Goal: Task Accomplishment & Management: Manage account settings

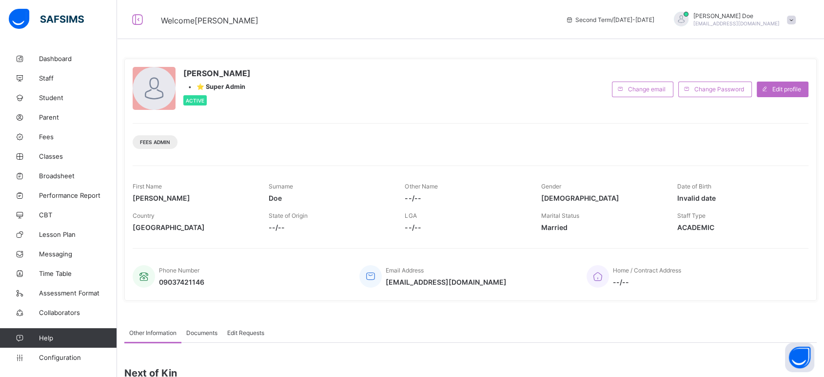
drag, startPoint x: 0, startPoint y: 0, endPoint x: 525, endPoint y: 115, distance: 537.7
click at [525, 115] on div "[PERSON_NAME] • ⭐ Super Admin Active Change email Change Password Edit profile …" at bounding box center [470, 180] width 693 height 242
click at [63, 63] on link "Dashboard" at bounding box center [58, 59] width 117 height 20
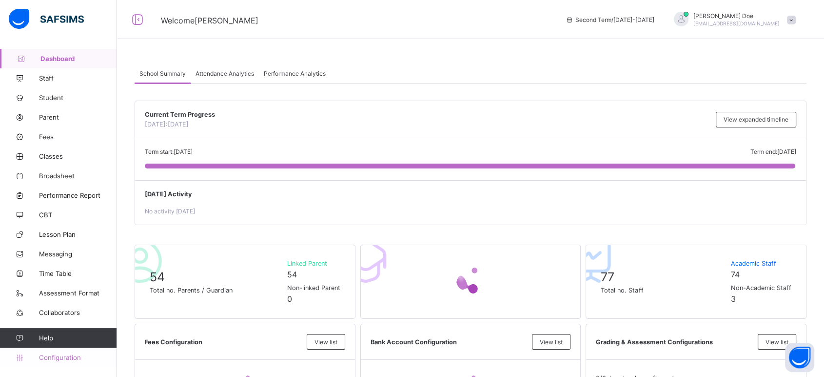
click at [62, 338] on span "Configuration" at bounding box center [78, 357] width 78 height 8
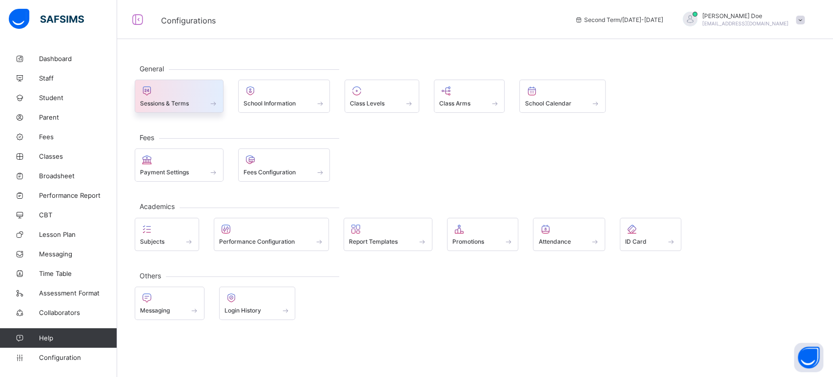
click at [178, 109] on div "Sessions & Terms" at bounding box center [179, 95] width 89 height 33
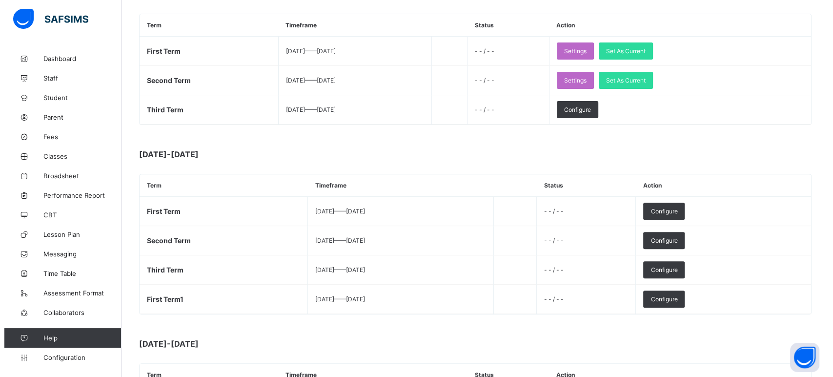
scroll to position [325, 0]
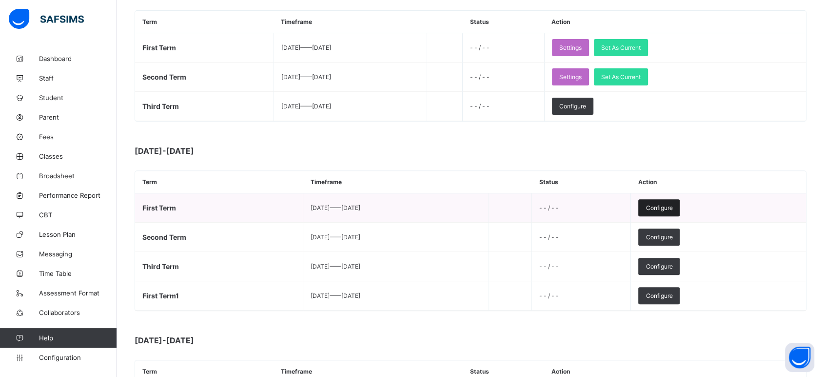
click at [673, 204] on span "Configure" at bounding box center [659, 207] width 27 height 7
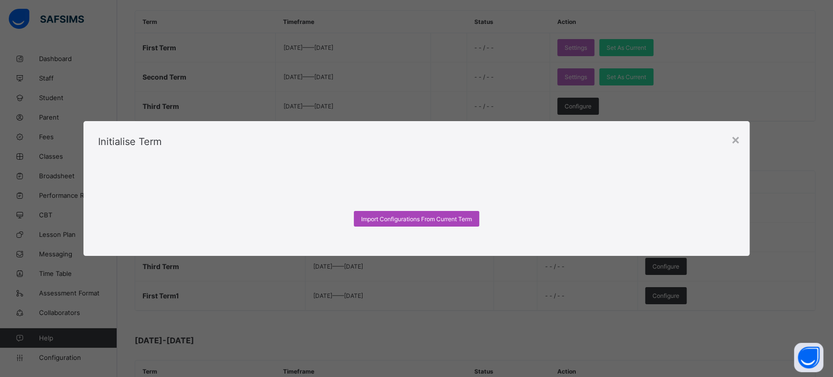
click at [449, 223] on div "Import Configurations From Current Term" at bounding box center [416, 219] width 125 height 16
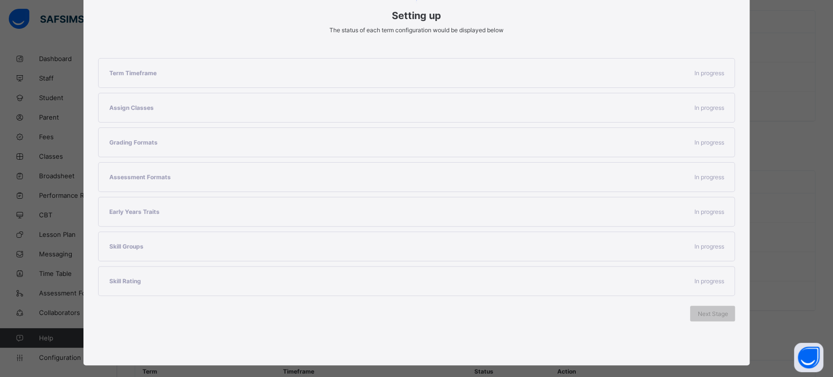
scroll to position [137, 0]
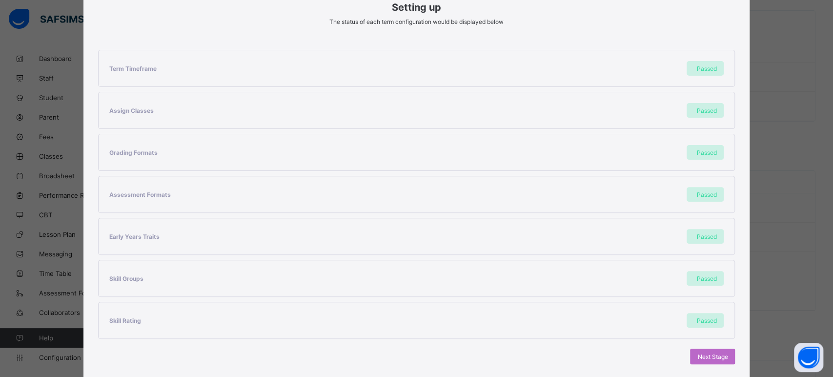
click at [707, 338] on span "Next Stage" at bounding box center [712, 356] width 30 height 7
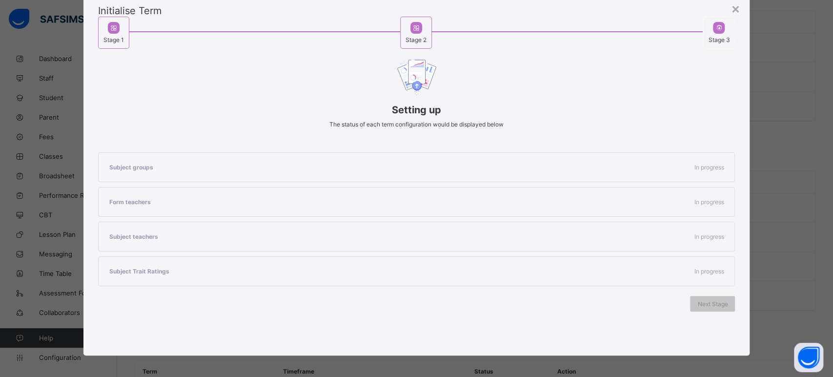
scroll to position [65, 0]
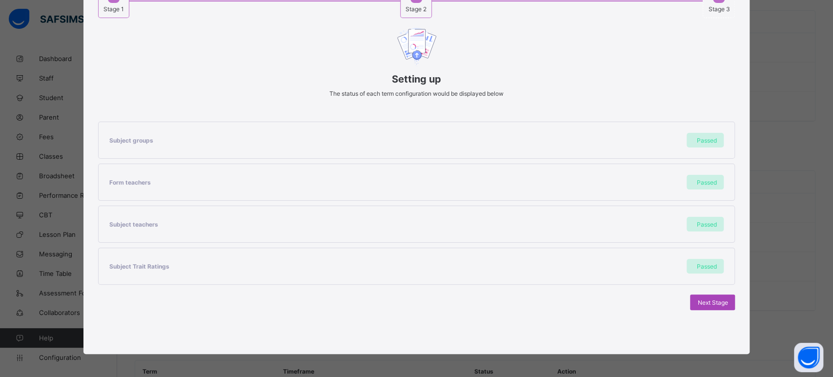
click at [715, 303] on span "Next Stage" at bounding box center [712, 301] width 30 height 7
click at [715, 303] on span "Set As Current Term" at bounding box center [700, 301] width 55 height 7
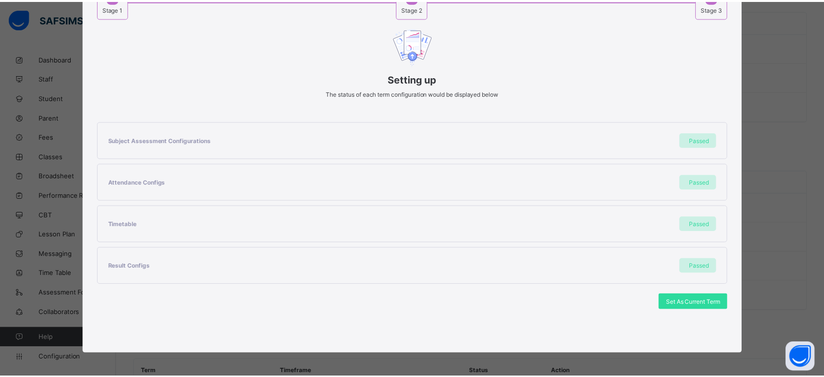
scroll to position [0, 0]
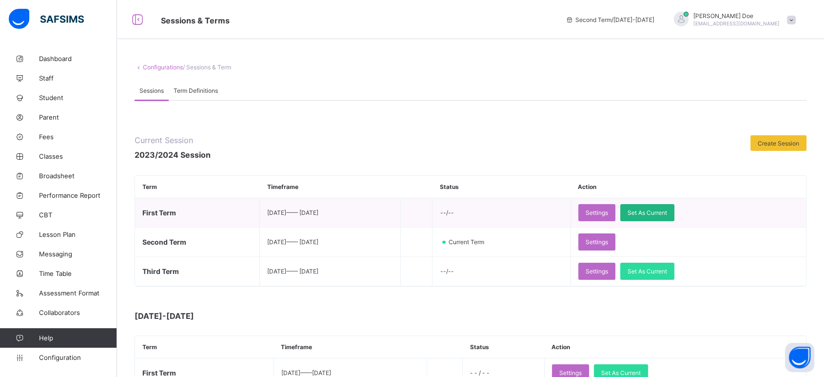
click at [660, 210] on span "Set As Current" at bounding box center [648, 212] width 40 height 7
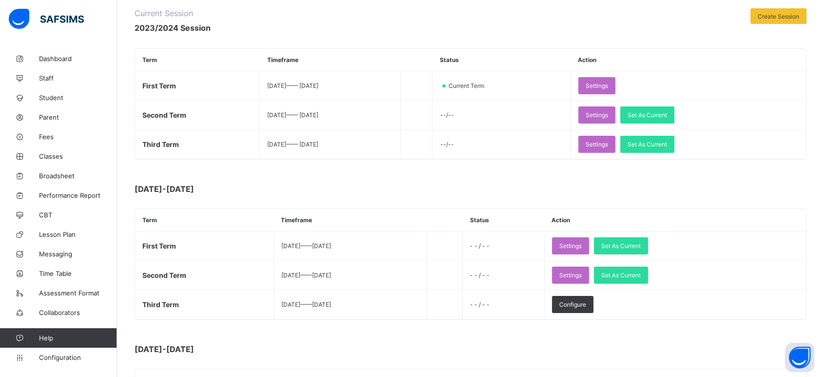
scroll to position [108, 0]
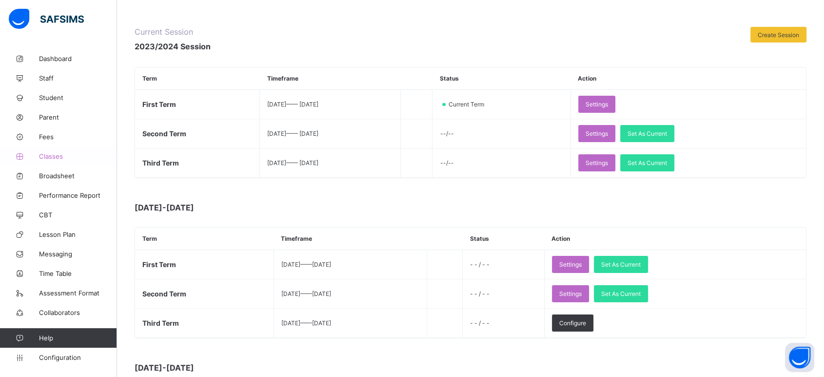
click at [46, 157] on span "Classes" at bounding box center [78, 156] width 78 height 8
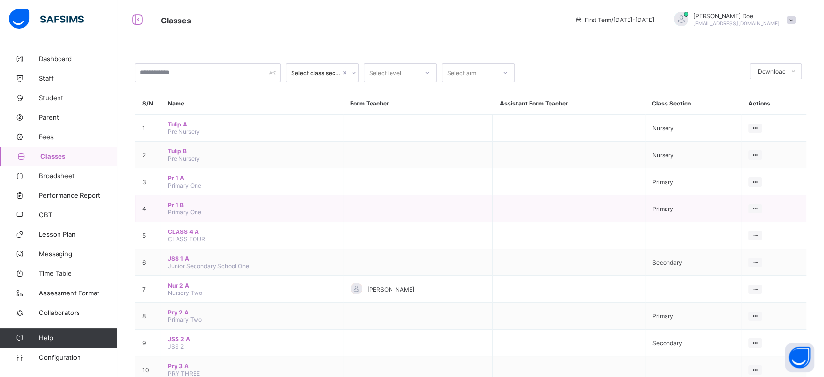
scroll to position [54, 0]
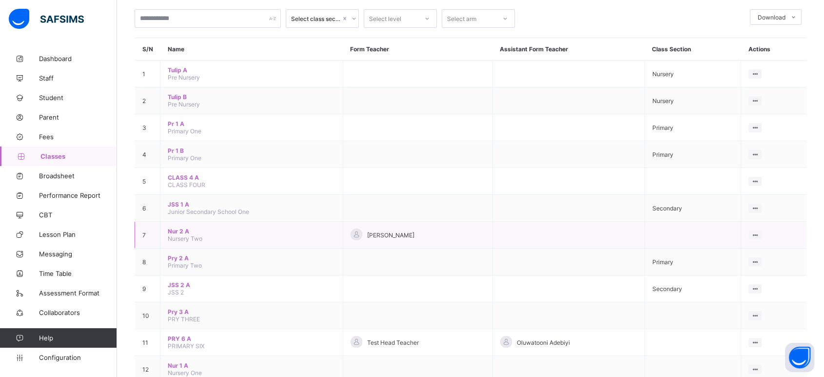
click at [172, 227] on span "Nur 2 A" at bounding box center [252, 230] width 168 height 7
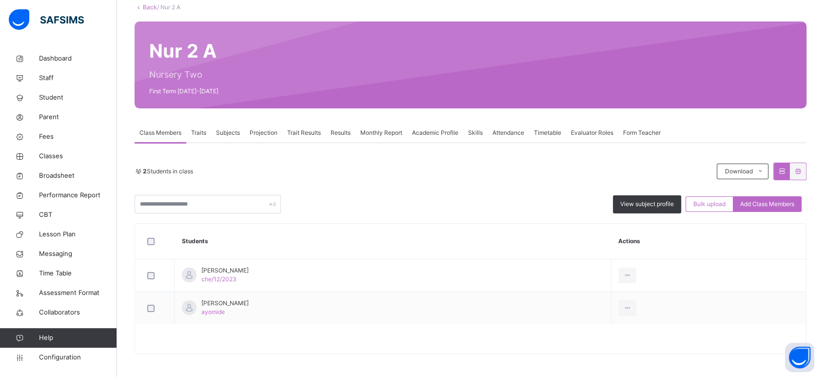
scroll to position [61, 0]
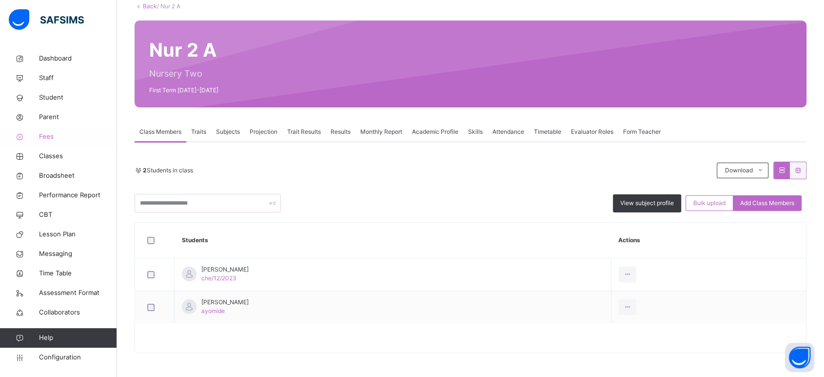
click at [49, 139] on span "Fees" at bounding box center [78, 137] width 78 height 10
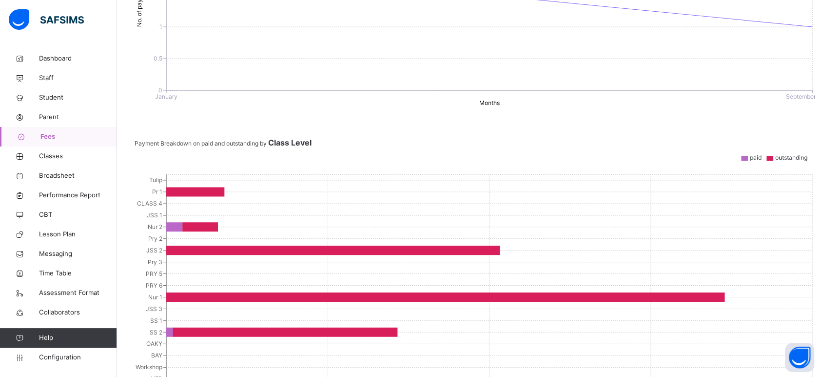
scroll to position [379, 0]
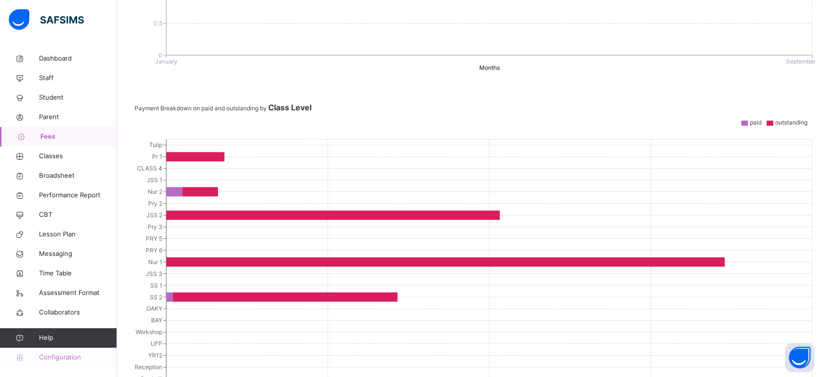
click at [71, 338] on span "Configuration" at bounding box center [78, 357] width 78 height 10
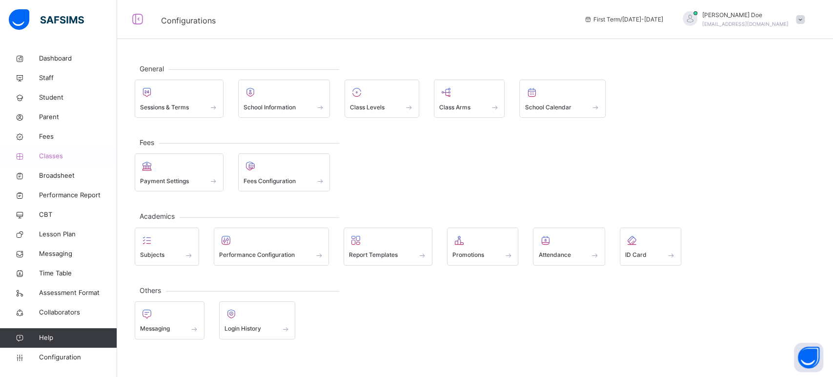
click at [58, 155] on span "Classes" at bounding box center [78, 156] width 78 height 10
click at [56, 155] on span "Classes" at bounding box center [78, 156] width 78 height 10
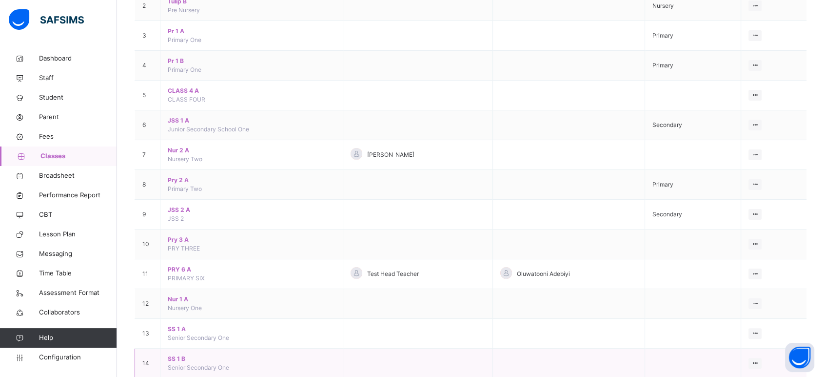
scroll to position [271, 0]
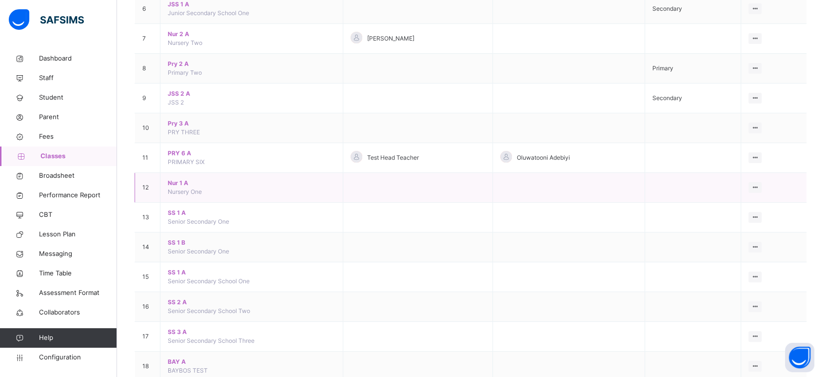
click at [176, 180] on span "Nur 1 A" at bounding box center [252, 183] width 168 height 9
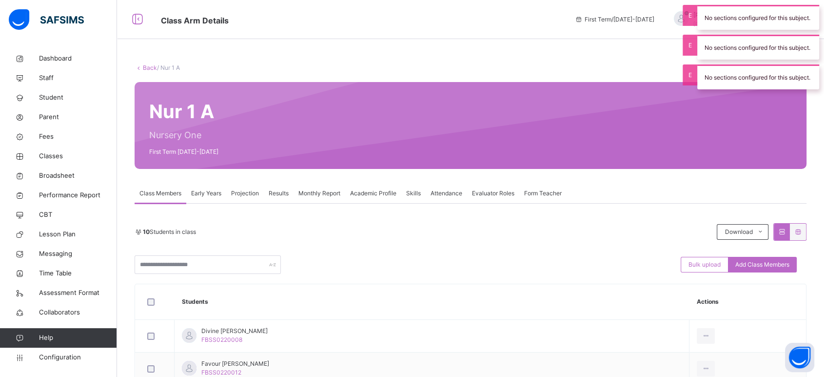
drag, startPoint x: 53, startPoint y: 353, endPoint x: 60, endPoint y: 345, distance: 10.4
click at [52, 338] on span "Configuration" at bounding box center [78, 357] width 78 height 10
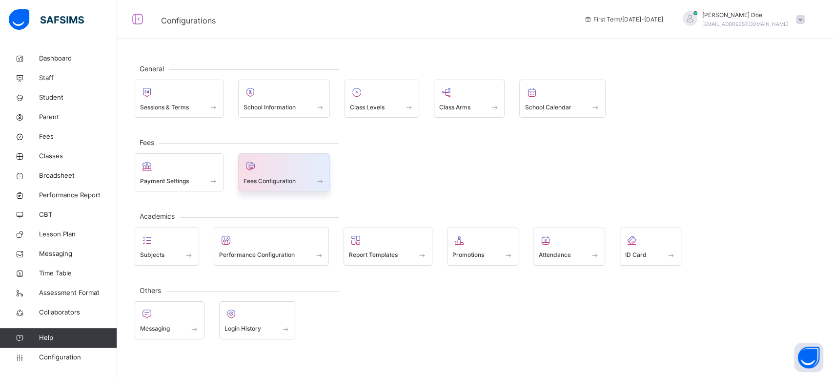
click at [282, 190] on div "Fees Configuration" at bounding box center [284, 172] width 92 height 38
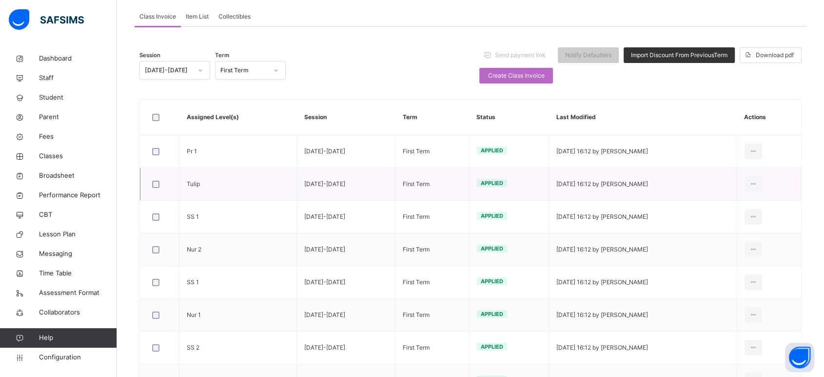
scroll to position [108, 0]
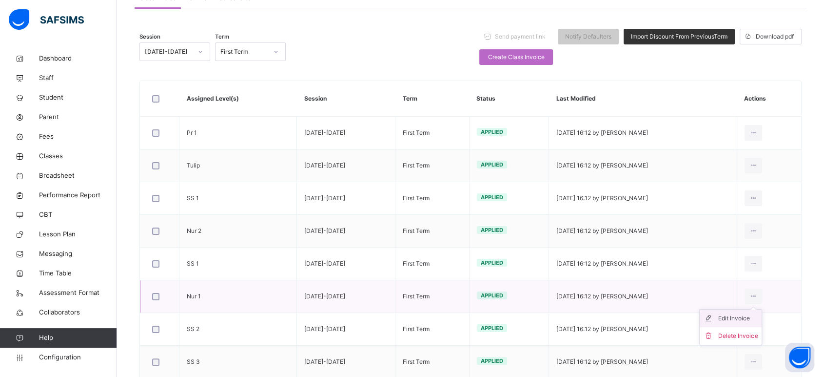
click at [738, 315] on div "Edit Invoice" at bounding box center [738, 318] width 40 height 10
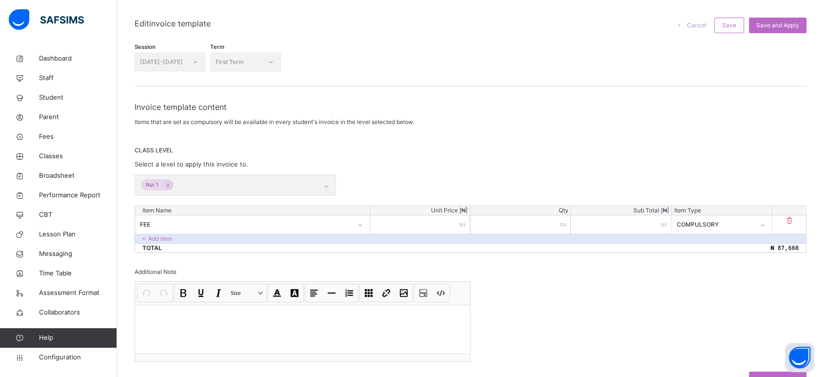
scroll to position [9, 0]
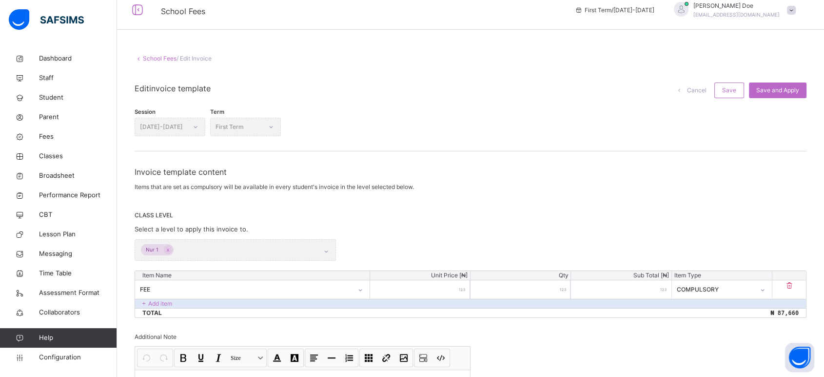
click at [150, 56] on link "School Fees" at bounding box center [160, 58] width 34 height 7
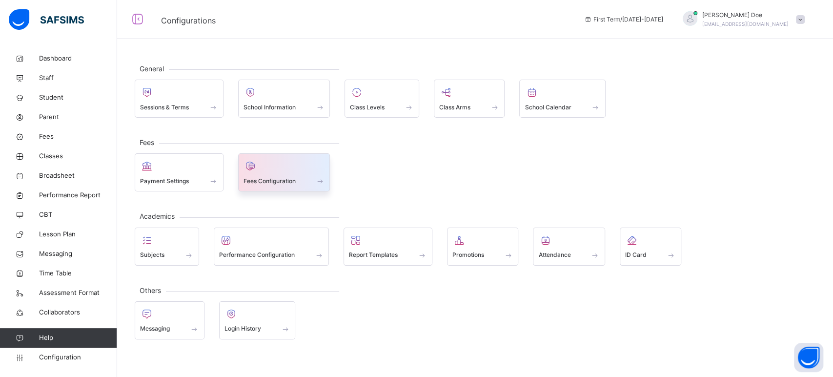
click at [258, 174] on span at bounding box center [283, 174] width 81 height 2
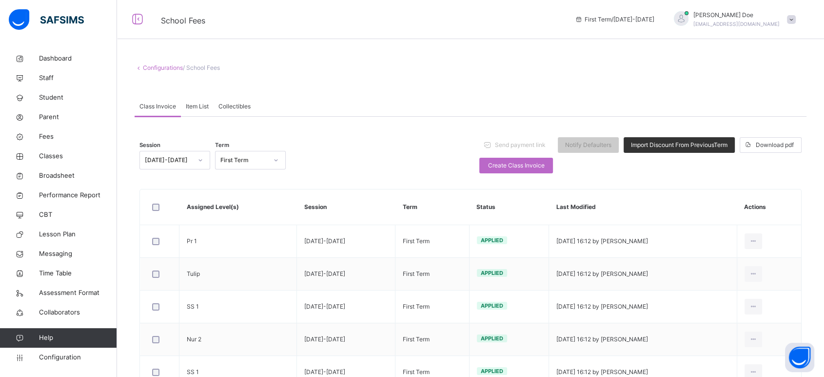
click at [200, 106] on span "Item List" at bounding box center [197, 106] width 23 height 9
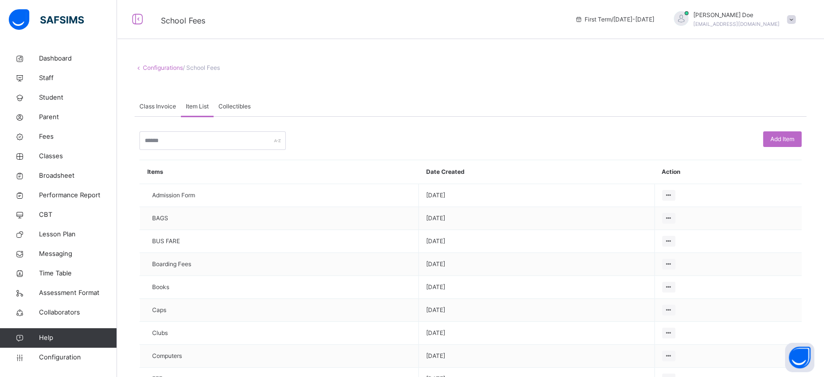
click at [238, 107] on span "Collectibles" at bounding box center [234, 106] width 32 height 9
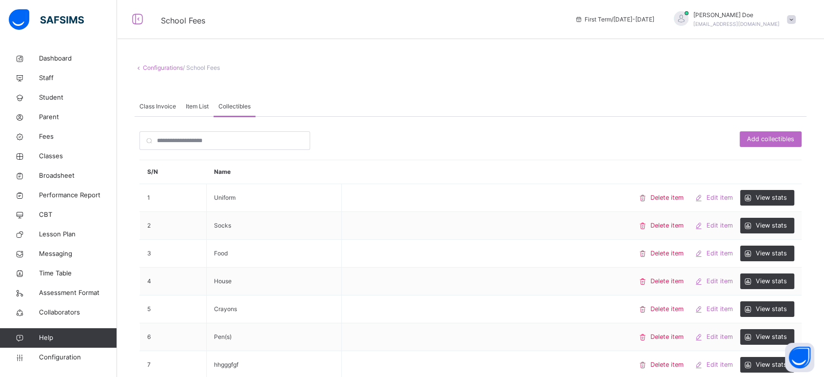
click at [197, 107] on span "Item List" at bounding box center [197, 106] width 23 height 9
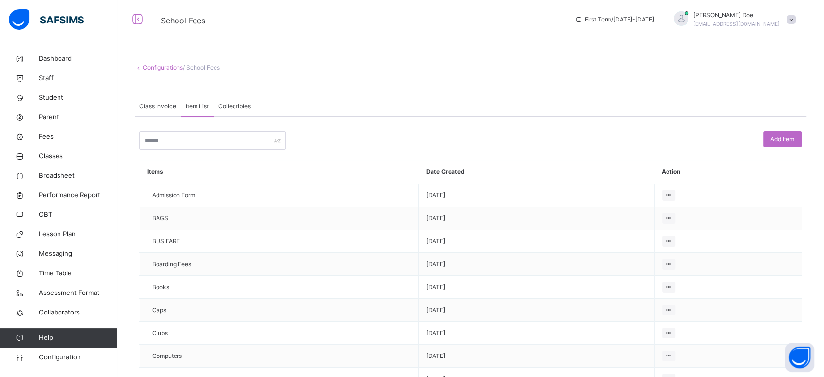
click at [169, 108] on span "Class Invoice" at bounding box center [157, 106] width 37 height 9
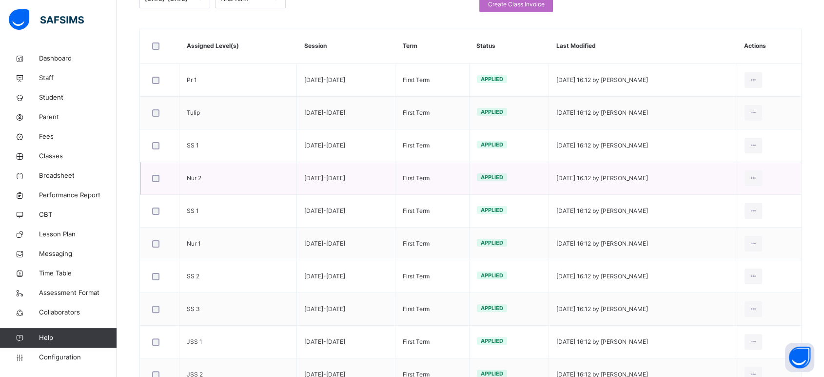
scroll to position [203, 0]
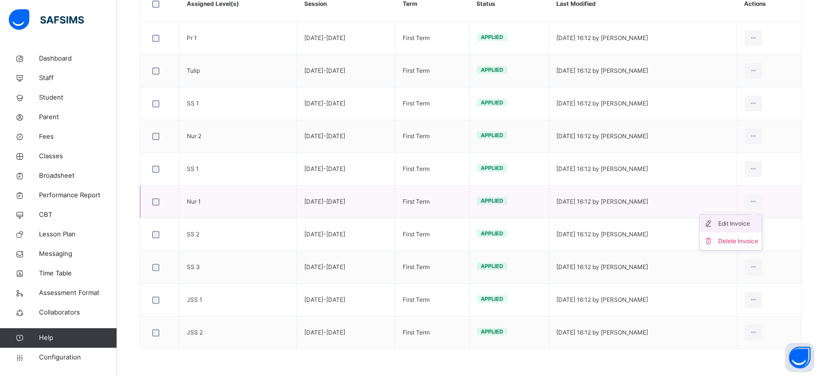
click at [741, 221] on div "Edit Invoice" at bounding box center [738, 223] width 40 height 10
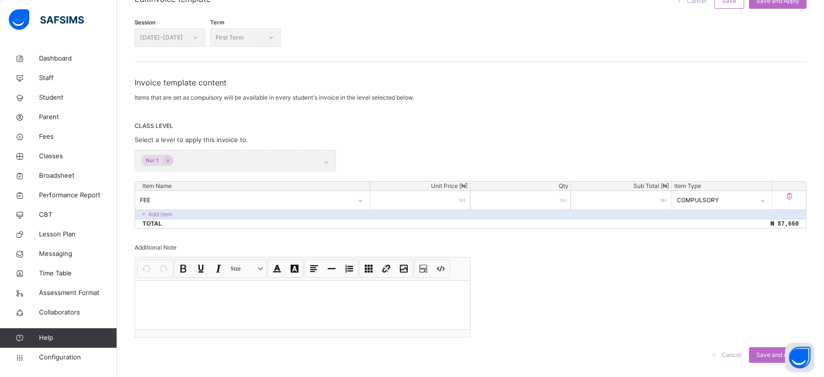
scroll to position [118, 0]
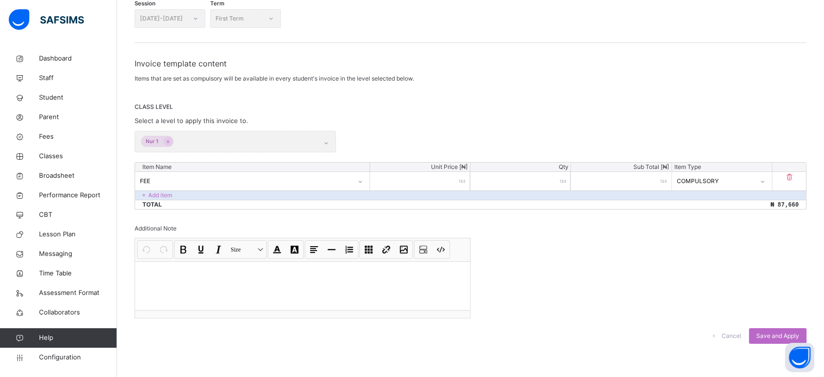
click at [251, 182] on div "FEE" at bounding box center [246, 181] width 212 height 9
type input "***"
click at [246, 200] on div "Tuition" at bounding box center [253, 203] width 234 height 17
drag, startPoint x: 444, startPoint y: 184, endPoint x: 465, endPoint y: 182, distance: 21.0
click at [465, 182] on div "*****" at bounding box center [420, 181] width 100 height 19
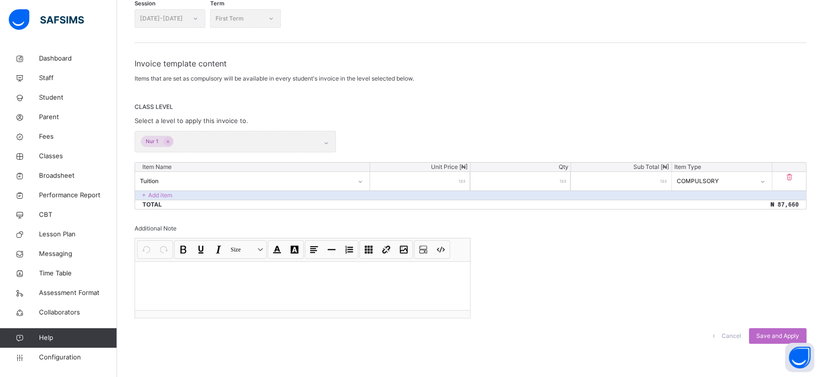
type input "*"
type input "**"
type input "***"
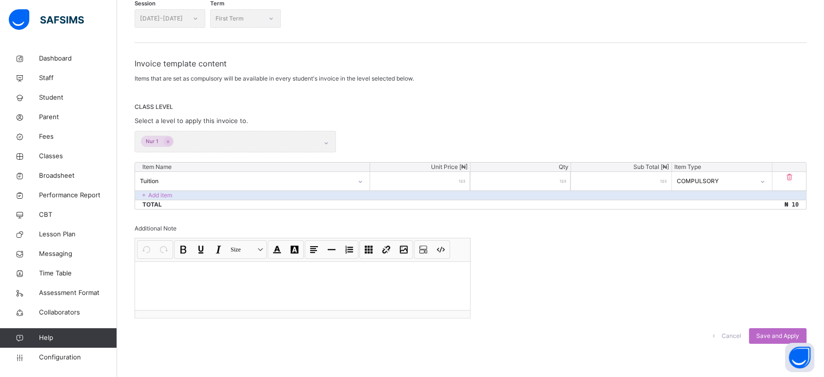
type input "***"
type input "****"
type input "*****"
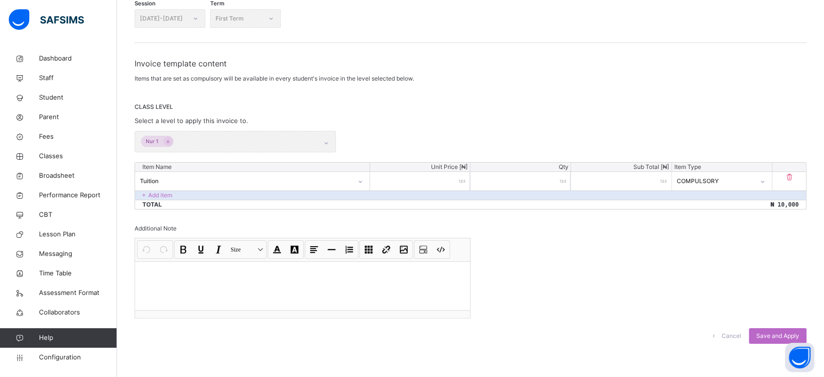
type input "******"
click at [163, 197] on p "Add item" at bounding box center [160, 195] width 24 height 9
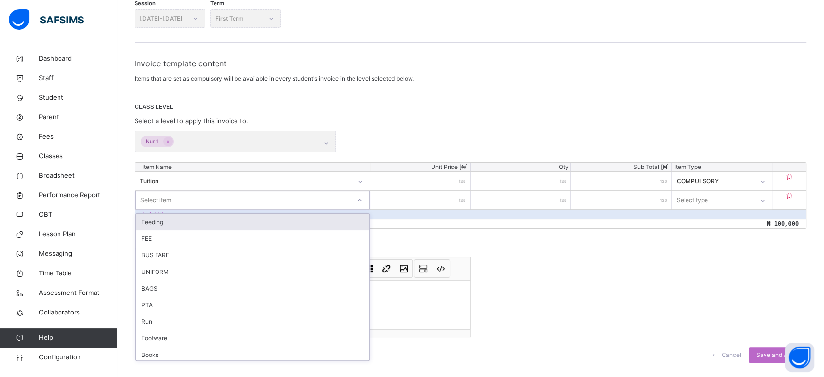
click at [258, 207] on div "Select item" at bounding box center [252, 200] width 235 height 19
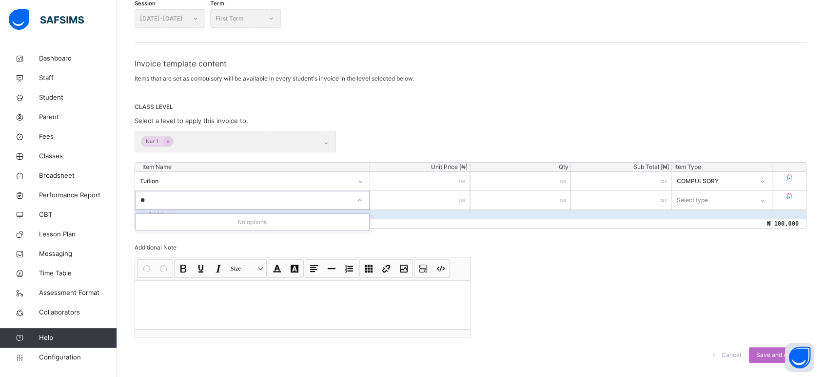
type input "*"
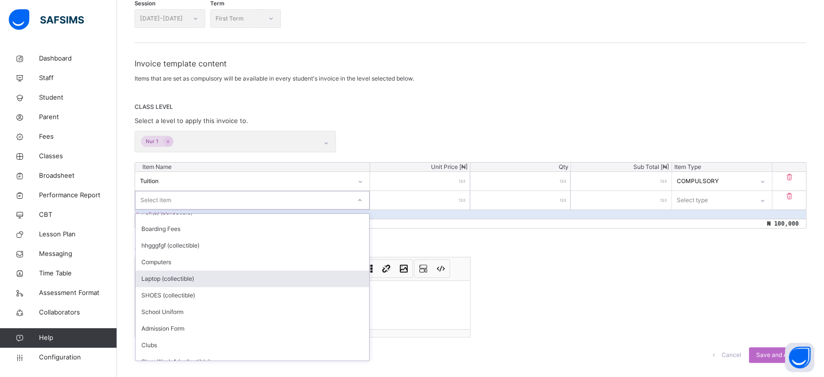
scroll to position [400, 0]
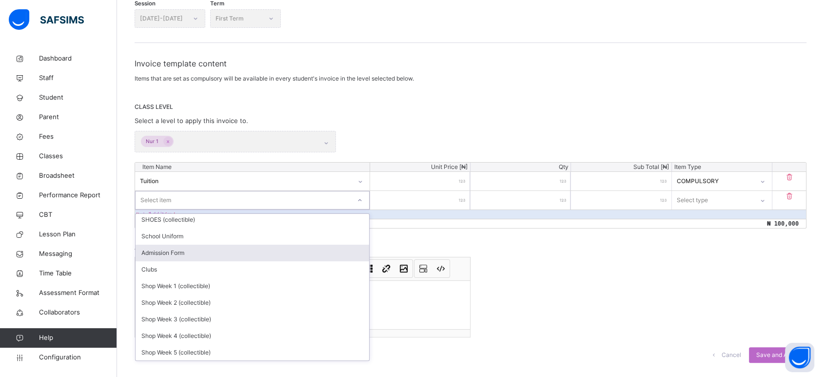
click at [237, 251] on div "Admission Form" at bounding box center [253, 252] width 234 height 17
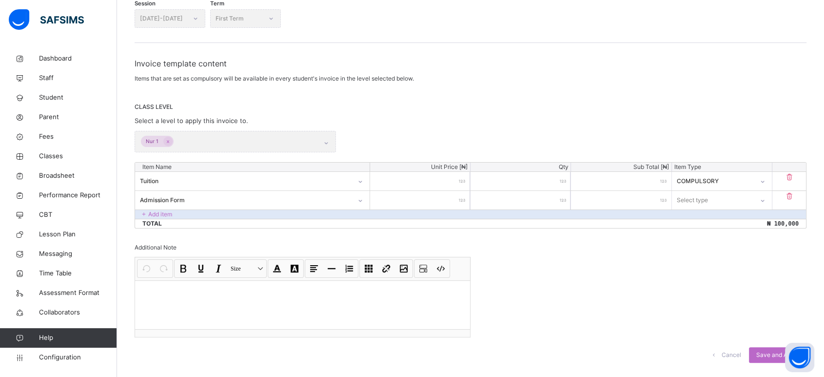
click at [436, 203] on input "number" at bounding box center [420, 200] width 100 height 19
type input "*"
type input "**"
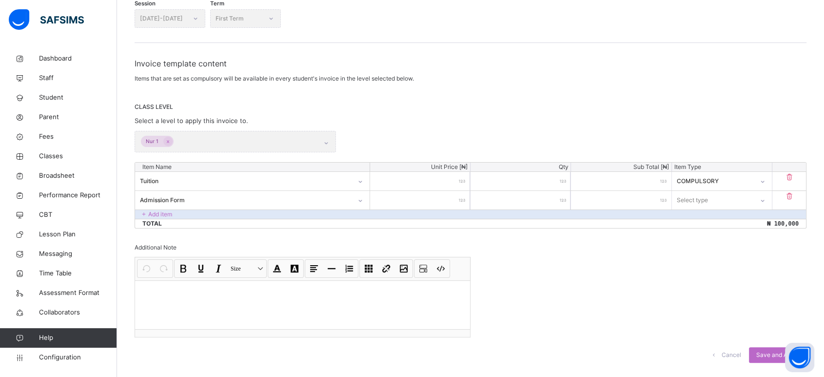
type input "**"
type input "***"
type input "****"
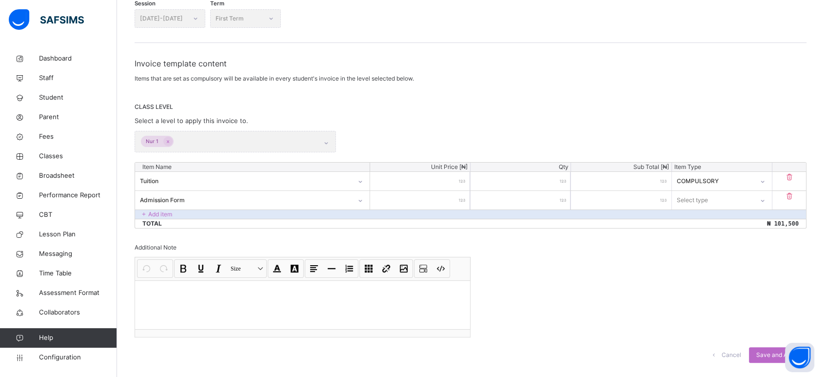
type input "*****"
click at [734, 200] on div "Select type" at bounding box center [712, 199] width 81 height 15
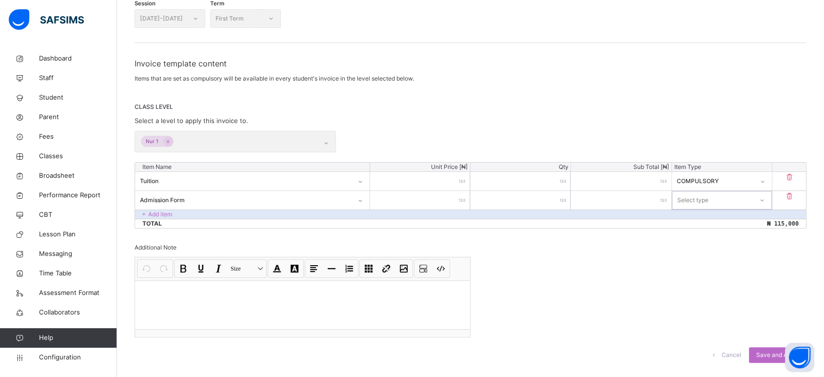
click at [720, 203] on div "Select type" at bounding box center [713, 199] width 80 height 15
click at [704, 235] on div "Optional" at bounding box center [722, 238] width 99 height 17
click at [163, 213] on p "Add item" at bounding box center [160, 214] width 24 height 9
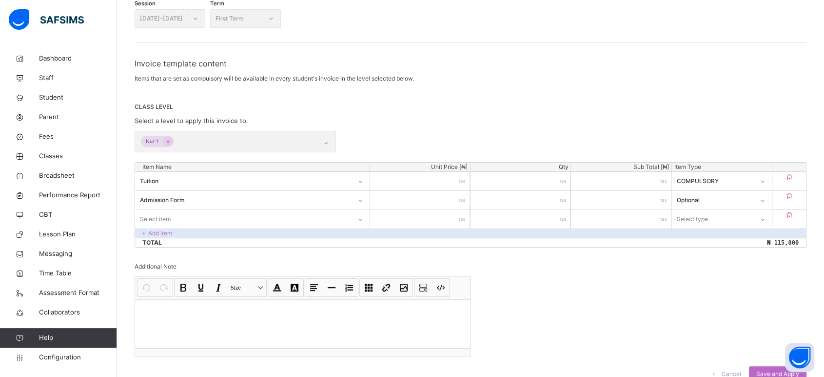
click at [186, 217] on div "Select item" at bounding box center [243, 218] width 216 height 15
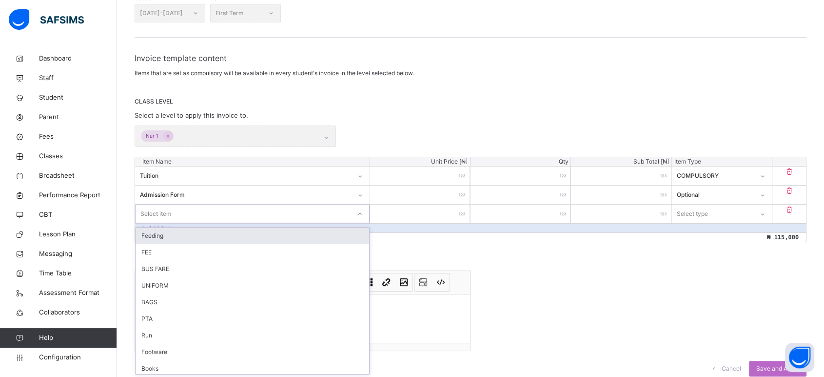
scroll to position [123, 0]
type input "***"
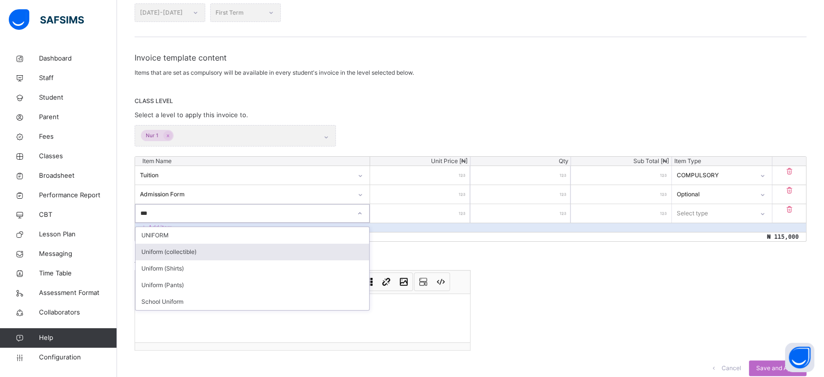
click at [183, 254] on div "Uniform (collectible)" at bounding box center [253, 251] width 234 height 17
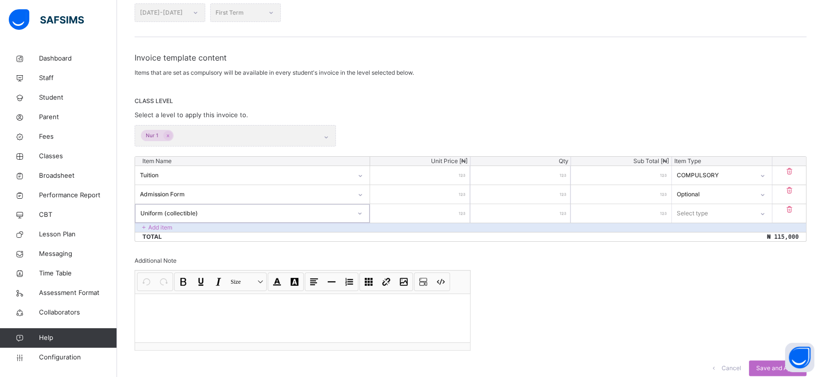
click at [445, 215] on input "number" at bounding box center [420, 213] width 100 height 19
type input "*"
type input "**"
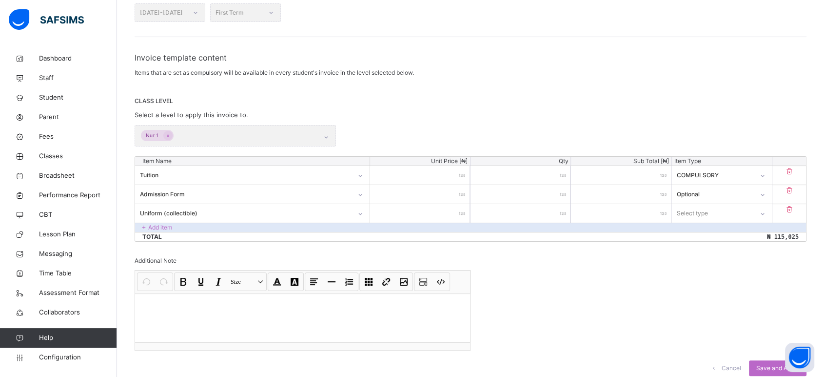
type input "***"
type input "****"
type input "*****"
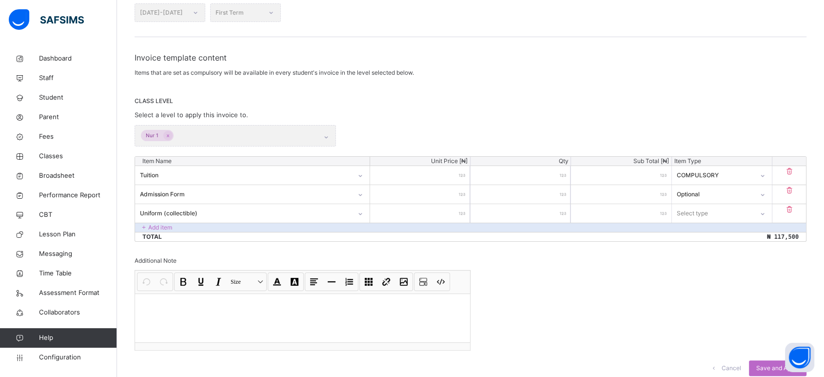
type input "*****"
click at [741, 215] on div "Select type" at bounding box center [712, 212] width 81 height 15
click at [701, 251] on div "Optional" at bounding box center [722, 251] width 99 height 17
click at [244, 140] on div "Nur 1" at bounding box center [235, 135] width 201 height 21
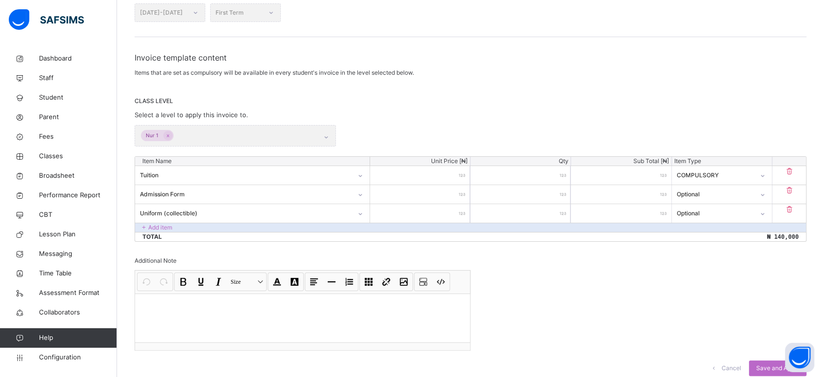
click at [243, 134] on div "Nur 1" at bounding box center [235, 135] width 201 height 21
click at [180, 228] on div "Add item" at bounding box center [470, 226] width 671 height 9
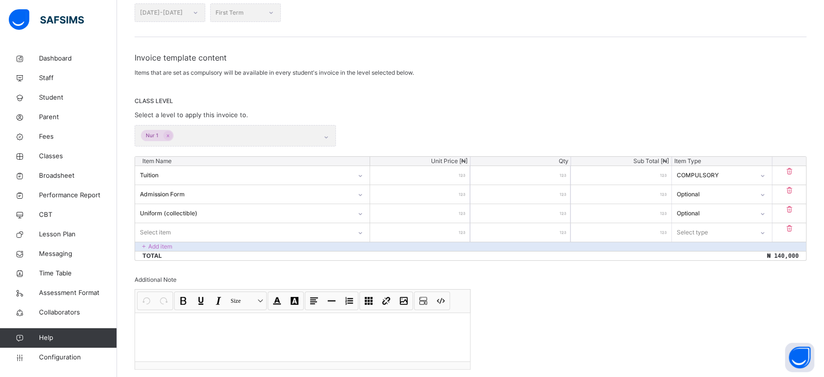
click at [193, 233] on div "Select item" at bounding box center [252, 232] width 235 height 19
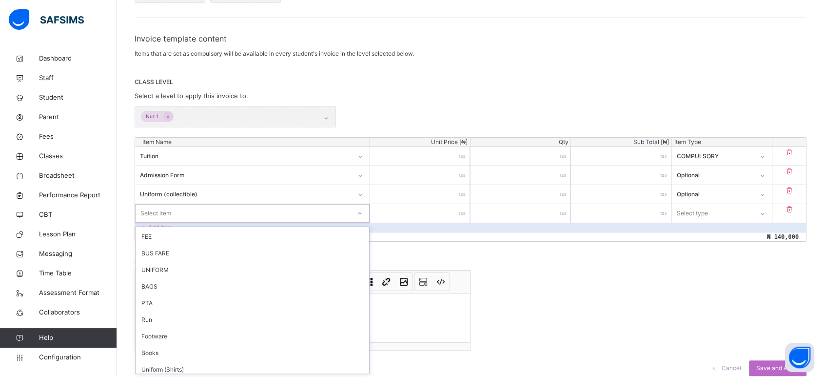
scroll to position [0, 0]
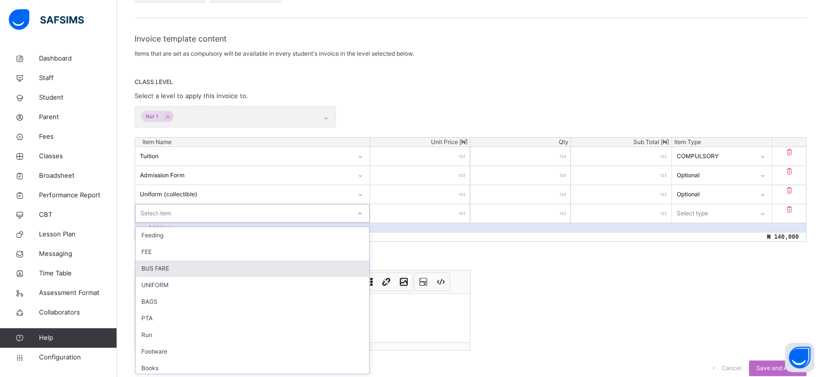
click at [545, 272] on div "Invoice template content Items that are set as compulsory will be available in …" at bounding box center [471, 209] width 672 height 353
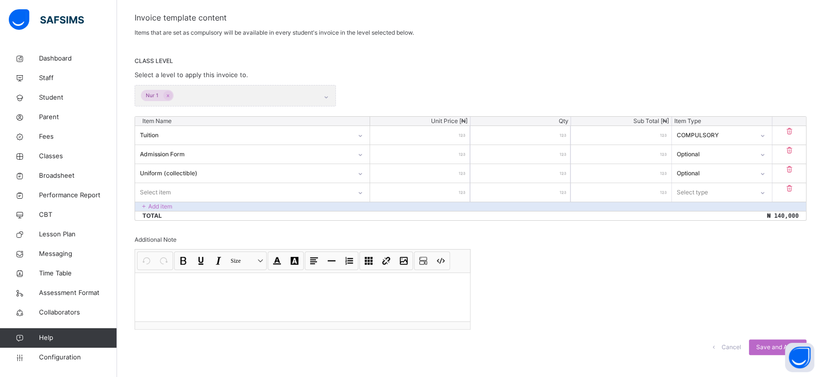
scroll to position [175, 0]
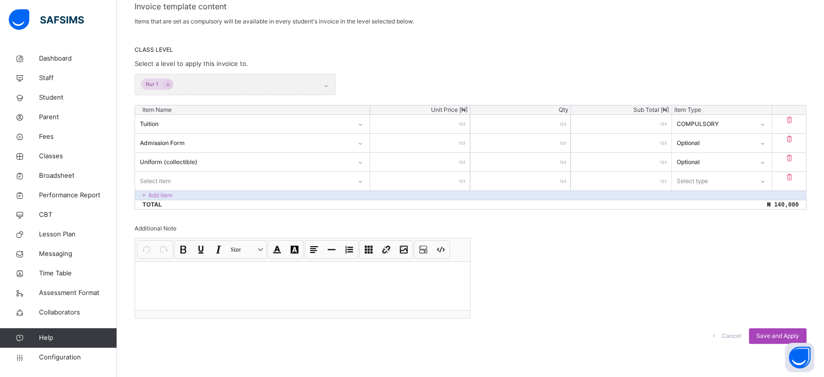
click at [741, 334] on span "Save and Apply" at bounding box center [777, 335] width 43 height 9
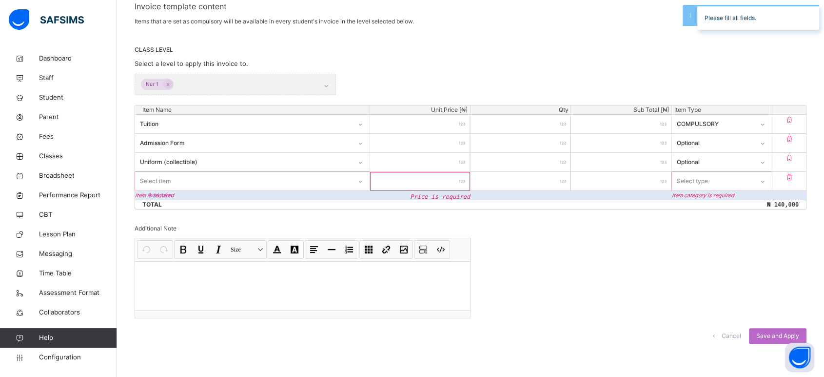
click at [741, 177] on icon at bounding box center [790, 177] width 10 height 8
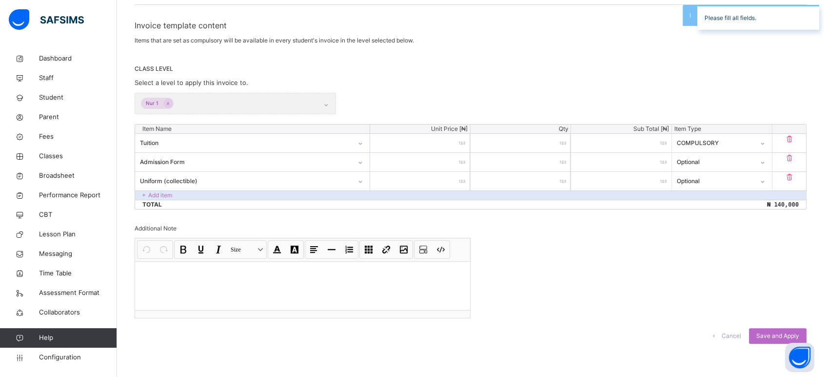
scroll to position [0, 0]
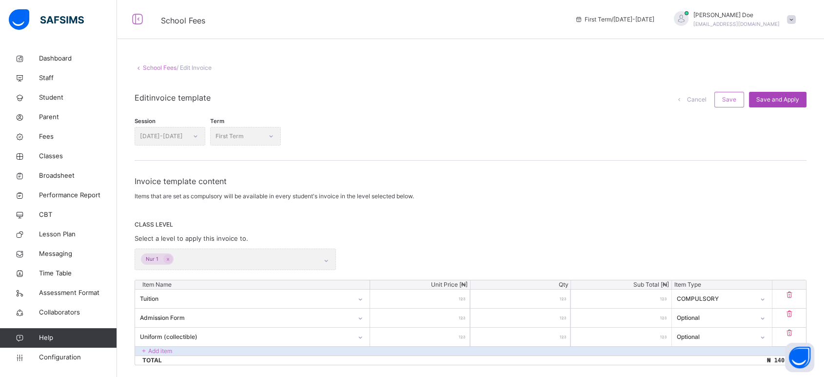
click at [741, 98] on span "Save and Apply" at bounding box center [777, 99] width 43 height 9
click at [741, 99] on span "Save and Apply" at bounding box center [777, 99] width 43 height 9
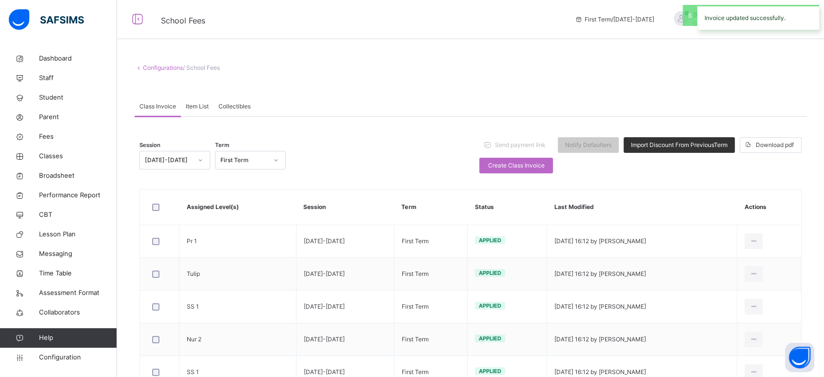
click at [198, 107] on span "Item List" at bounding box center [197, 106] width 23 height 9
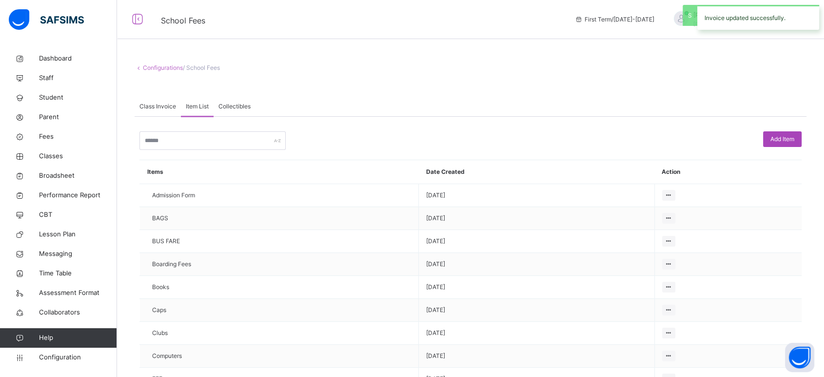
click at [741, 140] on span "Add Item" at bounding box center [783, 139] width 24 height 9
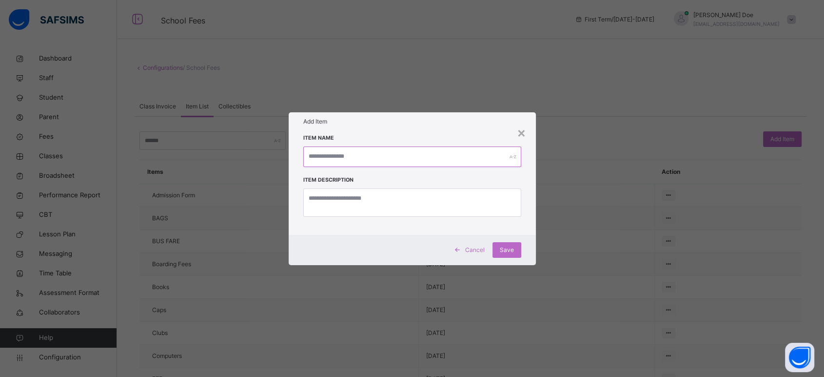
click at [450, 158] on input "text" at bounding box center [412, 156] width 218 height 20
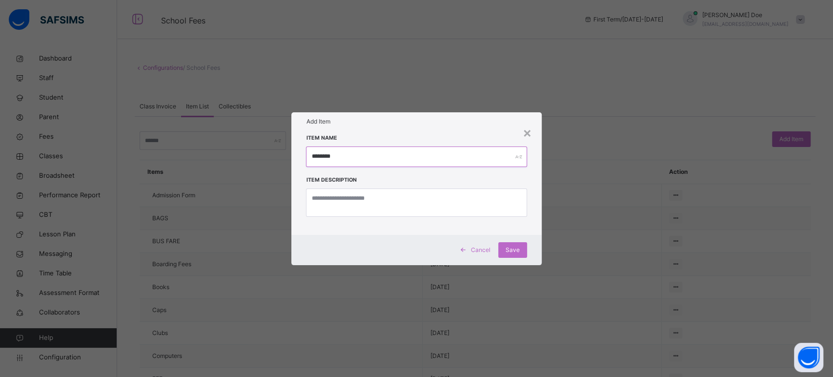
type input "********"
type textarea "********"
click at [397, 154] on input "********" at bounding box center [416, 156] width 220 height 20
type input "********"
click at [515, 249] on span "Save" at bounding box center [512, 249] width 14 height 9
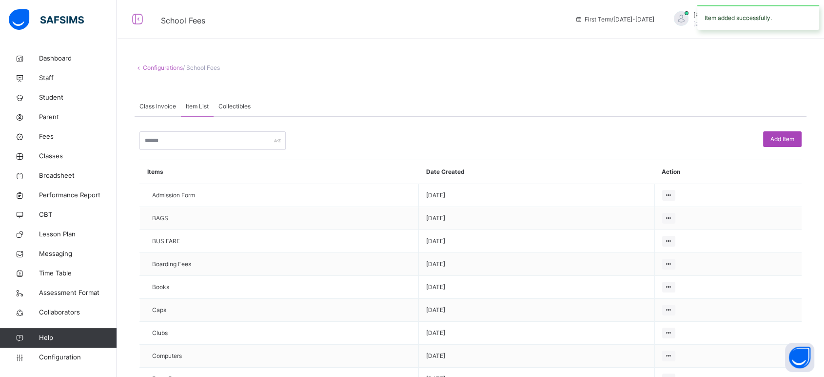
click at [741, 138] on span "Add Item" at bounding box center [783, 139] width 24 height 9
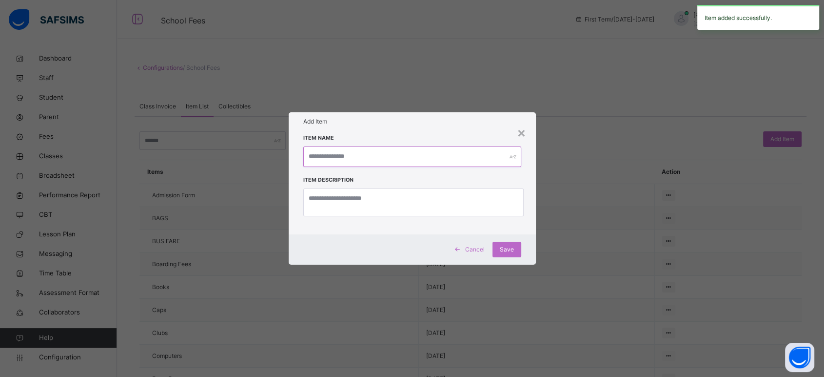
click at [444, 159] on input "text" at bounding box center [412, 156] width 218 height 20
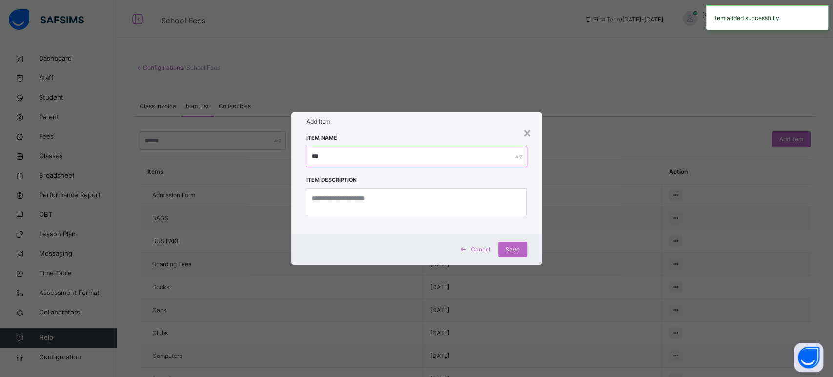
type input "***"
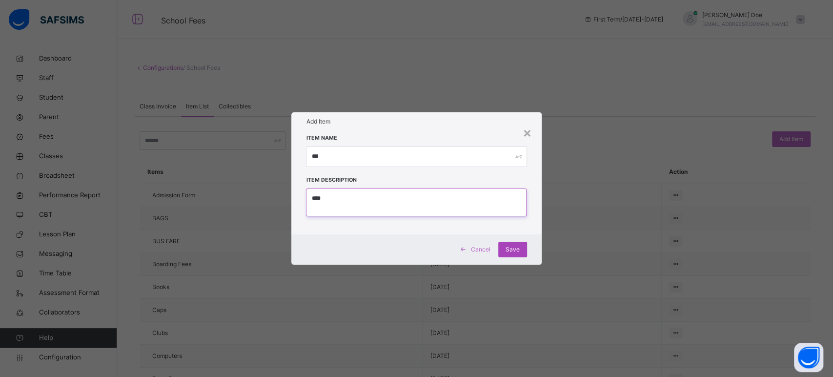
type textarea "***"
click at [512, 247] on span "Save" at bounding box center [512, 249] width 14 height 9
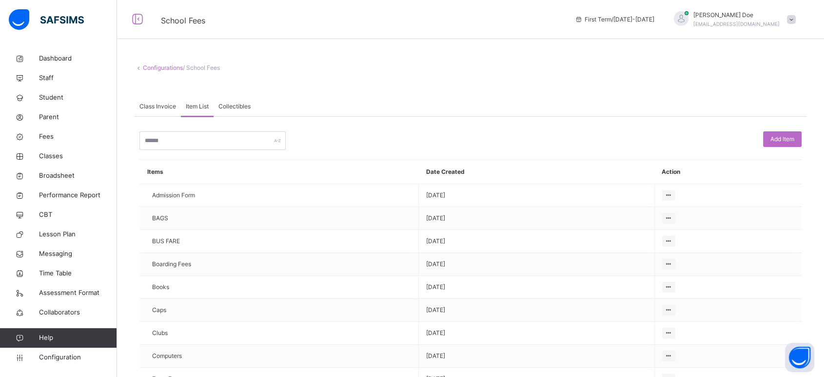
click at [166, 113] on div "Class Invoice" at bounding box center [158, 107] width 46 height 20
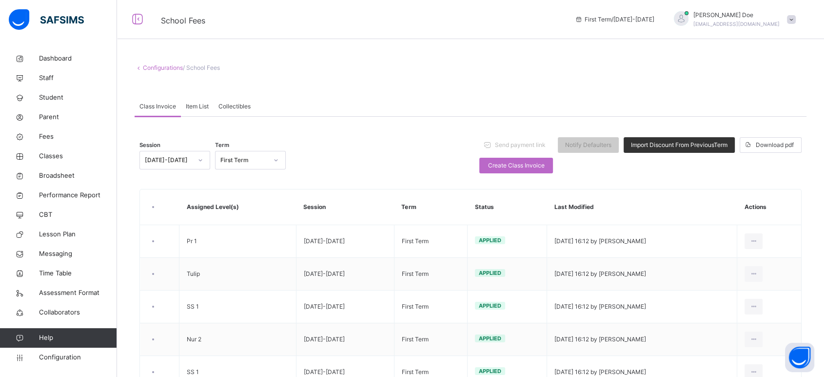
click at [166, 113] on div "Class Invoice" at bounding box center [158, 107] width 46 height 20
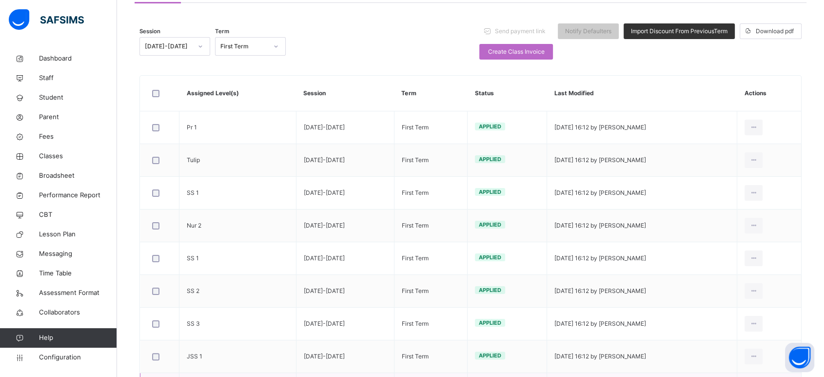
scroll to position [203, 0]
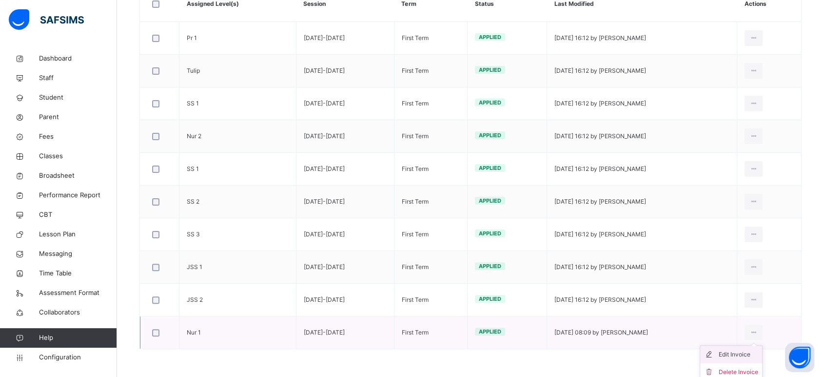
click at [734, 338] on div "Edit Invoice" at bounding box center [739, 354] width 40 height 10
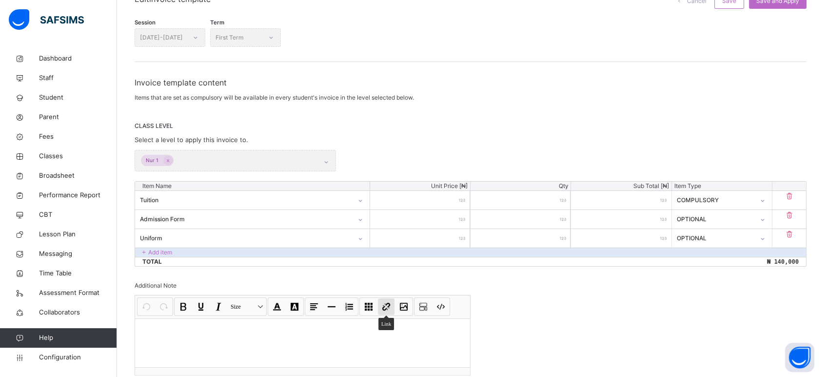
scroll to position [156, 0]
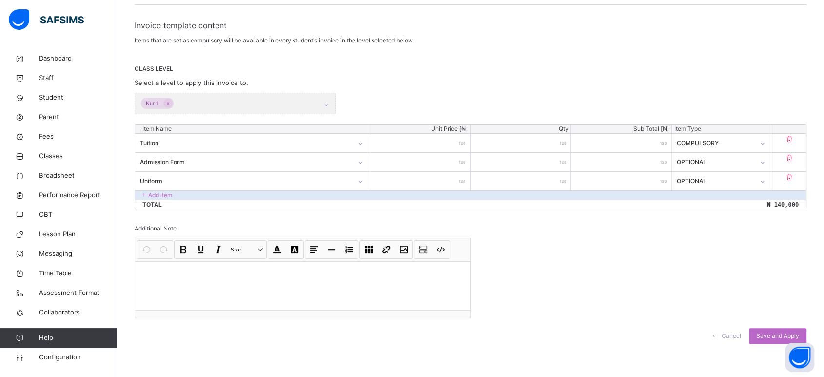
click at [157, 197] on p "Add item" at bounding box center [160, 195] width 24 height 9
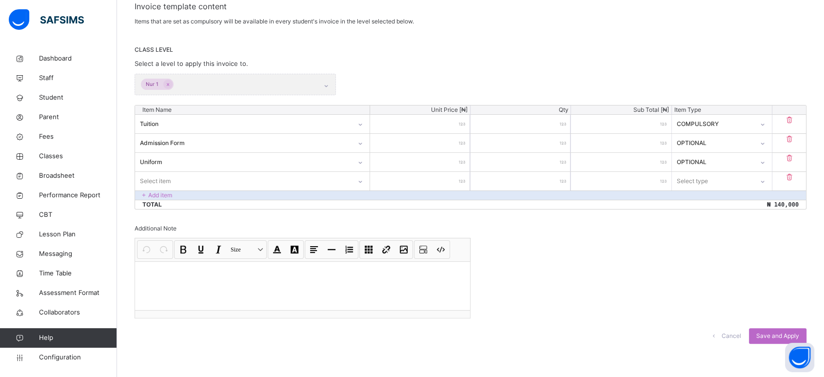
click at [176, 178] on div "Select item" at bounding box center [243, 180] width 216 height 15
type input "****"
click at [183, 204] on div "Exam Fee" at bounding box center [253, 203] width 234 height 17
click at [454, 183] on input "number" at bounding box center [420, 181] width 100 height 19
type input "*"
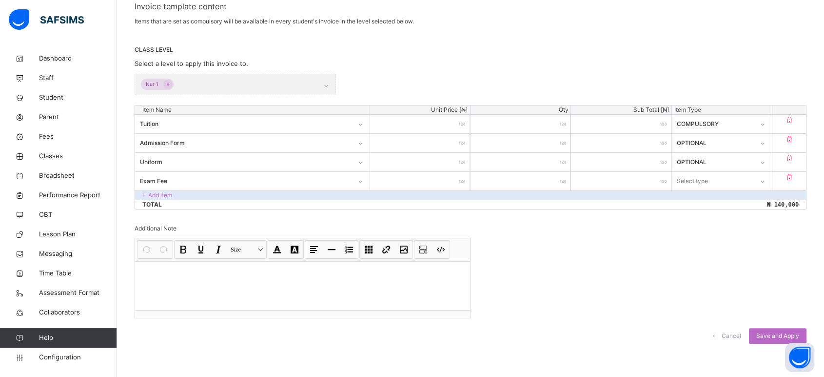
type input "*"
type input "**"
type input "***"
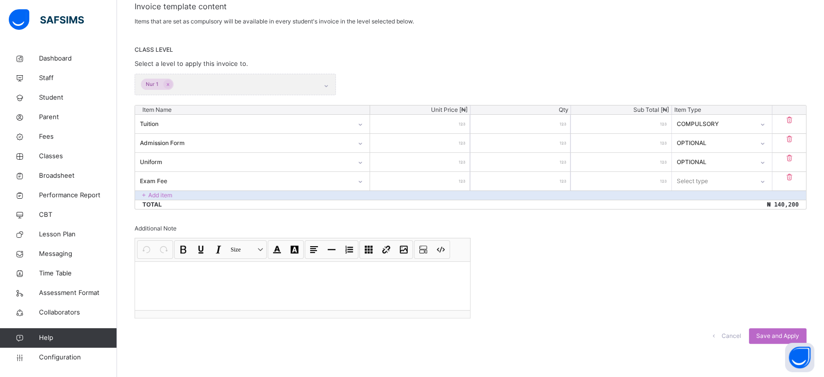
type input "****"
type input "*****"
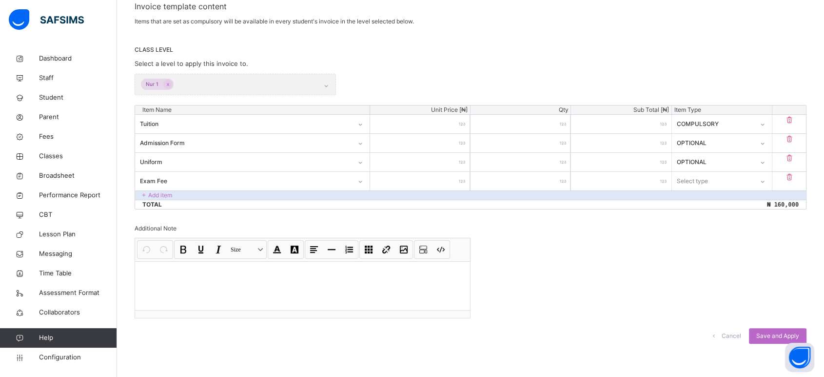
click at [732, 177] on div "Select type" at bounding box center [712, 180] width 81 height 15
click at [709, 202] on div "Compulsory" at bounding box center [722, 203] width 99 height 17
click at [741, 333] on span "Save and Apply" at bounding box center [777, 335] width 43 height 9
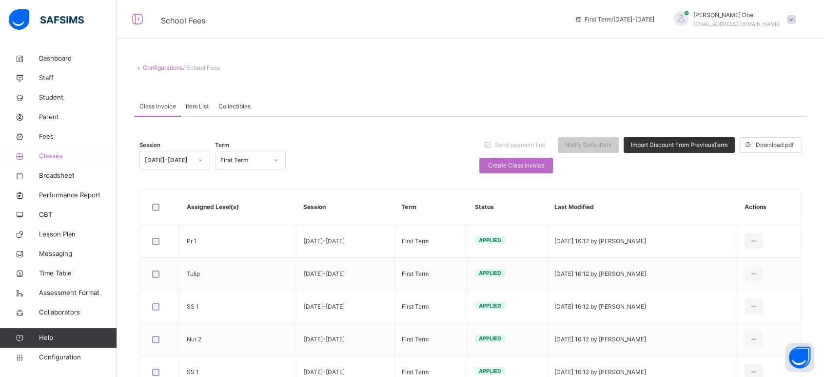
click at [52, 155] on span "Classes" at bounding box center [78, 156] width 78 height 10
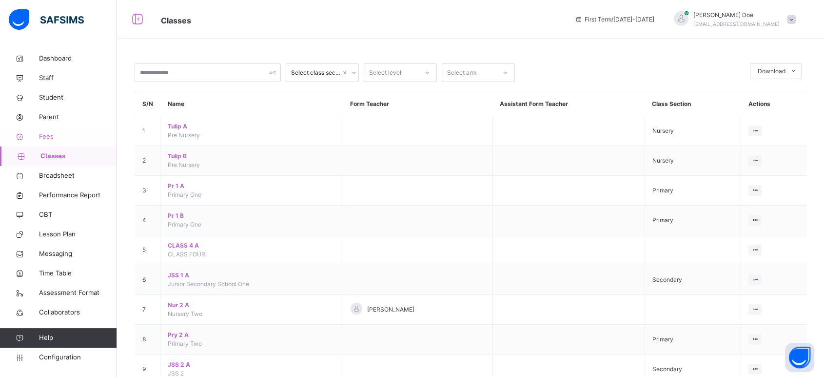
click at [54, 137] on span "Fees" at bounding box center [78, 137] width 78 height 10
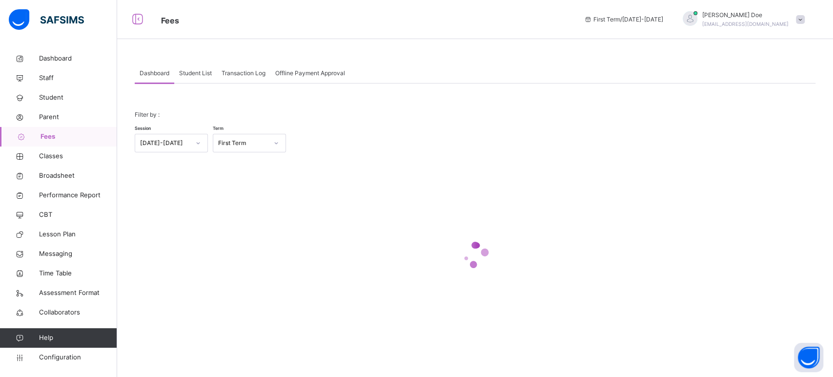
click at [195, 72] on span "Student List" at bounding box center [195, 73] width 33 height 9
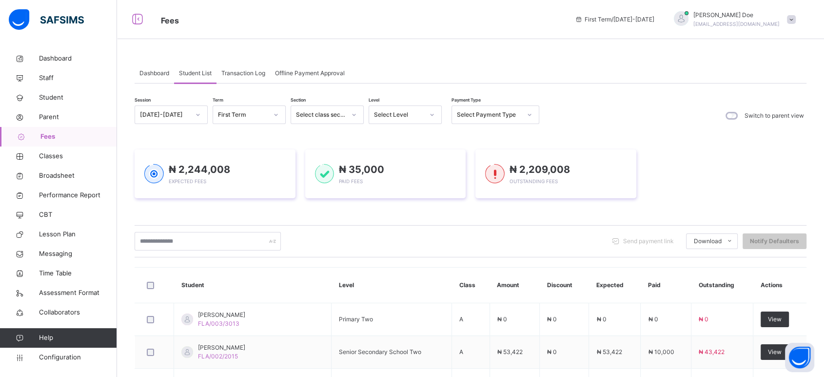
click at [420, 117] on div "Select Level" at bounding box center [399, 114] width 50 height 9
click at [397, 253] on div "Nur 1" at bounding box center [405, 248] width 72 height 17
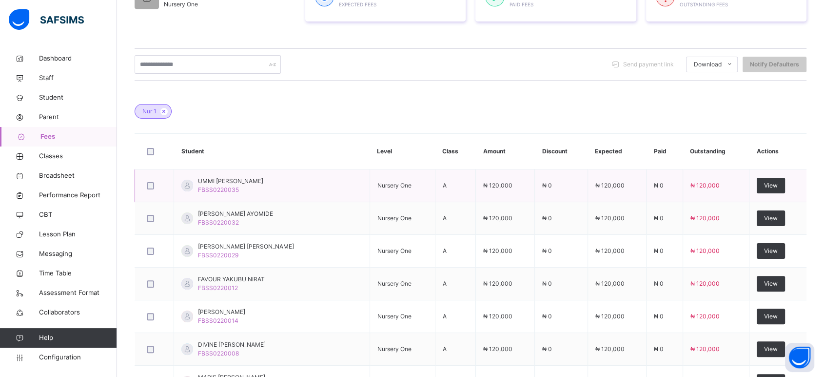
scroll to position [217, 0]
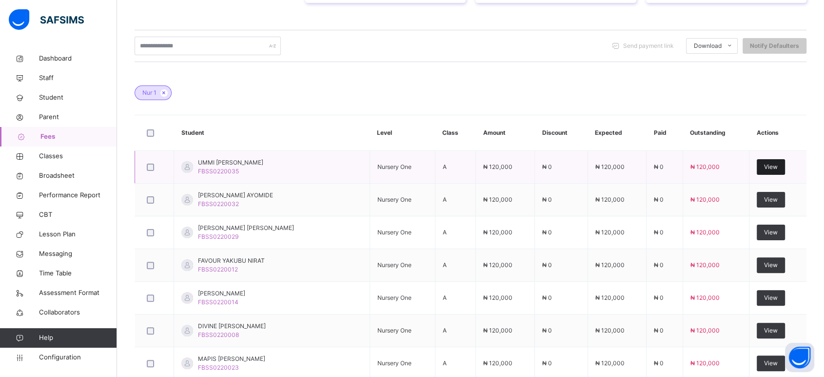
click at [741, 162] on span "View" at bounding box center [771, 166] width 14 height 9
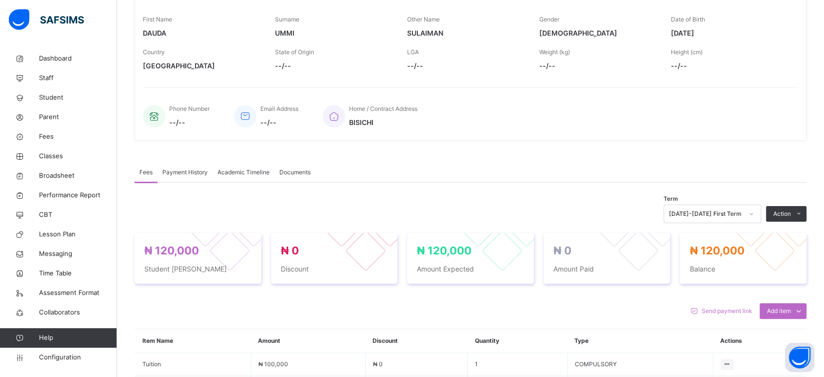
scroll to position [217, 0]
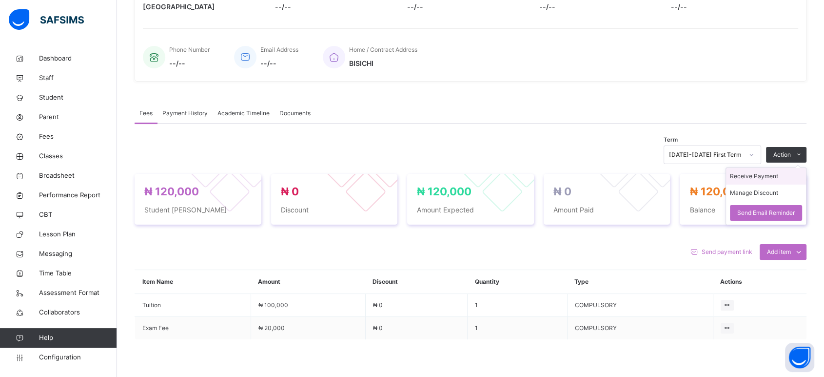
click at [741, 175] on li "Receive Payment" at bounding box center [766, 176] width 80 height 17
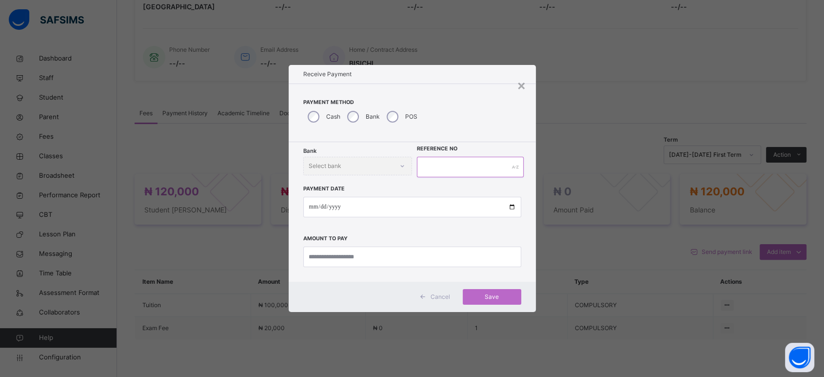
click at [436, 163] on input "text" at bounding box center [470, 167] width 107 height 20
click at [379, 171] on div "Bank Select bank" at bounding box center [357, 166] width 109 height 19
drag, startPoint x: 379, startPoint y: 167, endPoint x: 386, endPoint y: 151, distance: 17.2
click at [379, 166] on div "Bank Select bank" at bounding box center [357, 166] width 109 height 19
click at [358, 122] on div "Bank" at bounding box center [363, 116] width 40 height 20
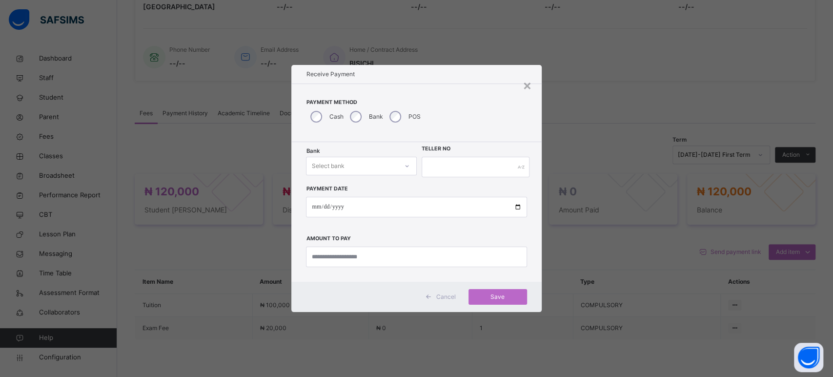
click at [370, 157] on div "Select bank" at bounding box center [361, 166] width 110 height 19
click at [417, 188] on div "Payment Date Amount to pay" at bounding box center [416, 222] width 220 height 90
click at [454, 293] on span "Cancel" at bounding box center [446, 296] width 20 height 9
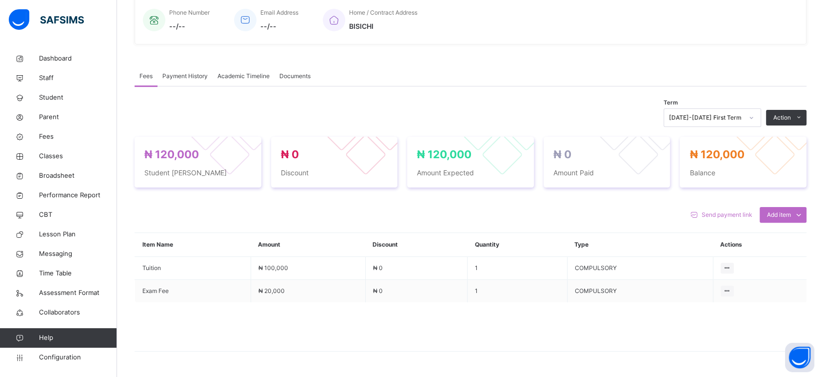
scroll to position [271, 0]
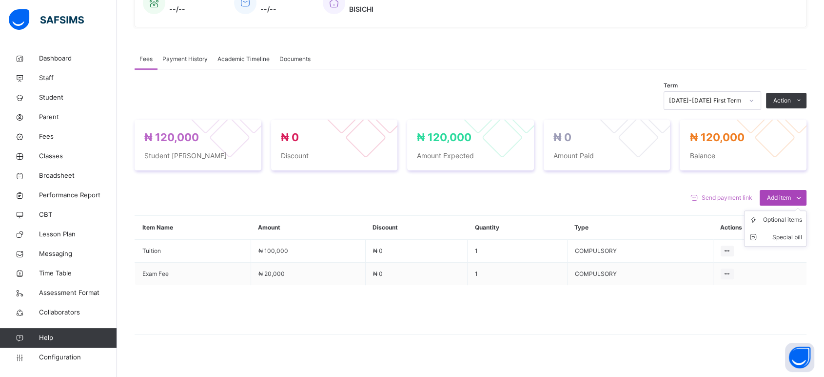
click at [741, 193] on span "Add item" at bounding box center [779, 197] width 24 height 9
click at [741, 221] on div "Optional items" at bounding box center [782, 220] width 39 height 10
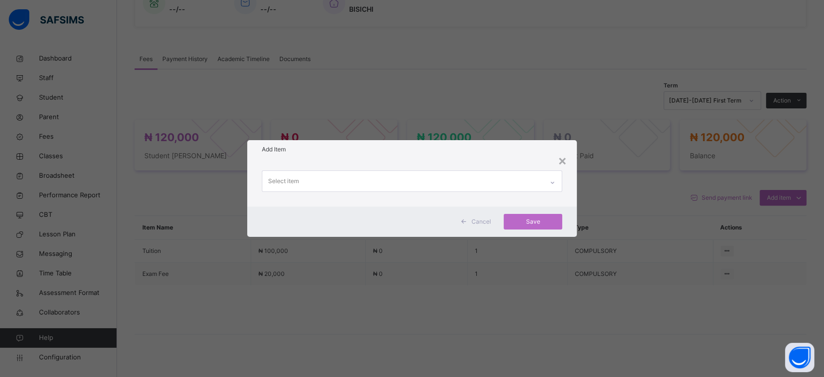
click at [519, 185] on div "Select item" at bounding box center [402, 181] width 281 height 20
click at [438, 146] on h1 "Add Item" at bounding box center [412, 149] width 300 height 9
click at [472, 218] on span at bounding box center [464, 222] width 16 height 16
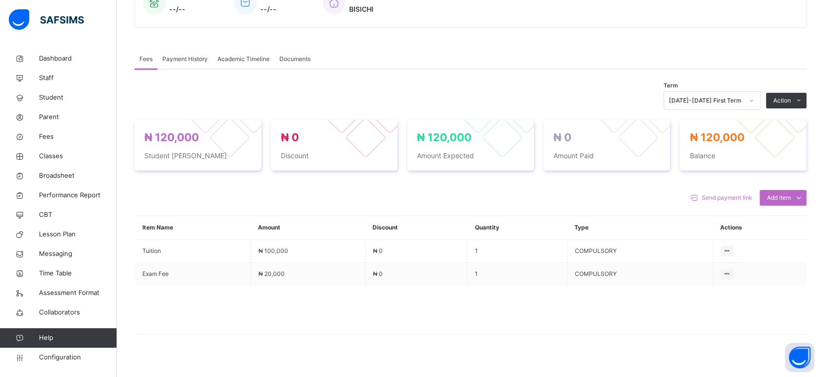
click at [238, 58] on span "Academic Timeline" at bounding box center [244, 59] width 52 height 9
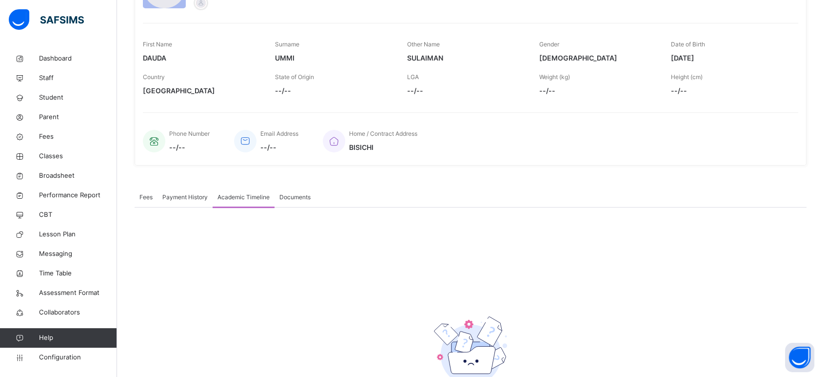
scroll to position [95, 0]
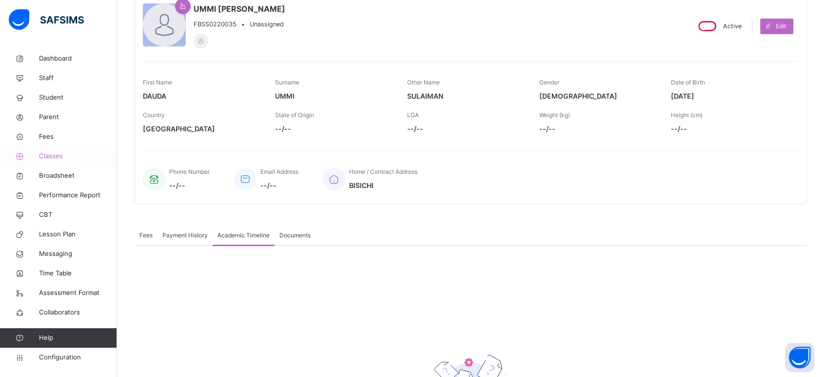
click at [51, 160] on span "Classes" at bounding box center [78, 156] width 78 height 10
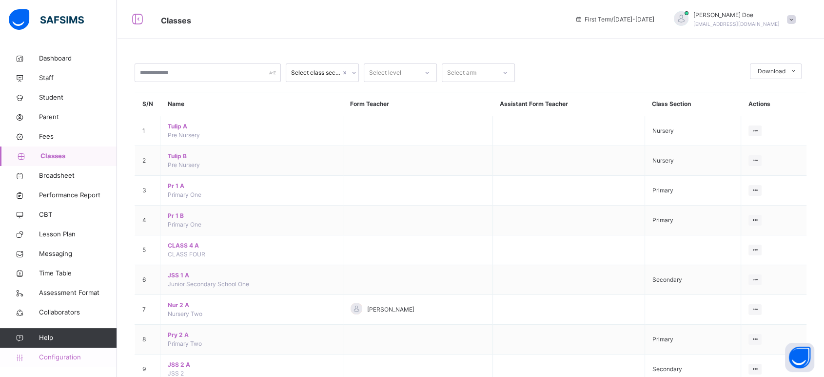
click at [60, 338] on span "Configuration" at bounding box center [78, 357] width 78 height 10
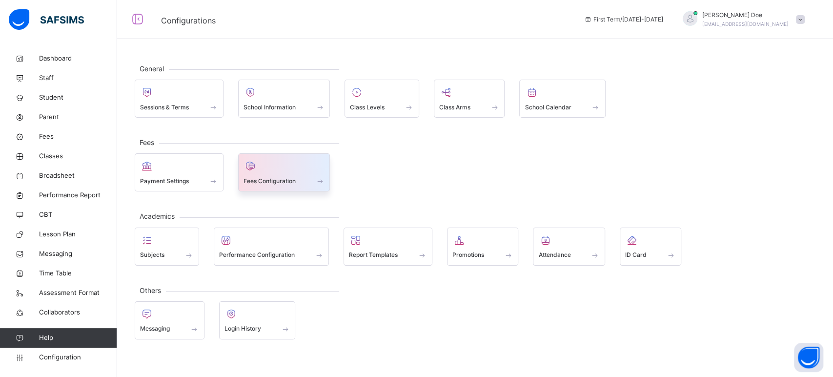
click at [276, 178] on span "Fees Configuration" at bounding box center [269, 181] width 52 height 9
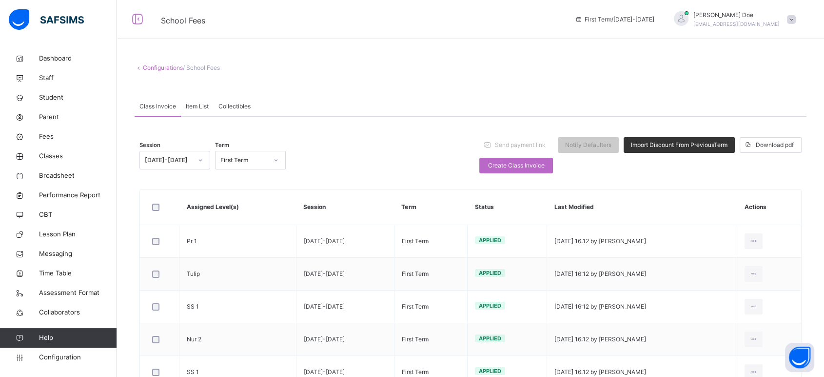
click at [205, 107] on span "Item List" at bounding box center [197, 106] width 23 height 9
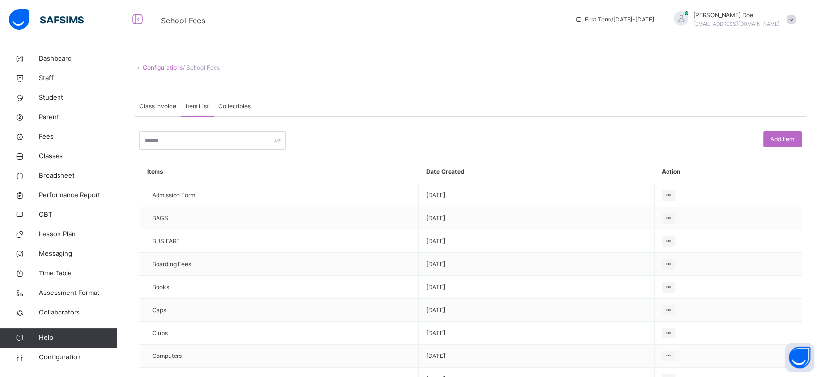
click at [238, 106] on span "Collectibles" at bounding box center [234, 106] width 32 height 9
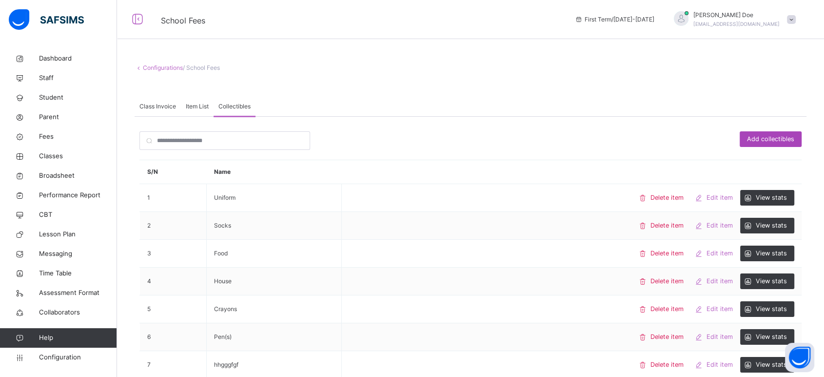
click at [741, 139] on span "Add collectibles" at bounding box center [770, 138] width 47 height 9
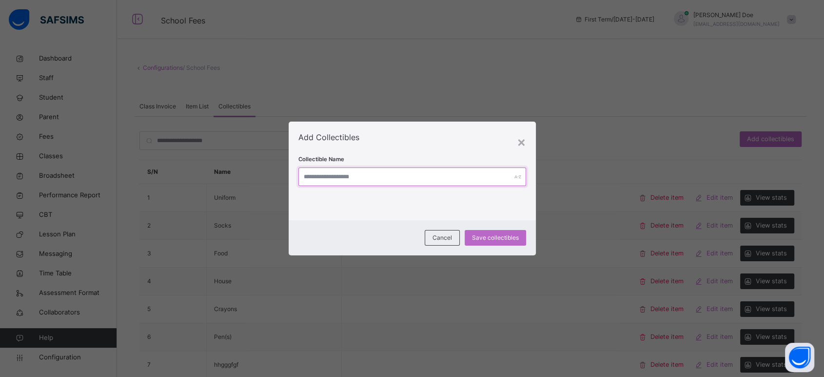
click at [446, 173] on input "text" at bounding box center [412, 176] width 228 height 19
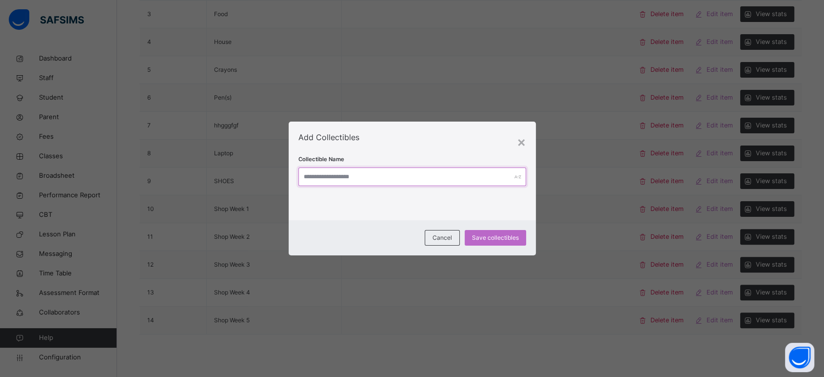
click at [446, 173] on input "text" at bounding box center [412, 176] width 228 height 19
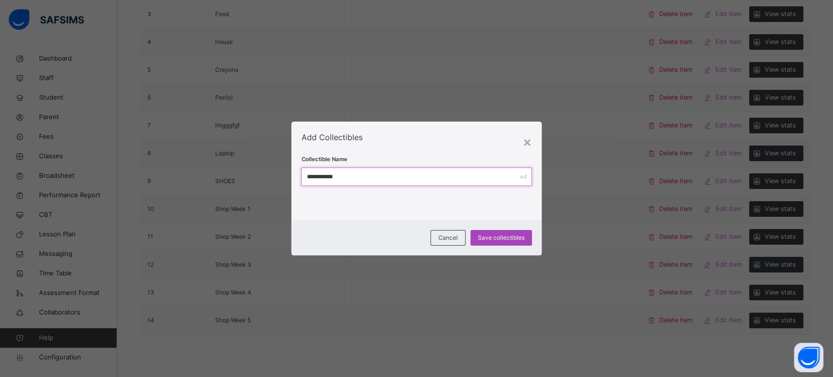
type input "**********"
click at [499, 235] on span "Save collectibles" at bounding box center [500, 237] width 47 height 9
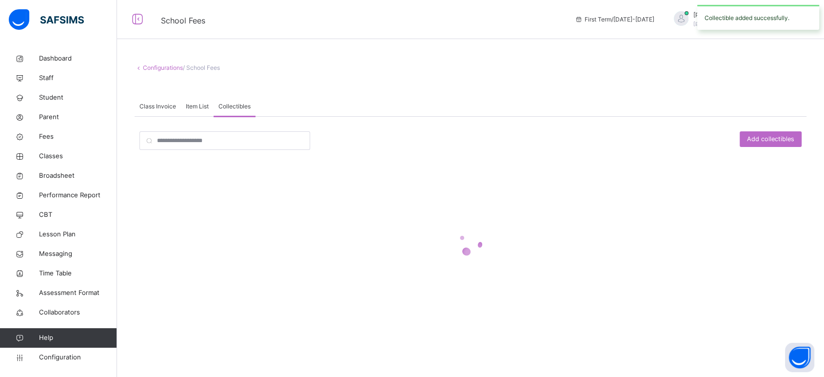
scroll to position [0, 0]
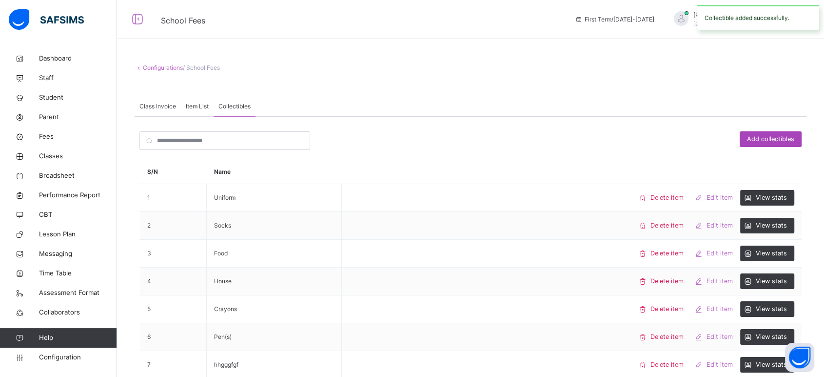
click at [741, 138] on span "Add collectibles" at bounding box center [770, 138] width 47 height 9
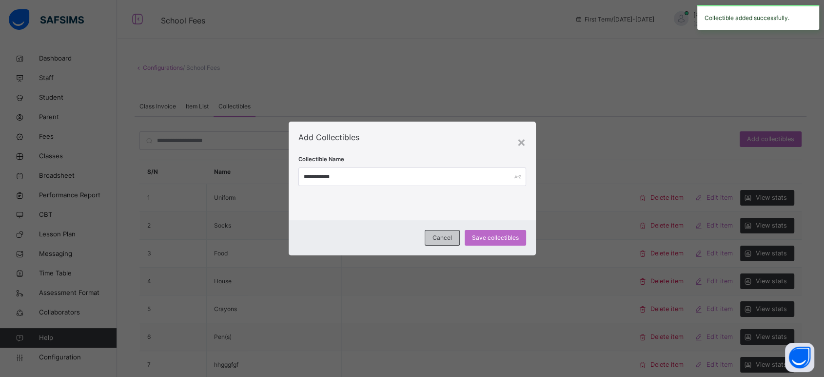
click at [451, 233] on span "Cancel" at bounding box center [443, 237] width 20 height 9
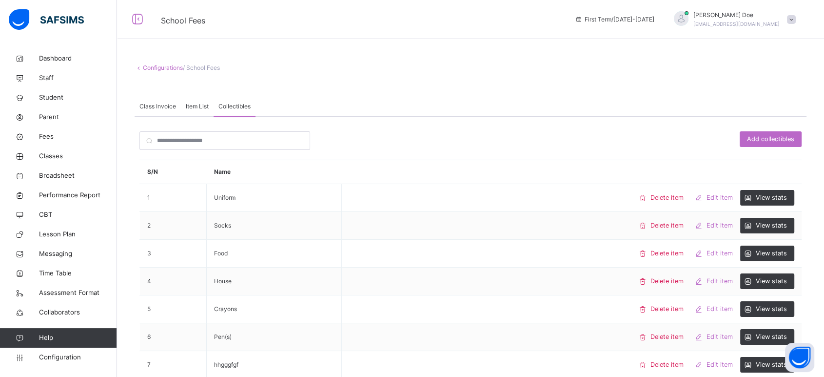
click at [203, 107] on span "Item List" at bounding box center [197, 106] width 23 height 9
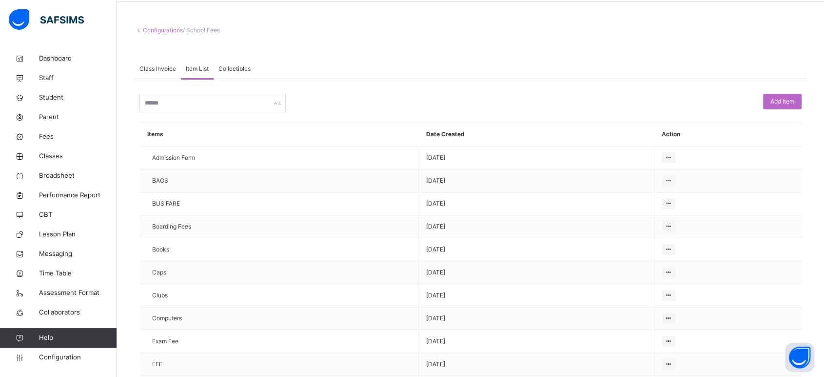
scroll to position [54, 0]
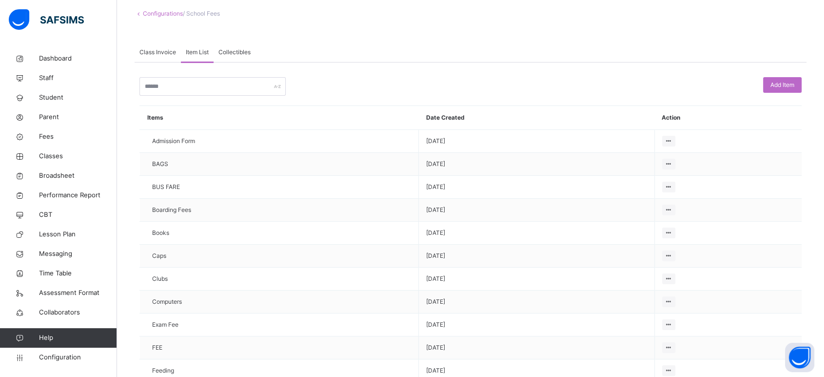
click at [156, 53] on span "Class Invoice" at bounding box center [157, 52] width 37 height 9
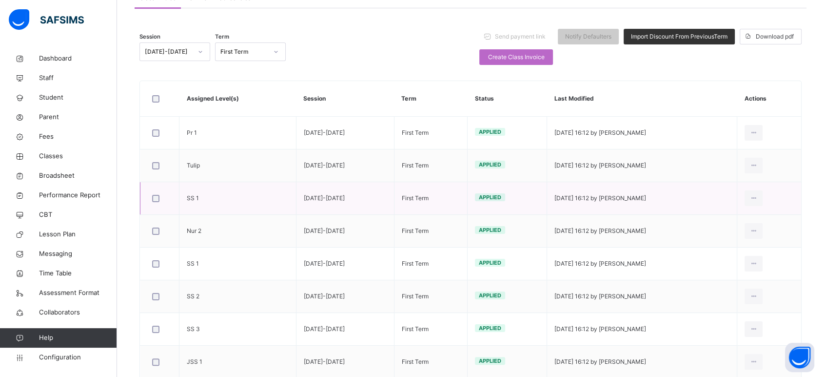
scroll to position [162, 0]
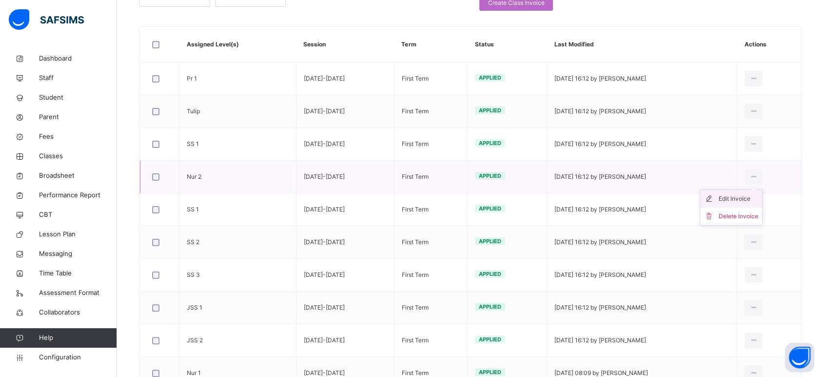
click at [741, 198] on div "Edit Invoice" at bounding box center [739, 199] width 40 height 10
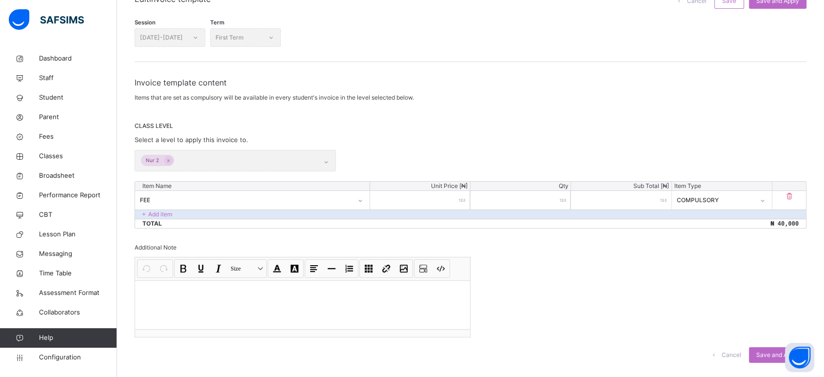
scroll to position [118, 0]
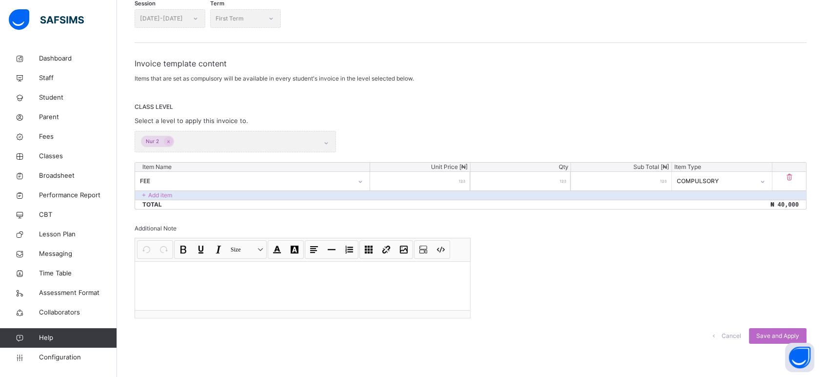
click at [722, 328] on span at bounding box center [714, 336] width 16 height 16
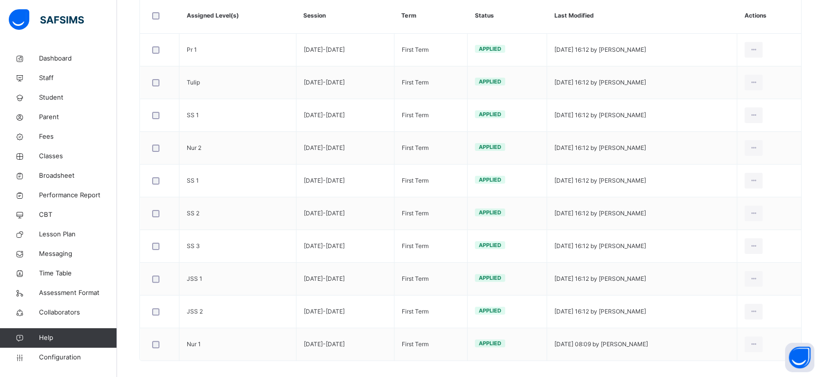
scroll to position [203, 0]
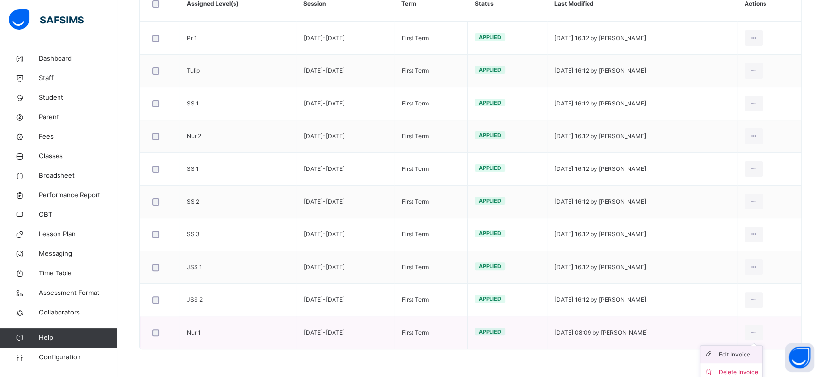
click at [735, 338] on div "Edit Invoice" at bounding box center [739, 354] width 40 height 10
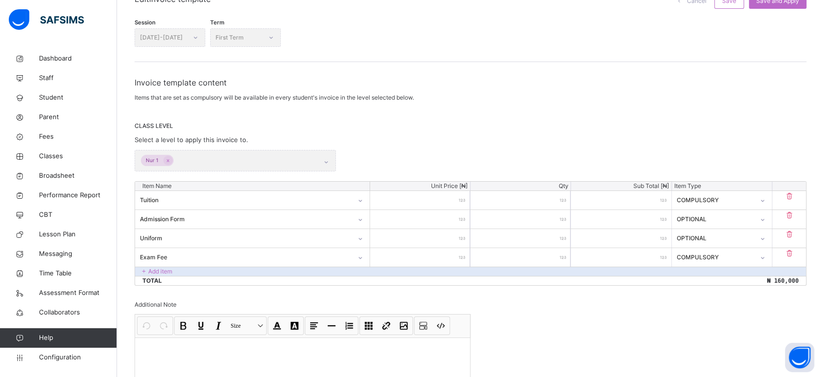
scroll to position [175, 0]
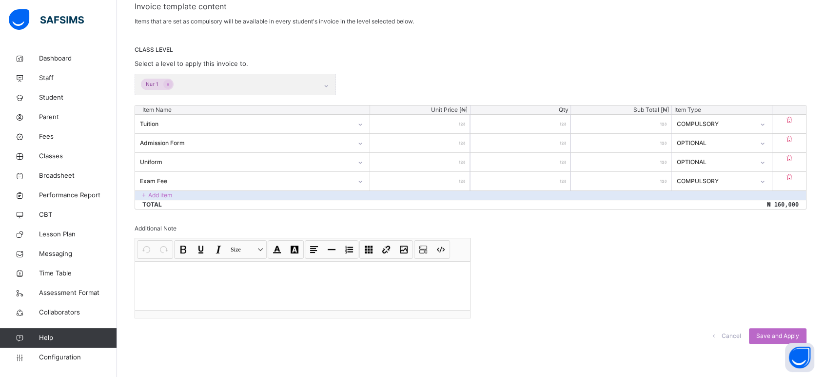
click at [263, 89] on div "Nur 1" at bounding box center [235, 84] width 201 height 21
click at [194, 193] on div "Add item" at bounding box center [470, 194] width 671 height 9
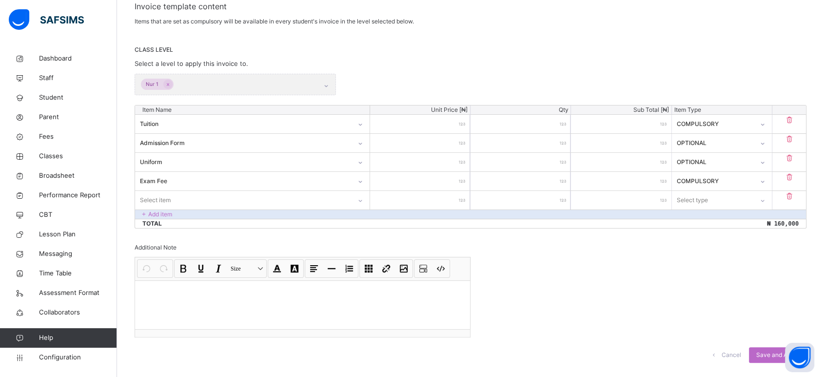
scroll to position [194, 0]
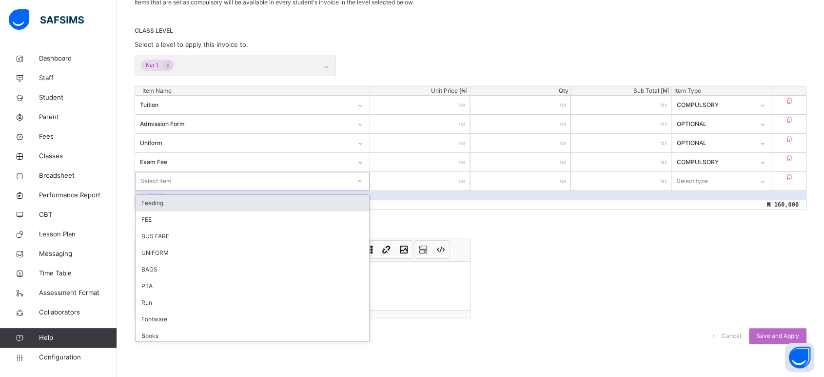
click at [201, 182] on div "Select item" at bounding box center [243, 180] width 215 height 15
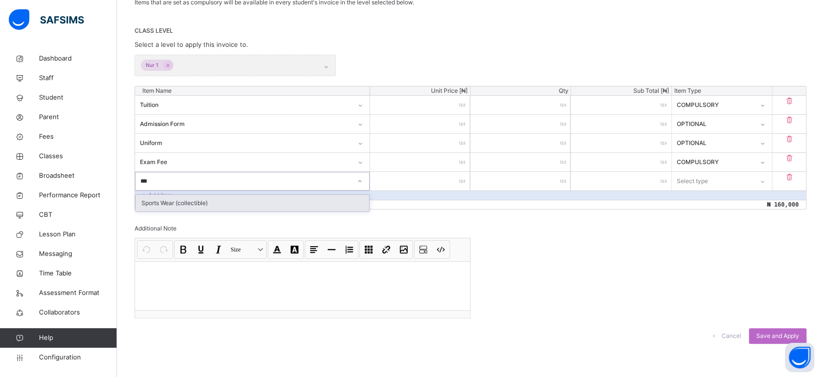
type input "****"
click at [203, 200] on div "Sports Wear (collectible)" at bounding box center [253, 203] width 234 height 17
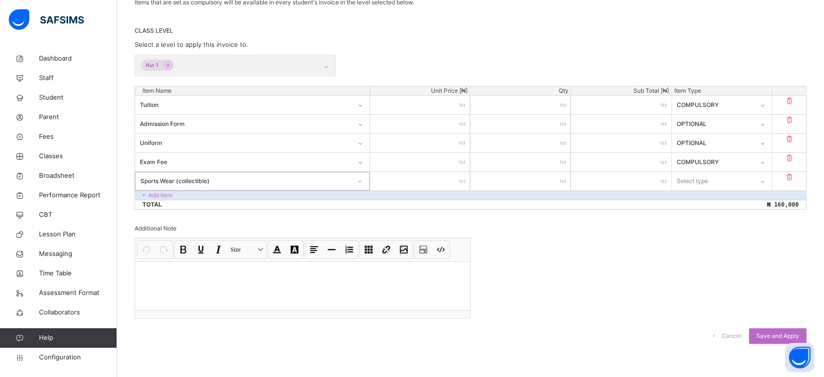
click at [453, 184] on input "number" at bounding box center [420, 181] width 100 height 19
type input "*"
type input "**"
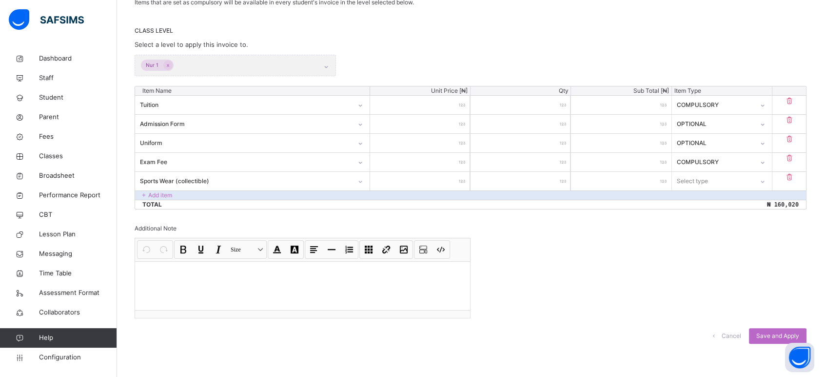
type input "***"
type input "*****"
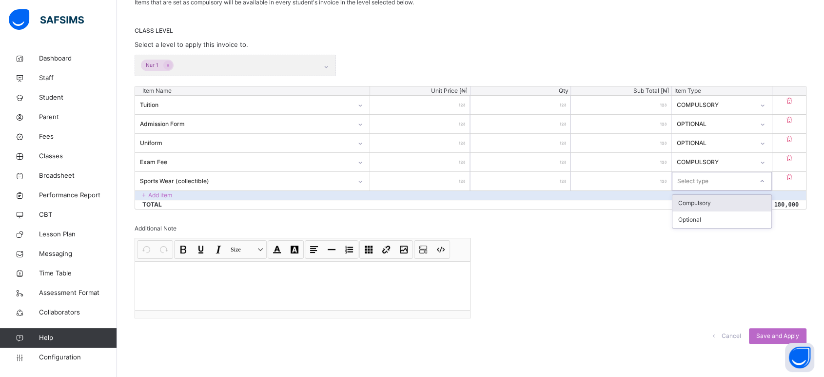
click at [724, 179] on div "Select type" at bounding box center [713, 180] width 80 height 15
click at [705, 218] on div "Optional" at bounding box center [722, 219] width 99 height 17
click at [162, 195] on p "Add item" at bounding box center [160, 195] width 24 height 9
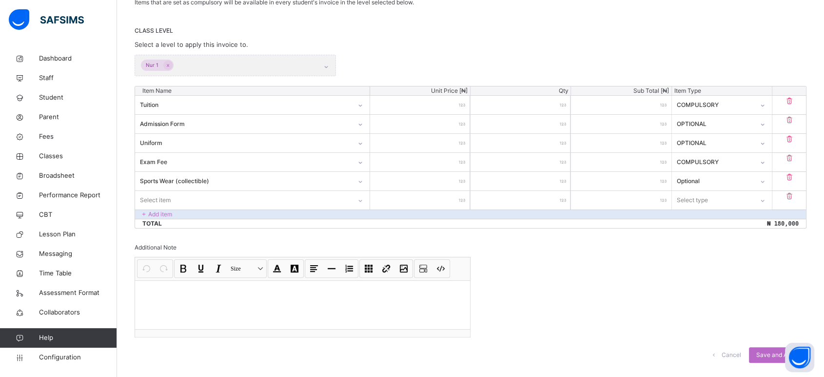
click at [195, 198] on div "Select item" at bounding box center [243, 199] width 216 height 15
type input "*****"
click at [453, 202] on input "number" at bounding box center [420, 200] width 100 height 19
type input "*"
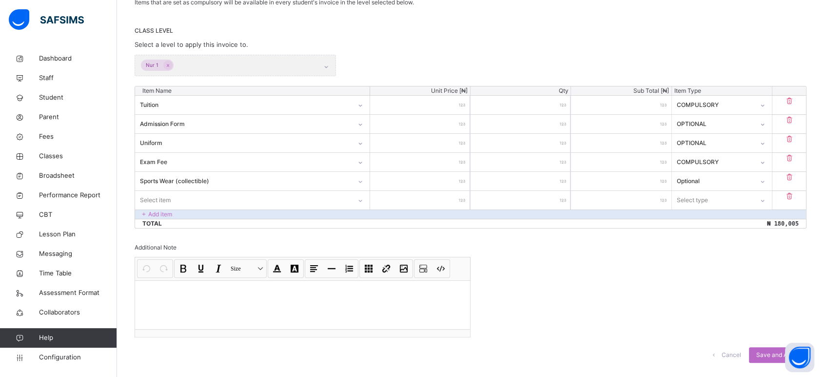
type input "**"
type input "***"
type input "*****"
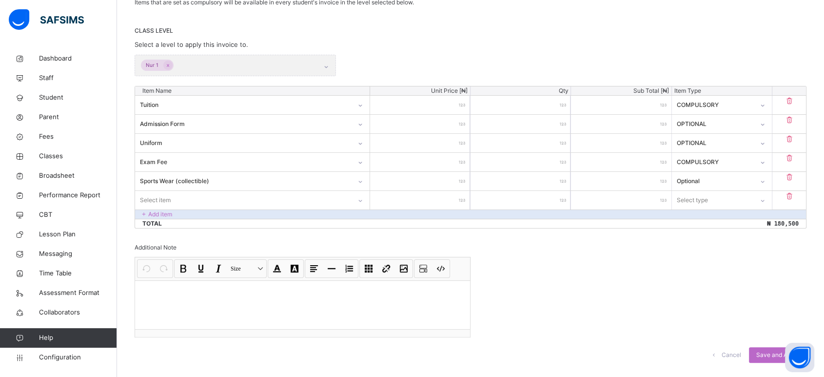
type input "*****"
click at [715, 197] on div "Select type" at bounding box center [712, 199] width 81 height 15
click at [702, 233] on div "Optional" at bounding box center [722, 238] width 99 height 17
drag, startPoint x: 443, startPoint y: 104, endPoint x: 468, endPoint y: 103, distance: 25.4
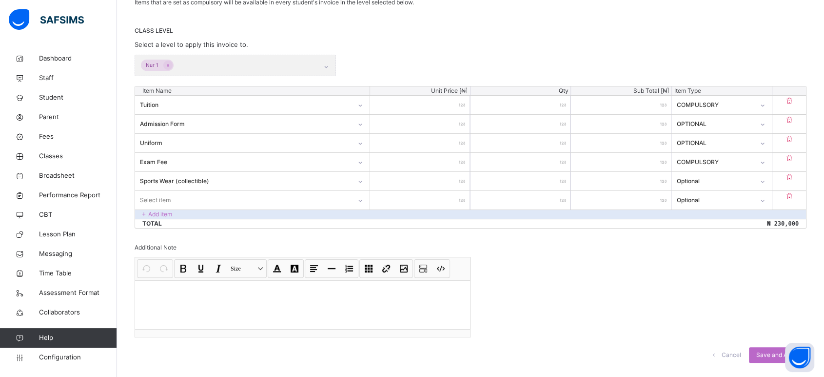
click at [467, 103] on div "******" at bounding box center [420, 105] width 100 height 19
click at [469, 103] on input "******" at bounding box center [420, 105] width 100 height 19
type input "******"
click at [470, 103] on input "******" at bounding box center [420, 105] width 100 height 19
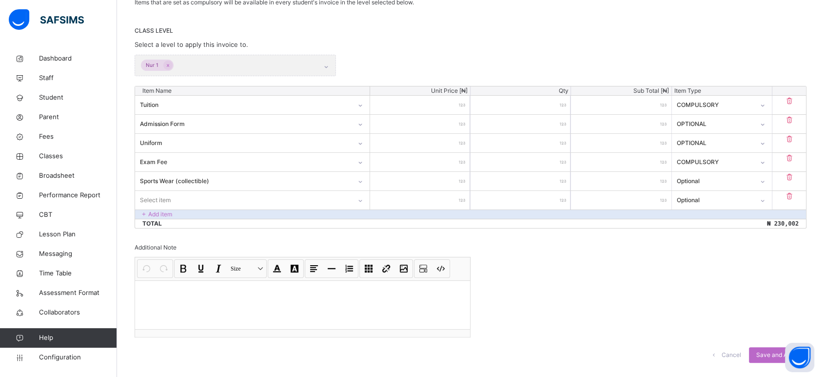
type input "*******"
type input "********"
type input "*********"
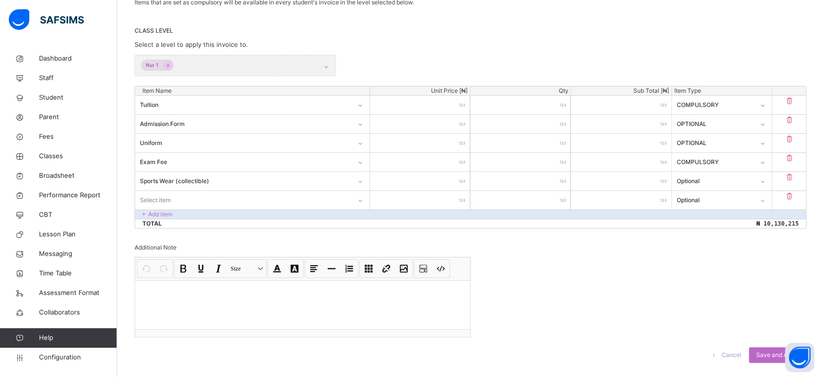
type input "*********"
type input "**********"
type input "********"
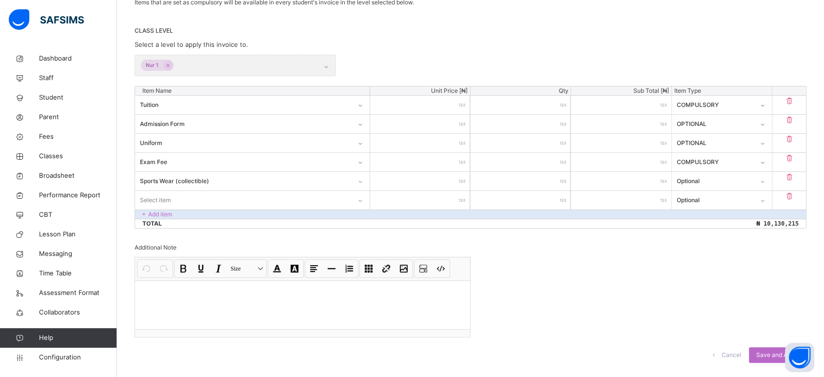
type input "****"
type input "**"
type input "*"
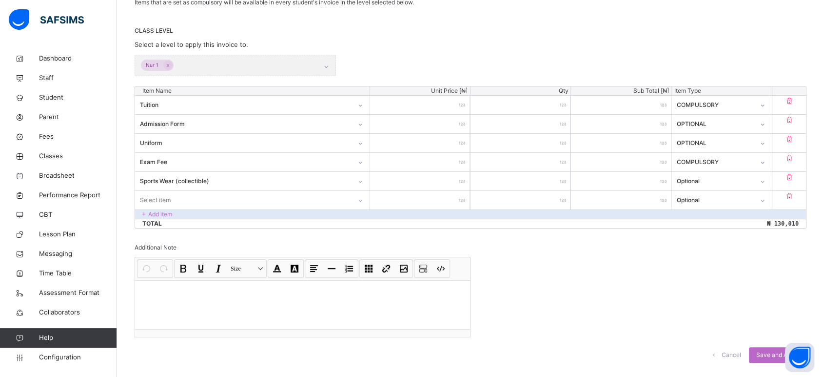
type input "*"
type input "**"
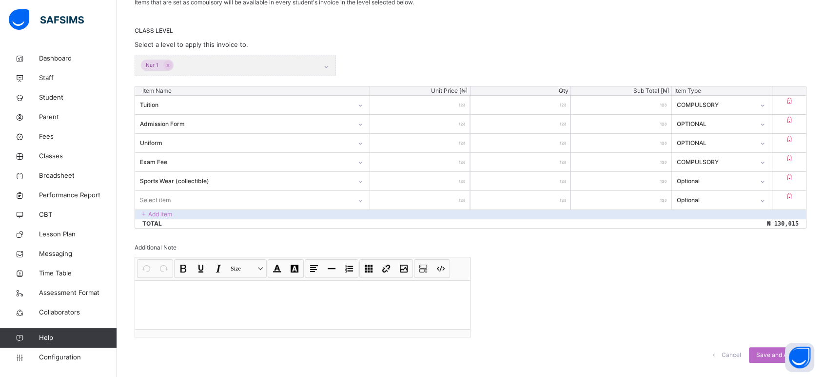
type input "***"
type input "****"
type input "*****"
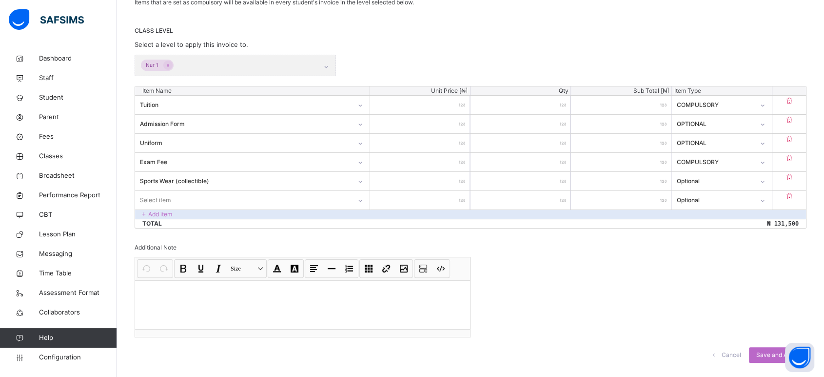
type input "*****"
type input "******"
click at [741, 338] on span "Save and Apply" at bounding box center [777, 354] width 43 height 9
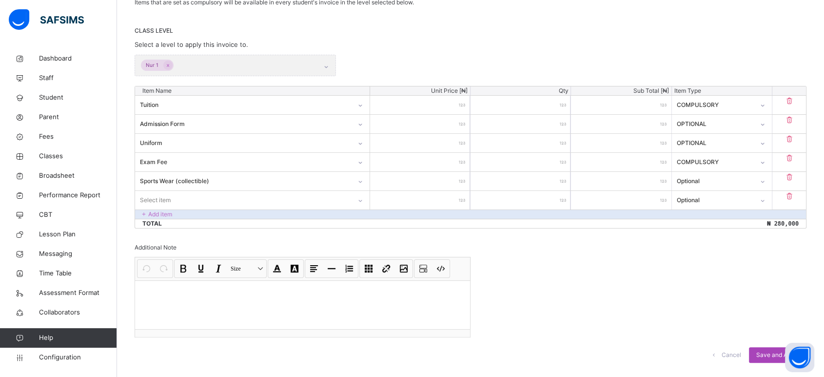
click at [741, 338] on span "Save and Apply" at bounding box center [777, 354] width 43 height 9
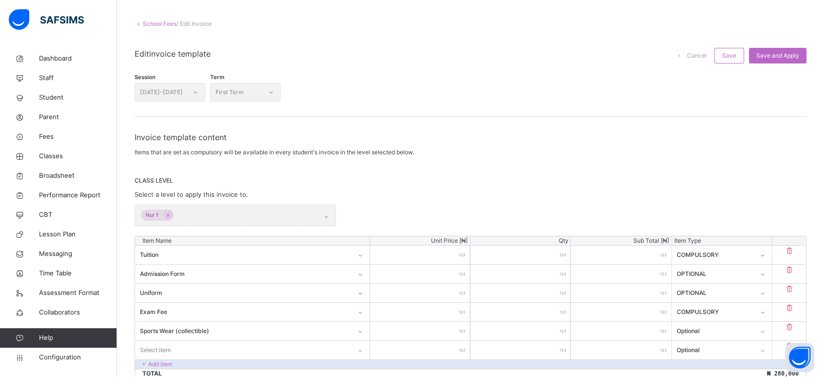
scroll to position [0, 0]
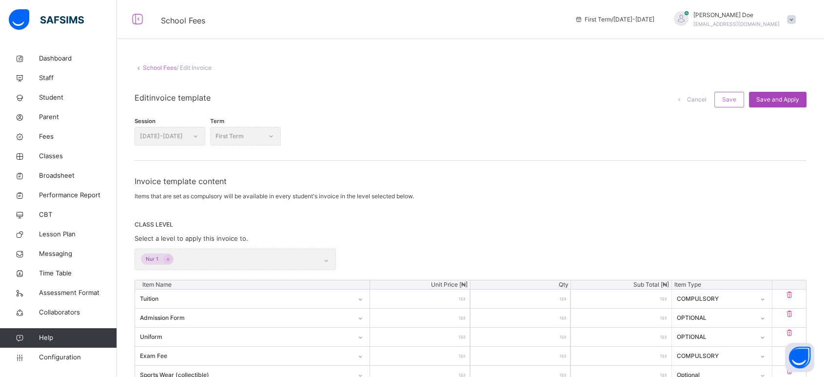
click at [741, 100] on span "Save and Apply" at bounding box center [777, 99] width 43 height 9
click at [741, 98] on span "Save and Apply" at bounding box center [777, 99] width 43 height 9
click at [741, 100] on span "Save and Apply" at bounding box center [777, 99] width 43 height 9
click at [741, 99] on span "Save and Apply" at bounding box center [777, 99] width 43 height 9
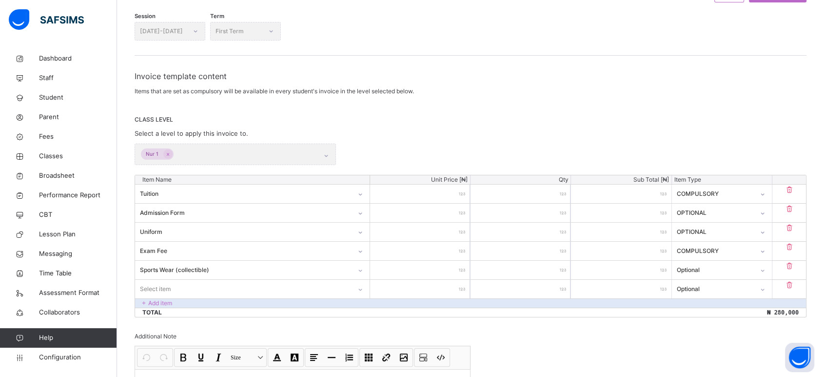
scroll to position [212, 0]
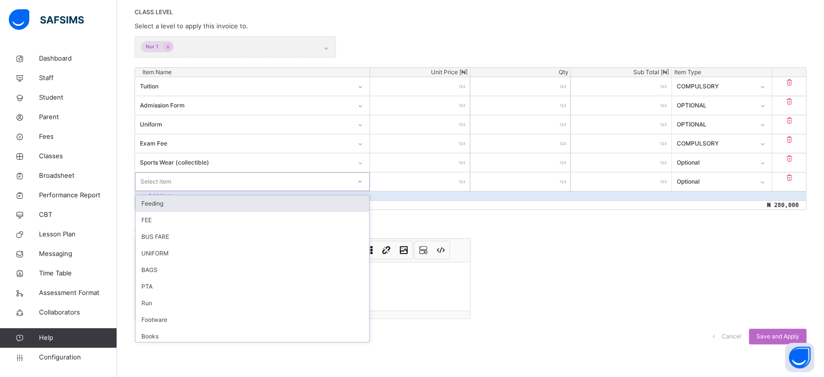
click at [308, 182] on div "Select item" at bounding box center [243, 181] width 215 height 15
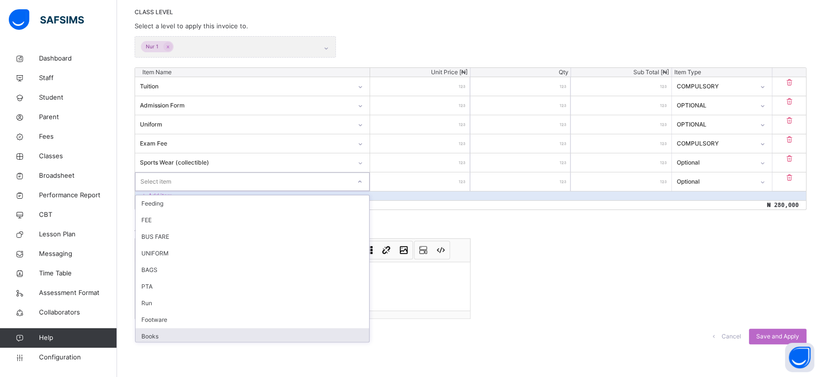
click at [214, 335] on div "Books" at bounding box center [253, 336] width 234 height 17
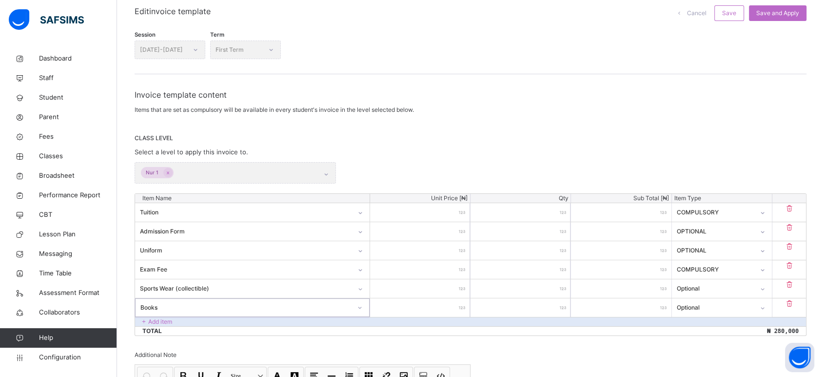
scroll to position [50, 0]
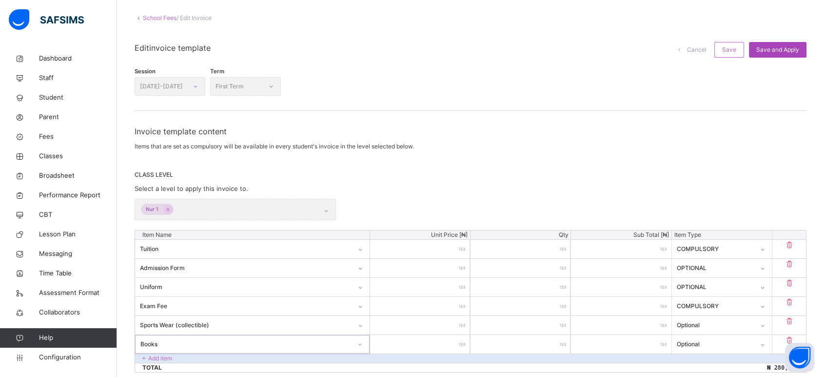
click at [741, 48] on span "Save and Apply" at bounding box center [777, 49] width 43 height 9
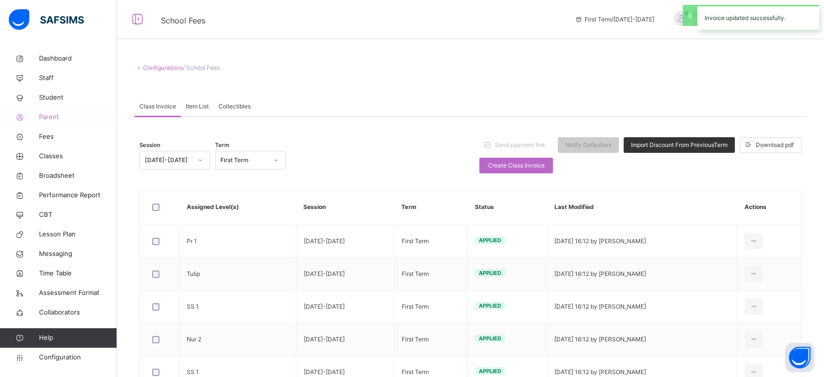
click at [48, 116] on span "Parent" at bounding box center [78, 117] width 78 height 10
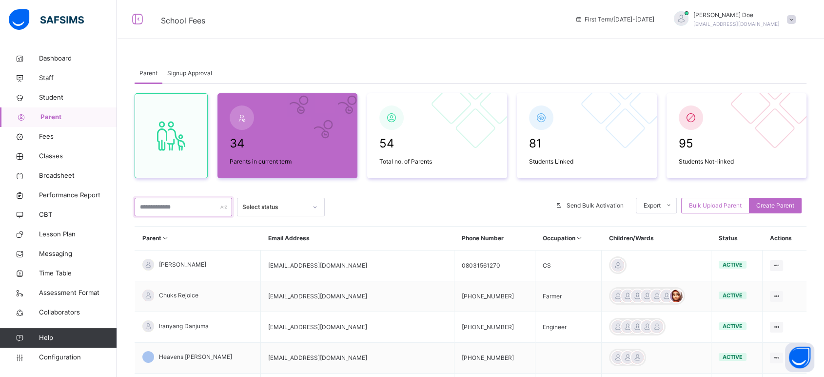
click at [175, 207] on input "text" at bounding box center [184, 207] width 98 height 19
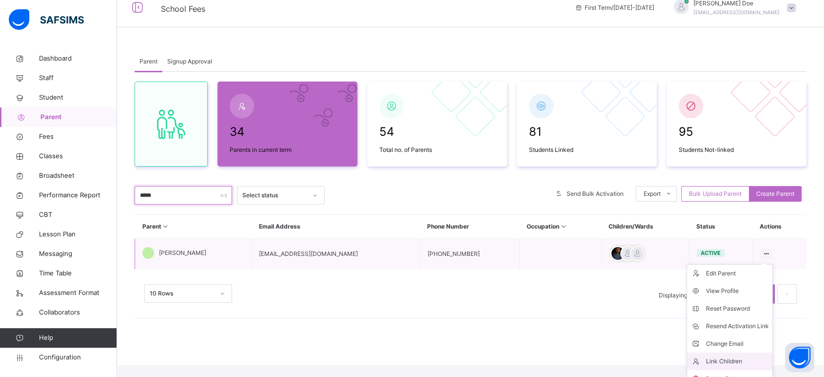
scroll to position [22, 0]
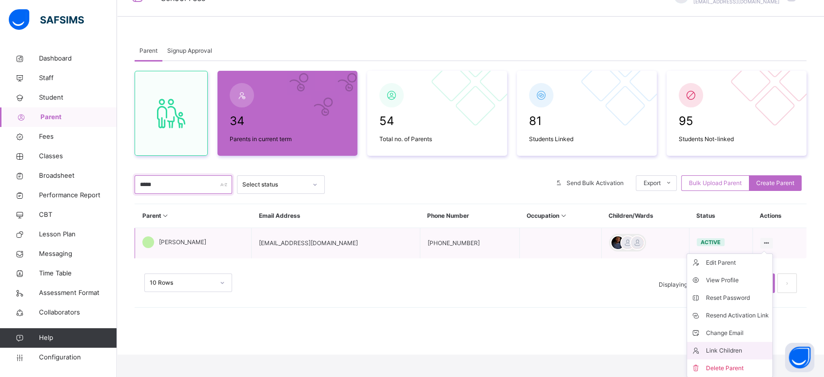
type input "*****"
click at [737, 338] on div "Link Children" at bounding box center [737, 350] width 63 height 10
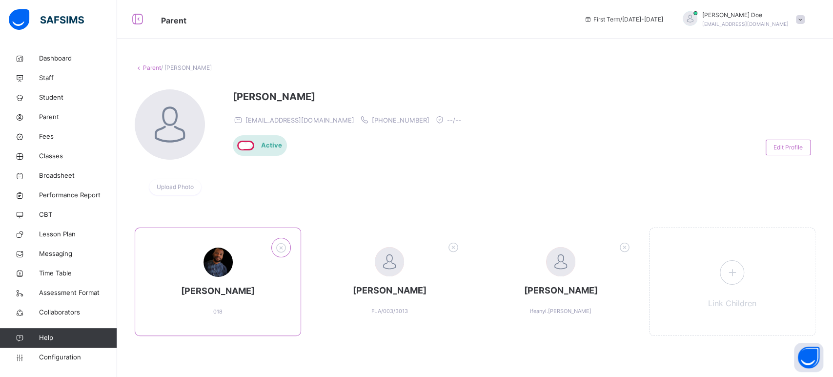
click at [281, 245] on icon at bounding box center [281, 247] width 15 height 16
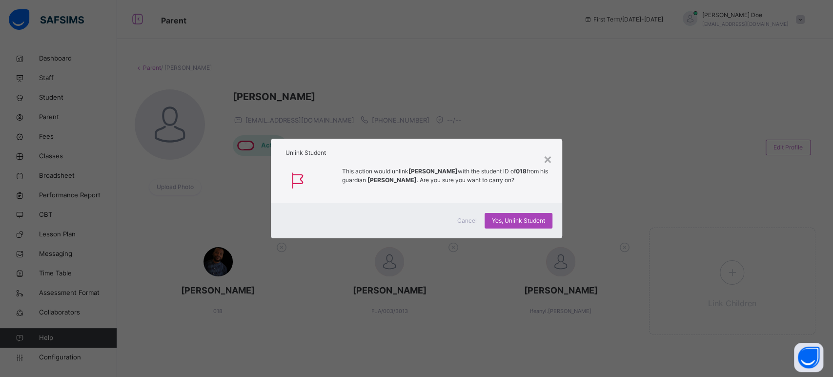
click at [501, 218] on span "Yes, Unlink Student" at bounding box center [518, 220] width 53 height 9
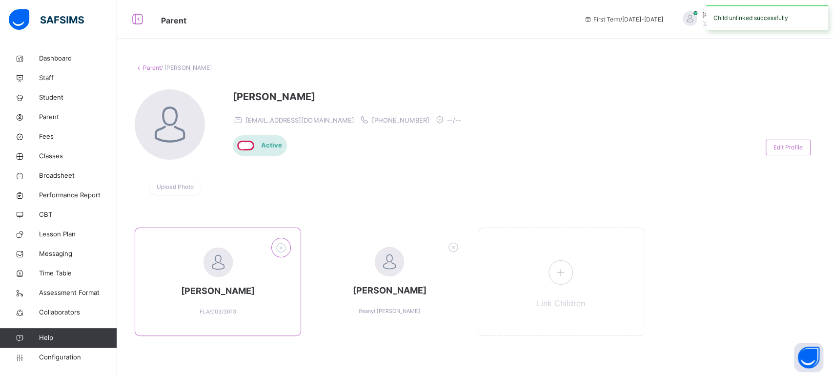
click at [282, 245] on icon at bounding box center [281, 247] width 15 height 16
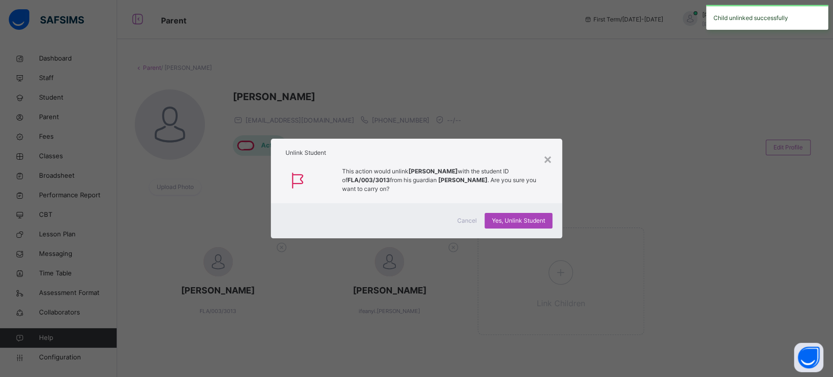
drag, startPoint x: 513, startPoint y: 218, endPoint x: 505, endPoint y: 219, distance: 7.9
click at [513, 218] on span "Yes, Unlink Student" at bounding box center [518, 220] width 53 height 9
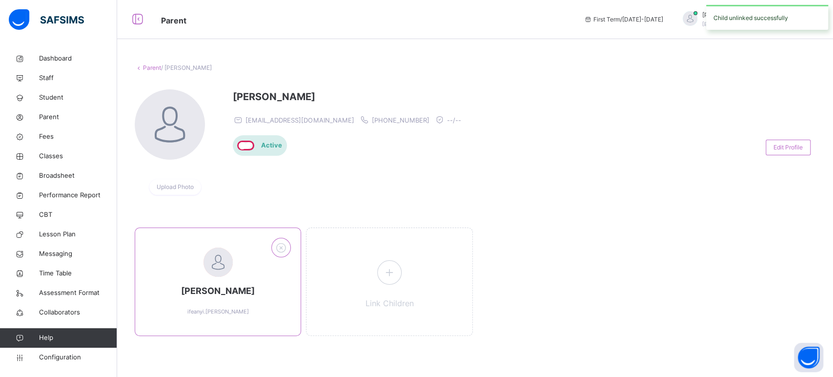
click at [278, 247] on icon at bounding box center [281, 247] width 15 height 16
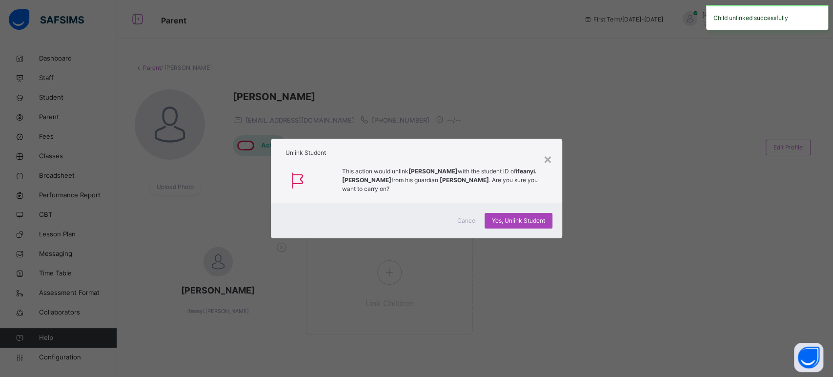
click at [500, 217] on span "Yes, Unlink Student" at bounding box center [518, 220] width 53 height 9
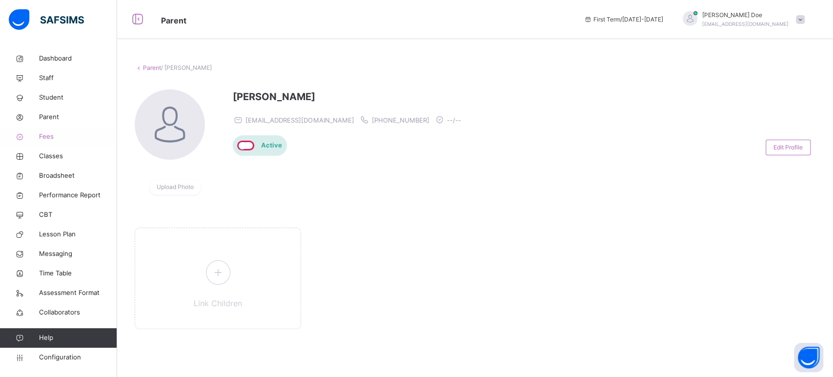
click at [44, 137] on span "Fees" at bounding box center [78, 137] width 78 height 10
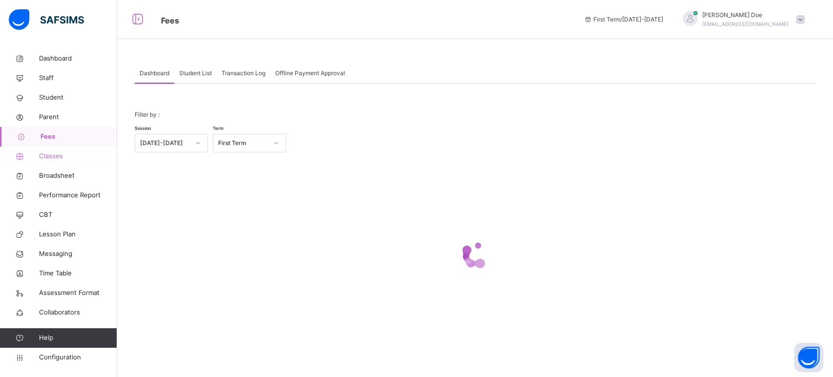
click at [46, 155] on span "Classes" at bounding box center [78, 156] width 78 height 10
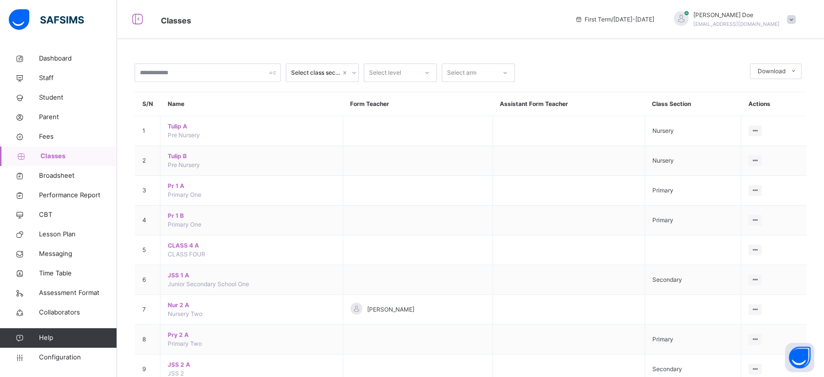
click at [398, 77] on div "Select level" at bounding box center [385, 72] width 32 height 19
click at [384, 195] on div "Nur 1" at bounding box center [400, 194] width 72 height 17
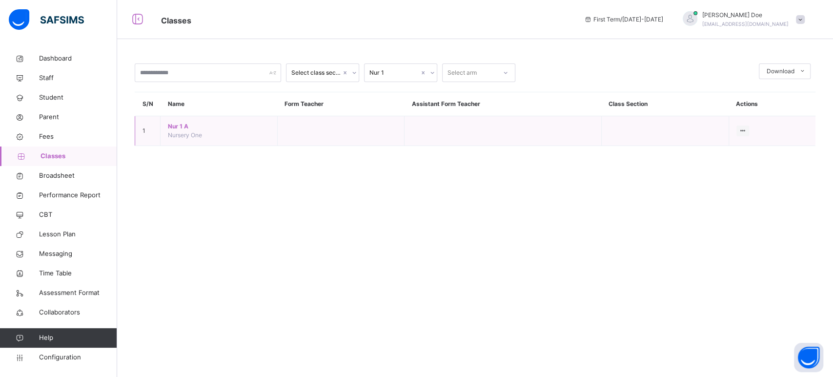
click at [174, 128] on span "Nur 1 A" at bounding box center [219, 126] width 102 height 9
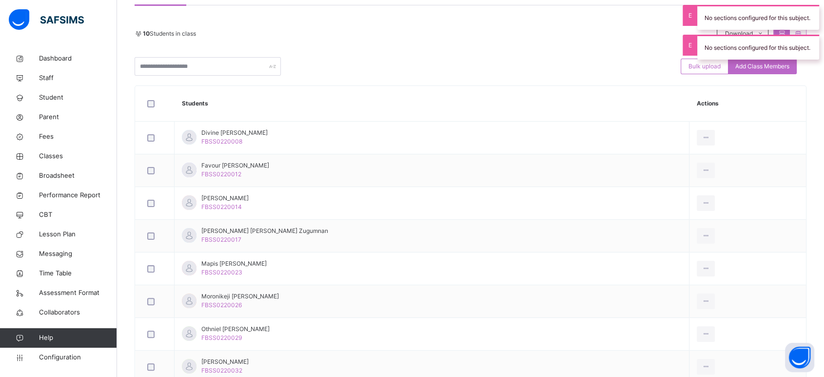
scroll to position [217, 0]
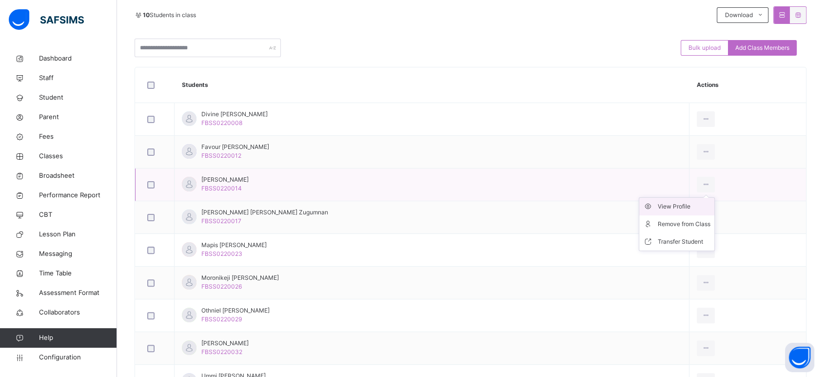
click at [658, 207] on div "View Profile" at bounding box center [684, 206] width 53 height 10
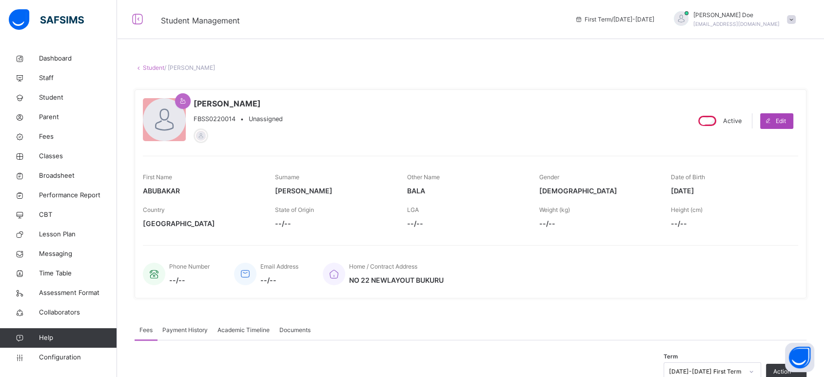
click at [741, 119] on span "Edit" at bounding box center [781, 121] width 10 height 9
select select "**"
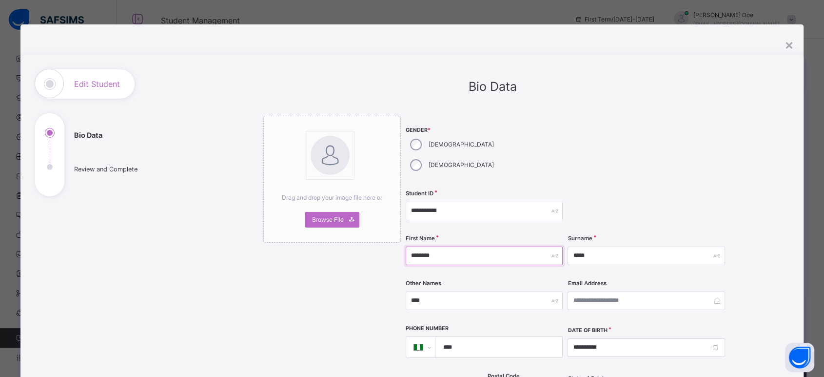
drag, startPoint x: 450, startPoint y: 232, endPoint x: 396, endPoint y: 233, distance: 53.6
type input "*******"
type input "*****"
click at [475, 246] on input "*******" at bounding box center [484, 255] width 157 height 19
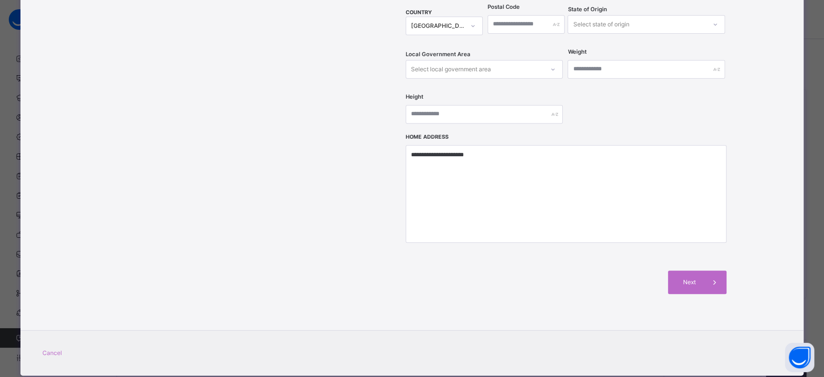
scroll to position [371, 0]
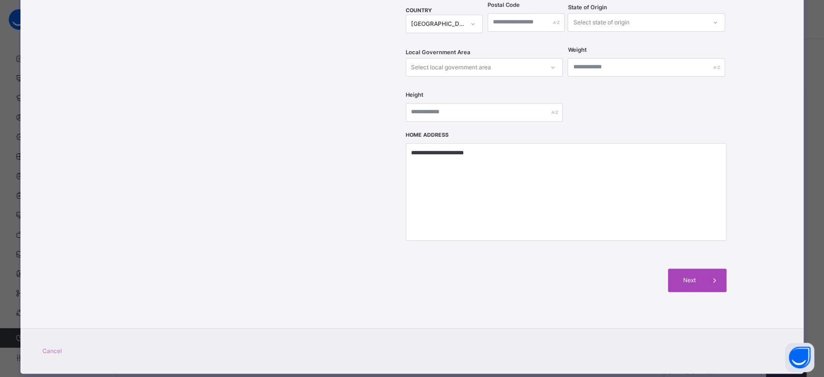
type input "********"
click at [687, 276] on span "Next" at bounding box center [689, 280] width 28 height 9
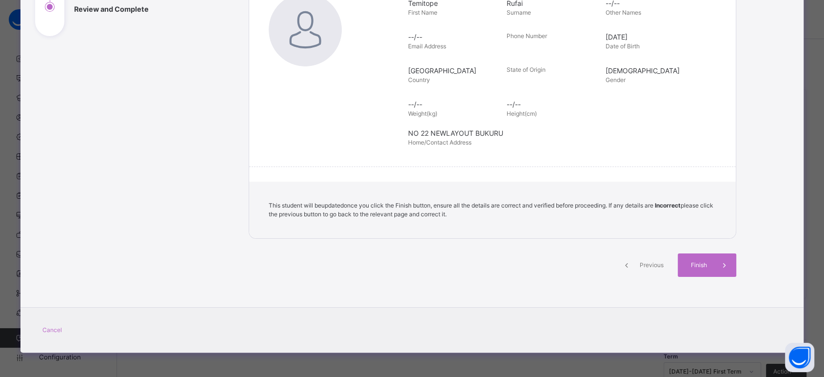
scroll to position [159, 0]
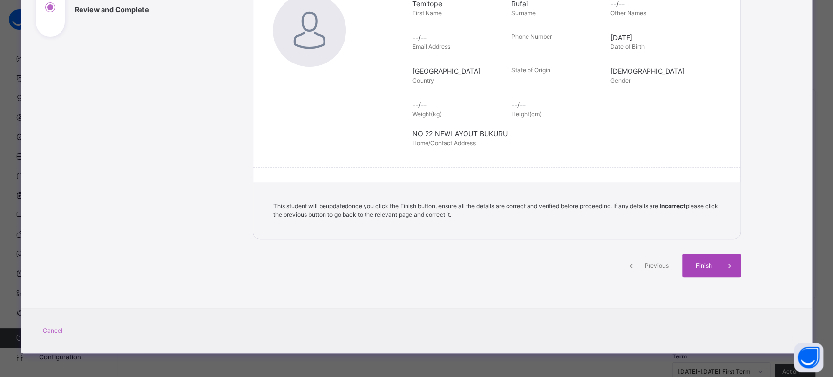
click at [693, 259] on div "Finish" at bounding box center [711, 265] width 59 height 23
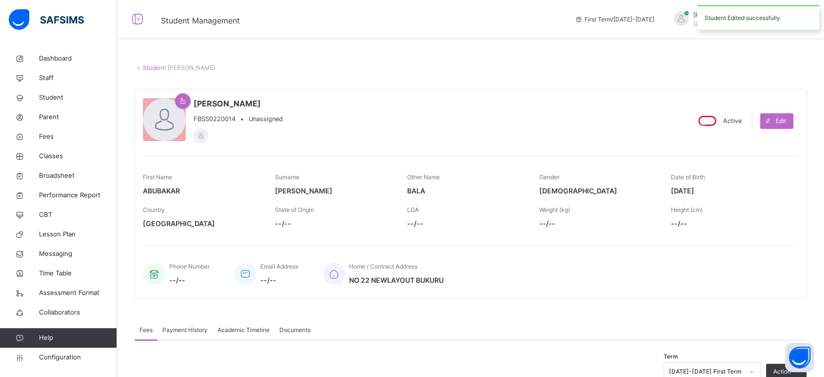
click at [156, 67] on link "Student" at bounding box center [153, 67] width 21 height 7
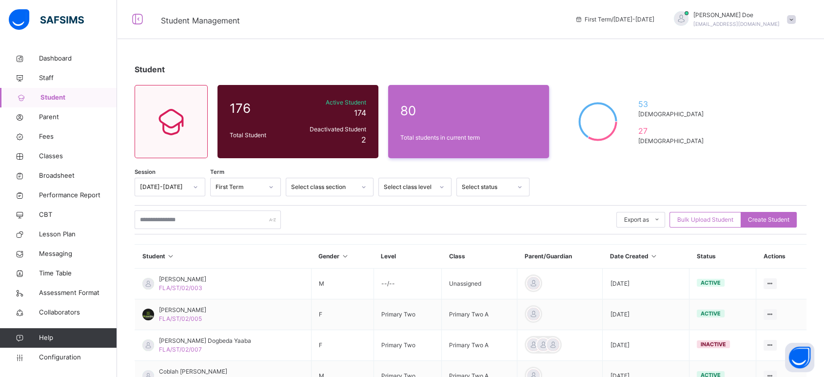
click at [434, 186] on div at bounding box center [442, 187] width 17 height 16
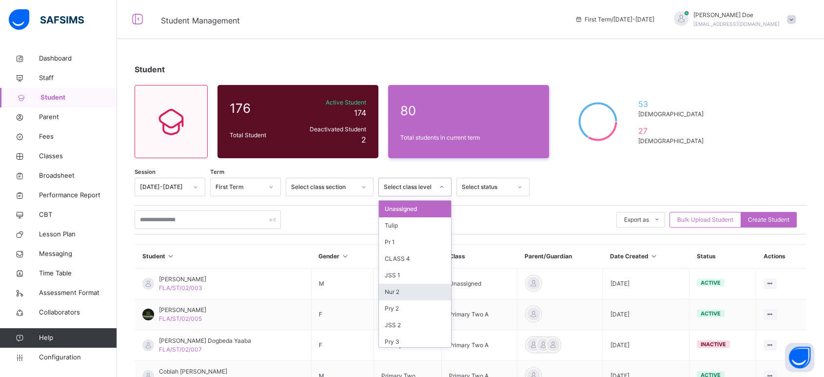
click at [404, 290] on div "Nur 2" at bounding box center [415, 291] width 72 height 17
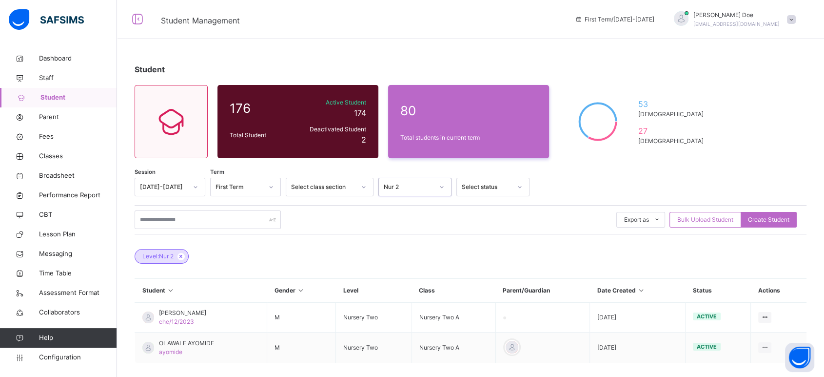
scroll to position [44, 0]
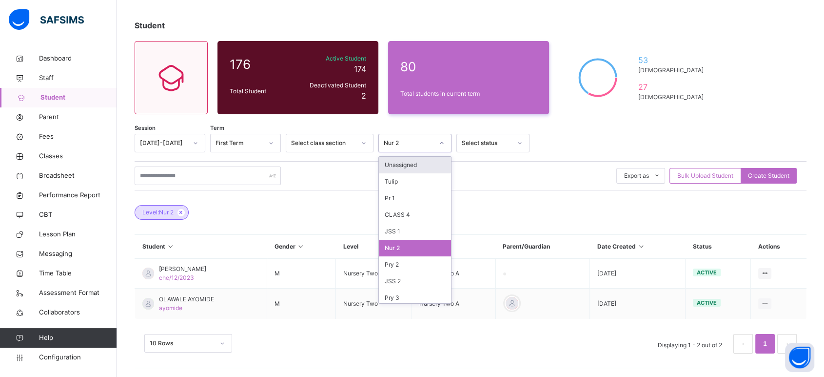
drag, startPoint x: 428, startPoint y: 143, endPoint x: 425, endPoint y: 148, distance: 6.1
click at [428, 142] on div "Nur 2" at bounding box center [409, 143] width 50 height 9
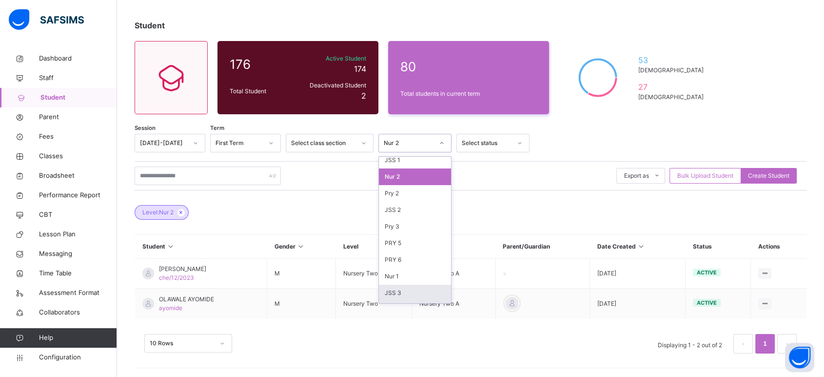
scroll to position [108, 0]
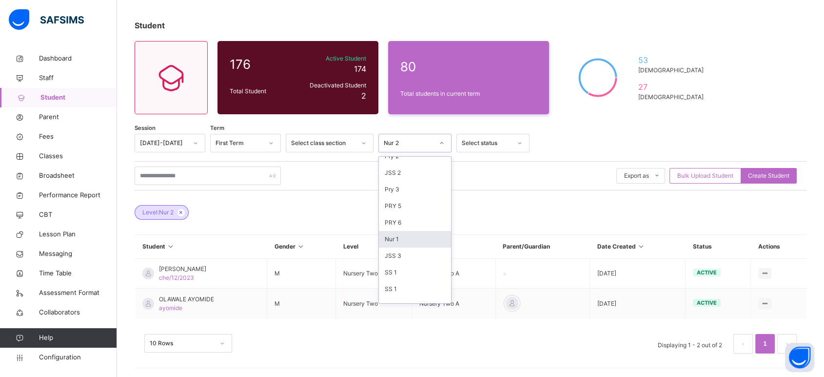
click at [398, 241] on div "Nur 1" at bounding box center [415, 239] width 72 height 17
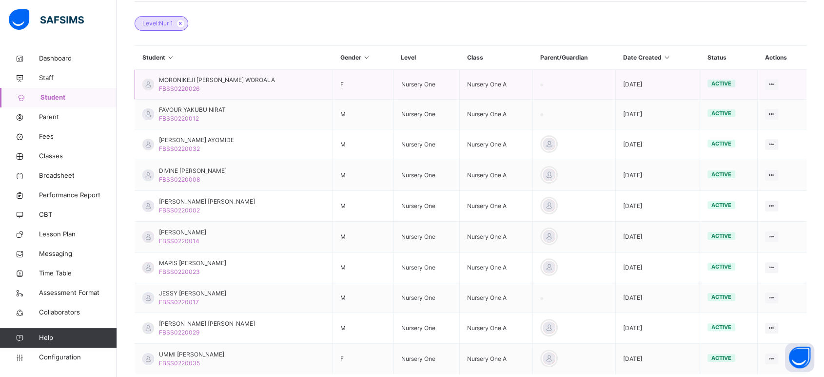
scroll to position [261, 0]
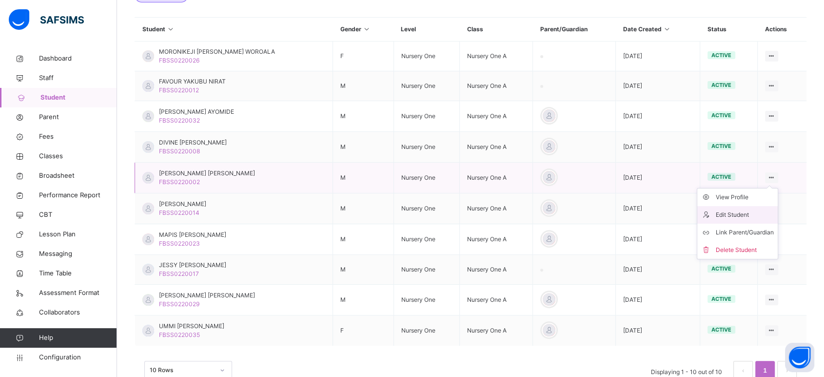
click at [734, 212] on div "Edit Student" at bounding box center [745, 215] width 58 height 10
select select "**"
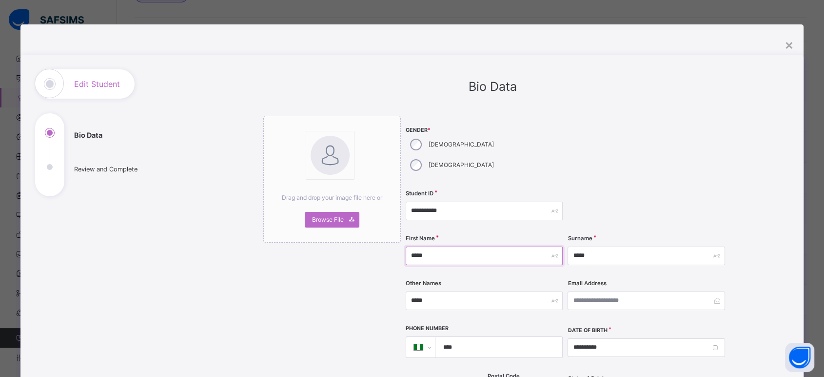
drag, startPoint x: 452, startPoint y: 233, endPoint x: 426, endPoint y: 233, distance: 25.4
click at [438, 246] on input "*****" at bounding box center [484, 255] width 157 height 19
click at [437, 246] on input "*****" at bounding box center [484, 255] width 157 height 19
drag, startPoint x: 437, startPoint y: 235, endPoint x: 410, endPoint y: 235, distance: 27.3
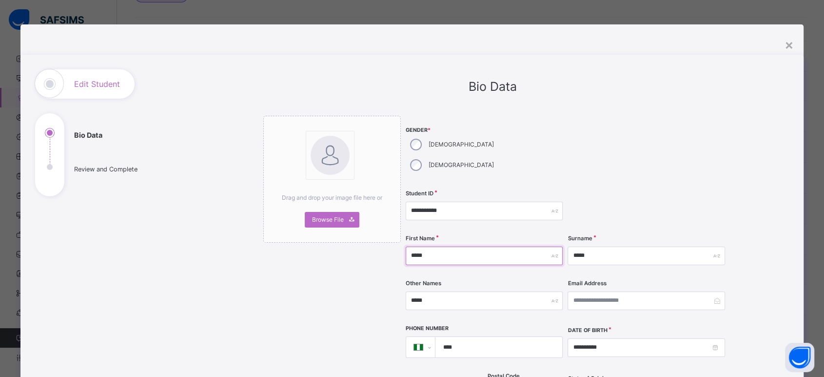
click at [410, 246] on input "*****" at bounding box center [484, 255] width 157 height 19
type input "*******"
type input "*****"
drag, startPoint x: 438, startPoint y: 280, endPoint x: 363, endPoint y: 280, distance: 75.6
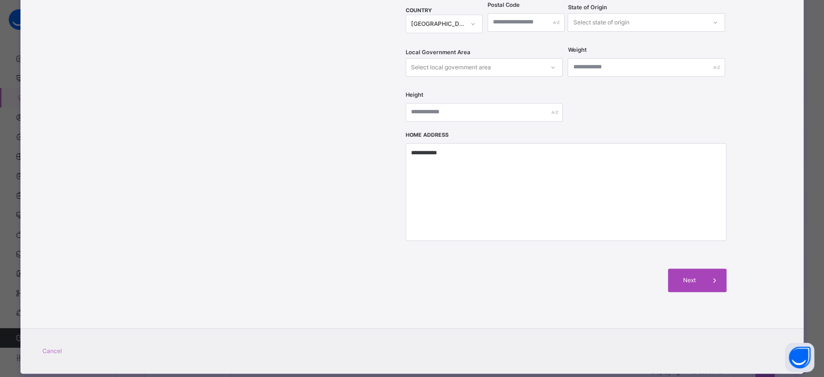
click at [686, 276] on span "Next" at bounding box center [689, 280] width 28 height 9
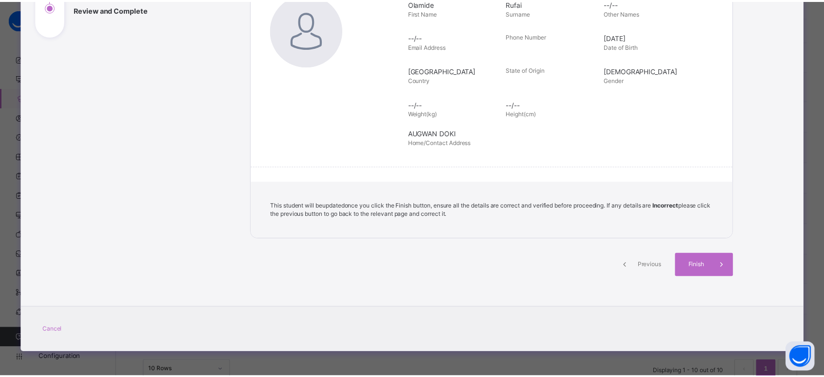
scroll to position [159, 0]
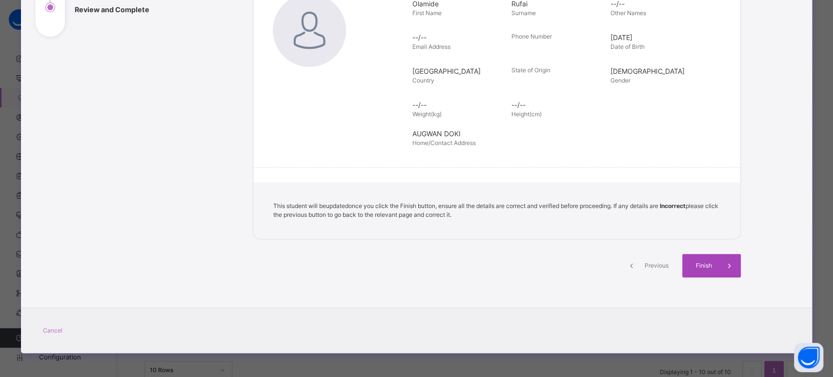
click at [702, 264] on span "Finish" at bounding box center [703, 265] width 28 height 9
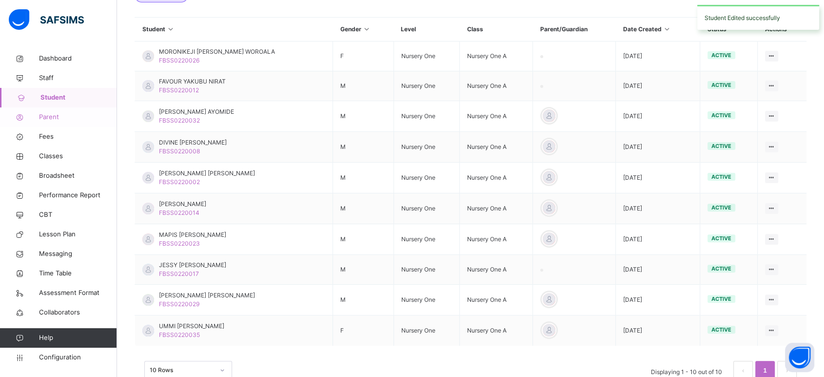
click at [45, 119] on span "Parent" at bounding box center [78, 117] width 78 height 10
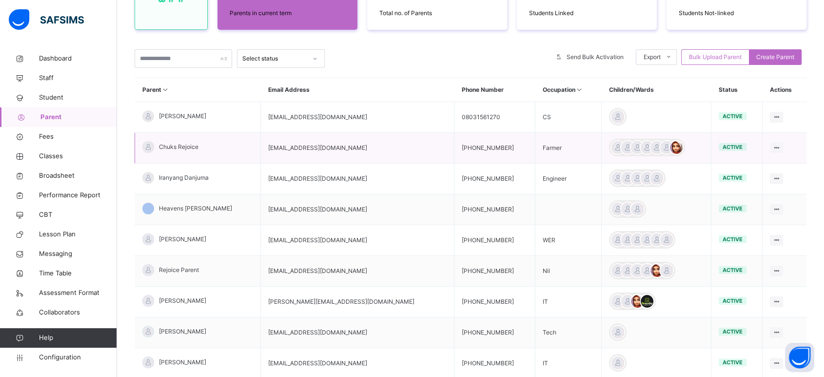
scroll to position [138, 0]
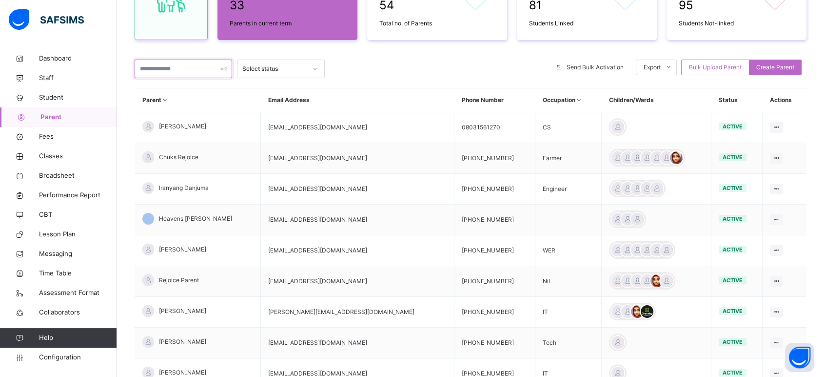
click at [192, 70] on input "text" at bounding box center [184, 69] width 98 height 19
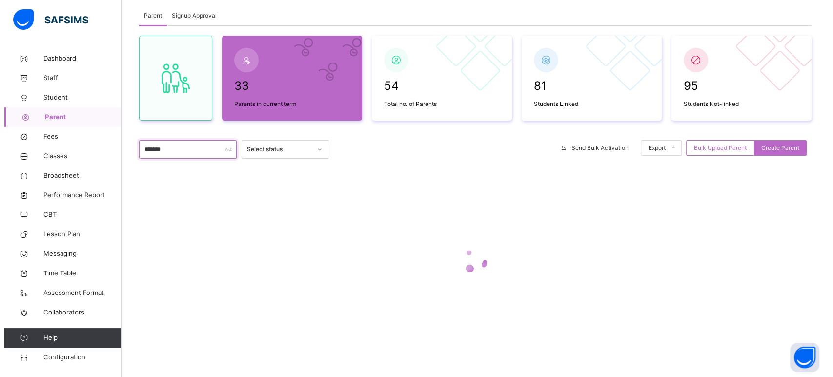
scroll to position [0, 0]
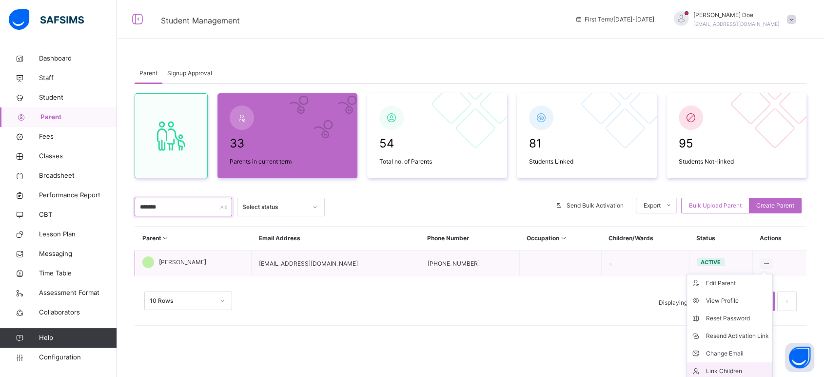
type input "*******"
click at [737, 338] on div "Link Children" at bounding box center [737, 371] width 63 height 10
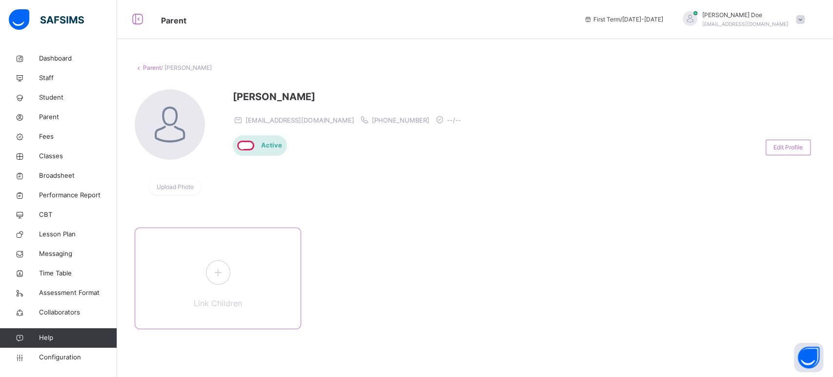
click at [223, 272] on icon at bounding box center [218, 271] width 18 height 19
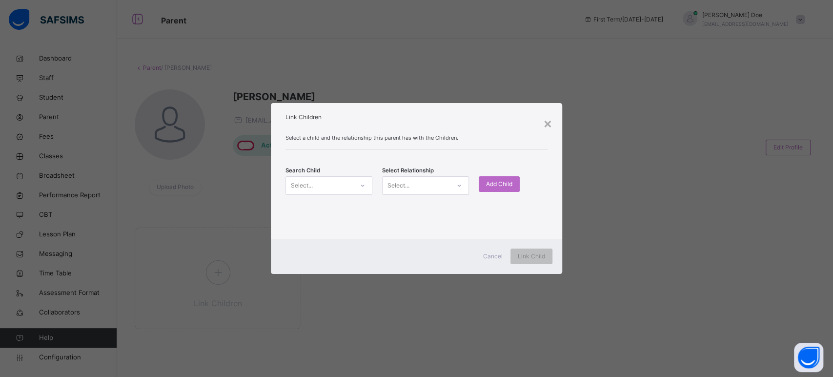
click at [306, 187] on div "Select..." at bounding box center [302, 185] width 22 height 19
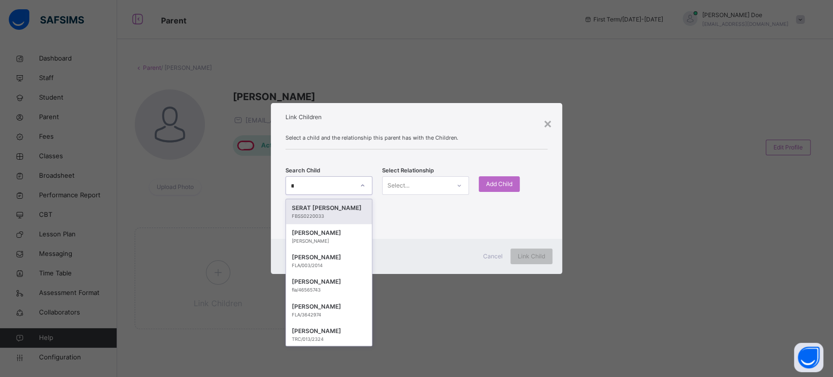
type input "****"
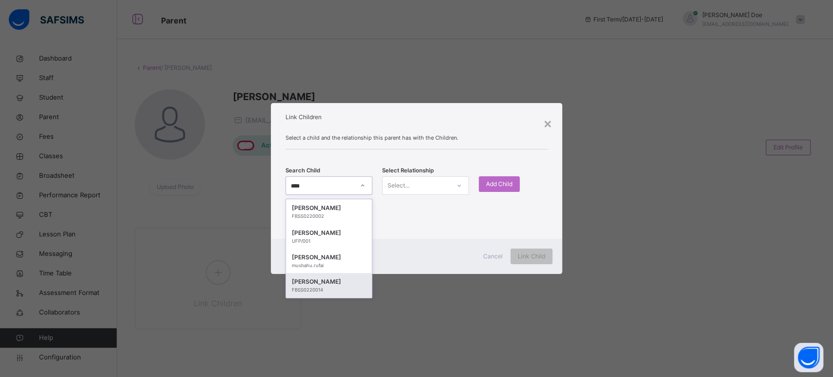
click at [319, 282] on div "Rufai Temitope" at bounding box center [329, 282] width 74 height 10
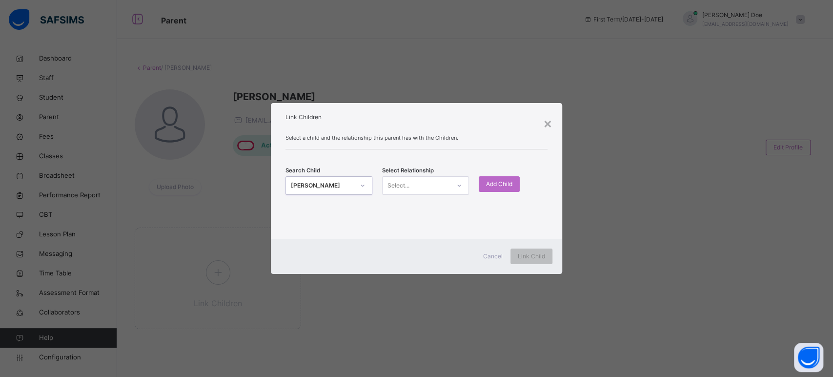
click at [421, 187] on div "Select..." at bounding box center [415, 185] width 67 height 15
click at [400, 208] on div "Father" at bounding box center [425, 207] width 86 height 17
click at [503, 183] on span "Add Child" at bounding box center [499, 183] width 26 height 9
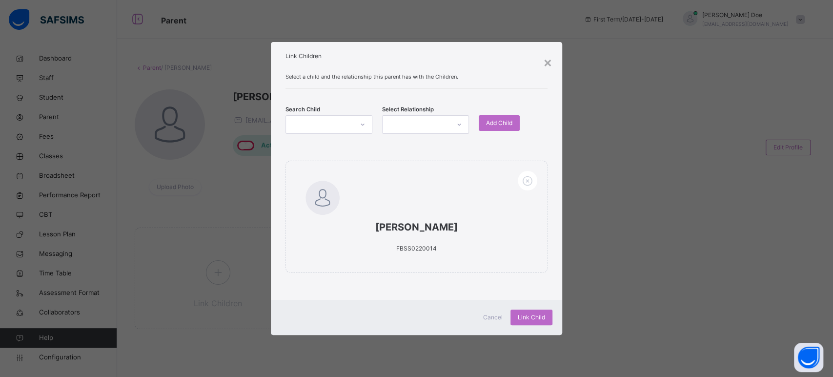
click at [345, 125] on div at bounding box center [319, 124] width 67 height 15
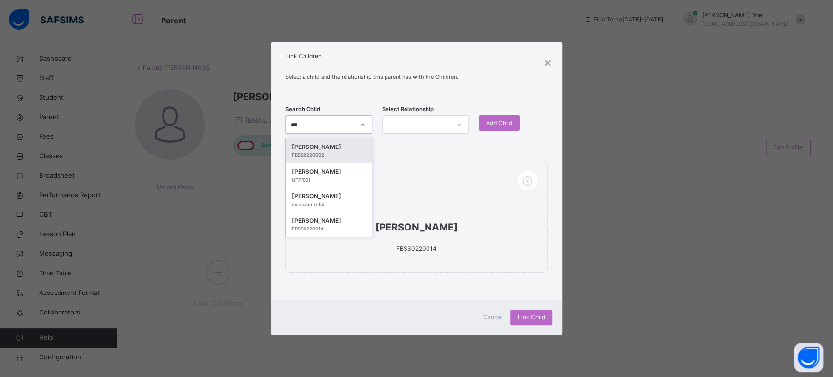
type input "****"
click at [320, 150] on div "Rufai Olamide" at bounding box center [329, 147] width 74 height 10
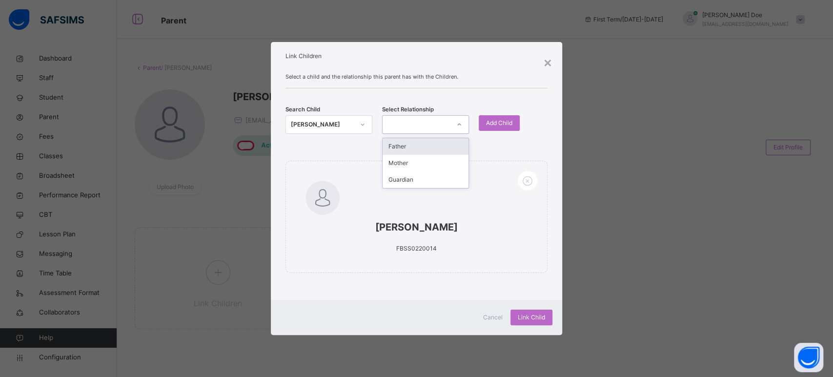
click at [434, 124] on div at bounding box center [415, 124] width 67 height 15
click at [408, 145] on div "Father" at bounding box center [425, 146] width 86 height 17
click at [510, 118] on div "Add Child" at bounding box center [498, 123] width 41 height 16
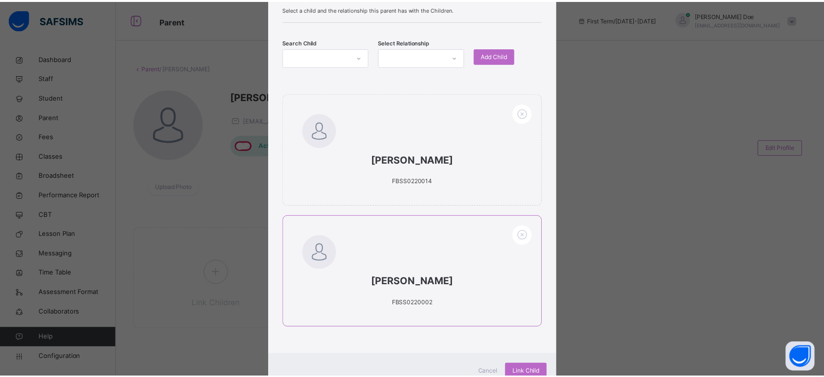
scroll to position [86, 0]
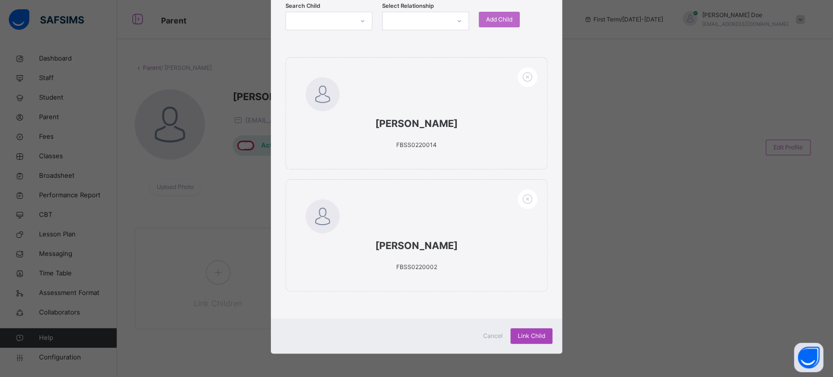
click at [525, 333] on span "Link Child" at bounding box center [530, 335] width 27 height 9
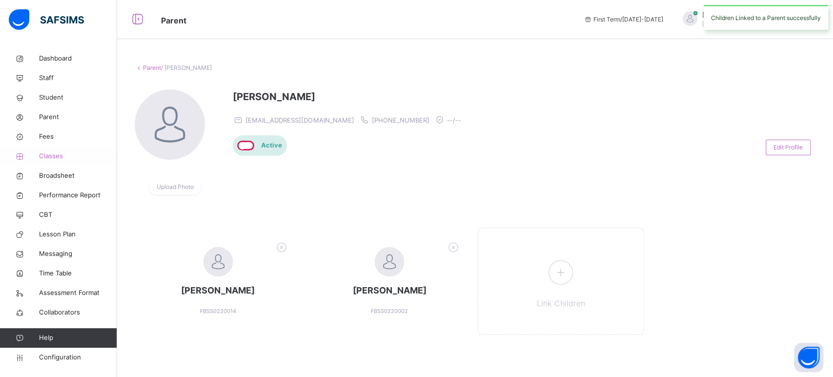
click at [53, 154] on span "Classes" at bounding box center [78, 156] width 78 height 10
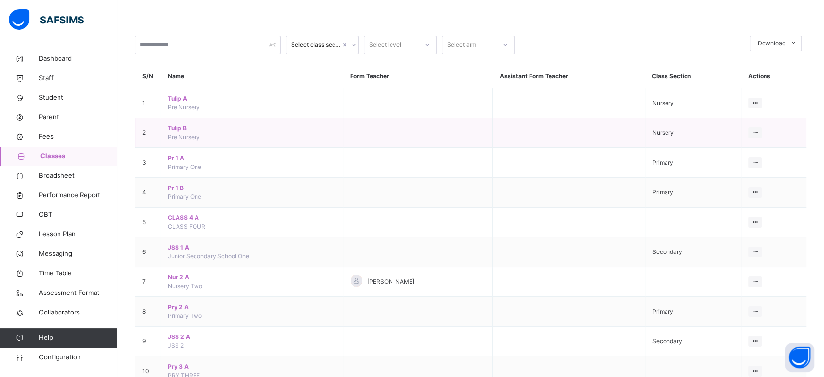
scroll to position [54, 0]
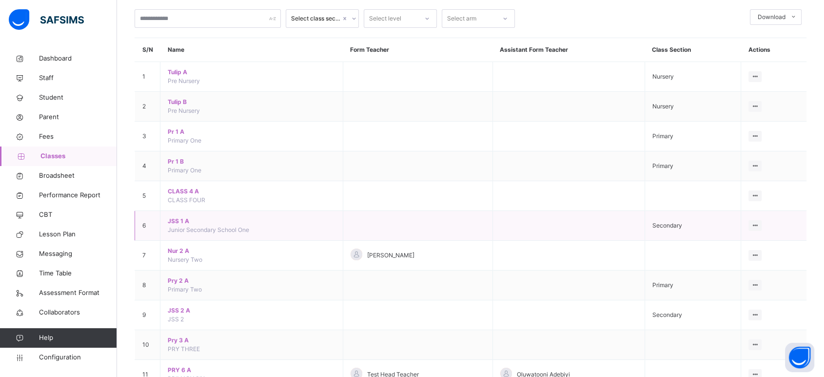
click at [179, 218] on span "JSS 1 A" at bounding box center [252, 221] width 168 height 9
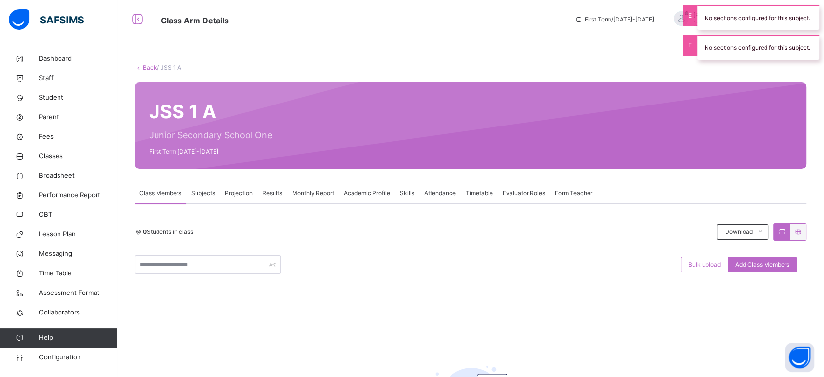
click at [148, 65] on link "Back" at bounding box center [150, 67] width 14 height 7
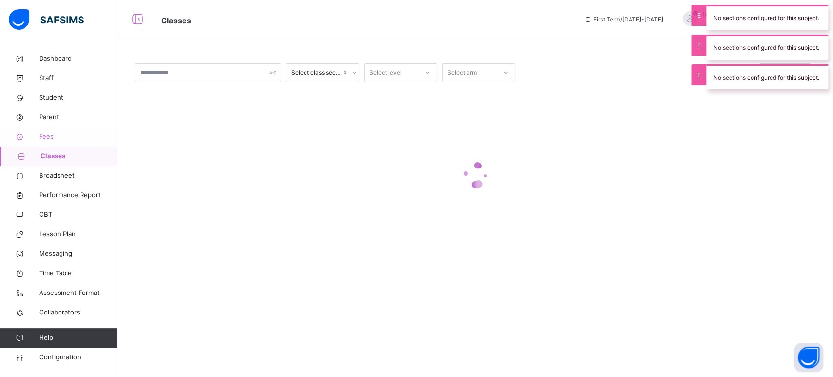
click at [46, 139] on span "Fees" at bounding box center [78, 137] width 78 height 10
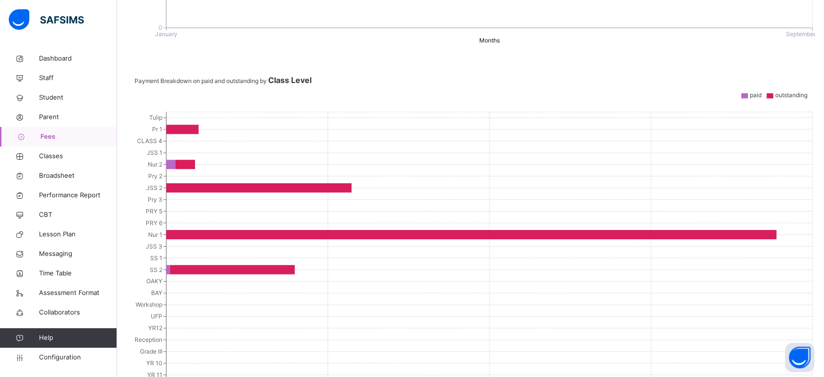
scroll to position [488, 0]
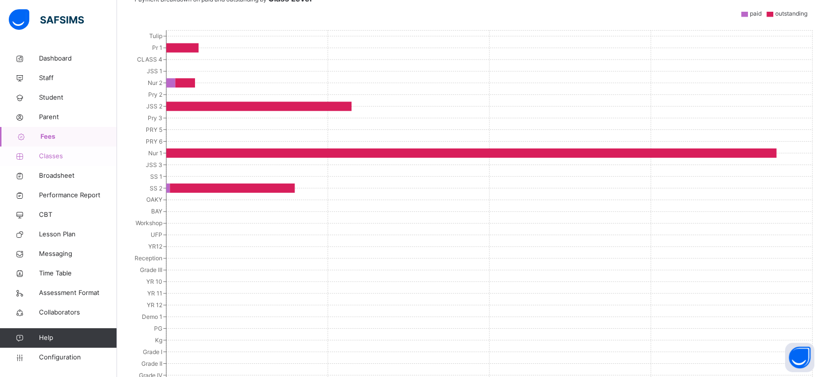
click at [59, 159] on span "Classes" at bounding box center [78, 156] width 78 height 10
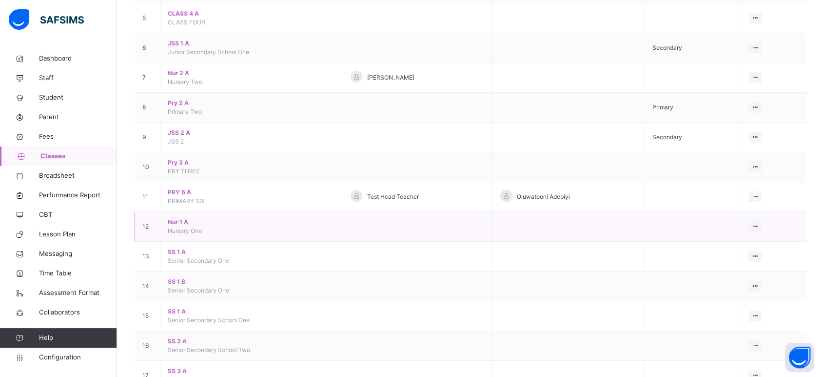
scroll to position [217, 0]
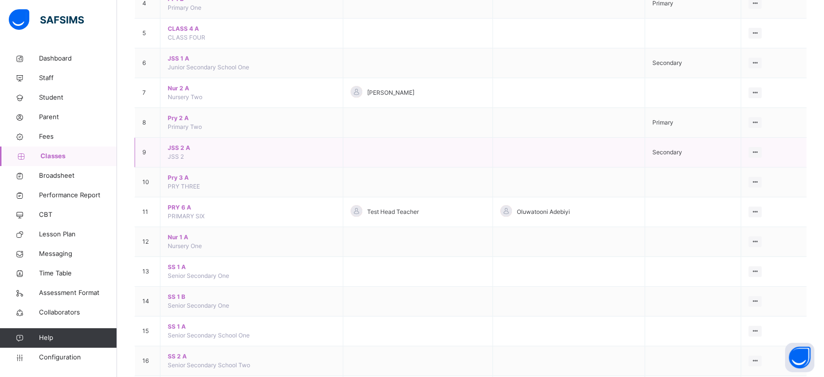
click at [173, 151] on td "JSS 2 A JSS 2" at bounding box center [251, 153] width 183 height 30
click at [173, 147] on span "JSS 2 A" at bounding box center [252, 147] width 168 height 9
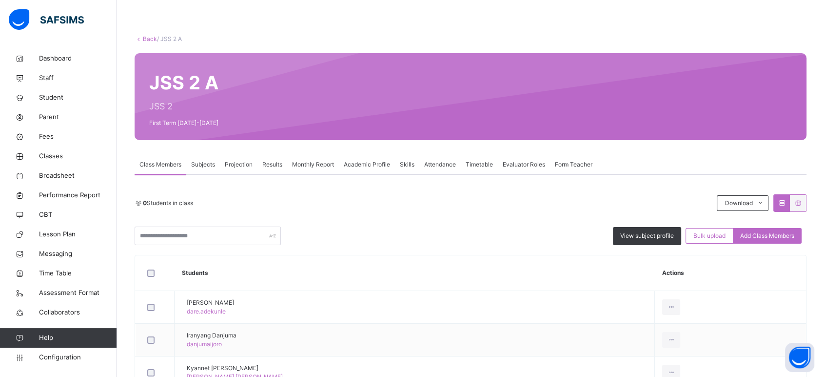
scroll to position [126, 0]
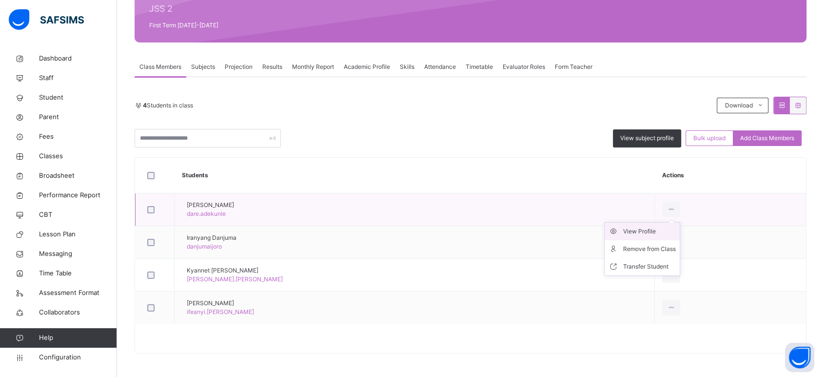
click at [643, 233] on div "View Profile" at bounding box center [649, 231] width 53 height 10
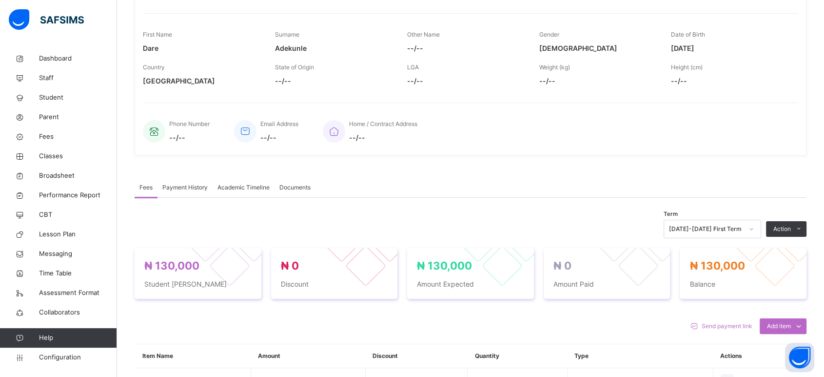
scroll to position [72, 0]
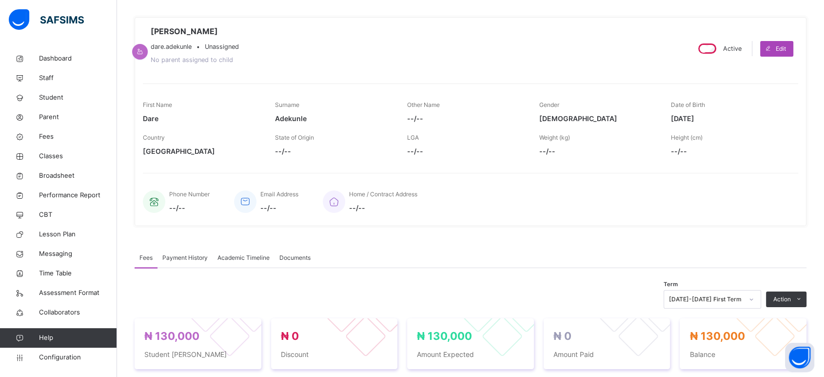
click at [741, 48] on span "Edit" at bounding box center [781, 48] width 10 height 9
select select "**"
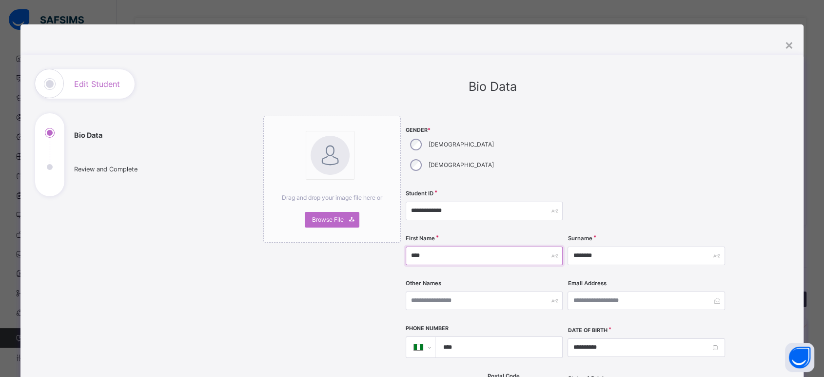
drag, startPoint x: 453, startPoint y: 237, endPoint x: 398, endPoint y: 233, distance: 54.8
type input "********"
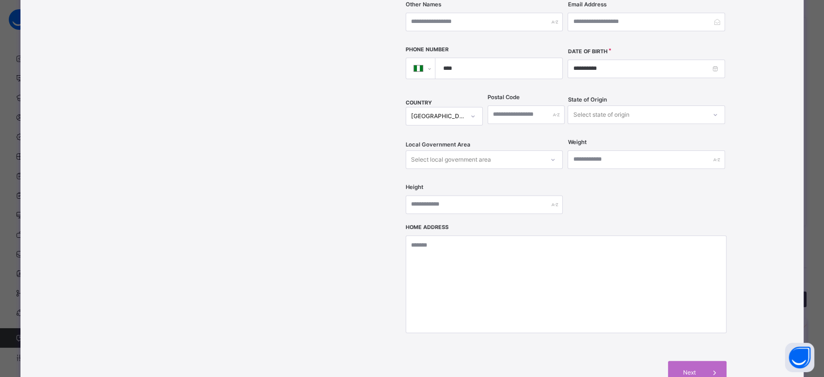
scroll to position [325, 0]
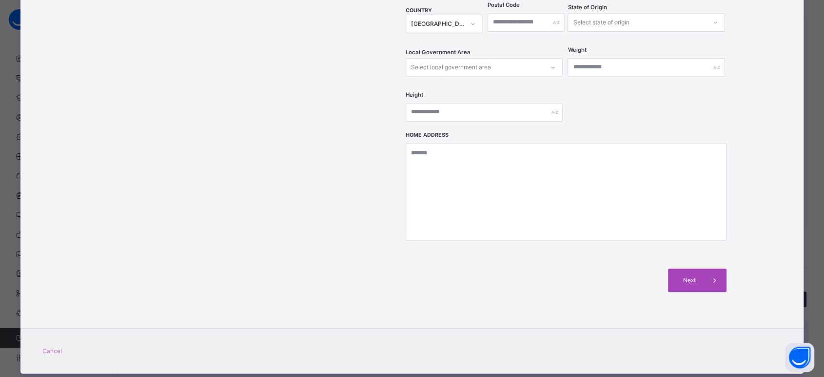
type input "*****"
click at [692, 276] on span "Next" at bounding box center [689, 280] width 28 height 9
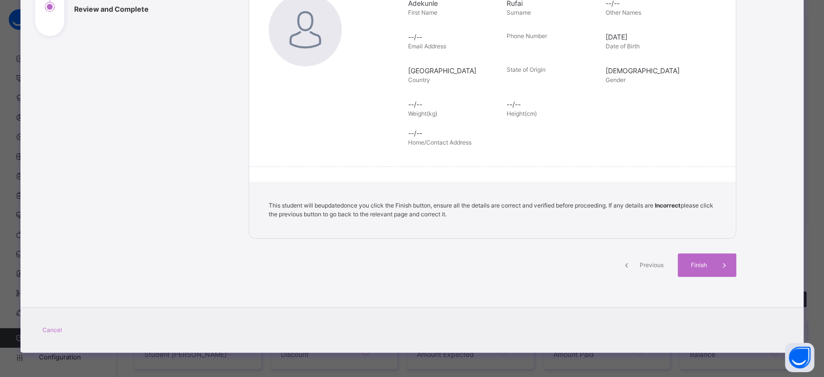
scroll to position [159, 0]
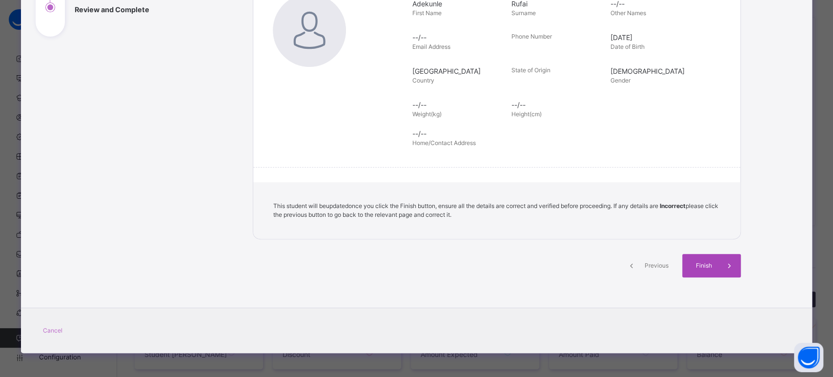
click at [701, 260] on div "Finish" at bounding box center [711, 265] width 59 height 23
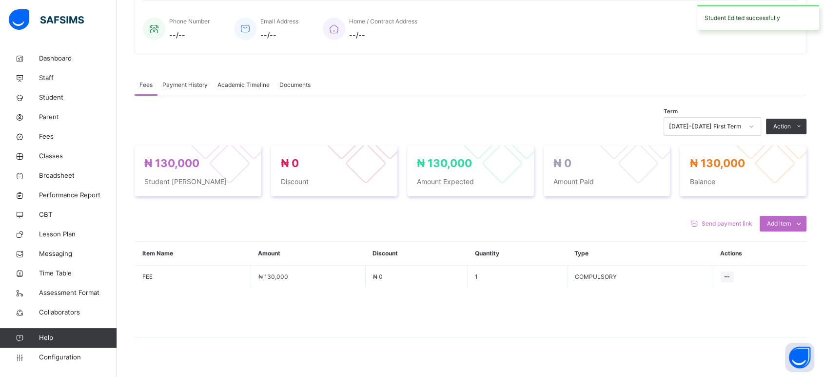
scroll to position [258, 0]
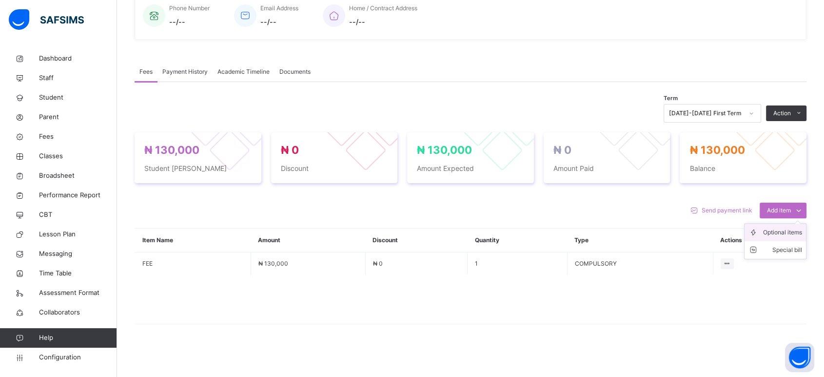
click at [741, 232] on div "Optional items" at bounding box center [782, 232] width 39 height 10
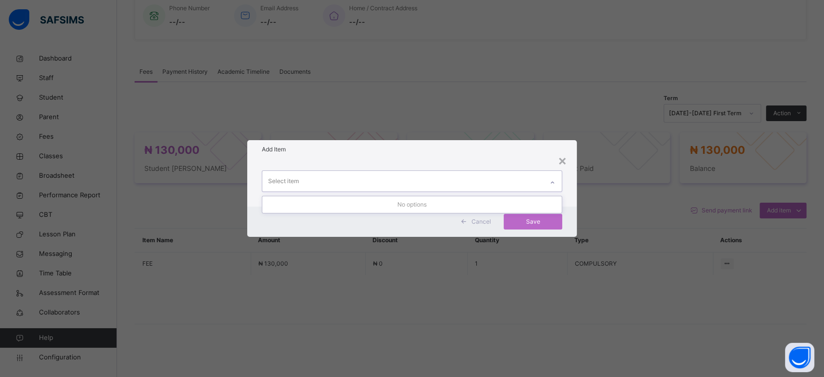
click at [489, 186] on div "Select item" at bounding box center [402, 181] width 281 height 20
click at [484, 215] on div "Cancel" at bounding box center [477, 222] width 43 height 16
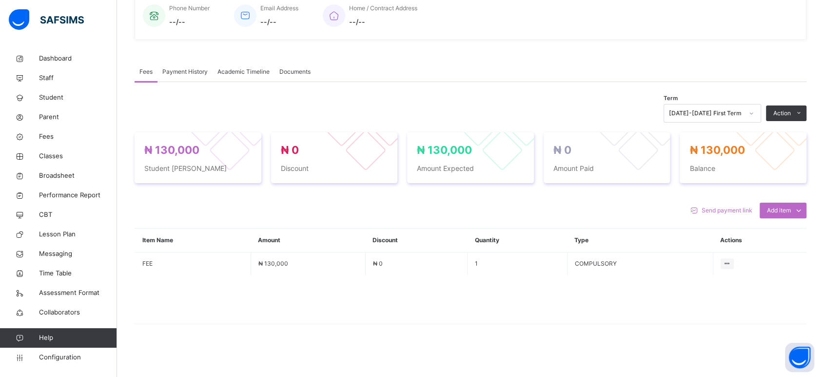
drag, startPoint x: 57, startPoint y: 358, endPoint x: 70, endPoint y: 333, distance: 28.1
click at [57, 338] on span "Configuration" at bounding box center [78, 357] width 78 height 10
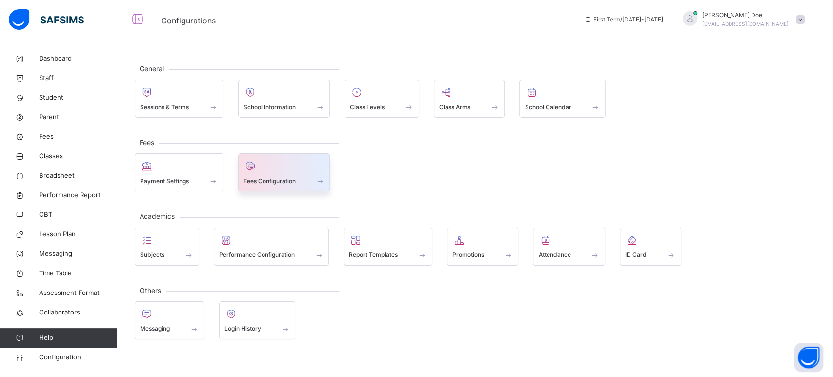
click at [277, 189] on div "Fees Configuration" at bounding box center [284, 172] width 92 height 38
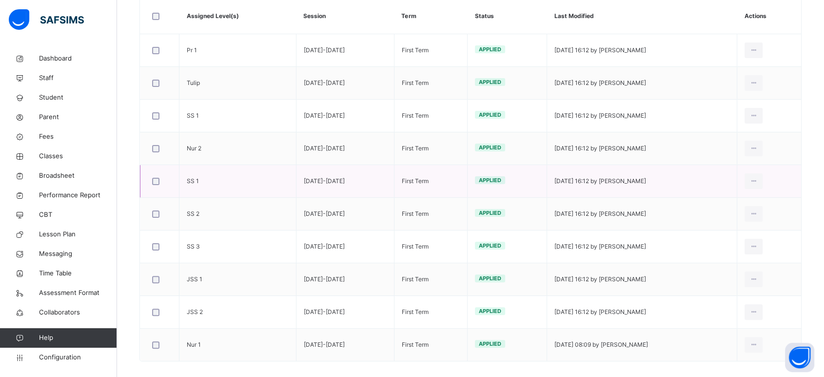
scroll to position [203, 0]
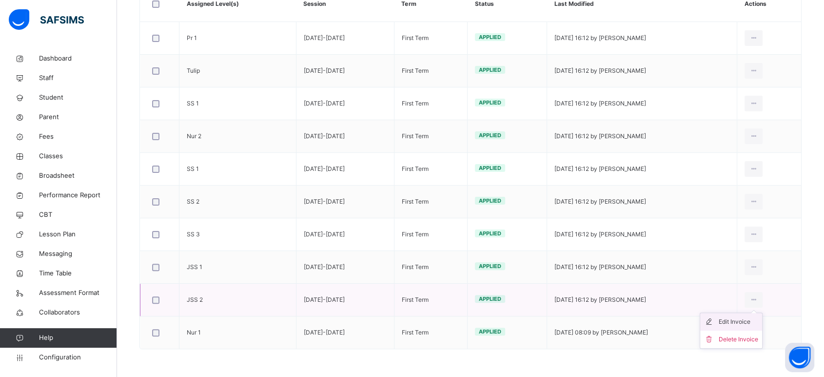
click at [741, 320] on div "Edit Invoice" at bounding box center [739, 322] width 40 height 10
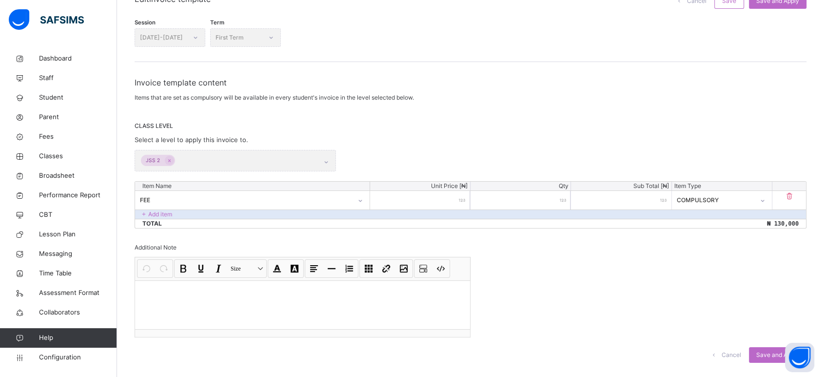
scroll to position [118, 0]
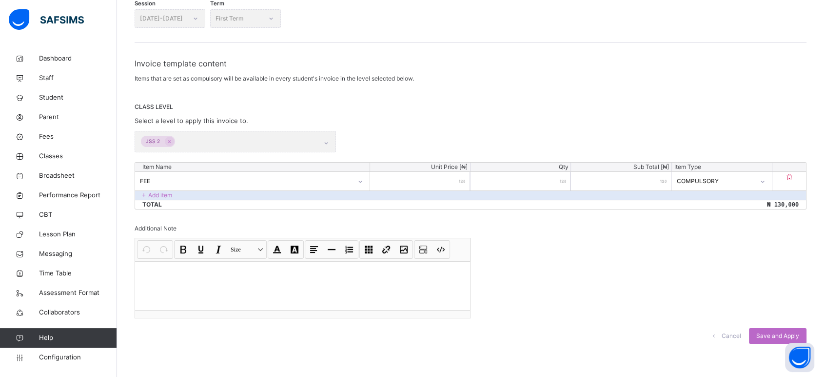
click at [208, 179] on div "FEE" at bounding box center [246, 181] width 212 height 9
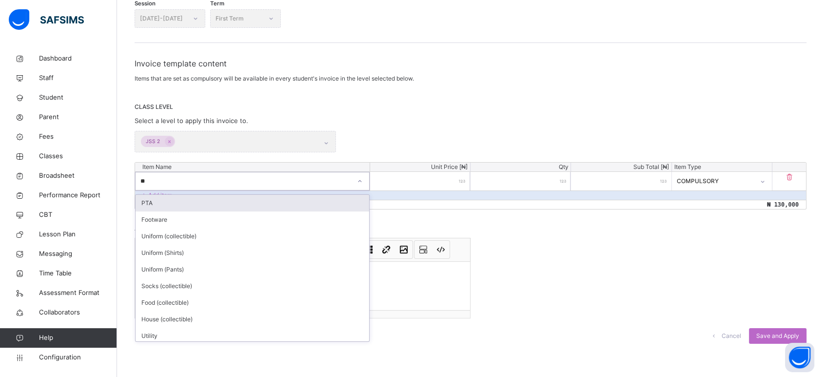
type input "***"
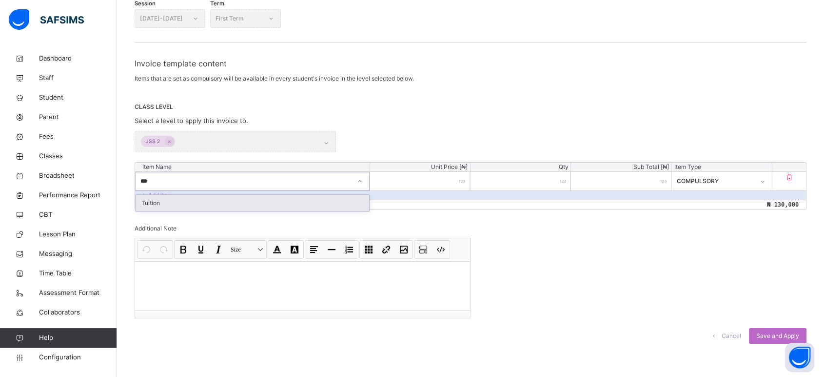
click at [223, 209] on div "Tuition" at bounding box center [253, 203] width 234 height 17
drag, startPoint x: 445, startPoint y: 180, endPoint x: 474, endPoint y: 180, distance: 28.8
click at [470, 180] on input "******" at bounding box center [420, 181] width 100 height 19
type input "*"
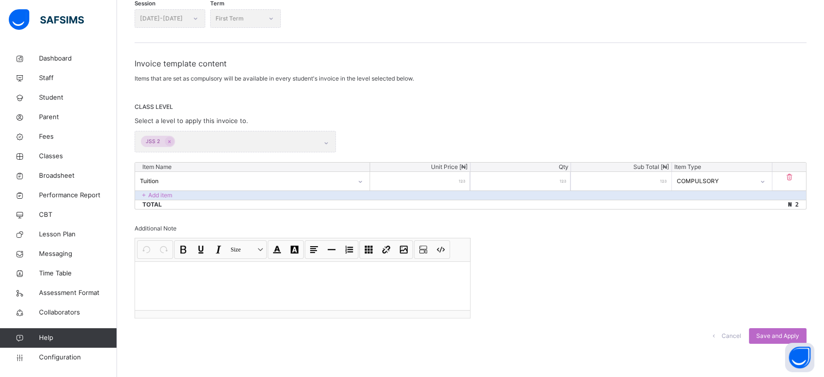
type input "**"
type input "***"
type input "****"
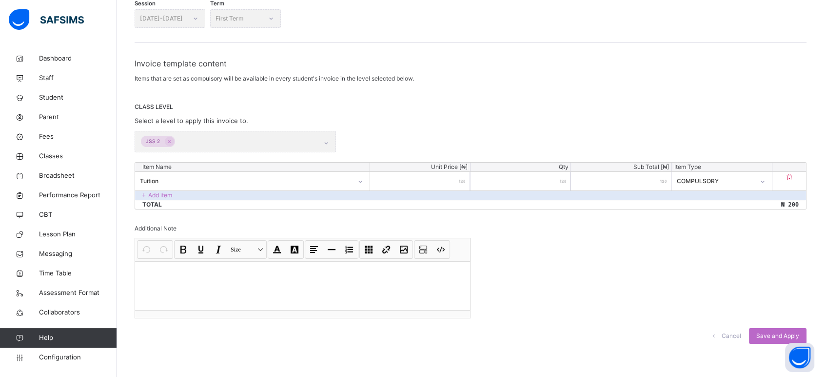
type input "****"
type input "*****"
type input "******"
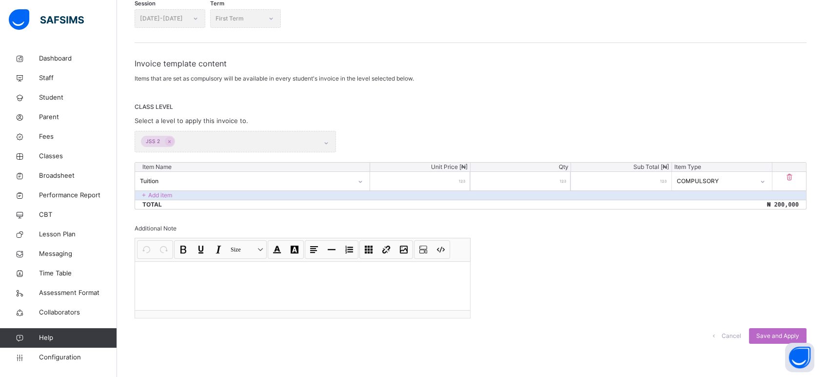
type input "******"
click at [165, 191] on p "Add item" at bounding box center [160, 195] width 24 height 9
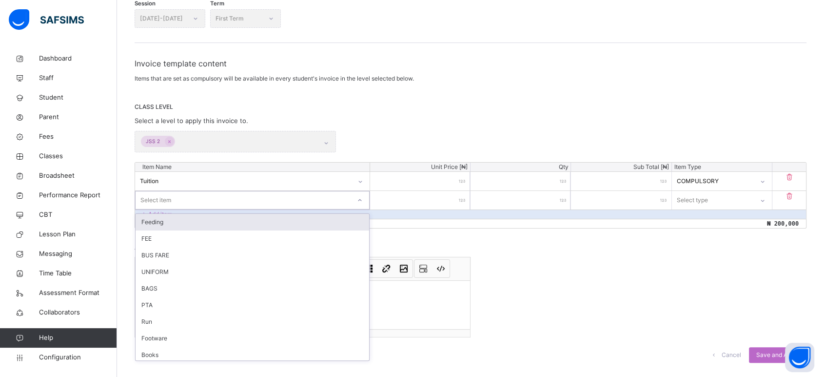
click at [184, 194] on div "Select item" at bounding box center [243, 199] width 215 height 15
type input "**"
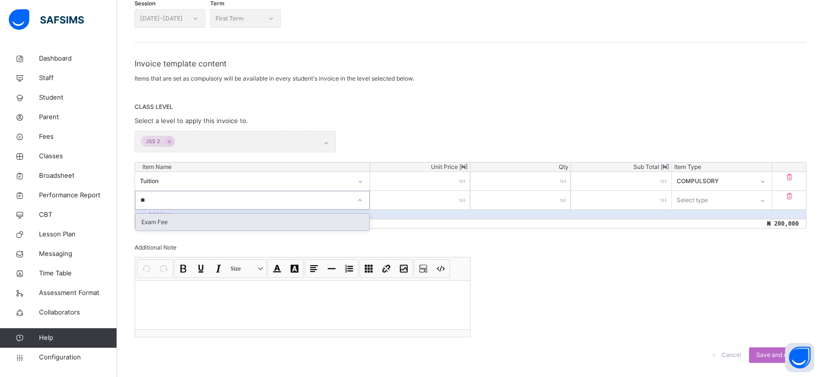
click at [182, 221] on div "Exam Fee" at bounding box center [253, 222] width 234 height 17
click at [432, 198] on input "number" at bounding box center [420, 200] width 100 height 19
type input "*"
type input "**"
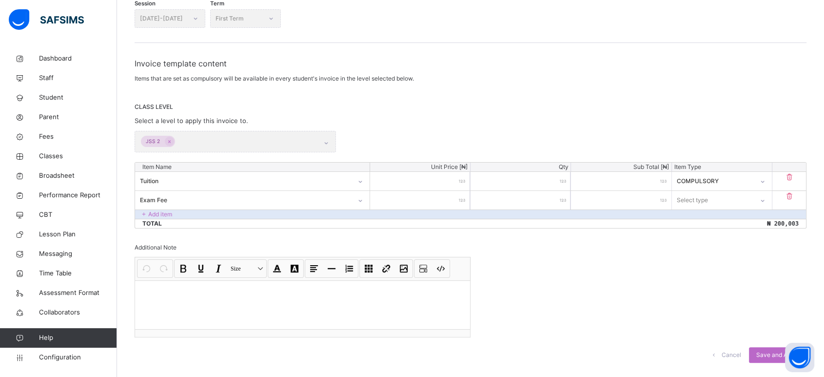
type input "**"
type input "***"
type input "****"
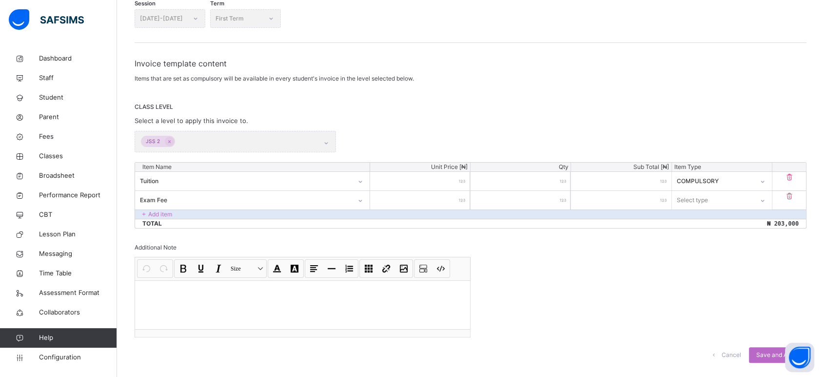
type input "*****"
click at [698, 200] on div "Select type" at bounding box center [692, 200] width 31 height 19
click at [699, 221] on div "Compulsory" at bounding box center [722, 222] width 99 height 17
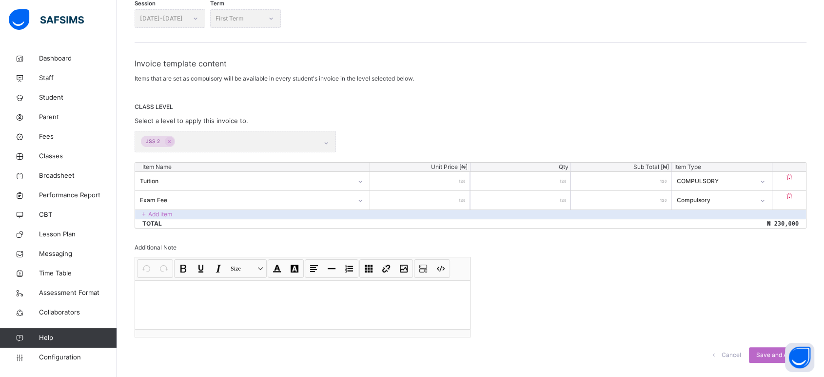
click at [173, 215] on div "Add item" at bounding box center [470, 213] width 671 height 9
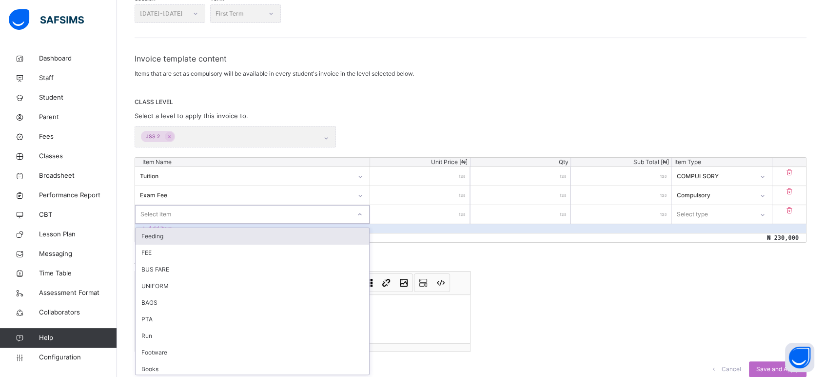
click at [193, 214] on div "Select item" at bounding box center [243, 213] width 215 height 15
type input "*****"
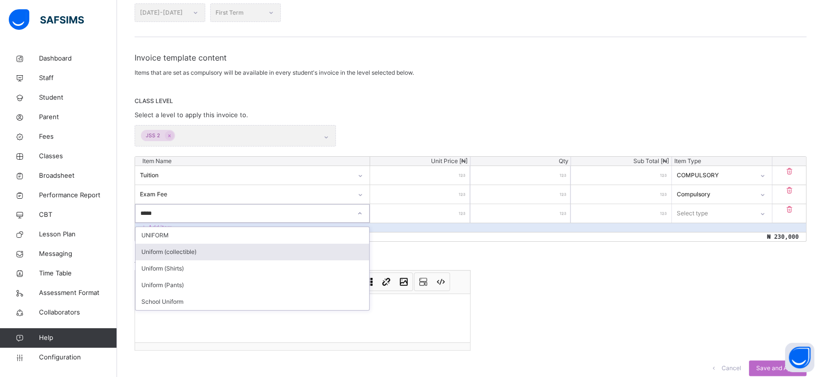
click at [176, 246] on div "Uniform (collectible)" at bounding box center [253, 251] width 234 height 17
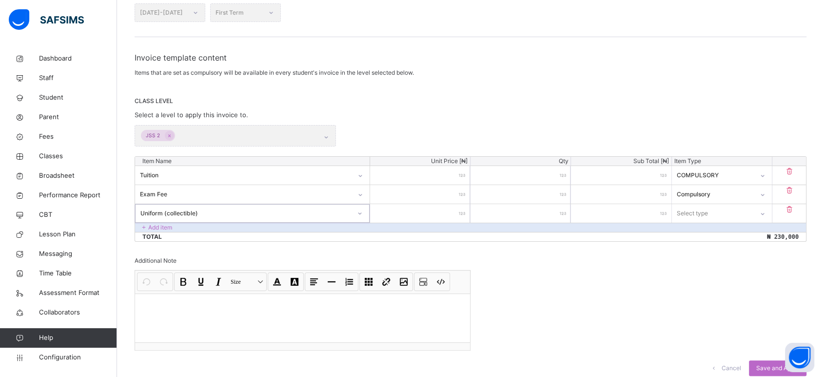
click at [445, 206] on input "number" at bounding box center [420, 213] width 100 height 19
type input "*"
type input "**"
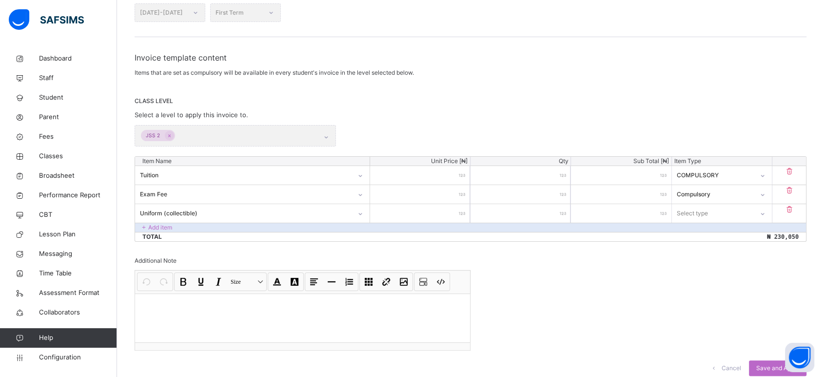
type input "***"
type input "****"
type input "*****"
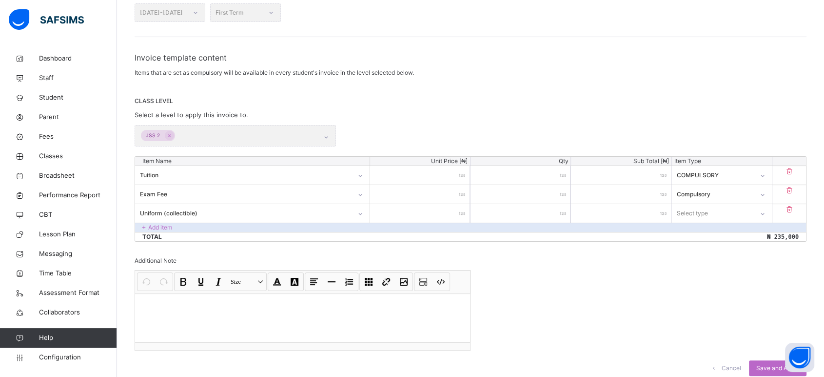
type input "*****"
click at [708, 208] on div "Select type" at bounding box center [692, 213] width 31 height 19
click at [709, 245] on div "Optional" at bounding box center [722, 251] width 99 height 17
click at [185, 230] on div "Add item" at bounding box center [470, 226] width 671 height 9
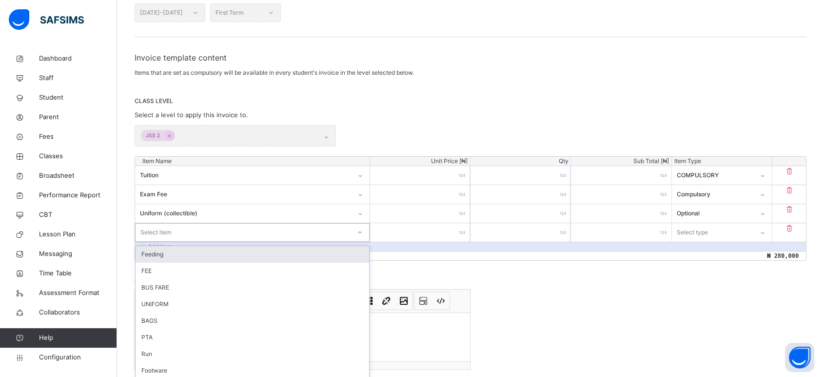
click at [186, 230] on div "option Feeding focused, 1 of 34. 34 results available. Use Up and Down to choos…" at bounding box center [252, 232] width 235 height 19
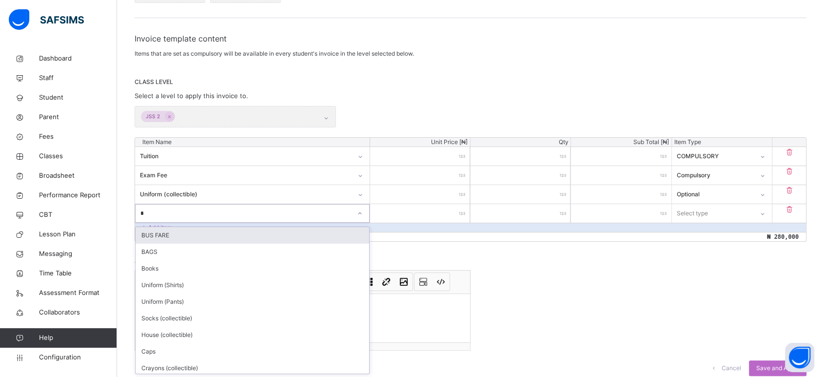
type input "**"
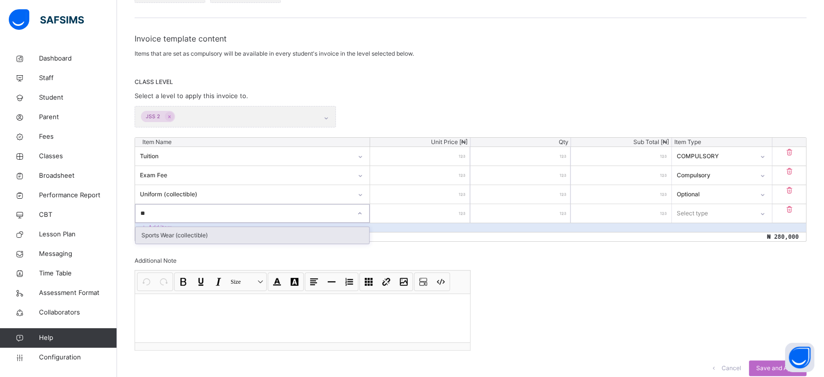
click at [186, 230] on div "Sports Wear (collectible)" at bounding box center [253, 235] width 234 height 17
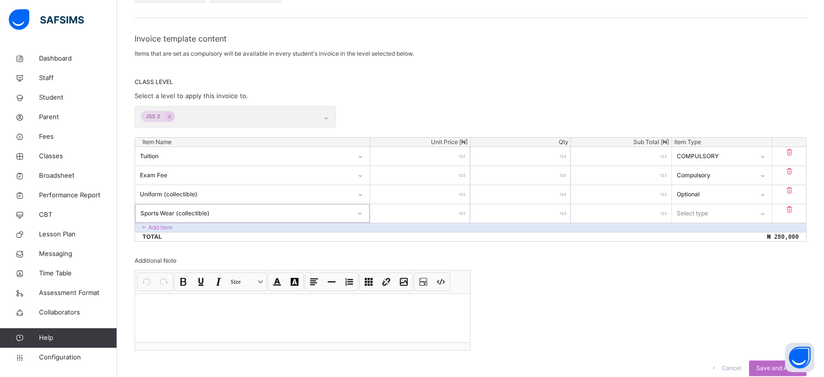
click at [459, 214] on input "number" at bounding box center [420, 213] width 100 height 19
type input "*"
type input "**"
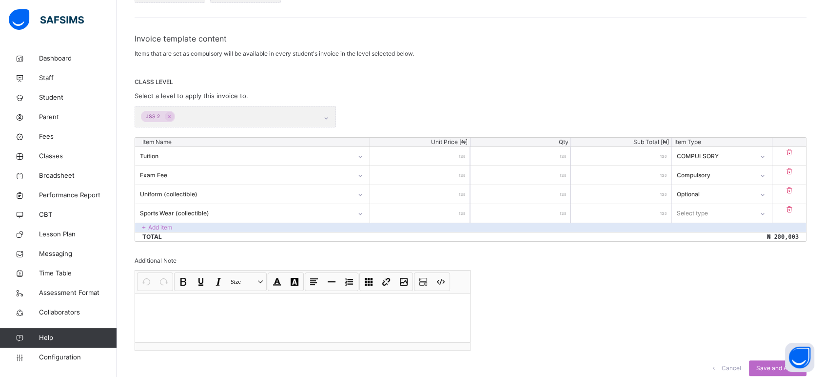
type input "**"
type input "***"
type input "*****"
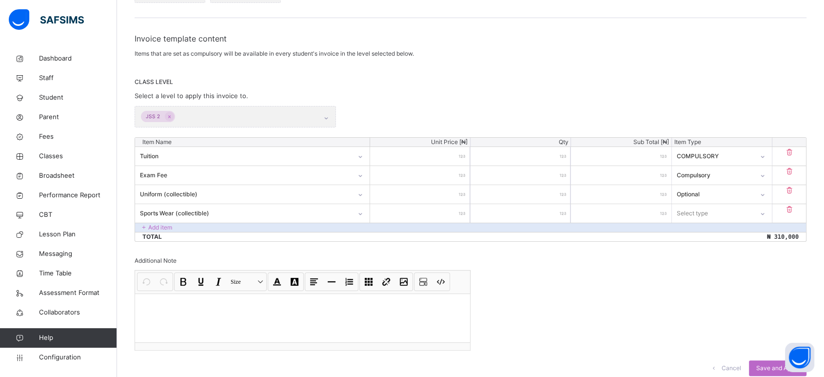
type input "*****"
click at [708, 210] on div "Select type" at bounding box center [692, 213] width 31 height 19
click at [707, 249] on div "Optional" at bounding box center [722, 251] width 99 height 17
click at [156, 226] on p "Add item" at bounding box center [160, 227] width 24 height 9
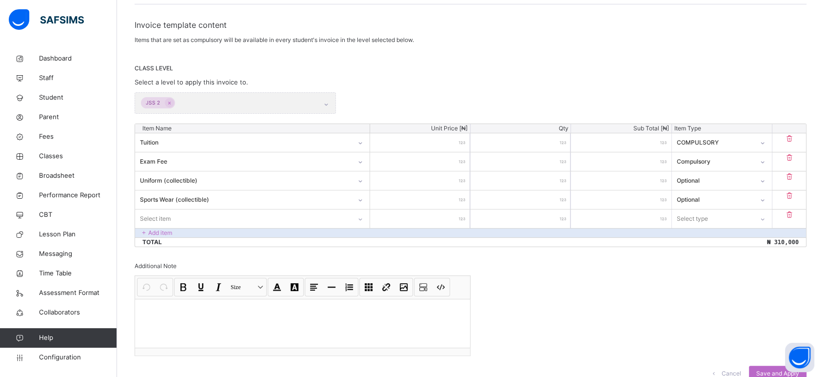
click at [196, 228] on div "Item Name Unit Price [ ₦ ] Qty Sub Total [ ₦ ] Item Type Tuition ****** * *****…" at bounding box center [471, 184] width 672 height 123
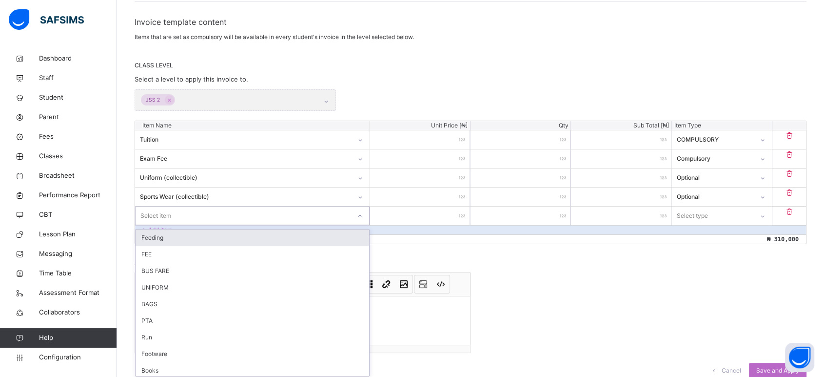
scroll to position [161, 0]
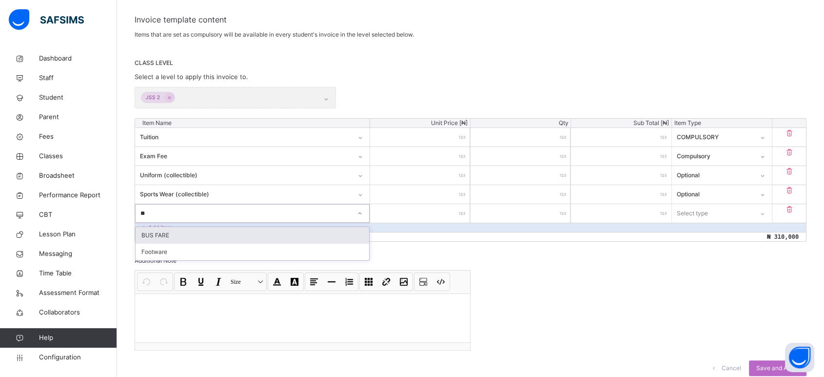
type input "*"
type input "****"
click at [198, 236] on div "Admission Form" at bounding box center [253, 235] width 234 height 17
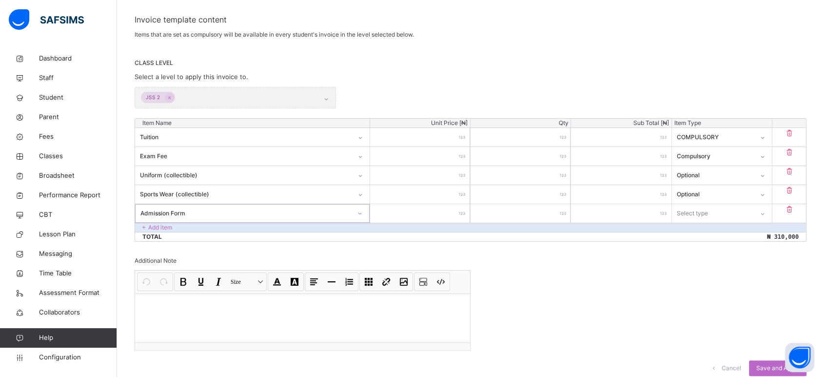
click at [451, 211] on input "number" at bounding box center [420, 213] width 100 height 19
type input "*"
type input "**"
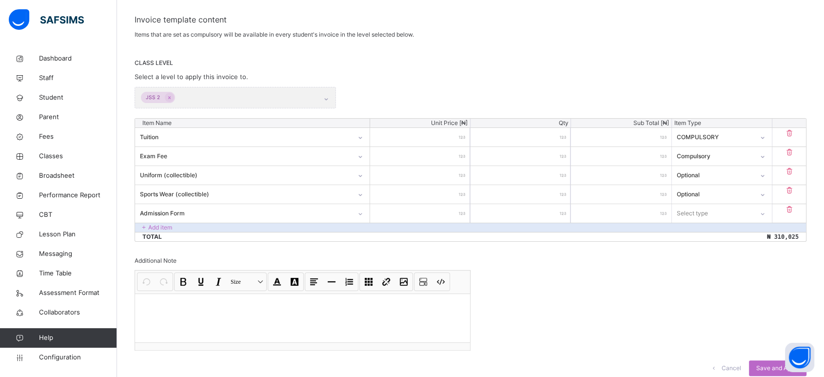
type input "***"
type input "*****"
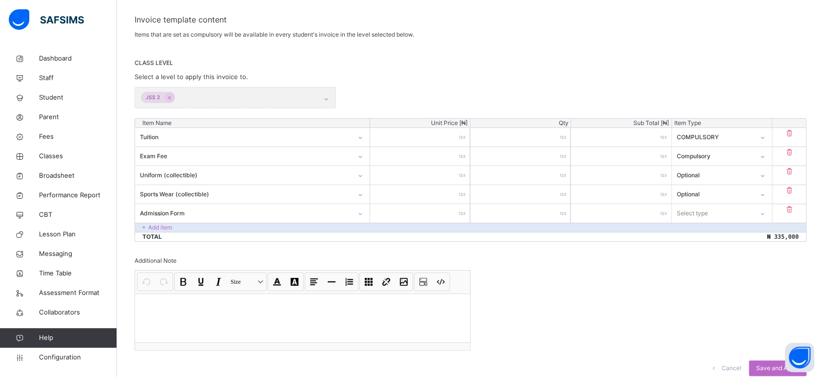
click at [715, 214] on div "Select type" at bounding box center [712, 212] width 81 height 15
click at [705, 251] on div "Optional" at bounding box center [722, 251] width 99 height 17
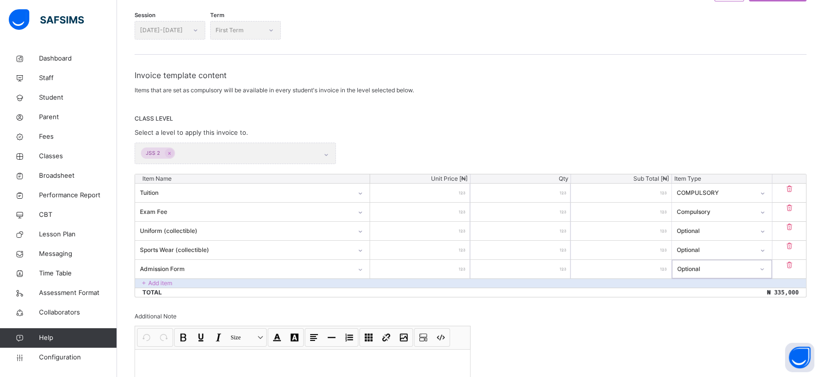
scroll to position [53, 0]
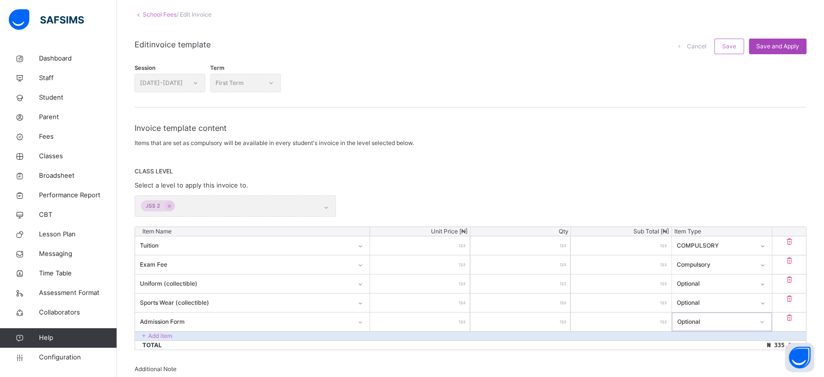
click at [741, 48] on span "Save and Apply" at bounding box center [777, 46] width 43 height 9
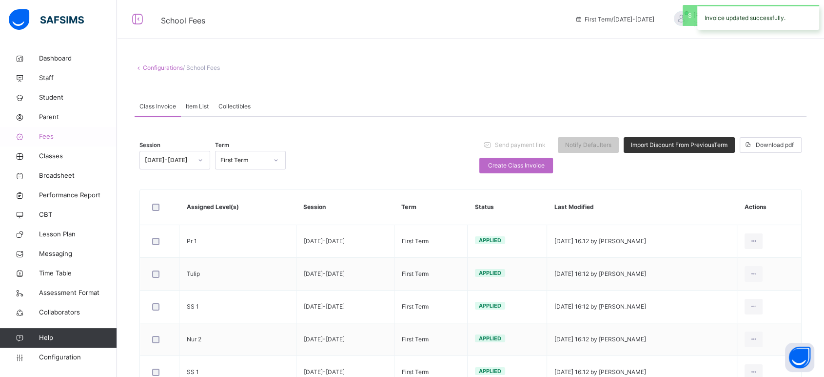
click at [43, 138] on span "Fees" at bounding box center [78, 137] width 78 height 10
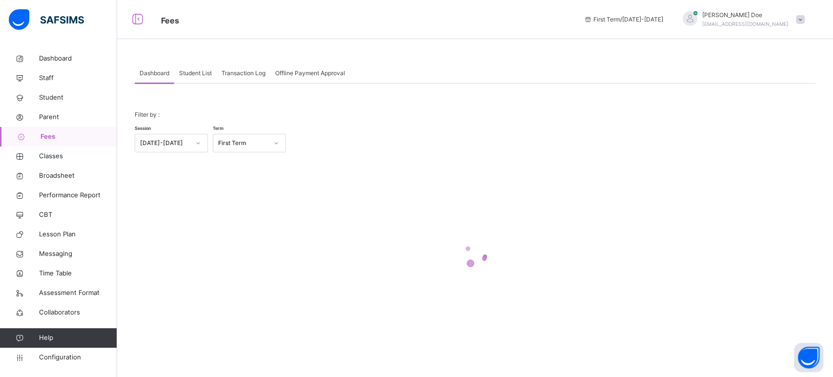
click at [203, 73] on span "Student List" at bounding box center [195, 73] width 33 height 9
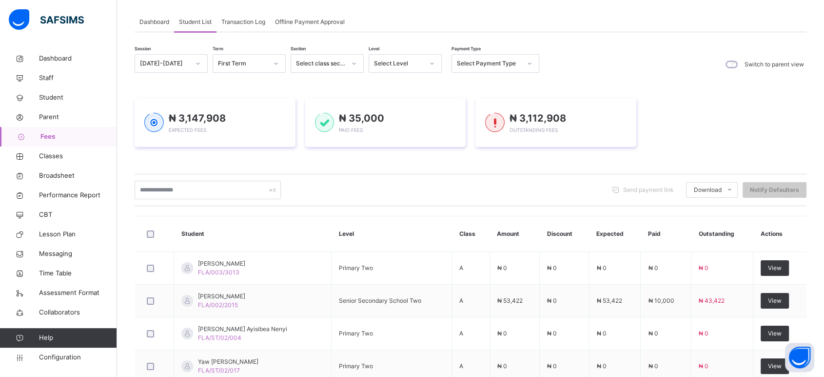
scroll to position [54, 0]
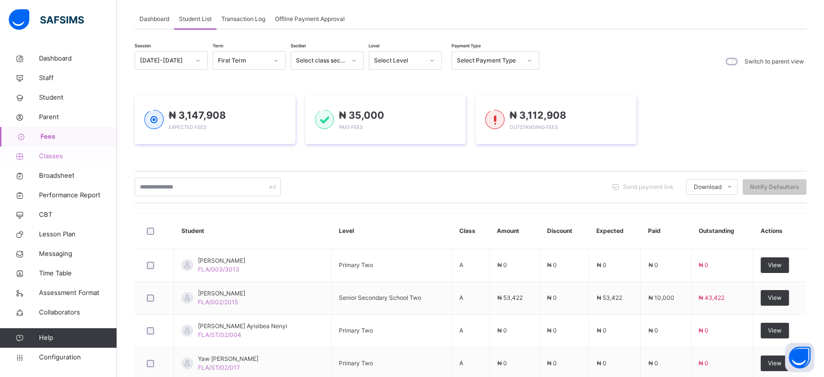
click at [53, 160] on span "Classes" at bounding box center [78, 156] width 78 height 10
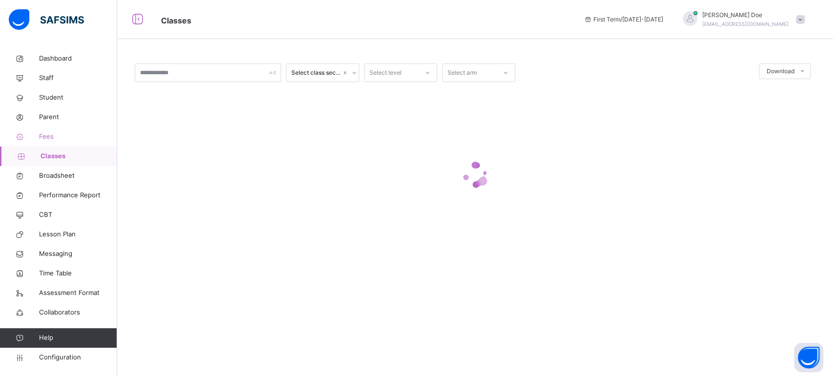
click at [50, 139] on span "Fees" at bounding box center [78, 137] width 78 height 10
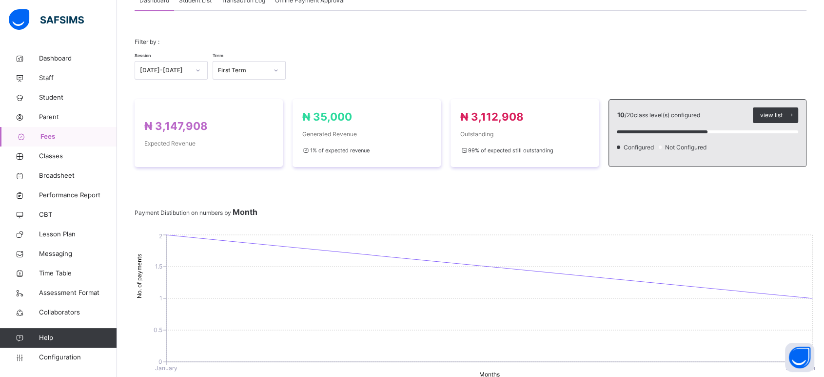
scroll to position [54, 0]
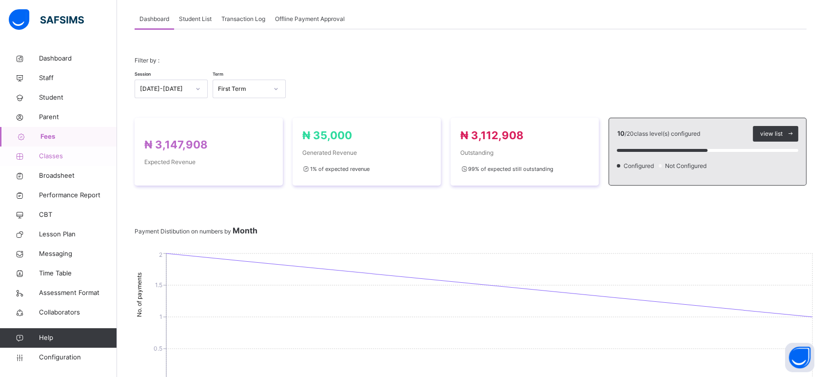
click at [59, 154] on span "Classes" at bounding box center [78, 156] width 78 height 10
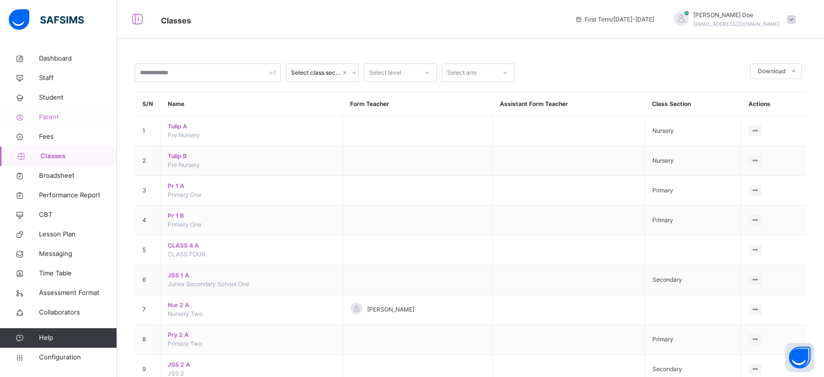
click at [56, 118] on span "Parent" at bounding box center [78, 117] width 78 height 10
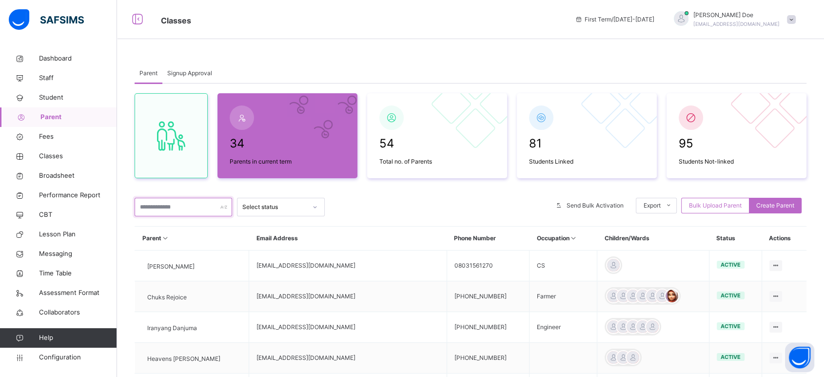
click at [182, 206] on input "text" at bounding box center [184, 207] width 98 height 19
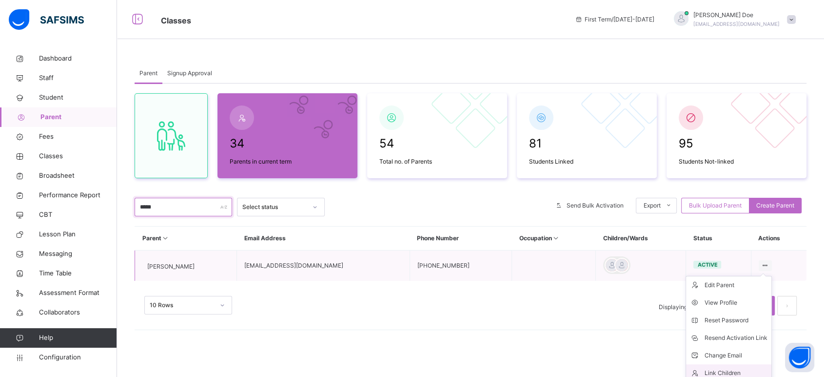
type input "*****"
click at [736, 338] on div "Link Children" at bounding box center [736, 373] width 63 height 10
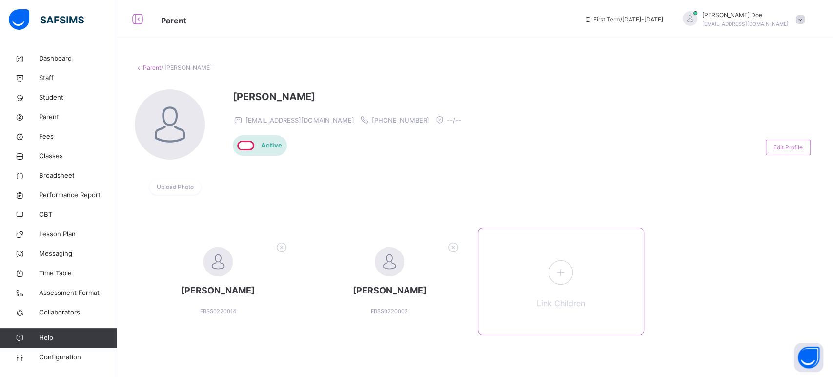
click at [560, 274] on icon at bounding box center [561, 271] width 18 height 19
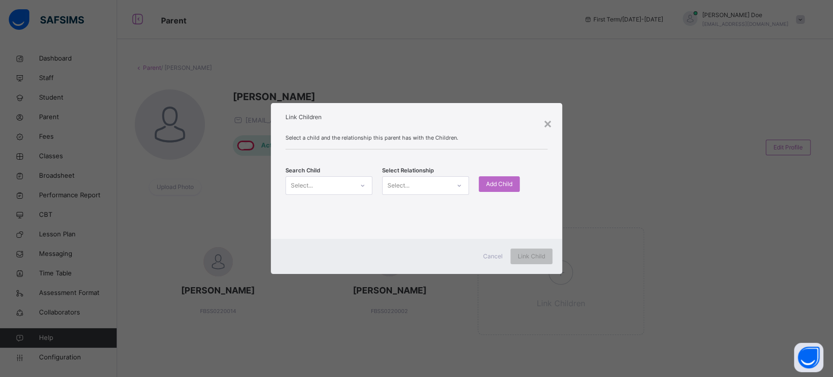
click at [336, 180] on div "Select..." at bounding box center [319, 185] width 67 height 15
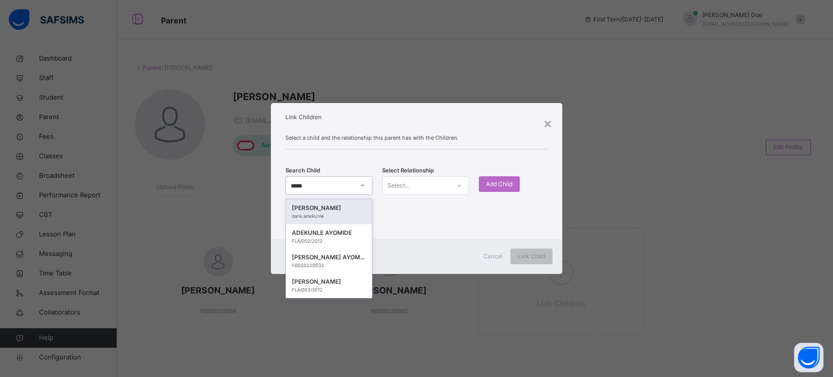
type input "******"
click at [324, 207] on div "Rufai Adekunle" at bounding box center [329, 208] width 74 height 10
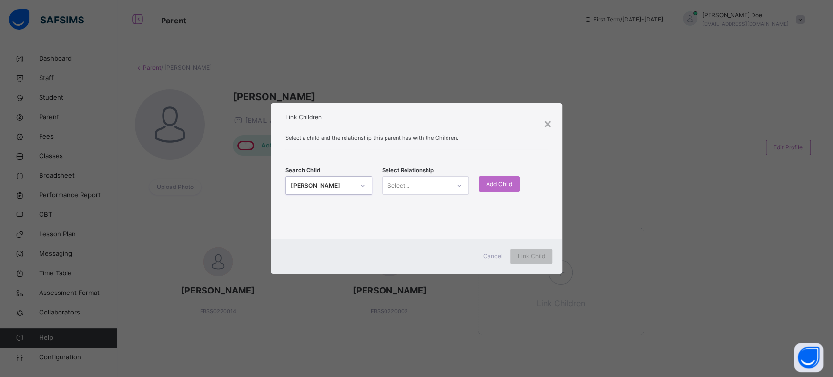
click at [455, 179] on div at bounding box center [459, 186] width 17 height 16
click at [416, 237] on div "Guardian" at bounding box center [425, 240] width 86 height 17
click at [509, 182] on span "Add Child" at bounding box center [499, 183] width 26 height 9
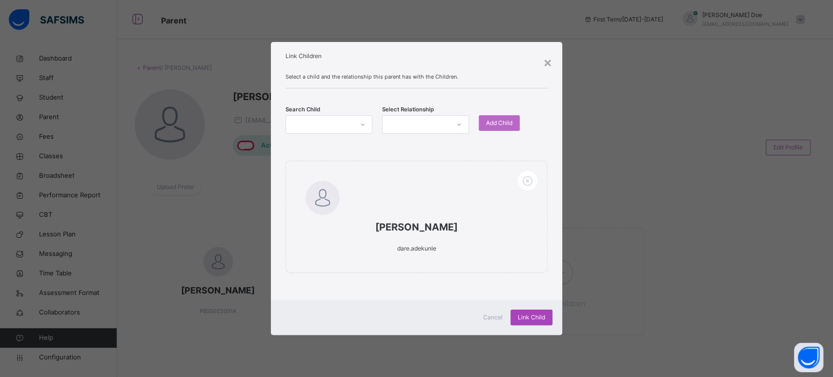
click at [534, 323] on div "Link Child" at bounding box center [531, 317] width 42 height 16
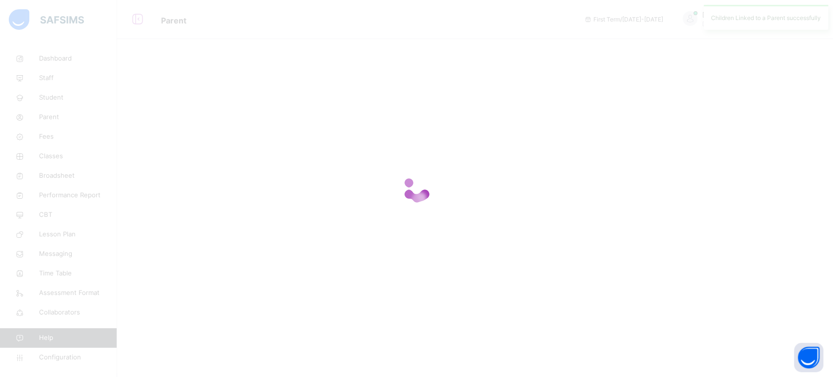
click at [534, 316] on div at bounding box center [416, 188] width 833 height 377
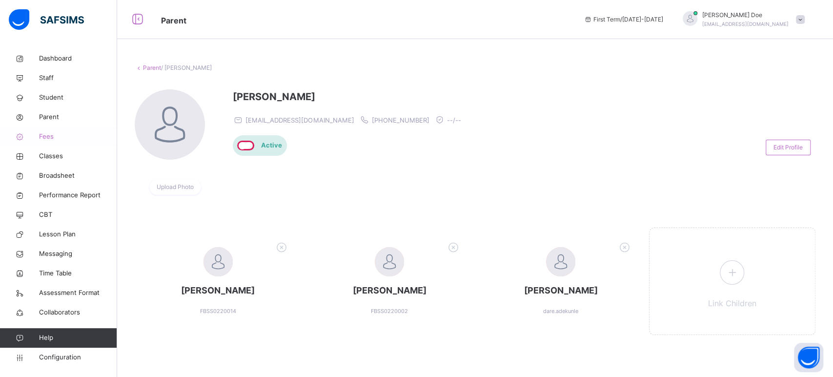
click at [47, 136] on span "Fees" at bounding box center [78, 137] width 78 height 10
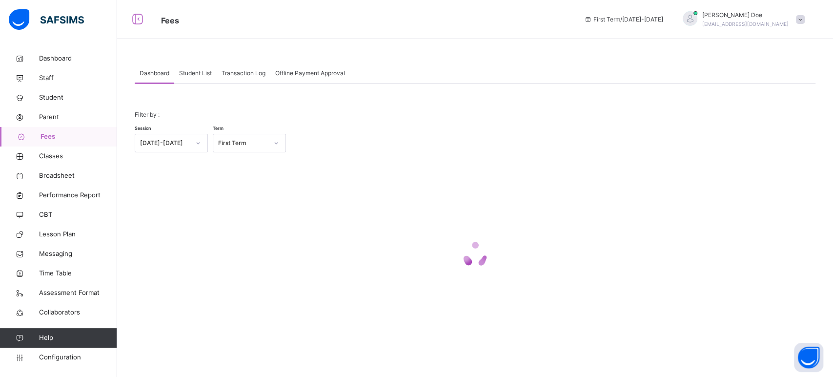
click at [207, 75] on span "Student List" at bounding box center [195, 73] width 33 height 9
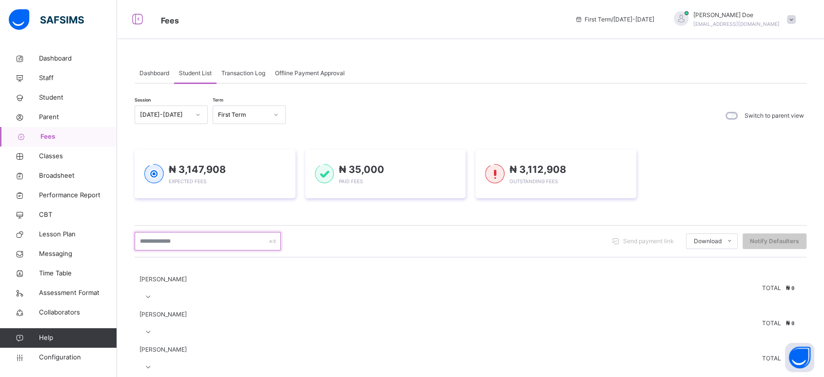
click at [248, 238] on input "text" at bounding box center [208, 241] width 146 height 19
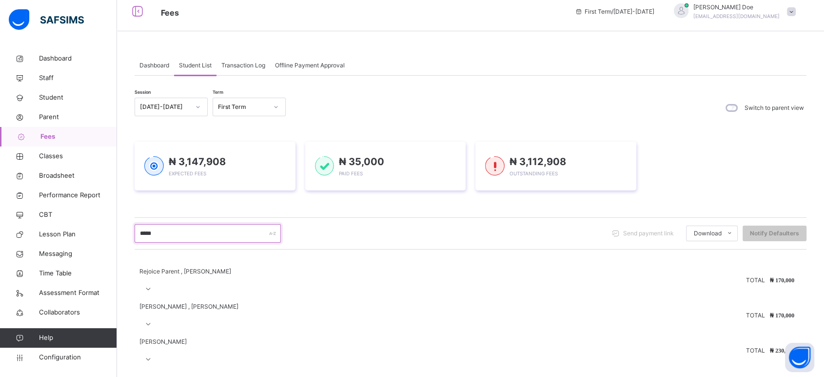
scroll to position [10, 0]
click at [153, 338] on icon at bounding box center [148, 357] width 8 height 7
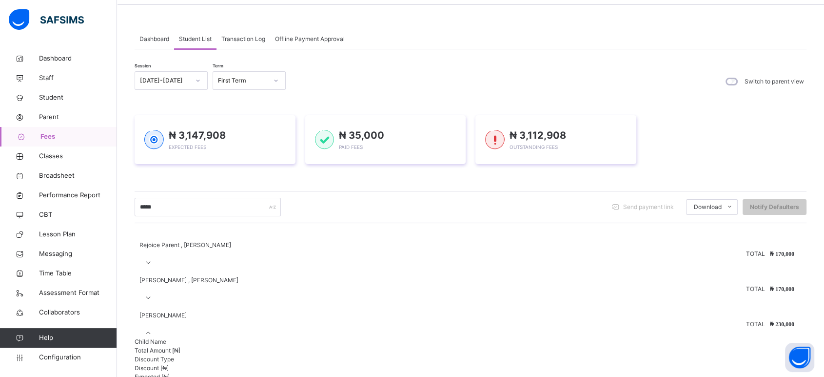
scroll to position [64, 0]
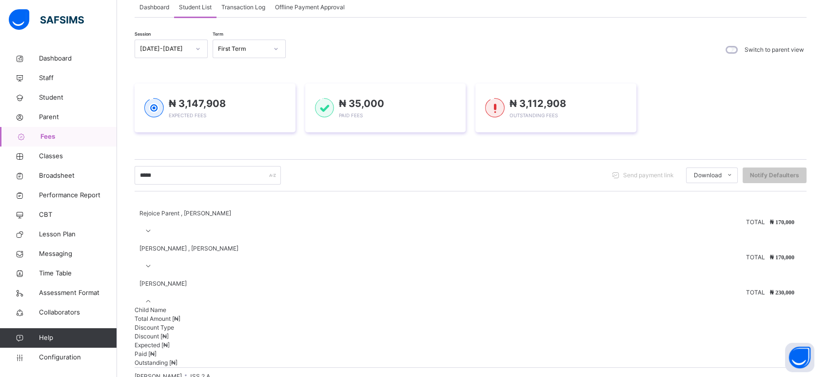
click at [153, 228] on icon at bounding box center [148, 231] width 8 height 7
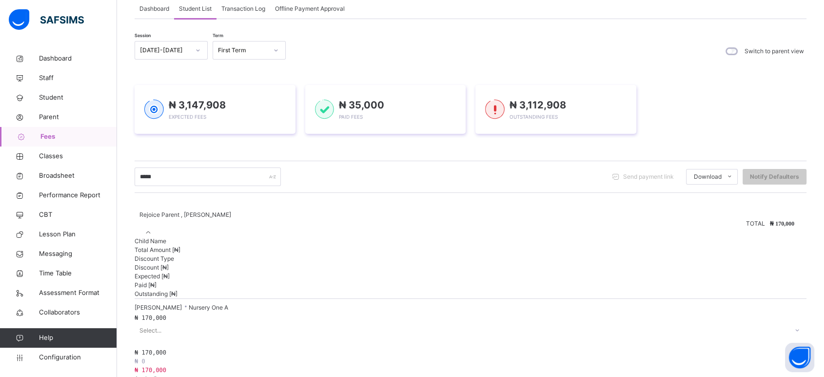
scroll to position [119, 0]
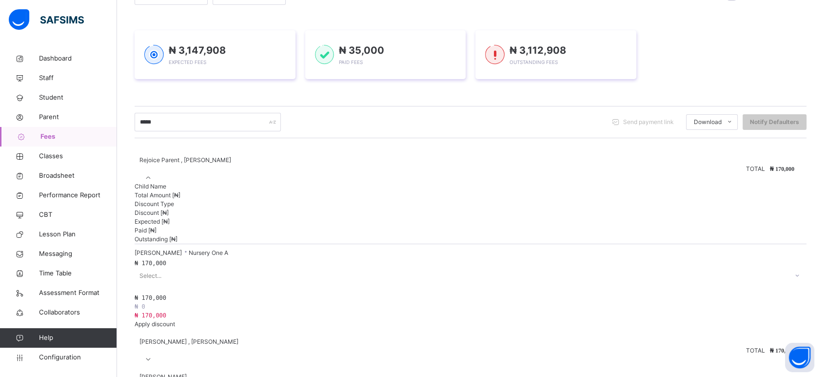
click at [153, 338] on icon at bounding box center [148, 358] width 8 height 7
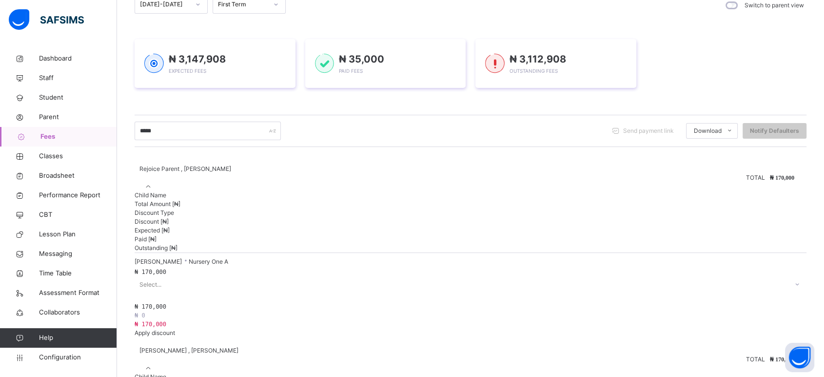
scroll to position [173, 0]
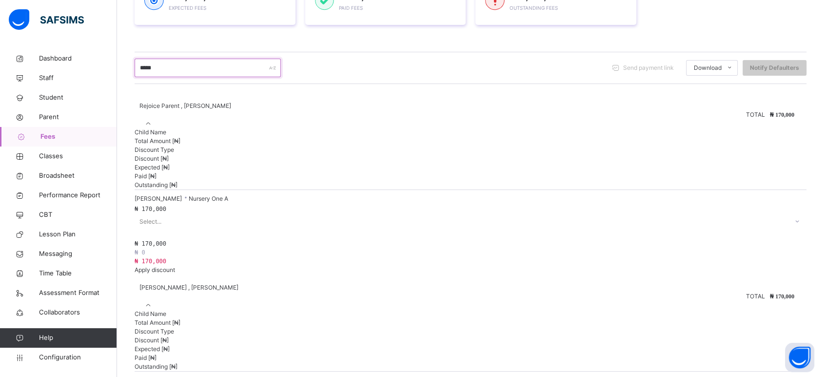
click at [192, 72] on input "*****" at bounding box center [208, 68] width 146 height 19
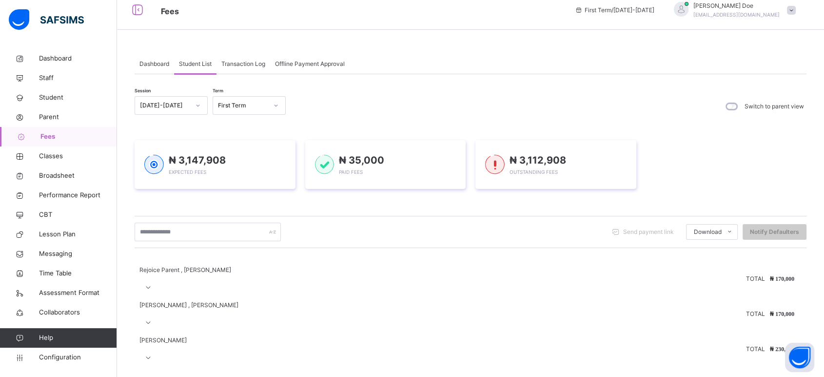
scroll to position [10, 0]
click at [203, 332] on div "Rufai Abiodun" at bounding box center [471, 336] width 672 height 18
click at [187, 338] on span "Rufai Abiodun" at bounding box center [162, 339] width 47 height 7
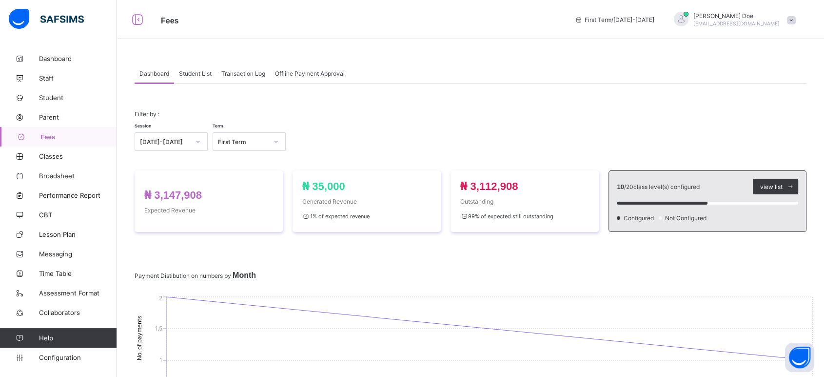
click at [204, 77] on div "Student List" at bounding box center [195, 73] width 42 height 20
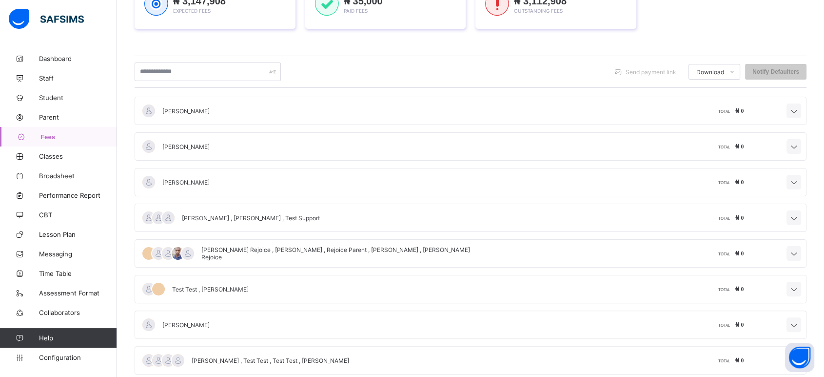
scroll to position [108, 0]
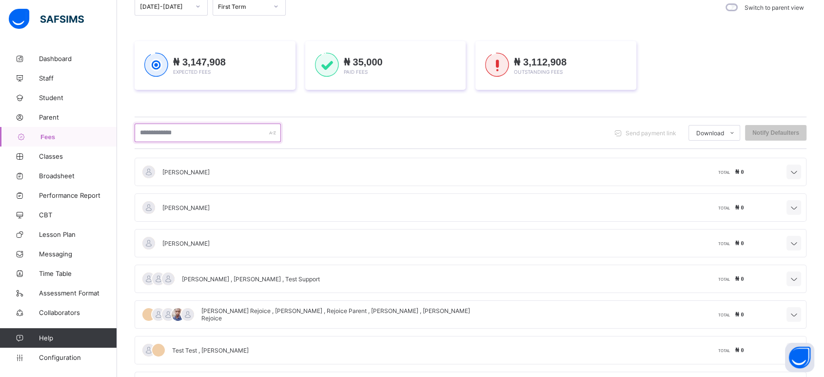
click at [244, 136] on input "text" at bounding box center [208, 132] width 146 height 19
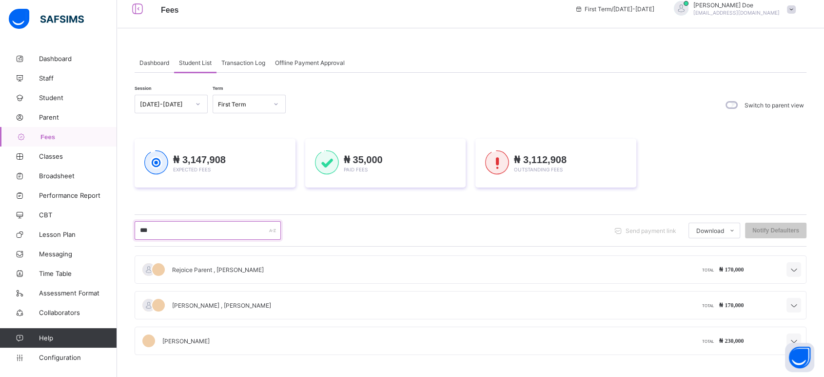
scroll to position [10, 0]
type input "***"
drag, startPoint x: 245, startPoint y: 305, endPoint x: 262, endPoint y: 304, distance: 17.1
click at [262, 304] on span "Joda Abdulrahman , Rufai Abiodun" at bounding box center [221, 305] width 99 height 7
click at [800, 306] on icon at bounding box center [794, 306] width 12 height 10
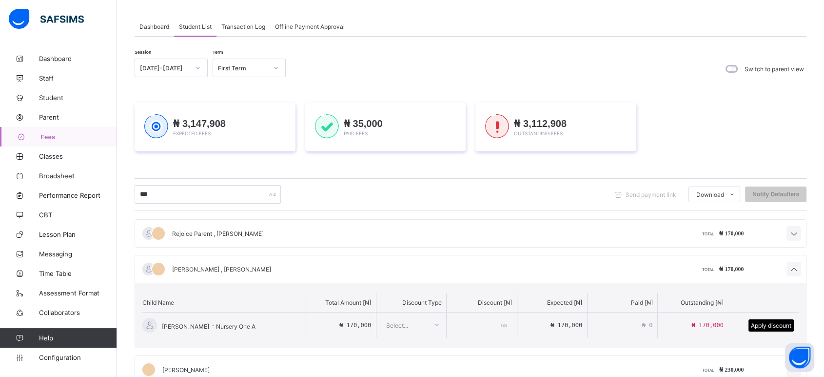
scroll to position [74, 0]
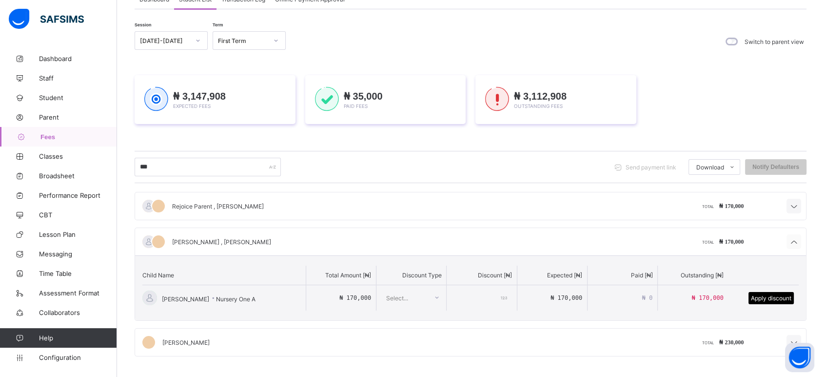
click at [800, 238] on icon at bounding box center [794, 242] width 12 height 10
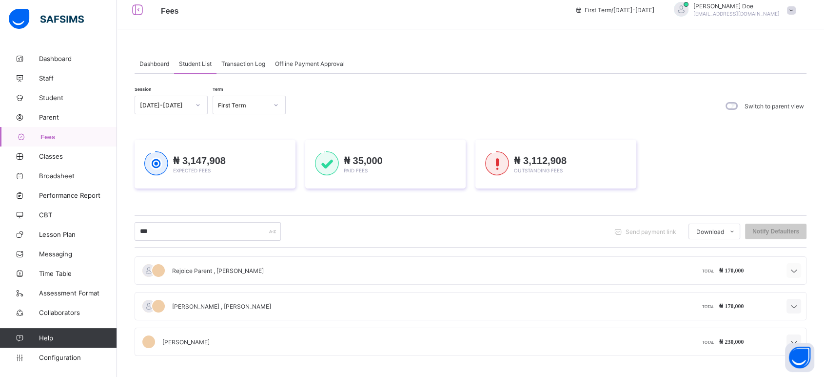
click at [800, 271] on icon at bounding box center [794, 271] width 12 height 10
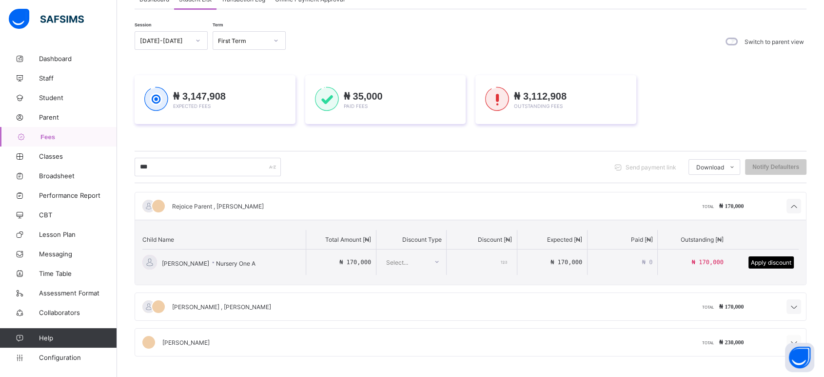
click at [798, 335] on div at bounding box center [794, 342] width 15 height 15
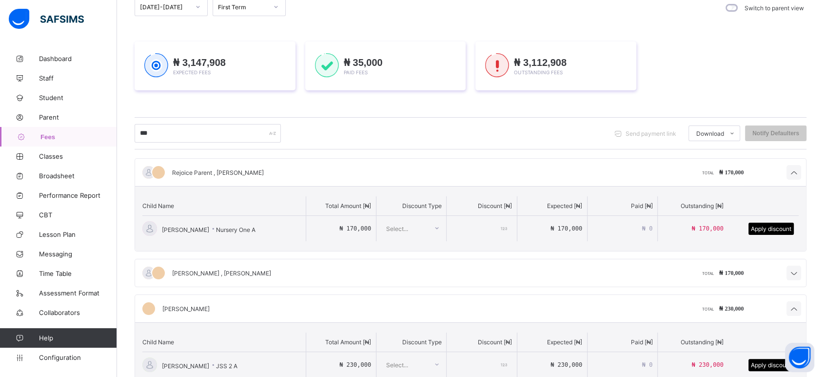
scroll to position [139, 0]
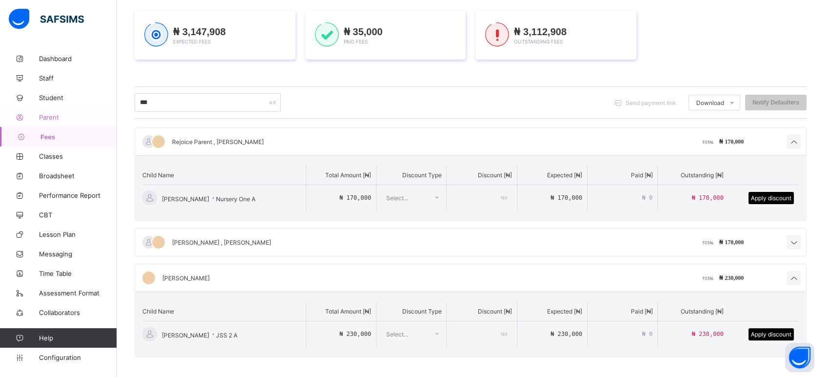
click at [43, 118] on span "Parent" at bounding box center [78, 117] width 78 height 8
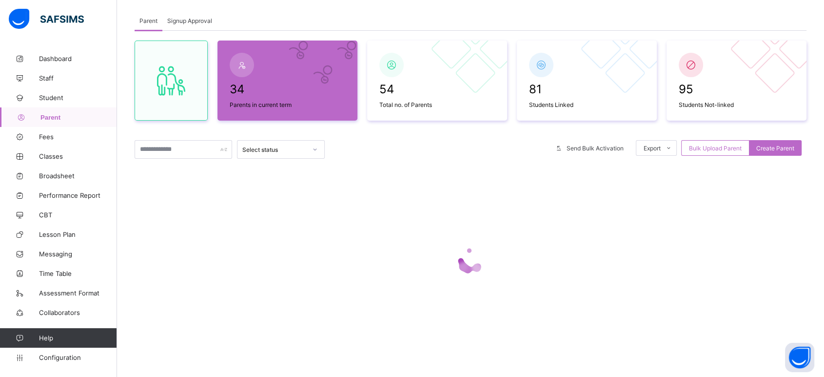
scroll to position [139, 0]
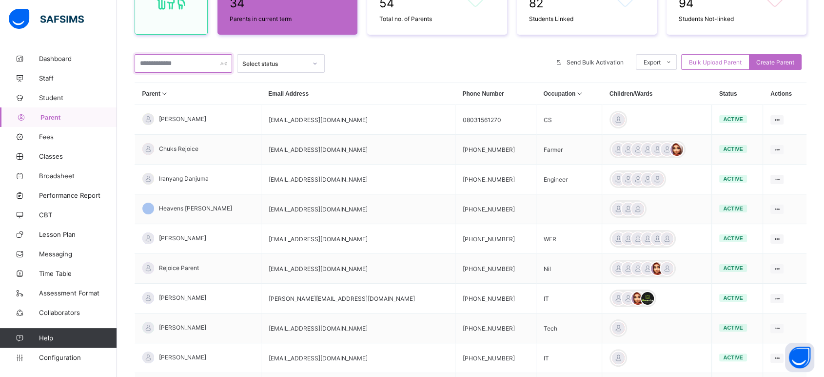
click at [182, 63] on input "text" at bounding box center [184, 63] width 98 height 19
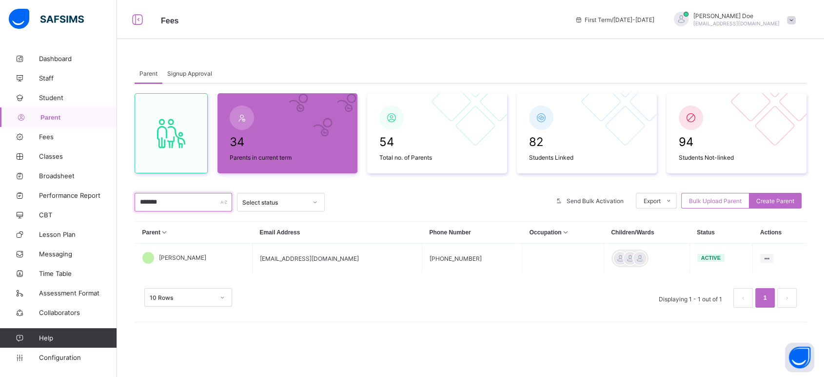
scroll to position [0, 0]
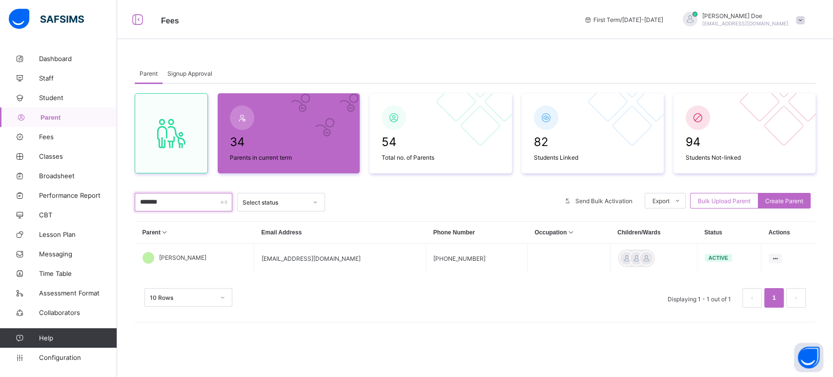
type input "*******"
drag, startPoint x: 786, startPoint y: 3, endPoint x: 615, endPoint y: 23, distance: 171.4
click at [615, 23] on div "First Term / 2023-2024" at bounding box center [622, 19] width 89 height 39
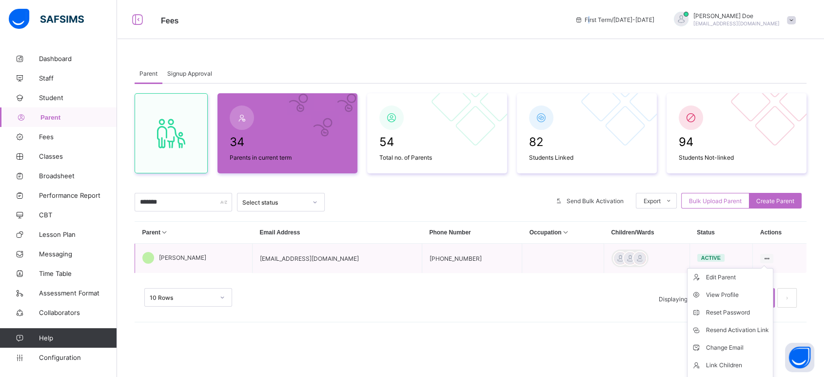
scroll to position [14, 0]
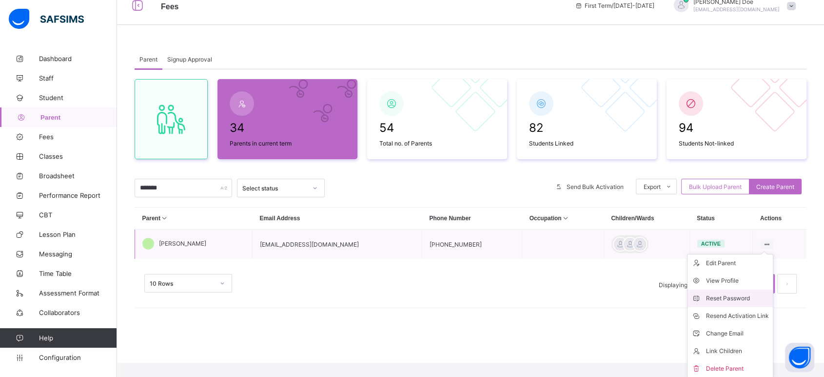
click at [746, 299] on div "Reset Password" at bounding box center [737, 298] width 63 height 10
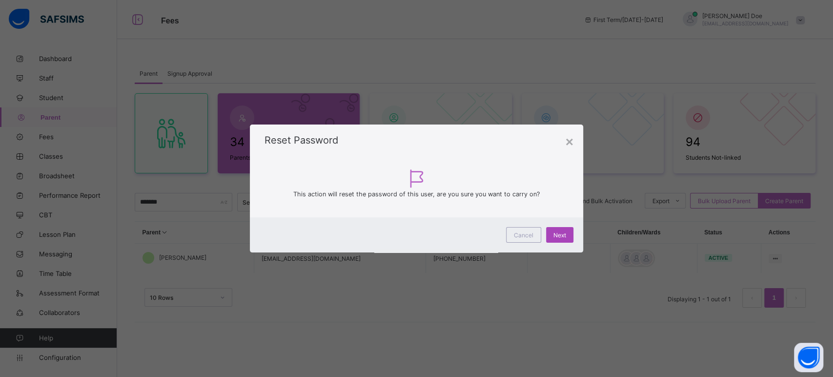
click at [556, 235] on span "Next" at bounding box center [559, 234] width 13 height 7
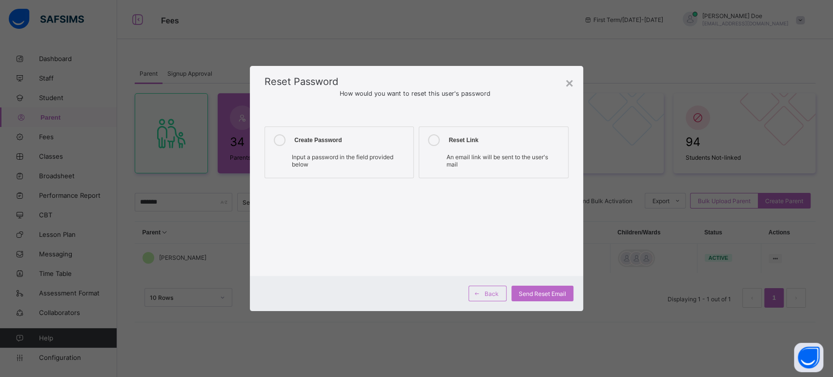
click at [316, 139] on div "Create Password" at bounding box center [351, 140] width 114 height 12
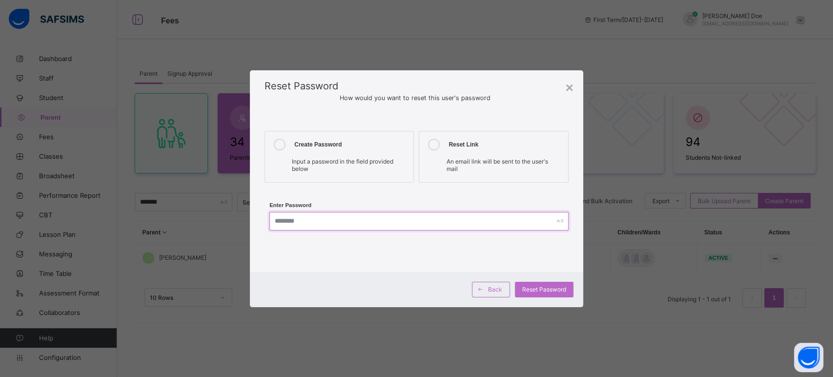
click at [320, 217] on input "text" at bounding box center [418, 221] width 299 height 19
type input "**********"
click at [539, 295] on div "Reset Password" at bounding box center [544, 289] width 59 height 16
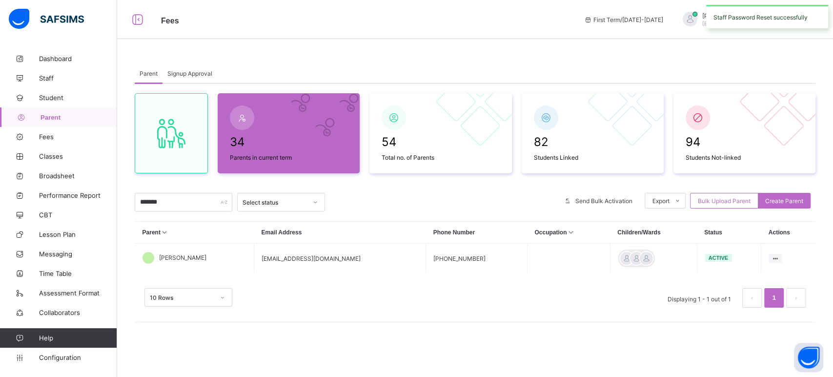
click at [812, 83] on div "34 Parents in current term 54 Total no. of Parents 82 Students Linked 94 Studen…" at bounding box center [475, 204] width 680 height 243
click at [63, 352] on link "Configuration" at bounding box center [58, 357] width 117 height 20
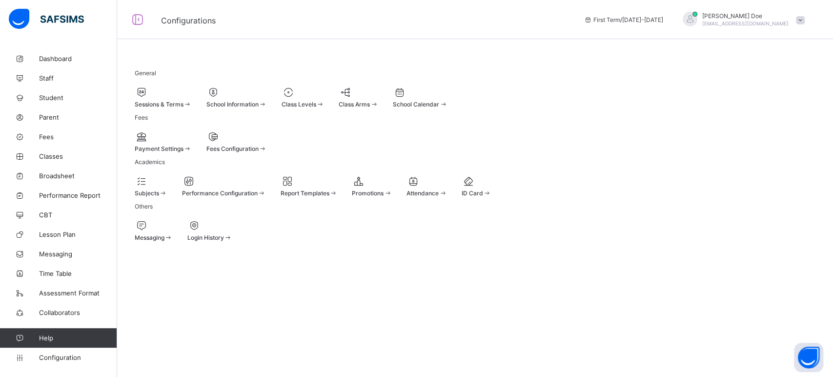
click at [180, 152] on span "Payment Settings" at bounding box center [159, 148] width 49 height 7
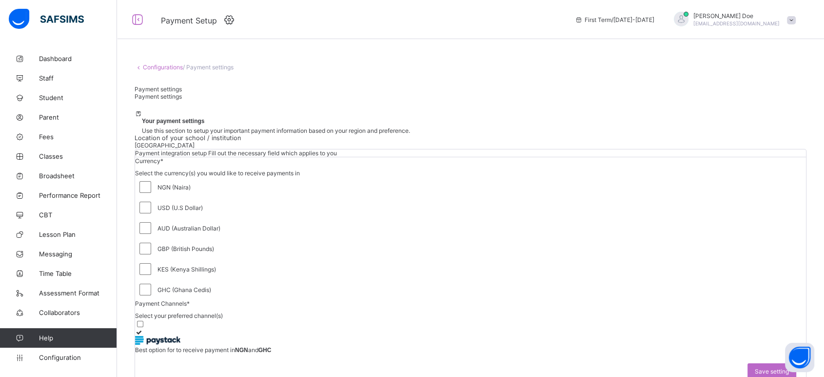
click at [227, 22] on icon at bounding box center [229, 19] width 15 height 13
click at [44, 365] on span "Save & Apply" at bounding box center [25, 368] width 37 height 7
click at [227, 21] on icon at bounding box center [229, 19] width 15 height 13
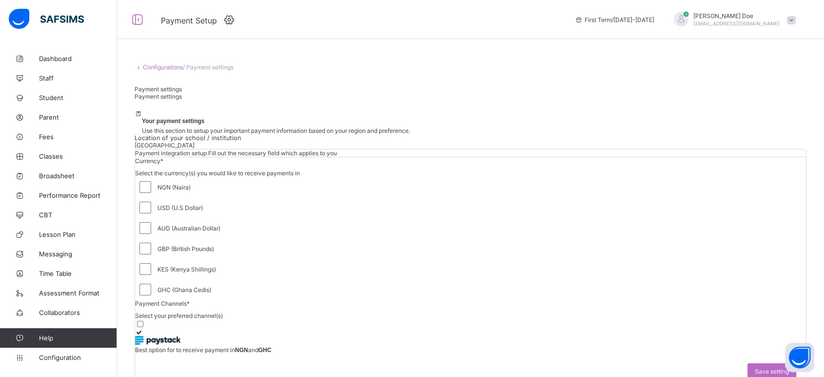
click at [229, 19] on icon at bounding box center [229, 19] width 15 height 13
click at [233, 21] on icon at bounding box center [229, 19] width 15 height 13
click at [72, 58] on span "Dashboard" at bounding box center [78, 59] width 78 height 8
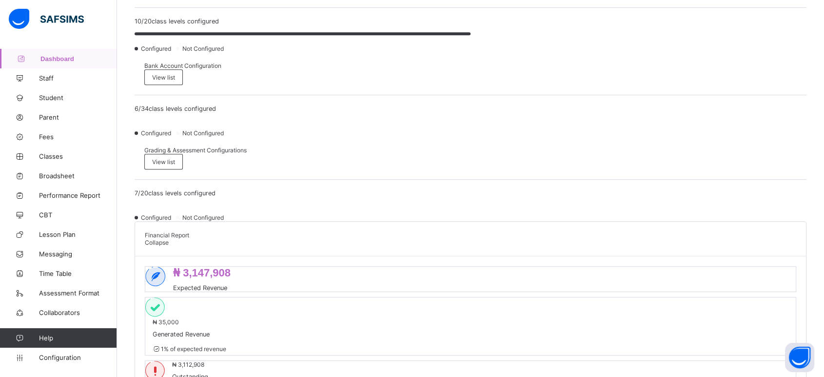
scroll to position [271, 0]
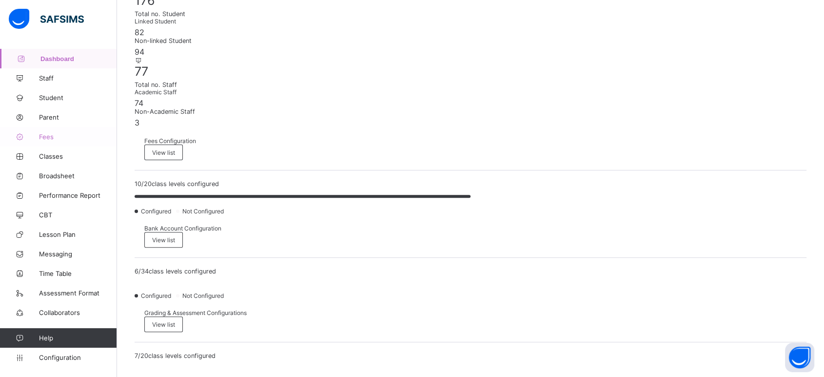
click at [48, 139] on span "Fees" at bounding box center [78, 137] width 78 height 8
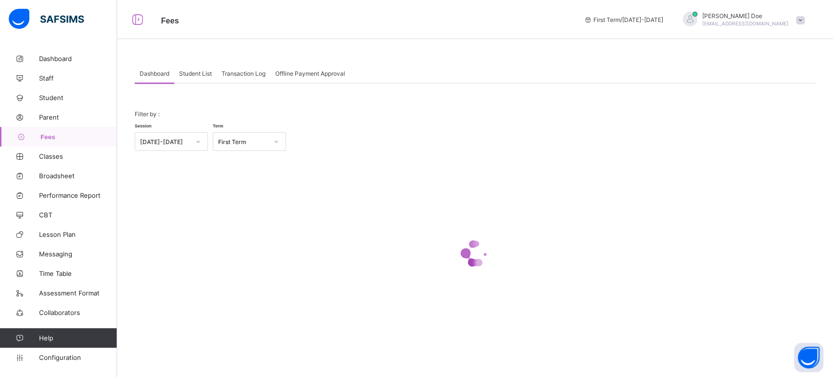
click at [194, 78] on div "Student List" at bounding box center [195, 73] width 42 height 20
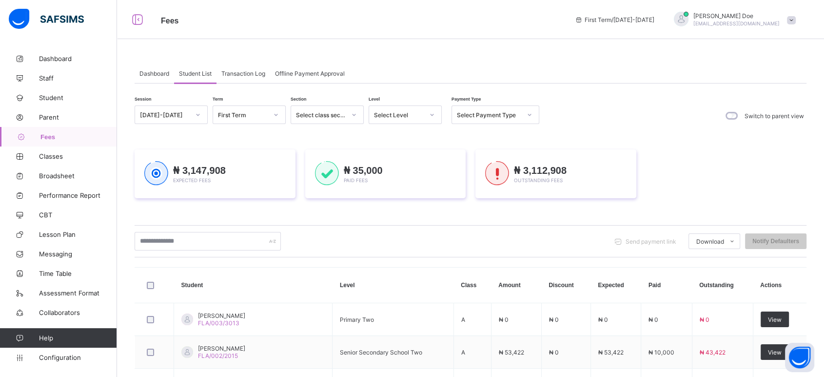
click at [418, 107] on div "Select Level" at bounding box center [405, 114] width 73 height 19
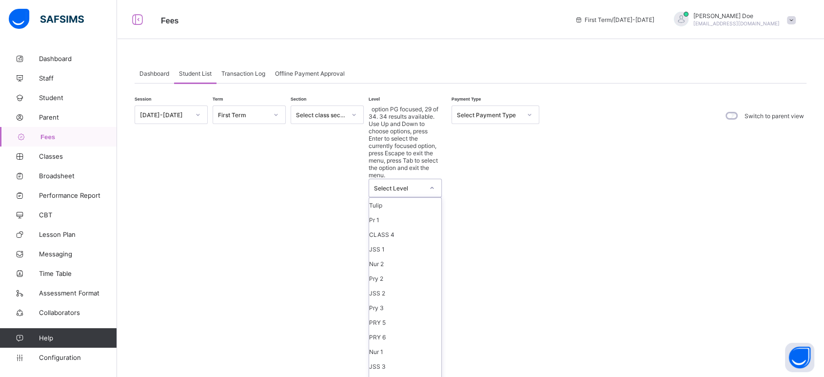
scroll to position [54, 0]
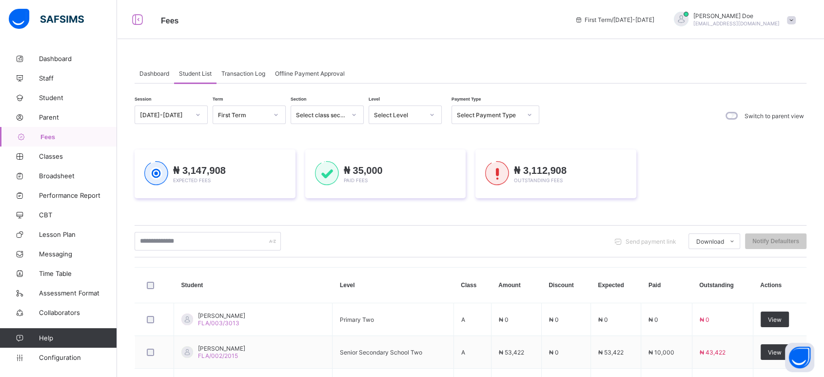
click at [525, 231] on div "Send payment link Download Students Payment Students Payment Status Student Ite…" at bounding box center [471, 241] width 672 height 32
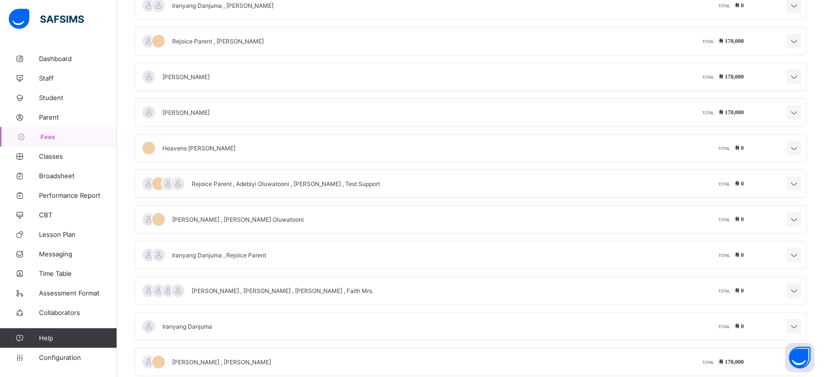
scroll to position [897, 0]
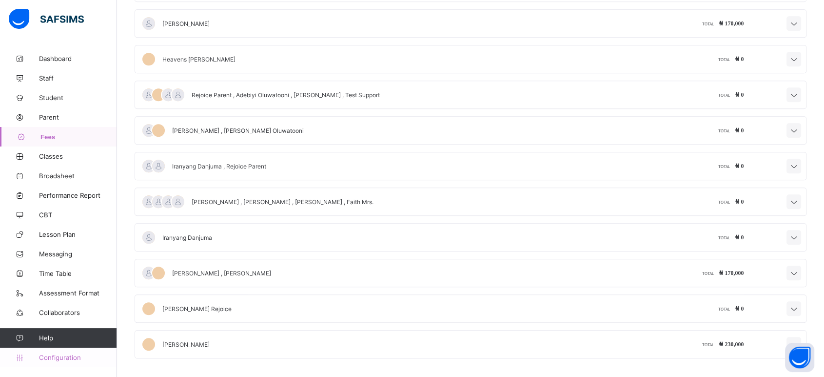
click at [67, 361] on span "Configuration" at bounding box center [78, 357] width 78 height 8
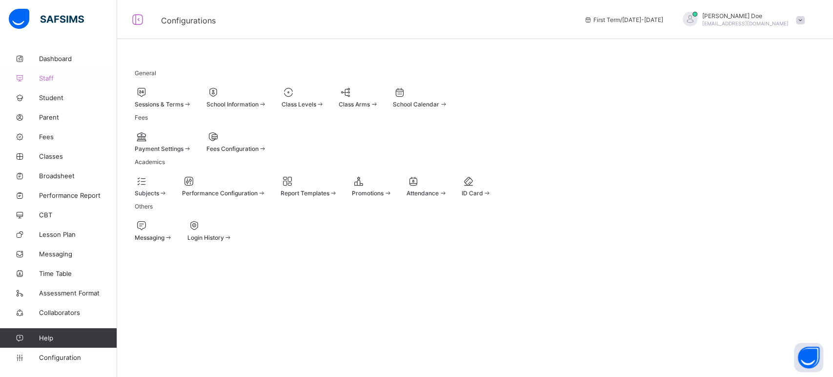
click at [50, 81] on span "Staff" at bounding box center [78, 78] width 78 height 8
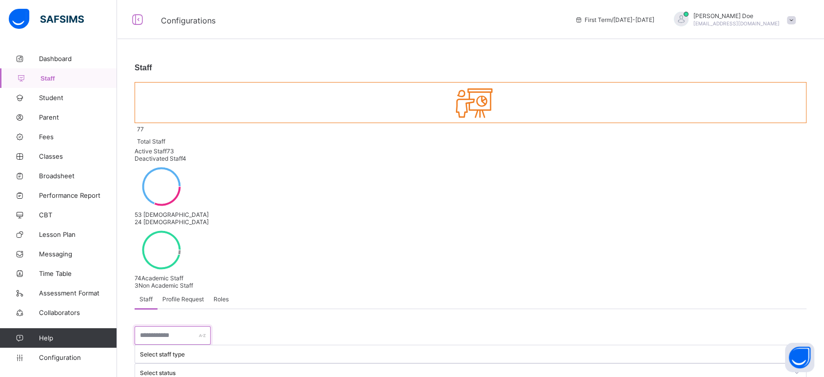
click at [158, 326] on input "text" at bounding box center [173, 335] width 76 height 19
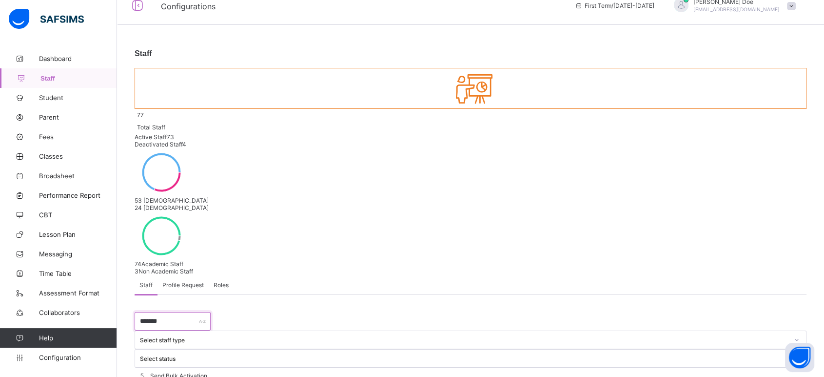
type input "*******"
click at [0, 0] on div "× Delete Staff This action would delete from the system. Are you sure you want …" at bounding box center [0, 0] width 0 height 0
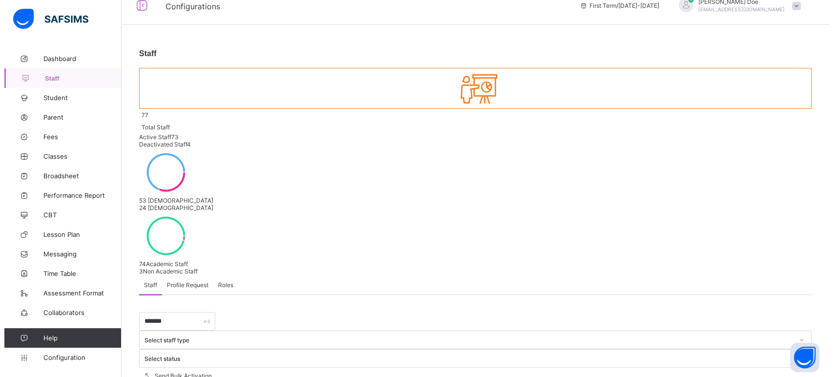
scroll to position [0, 0]
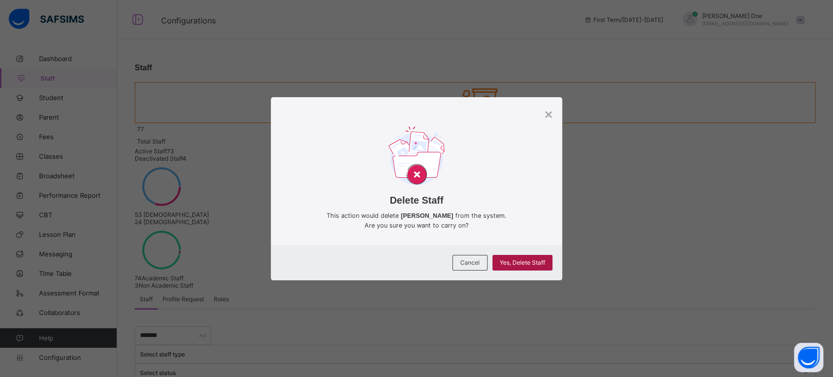
click at [550, 264] on div "Yes, Delete Staff" at bounding box center [522, 263] width 60 height 16
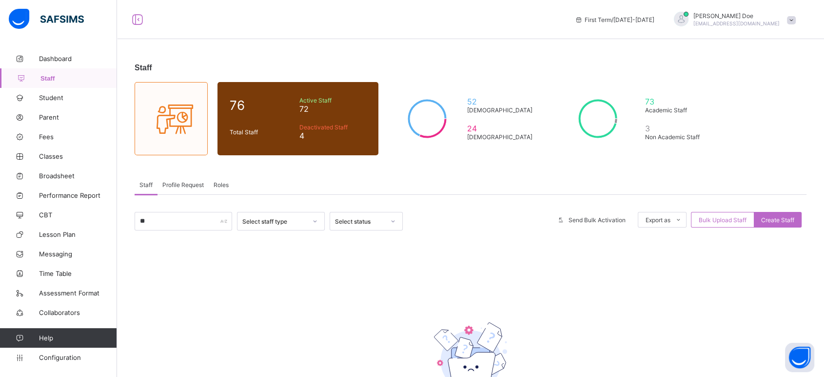
type input "*"
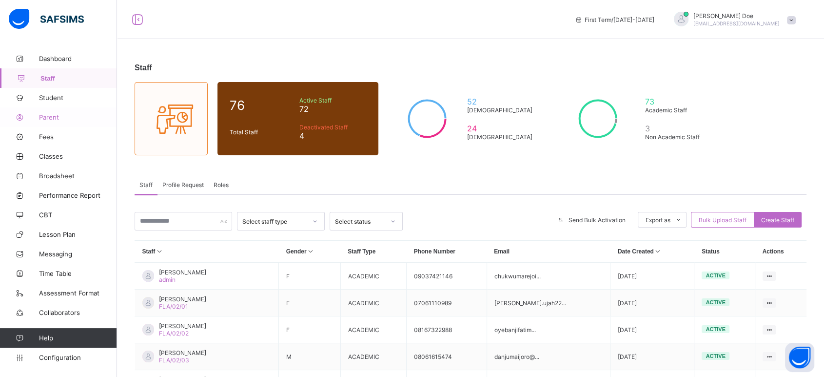
click at [47, 115] on span "Parent" at bounding box center [78, 117] width 78 height 8
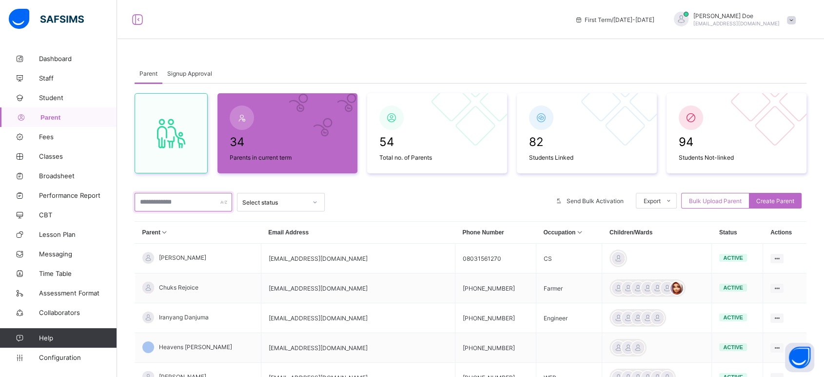
click at [170, 210] on input "text" at bounding box center [184, 202] width 98 height 19
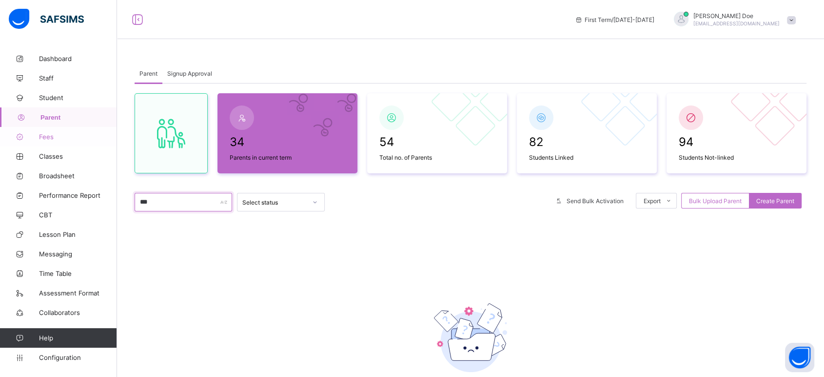
type input "***"
click at [50, 136] on span "Fees" at bounding box center [78, 137] width 78 height 8
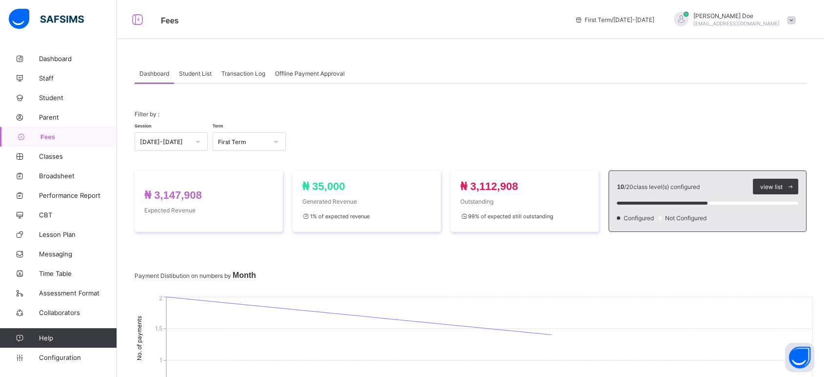
click at [208, 69] on div "Student List" at bounding box center [195, 73] width 42 height 20
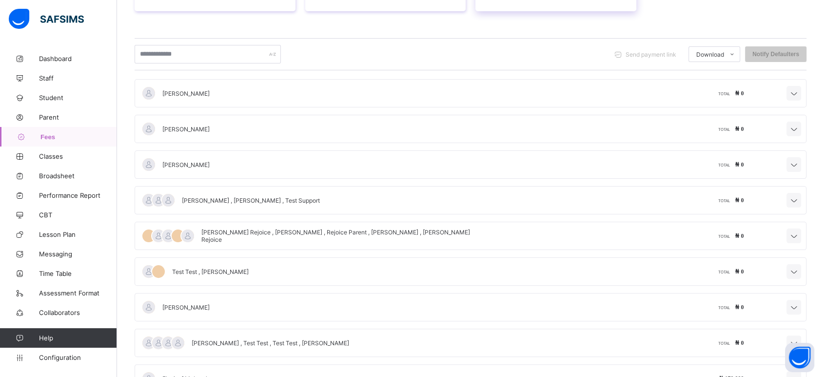
scroll to position [217, 0]
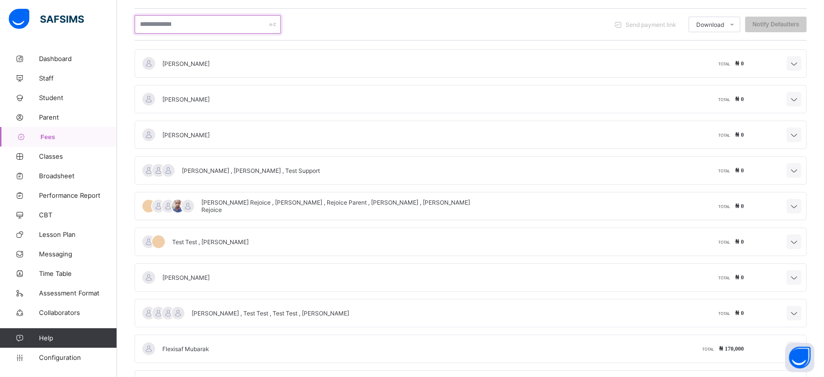
click at [220, 22] on input "text" at bounding box center [208, 24] width 146 height 19
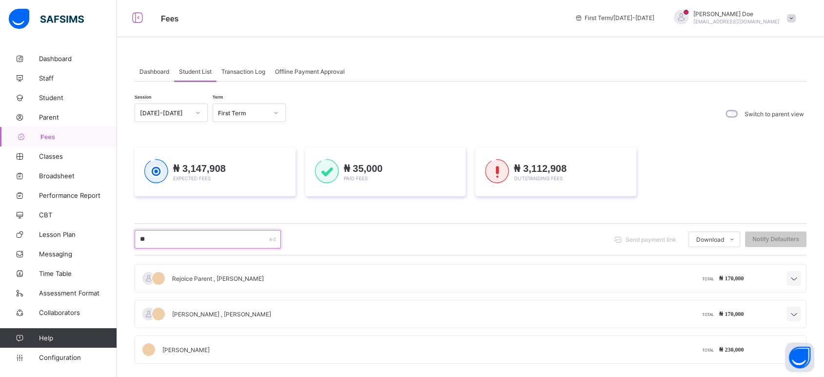
scroll to position [0, 0]
type input "**"
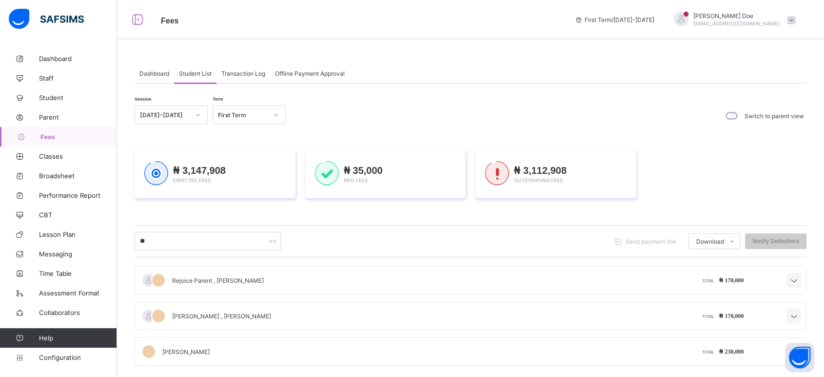
click at [736, 24] on span "chukwumarejoice9@gmail.com" at bounding box center [737, 23] width 86 height 6
click at [767, 128] on li "Logout" at bounding box center [764, 134] width 72 height 19
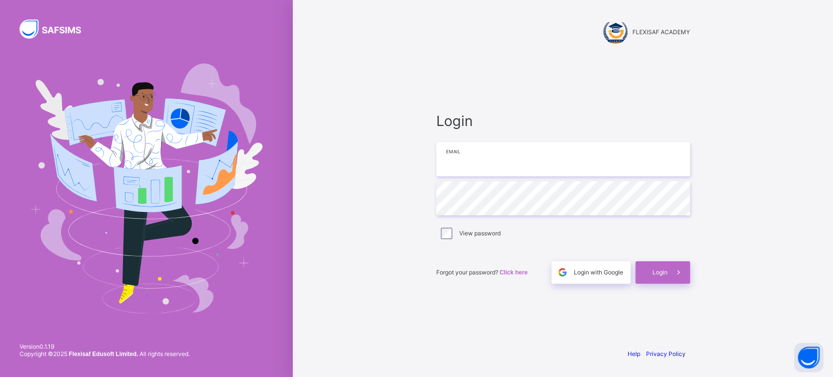
click at [505, 156] on input "email" at bounding box center [563, 159] width 254 height 34
type input "**********"
click at [670, 276] on span at bounding box center [678, 272] width 22 height 22
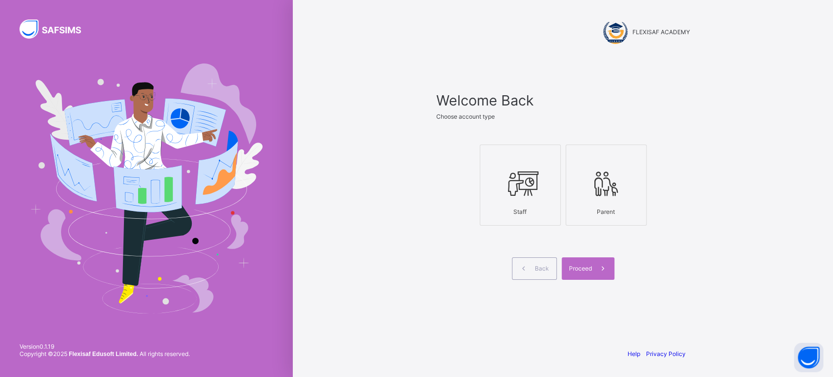
click at [528, 187] on icon at bounding box center [520, 183] width 34 height 29
click at [583, 266] on span "Proceed" at bounding box center [580, 267] width 23 height 7
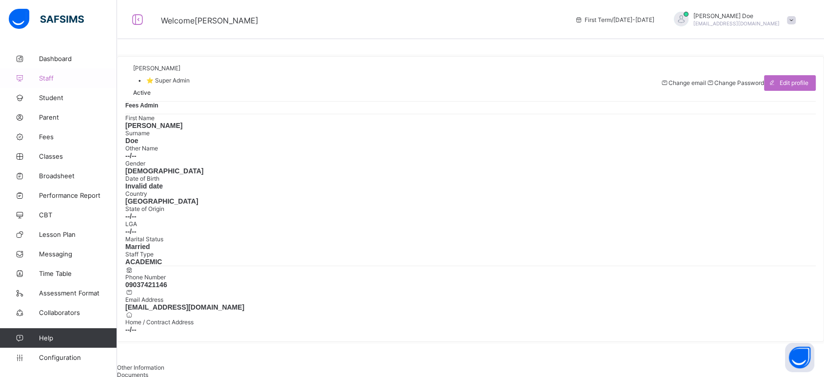
click at [47, 74] on span "Staff" at bounding box center [78, 78] width 78 height 8
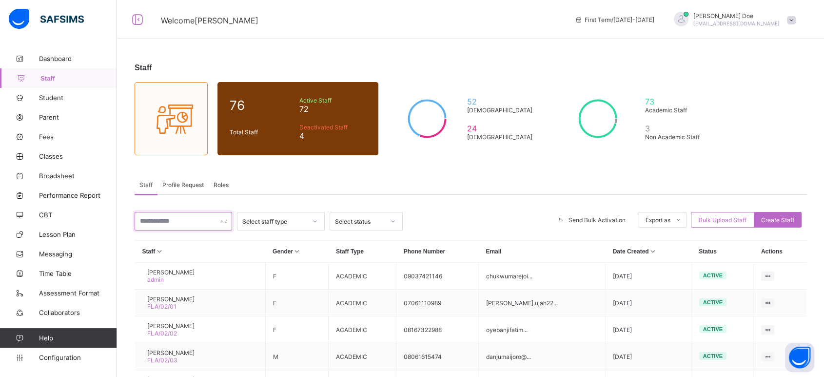
click at [191, 219] on input "text" at bounding box center [184, 221] width 98 height 19
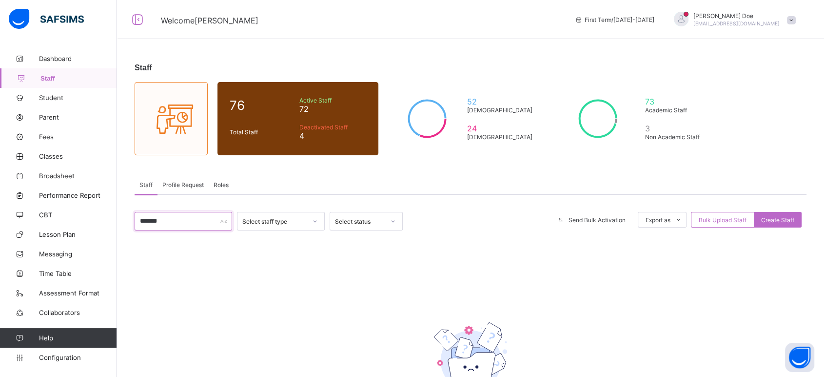
click at [192, 223] on input "*******" at bounding box center [184, 221] width 98 height 19
type input "*"
type input "*****"
click at [165, 183] on span "Profile Request" at bounding box center [182, 184] width 41 height 7
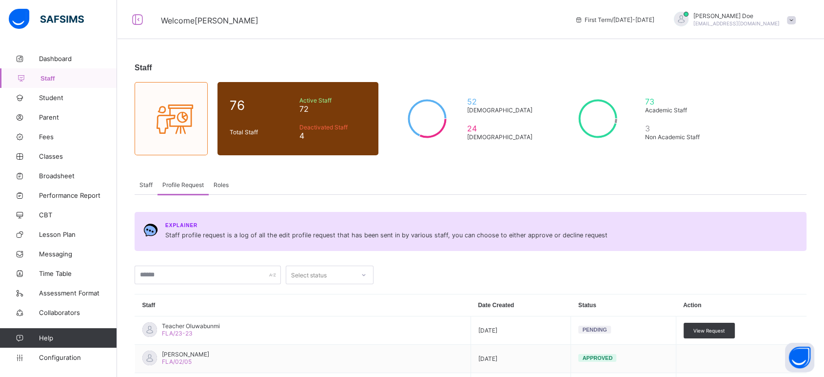
click at [216, 186] on span "Roles" at bounding box center [221, 184] width 15 height 7
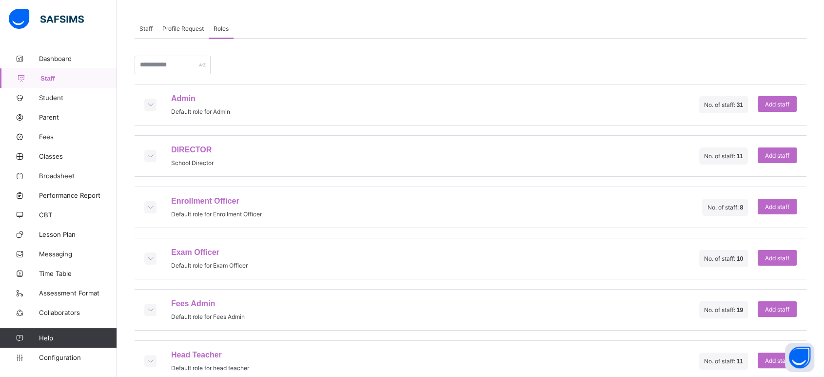
scroll to position [162, 0]
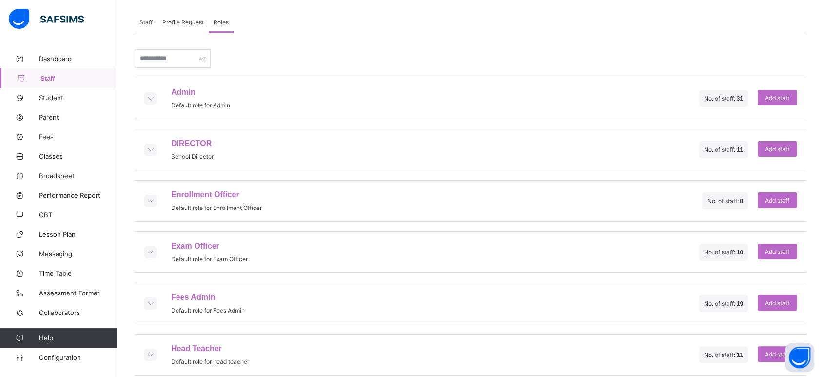
click at [151, 100] on icon at bounding box center [150, 98] width 11 height 8
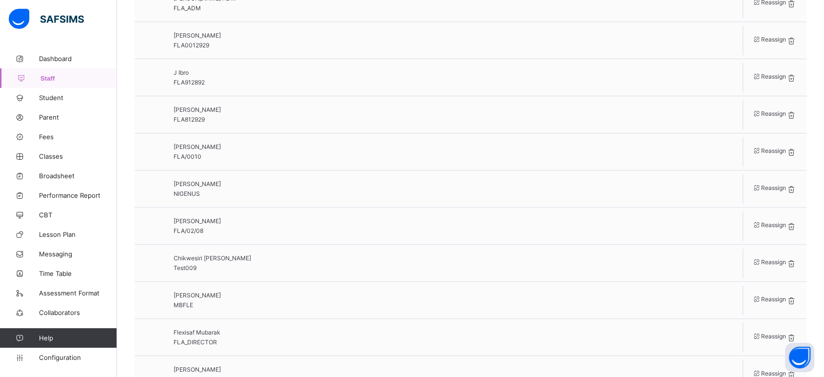
scroll to position [433, 0]
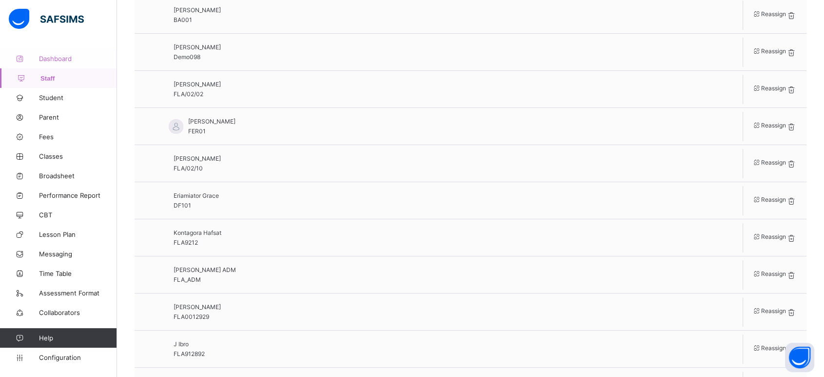
click at [59, 51] on link "Dashboard" at bounding box center [58, 59] width 117 height 20
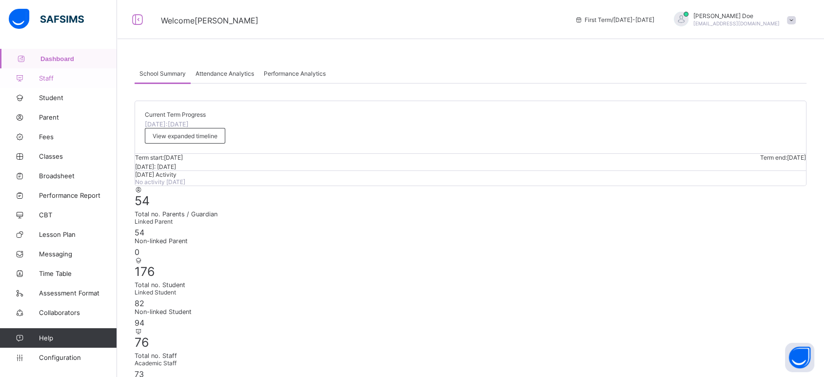
click at [50, 80] on span "Staff" at bounding box center [78, 78] width 78 height 8
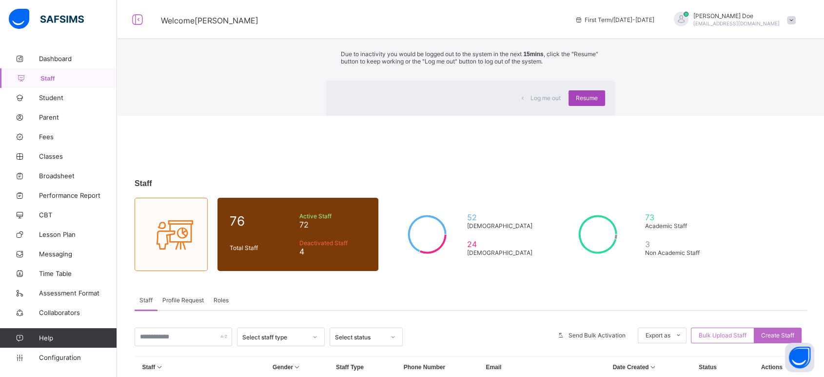
click at [576, 101] on span "Resume" at bounding box center [587, 97] width 22 height 7
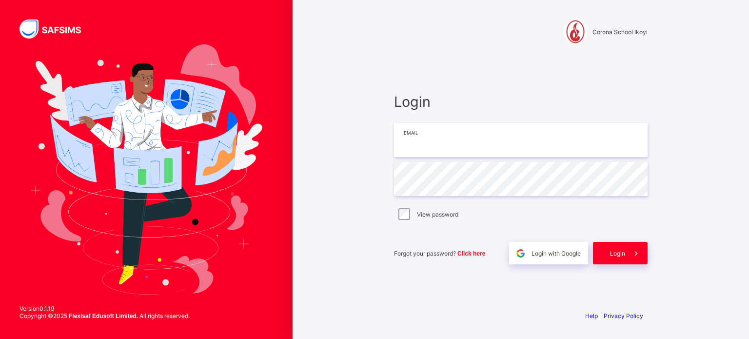
type input "**********"
click at [622, 249] on div "Login" at bounding box center [620, 253] width 55 height 22
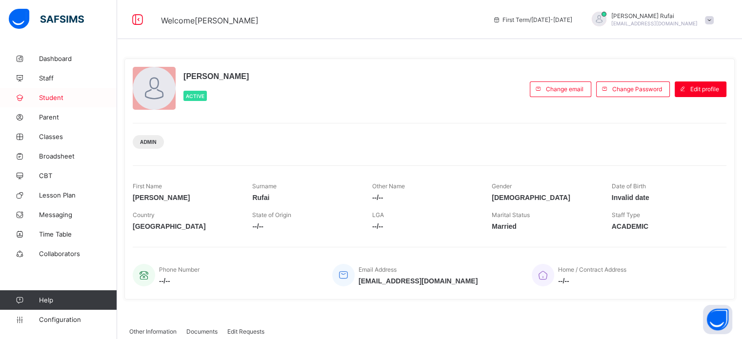
click at [52, 99] on span "Student" at bounding box center [78, 98] width 78 height 8
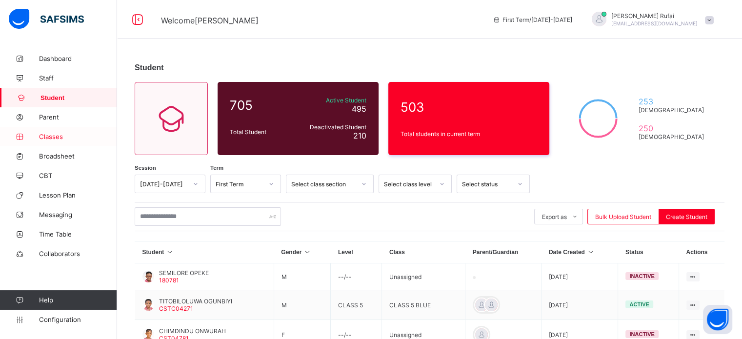
click at [52, 138] on span "Classes" at bounding box center [78, 137] width 78 height 8
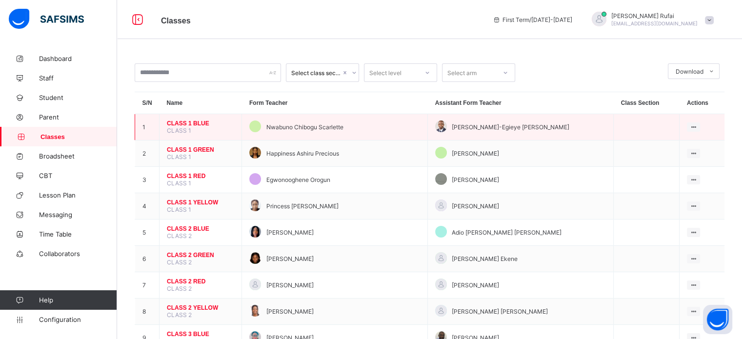
click at [179, 127] on span "CLASS 1" at bounding box center [179, 130] width 24 height 7
click at [181, 125] on span "CLASS 1 BLUE" at bounding box center [200, 123] width 67 height 7
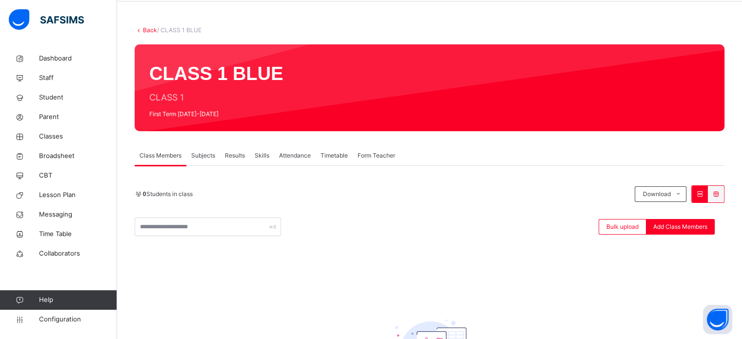
scroll to position [49, 0]
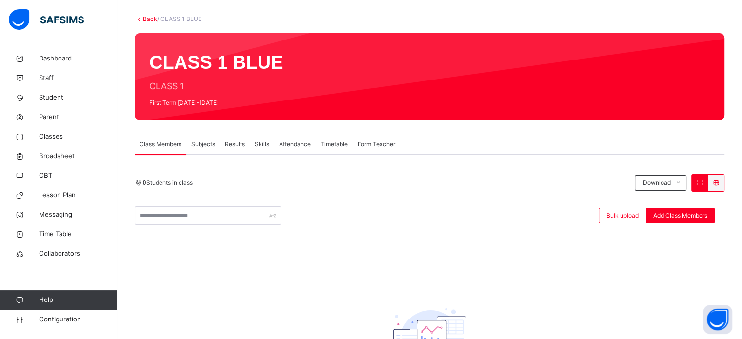
click at [145, 21] on link "Back" at bounding box center [150, 18] width 14 height 7
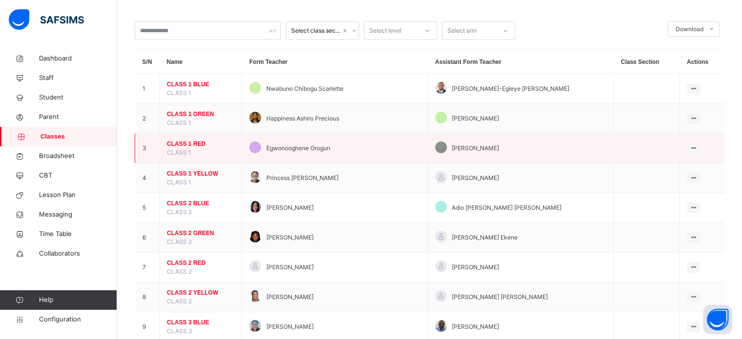
scroll to position [98, 0]
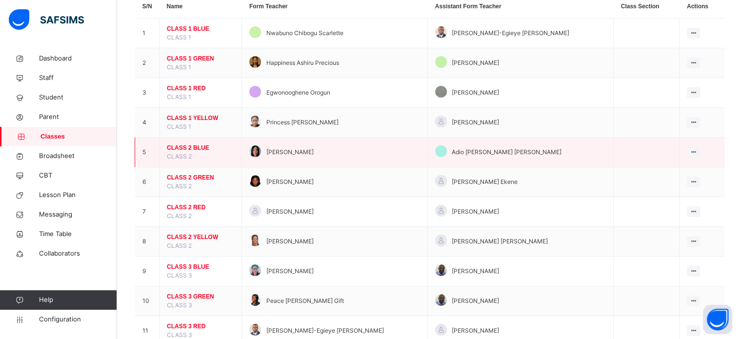
click at [184, 146] on span "CLASS 2 BLUE" at bounding box center [200, 147] width 67 height 9
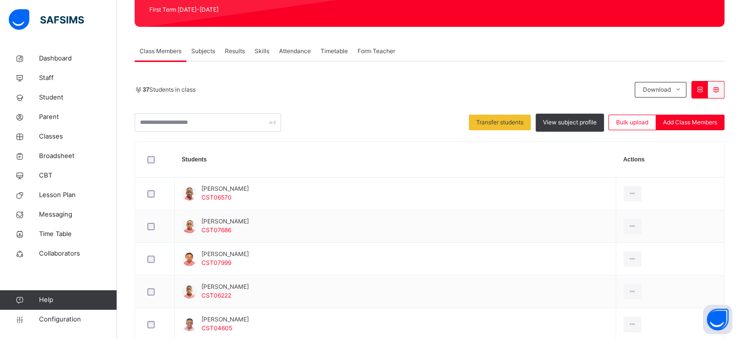
scroll to position [68, 0]
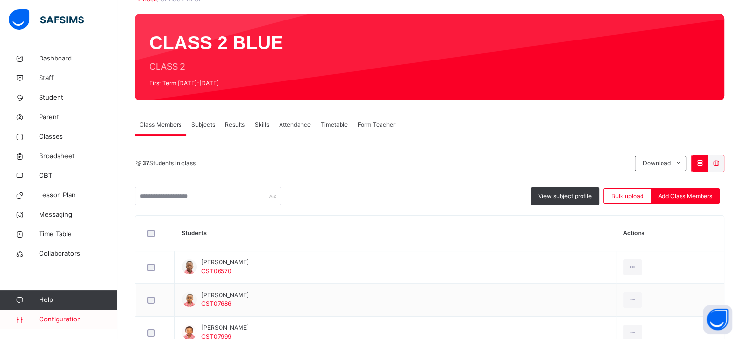
click at [70, 317] on span "Configuration" at bounding box center [78, 320] width 78 height 10
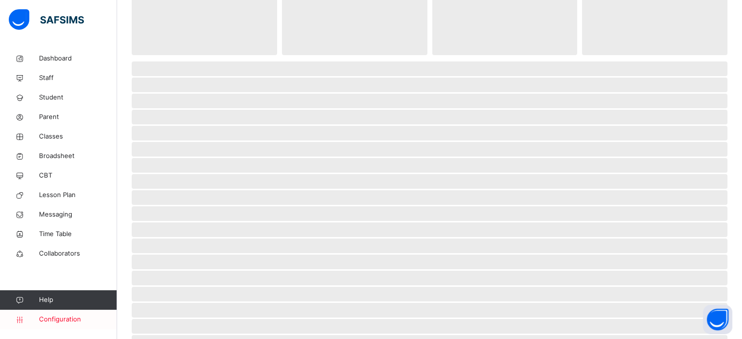
scroll to position [13, 0]
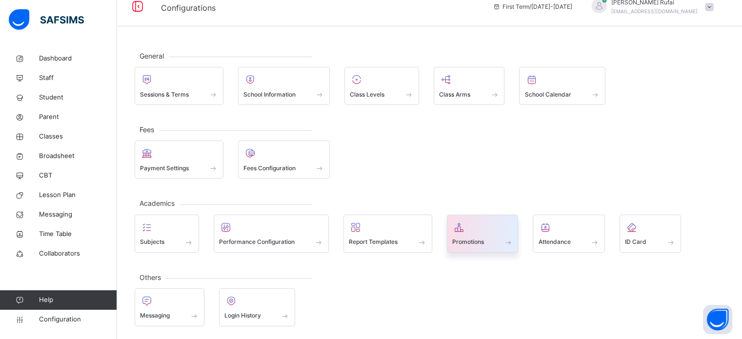
click at [456, 231] on icon at bounding box center [459, 227] width 14 height 12
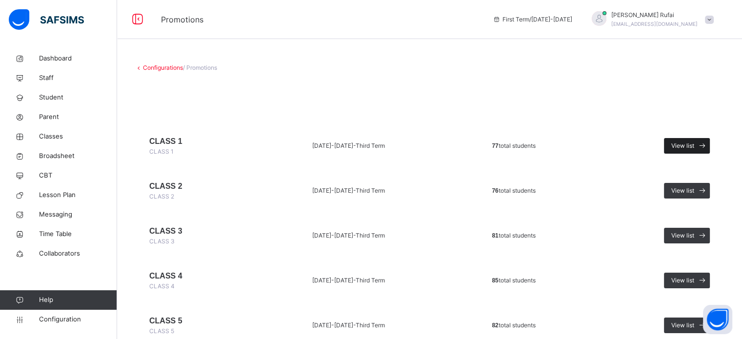
click at [688, 144] on span "View list" at bounding box center [682, 145] width 23 height 9
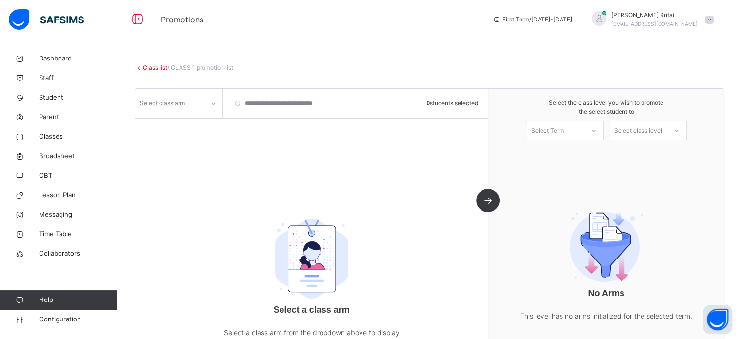
click at [215, 109] on div at bounding box center [213, 104] width 17 height 16
click at [177, 129] on div "BLUE" at bounding box center [179, 125] width 86 height 17
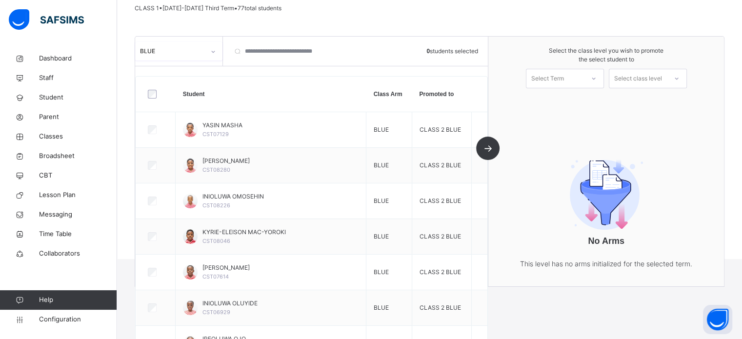
scroll to position [49, 0]
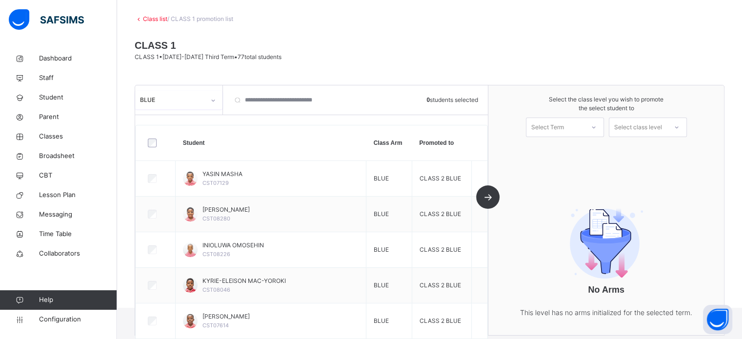
click at [211, 104] on icon at bounding box center [213, 101] width 6 height 10
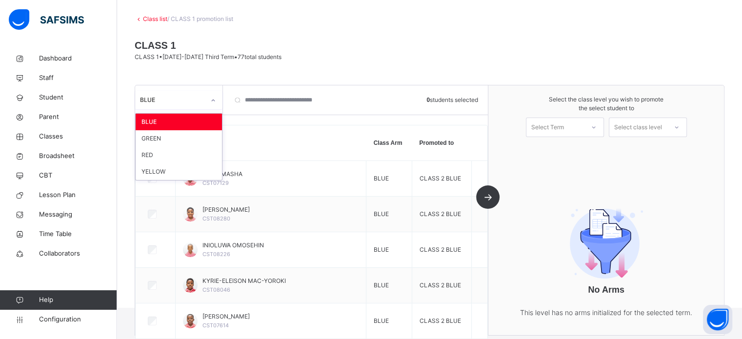
click at [190, 108] on div "BLUE" at bounding box center [178, 100] width 87 height 19
click at [166, 140] on div "GREEN" at bounding box center [179, 138] width 86 height 17
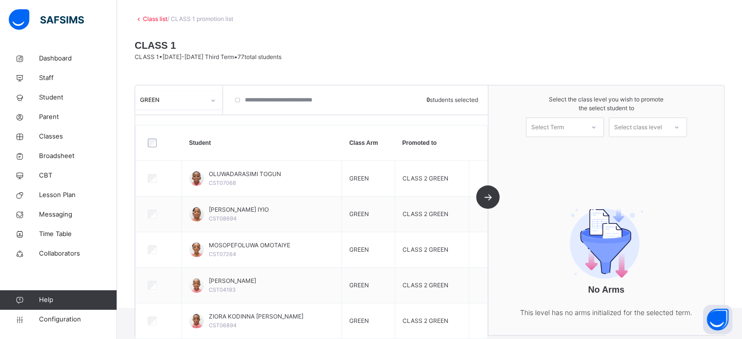
click at [197, 103] on div "GREEN" at bounding box center [172, 100] width 65 height 9
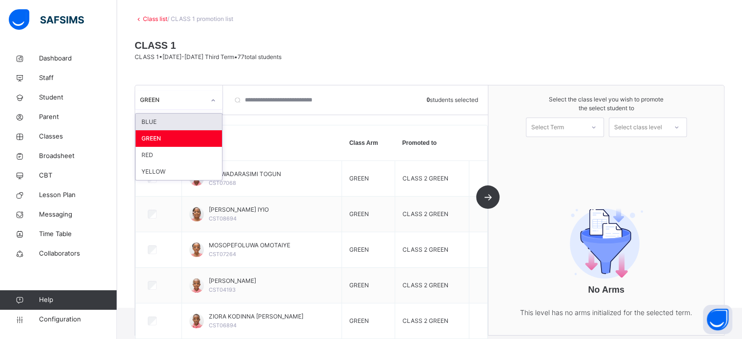
click at [174, 122] on div "BLUE" at bounding box center [179, 122] width 86 height 17
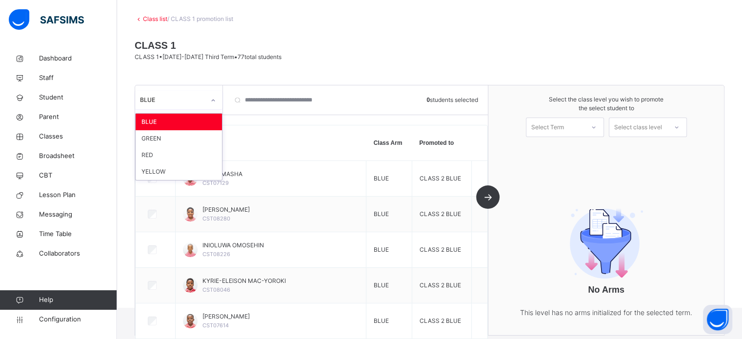
click at [198, 108] on div "BLUE" at bounding box center [178, 100] width 87 height 19
click at [183, 136] on div "GREEN" at bounding box center [179, 138] width 86 height 17
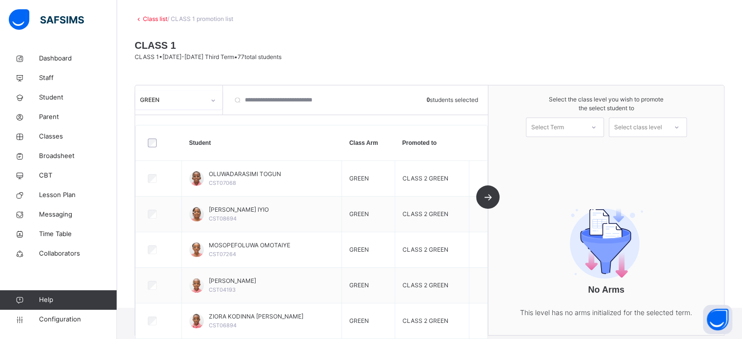
click at [188, 96] on div "GREEN" at bounding box center [172, 100] width 65 height 9
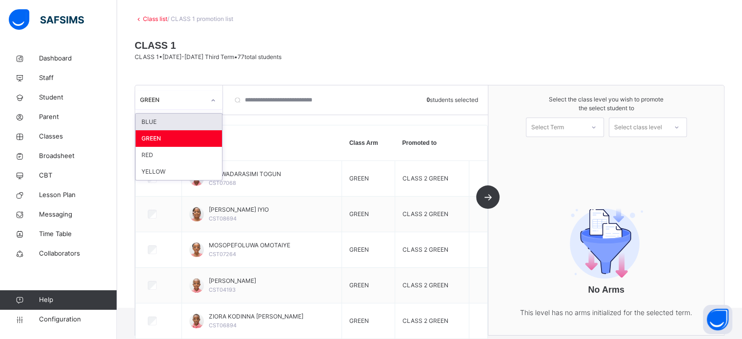
click at [154, 16] on link "Class list" at bounding box center [155, 18] width 24 height 7
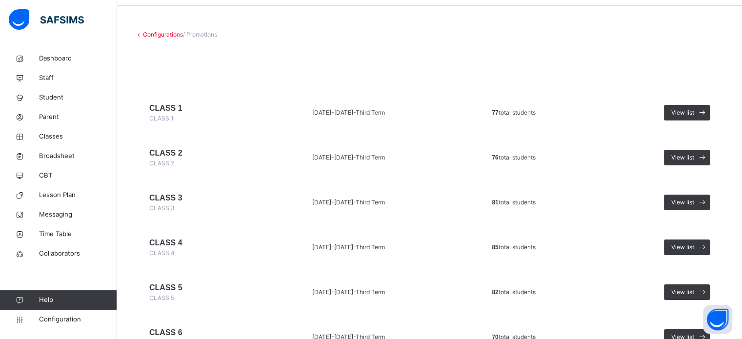
scroll to position [49, 0]
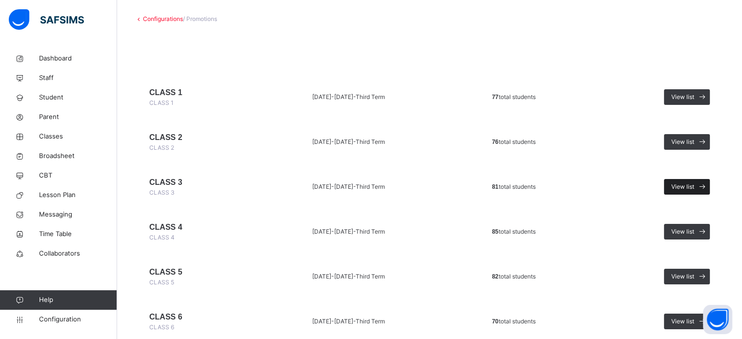
click at [682, 187] on span "View list" at bounding box center [682, 186] width 23 height 9
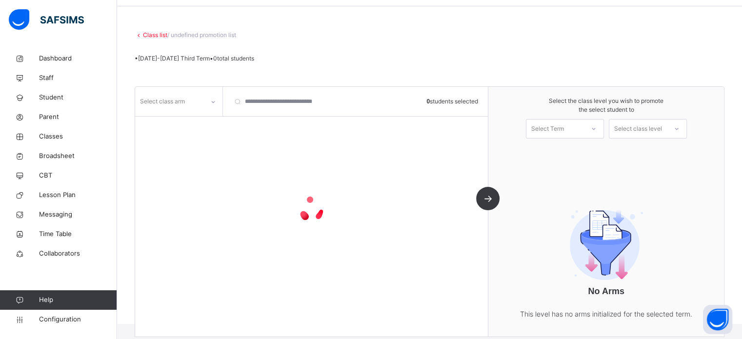
scroll to position [49, 0]
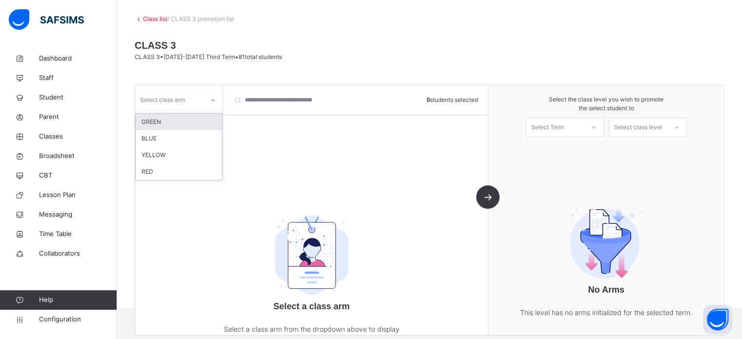
click at [199, 104] on div "Select class arm" at bounding box center [169, 100] width 69 height 15
click at [176, 122] on div "GREEN" at bounding box center [179, 122] width 86 height 17
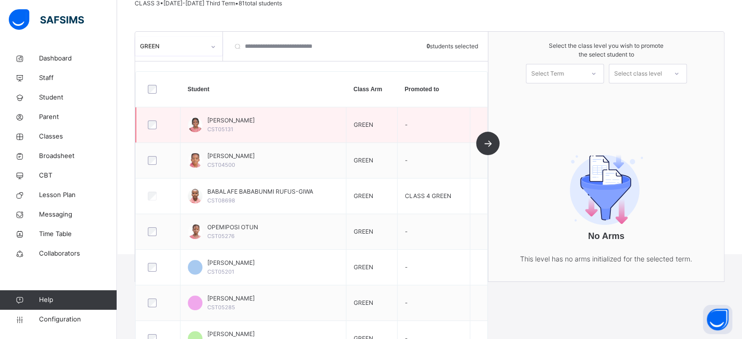
scroll to position [0, 0]
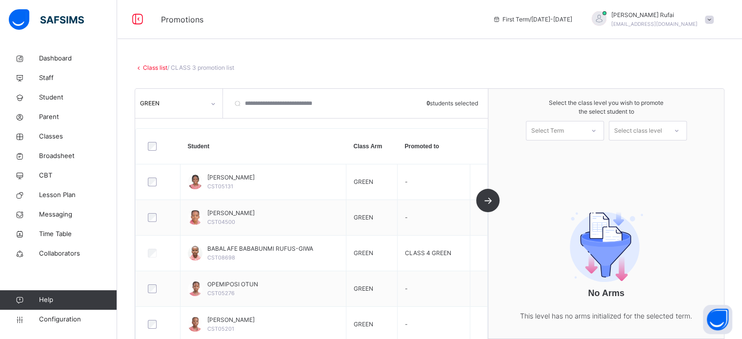
click at [161, 67] on link "Class list" at bounding box center [155, 67] width 24 height 7
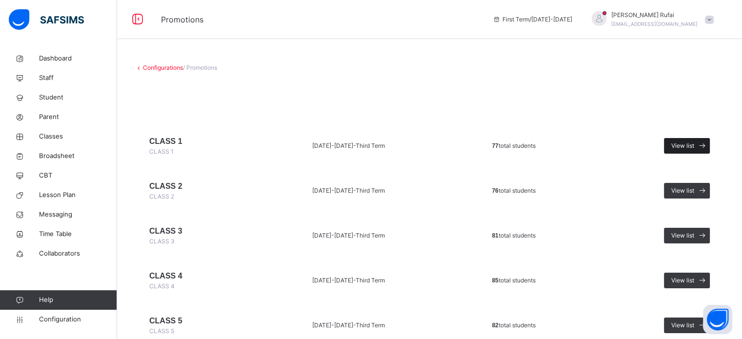
click at [694, 148] on span "View list" at bounding box center [682, 145] width 23 height 9
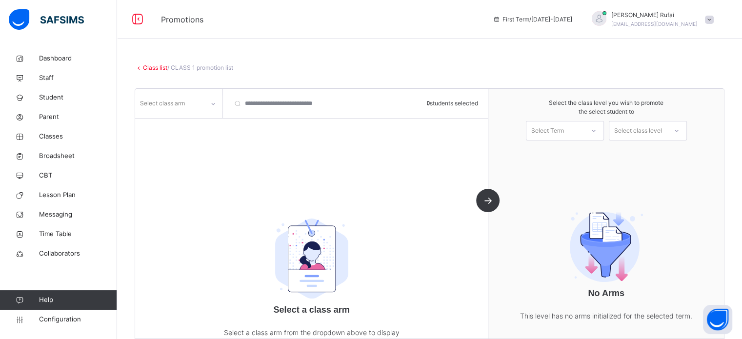
click at [213, 109] on div at bounding box center [213, 104] width 17 height 16
click at [185, 122] on div "BLUE" at bounding box center [179, 125] width 86 height 17
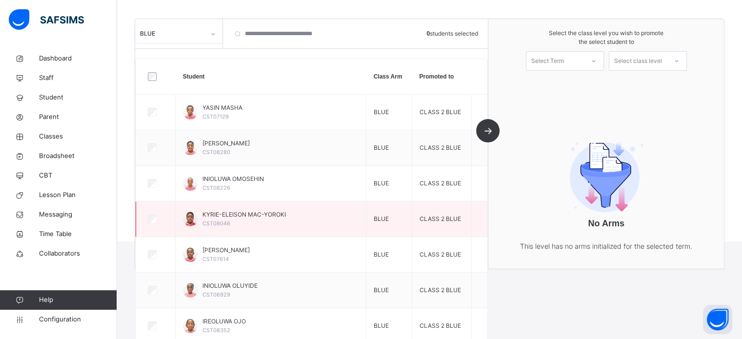
scroll to position [146, 0]
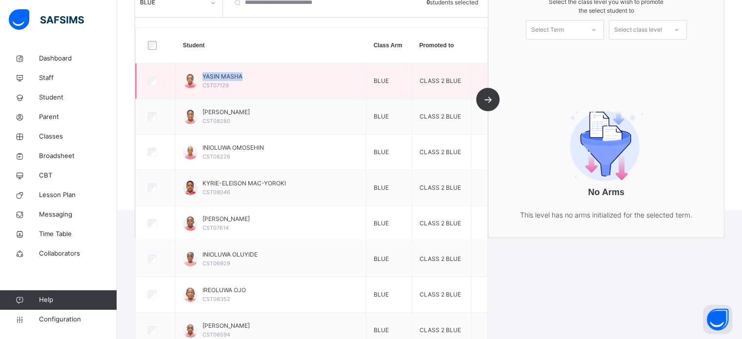
drag, startPoint x: 212, startPoint y: 77, endPoint x: 257, endPoint y: 77, distance: 44.9
click at [257, 77] on div "YASIN MASHA CST07129" at bounding box center [271, 81] width 176 height 18
copy span "YASIN MASHA"
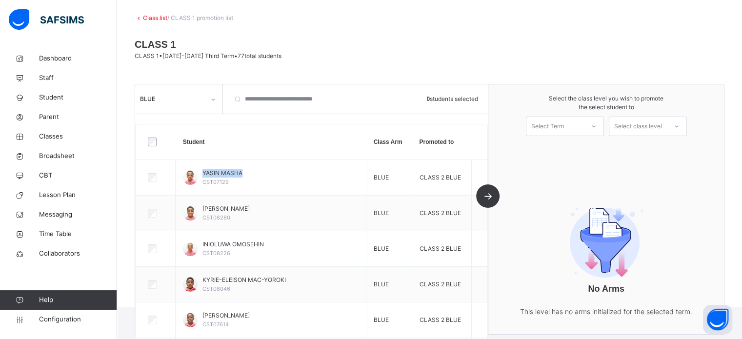
scroll to position [0, 0]
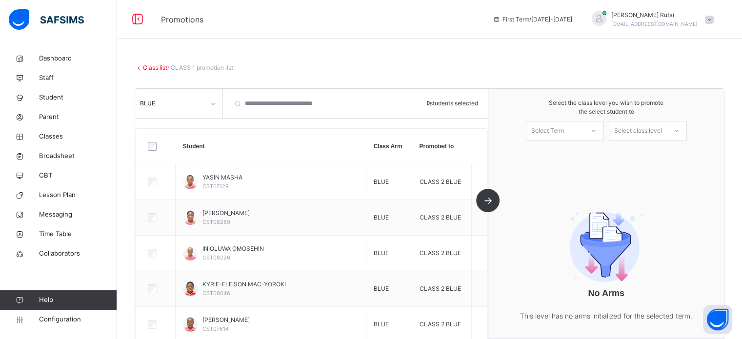
click at [142, 64] on icon at bounding box center [139, 67] width 8 height 7
click at [145, 68] on link "Class list" at bounding box center [155, 67] width 24 height 7
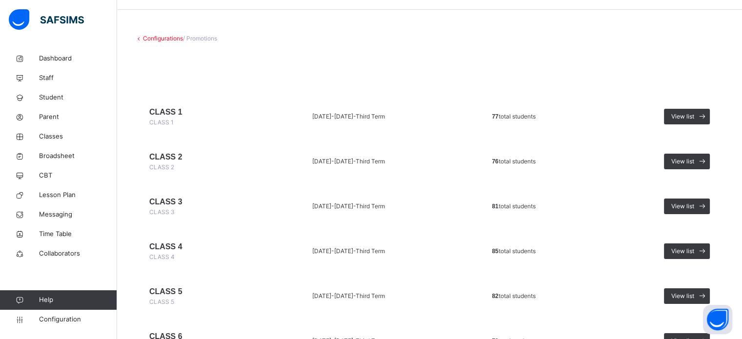
scroll to position [84, 0]
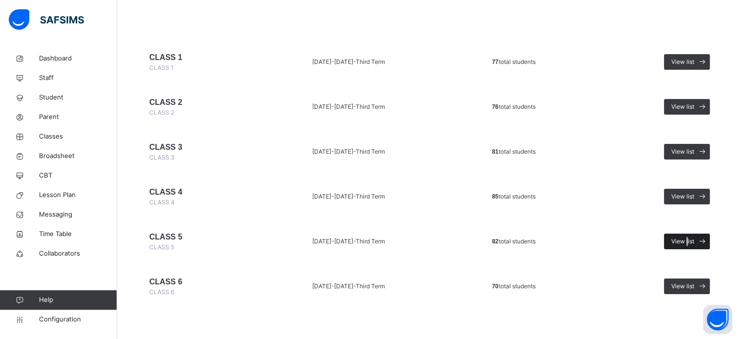
click at [693, 240] on span "View list" at bounding box center [682, 241] width 23 height 9
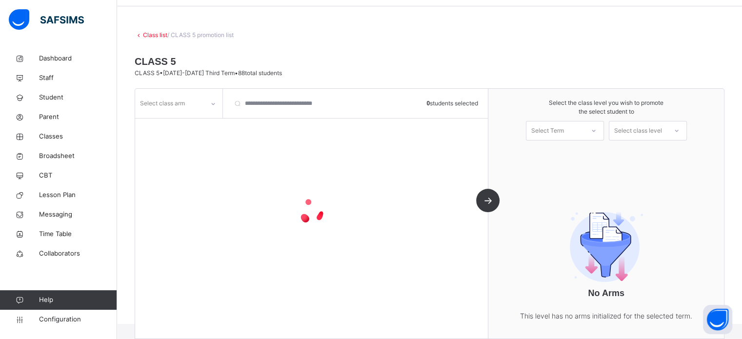
scroll to position [76, 0]
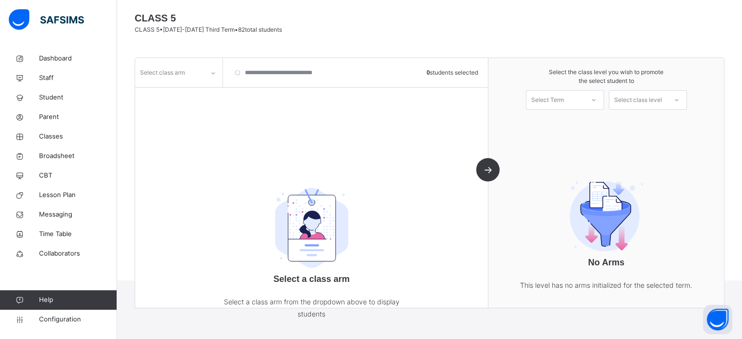
click at [202, 81] on div "Select class arm" at bounding box center [179, 72] width 88 height 29
click at [189, 83] on div "Select class arm" at bounding box center [179, 72] width 88 height 29
click at [198, 73] on div "Select class arm" at bounding box center [169, 72] width 69 height 15
click at [182, 95] on div "YELLOW" at bounding box center [179, 94] width 86 height 17
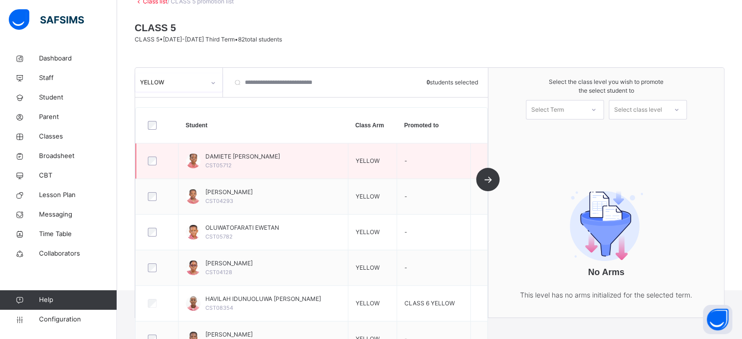
scroll to position [18, 0]
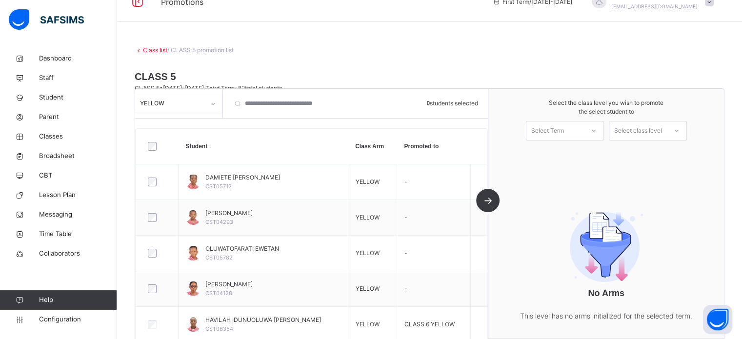
click at [191, 107] on div "YELLOW" at bounding box center [172, 103] width 65 height 9
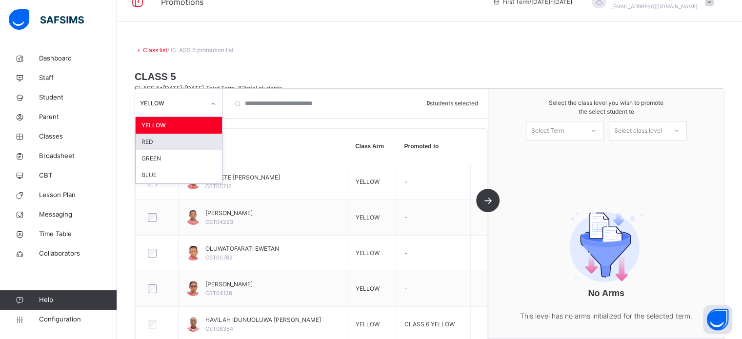
click at [177, 138] on div "RED" at bounding box center [179, 142] width 86 height 17
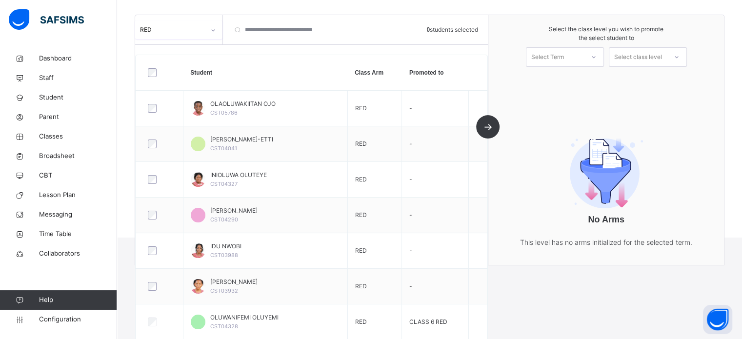
scroll to position [70, 0]
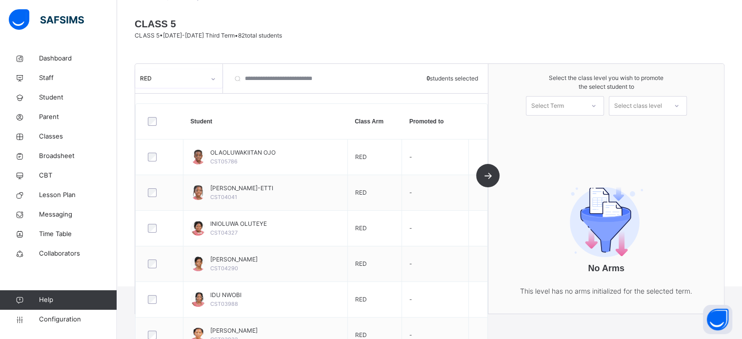
click at [183, 88] on div "option RED, selected. 0 results available. Select is focused ,type to refine li…" at bounding box center [179, 78] width 88 height 29
click at [174, 86] on div "RED" at bounding box center [178, 78] width 87 height 19
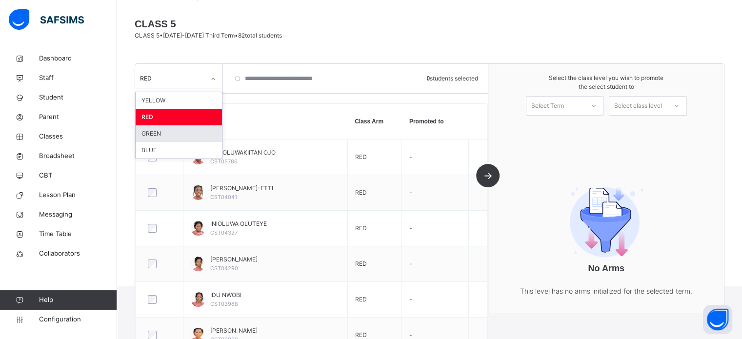
click at [168, 138] on div "GREEN" at bounding box center [179, 133] width 86 height 17
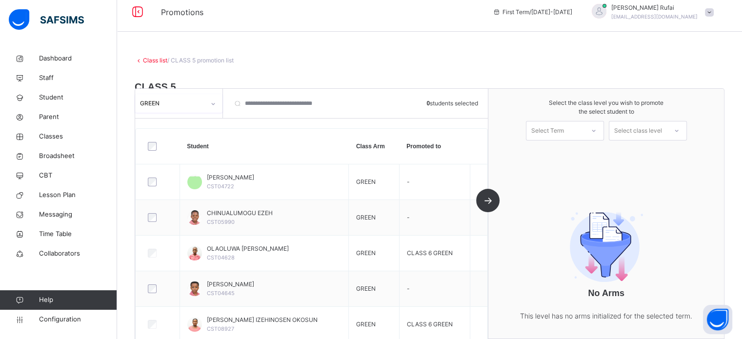
scroll to position [0, 0]
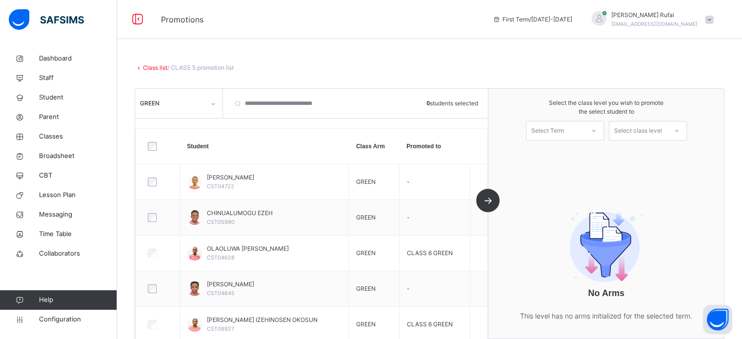
click at [159, 63] on div "Class list / CLASS 5 promotion list" at bounding box center [430, 67] width 590 height 9
click at [159, 64] on link "Class list" at bounding box center [155, 67] width 24 height 7
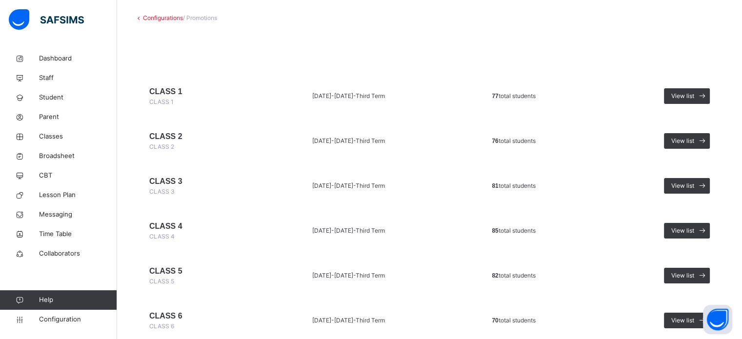
scroll to position [84, 0]
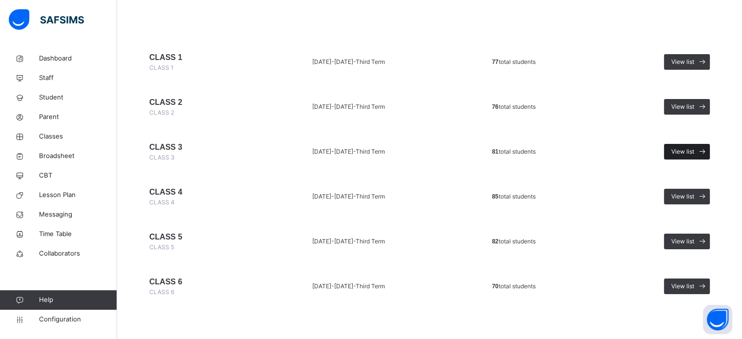
click at [687, 150] on span "View list" at bounding box center [682, 151] width 23 height 9
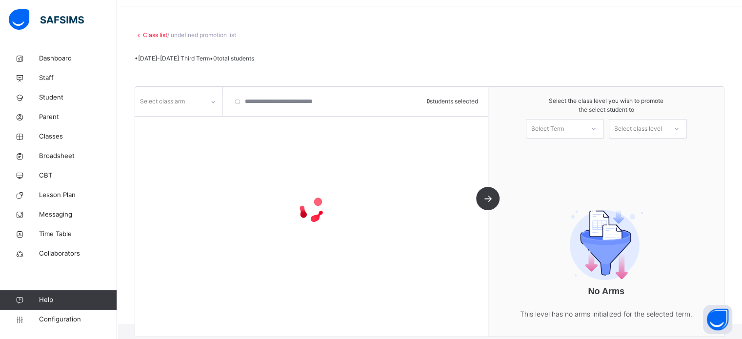
scroll to position [76, 0]
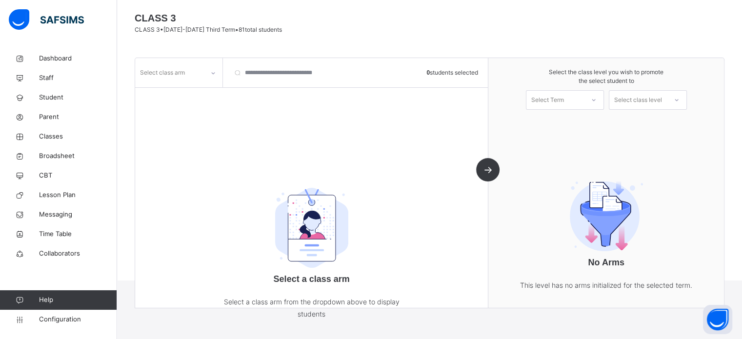
click at [201, 77] on div "Select class arm" at bounding box center [169, 72] width 69 height 15
click at [182, 98] on div "BLUE" at bounding box center [179, 94] width 86 height 17
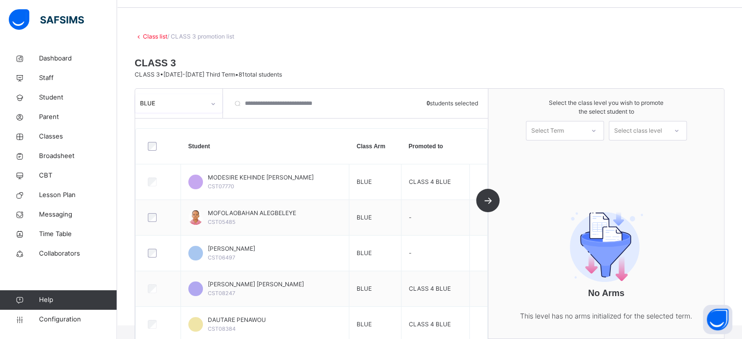
scroll to position [0, 0]
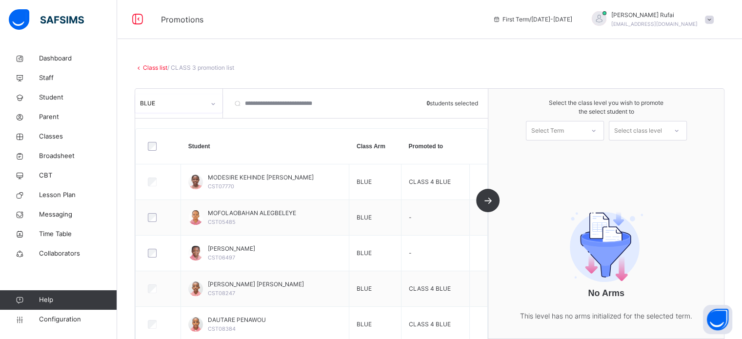
click at [150, 66] on link "Class list" at bounding box center [155, 67] width 24 height 7
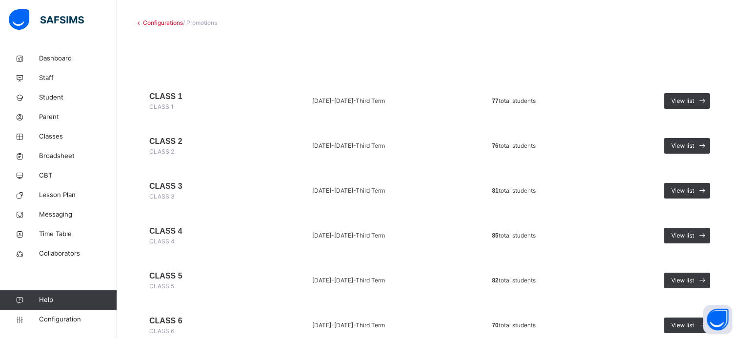
scroll to position [84, 0]
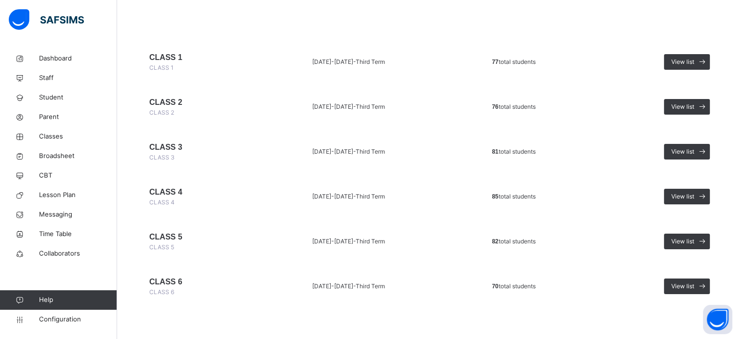
click at [571, 70] on td "77 total students" at bounding box center [514, 62] width 138 height 40
click at [685, 68] on div "View list" at bounding box center [687, 62] width 46 height 16
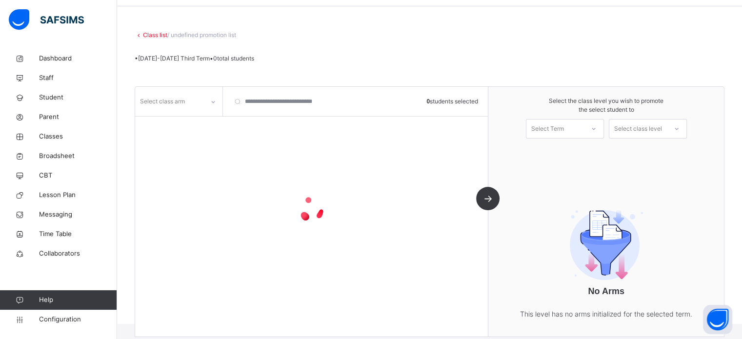
scroll to position [76, 0]
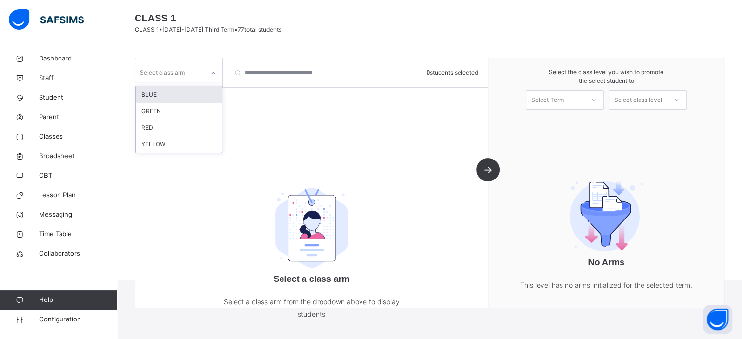
click at [180, 75] on div "Select class arm" at bounding box center [162, 72] width 45 height 19
click at [176, 95] on div "BLUE" at bounding box center [179, 94] width 86 height 17
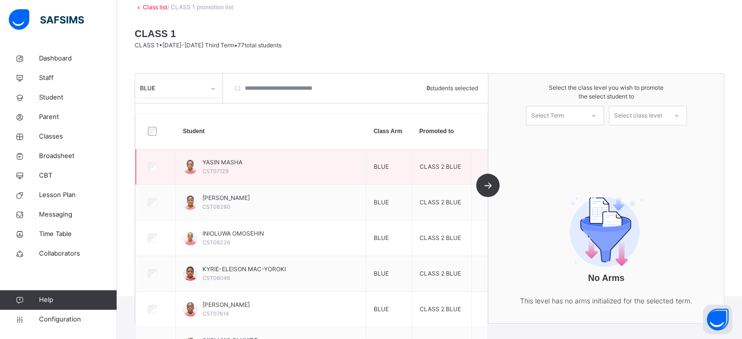
scroll to position [44, 0]
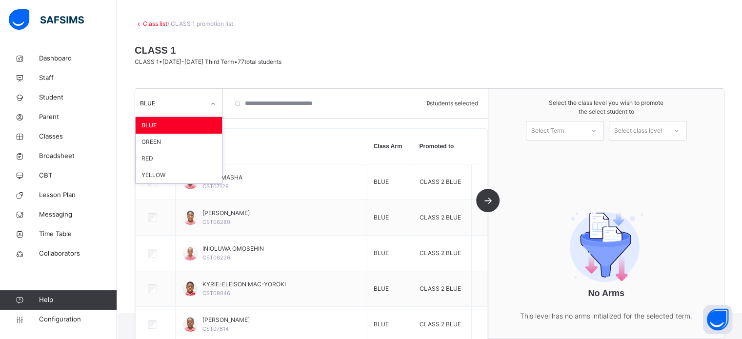
click at [193, 100] on div "BLUE" at bounding box center [172, 103] width 65 height 9
click at [181, 139] on div "GREEN" at bounding box center [179, 142] width 86 height 17
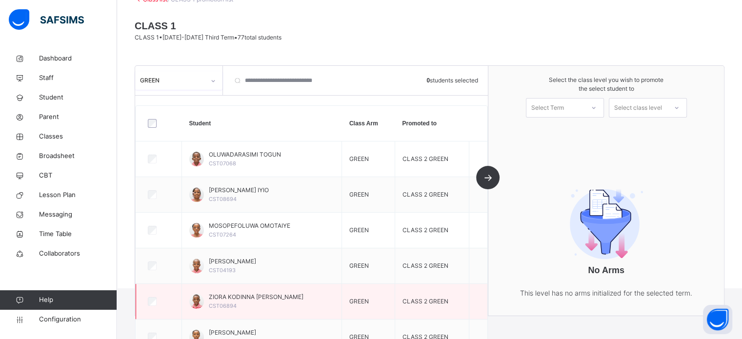
scroll to position [21, 0]
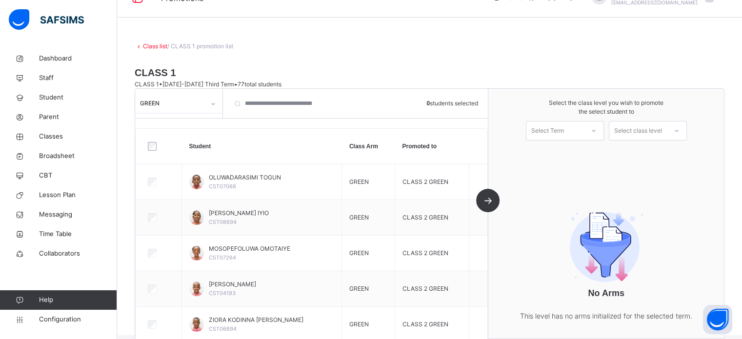
click at [202, 108] on div "GREEN" at bounding box center [169, 103] width 69 height 15
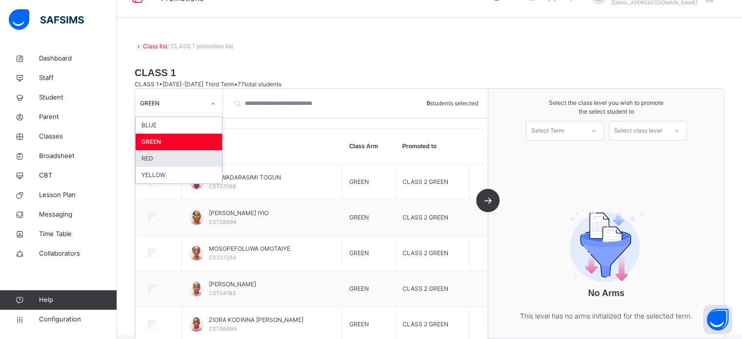
click at [168, 159] on div "RED" at bounding box center [179, 158] width 86 height 17
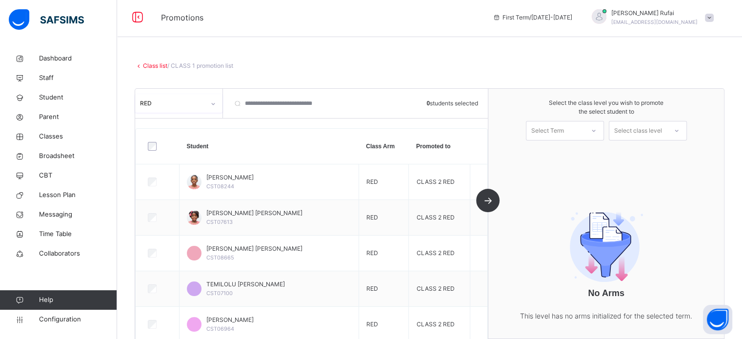
scroll to position [0, 0]
click at [197, 98] on div "RED" at bounding box center [169, 103] width 69 height 15
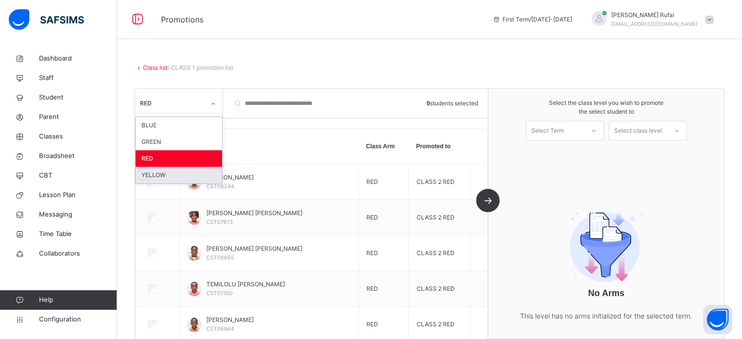
click at [163, 173] on div "YELLOW" at bounding box center [179, 175] width 86 height 17
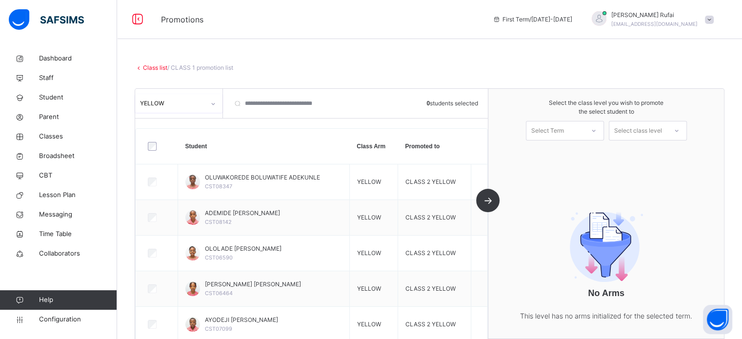
click at [180, 98] on div "YELLOW" at bounding box center [169, 103] width 69 height 15
click at [51, 138] on span "Classes" at bounding box center [78, 137] width 78 height 10
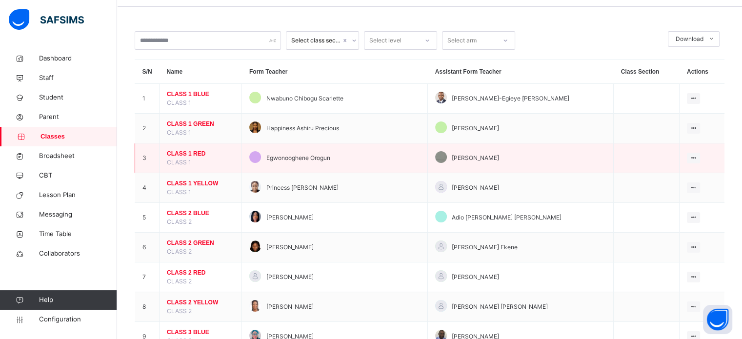
scroll to position [49, 0]
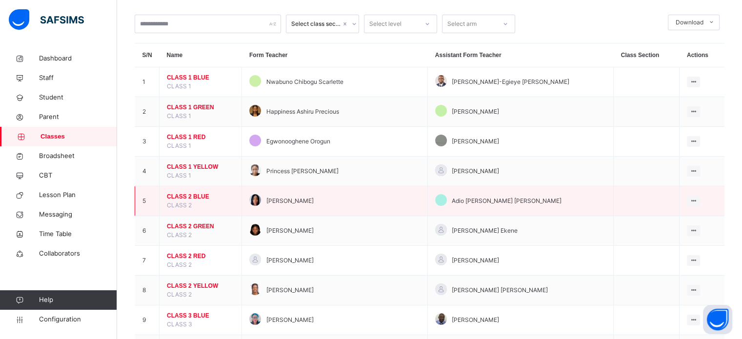
click at [183, 195] on span "CLASS 2 BLUE" at bounding box center [200, 196] width 67 height 9
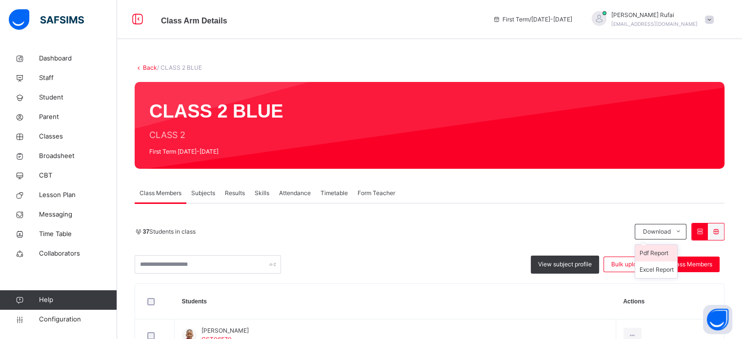
click at [658, 257] on li "Pdf Report" at bounding box center [656, 253] width 42 height 17
click at [60, 317] on span "Configuration" at bounding box center [78, 320] width 78 height 10
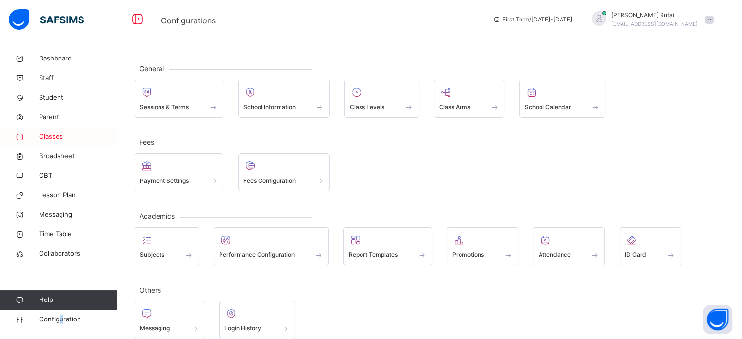
click at [55, 140] on span "Classes" at bounding box center [78, 137] width 78 height 10
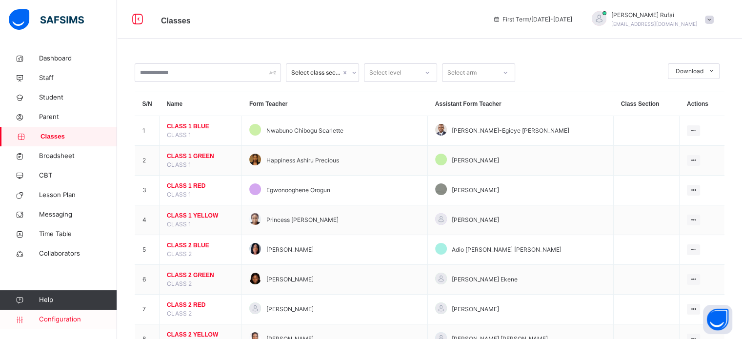
click at [72, 319] on span "Configuration" at bounding box center [78, 320] width 78 height 10
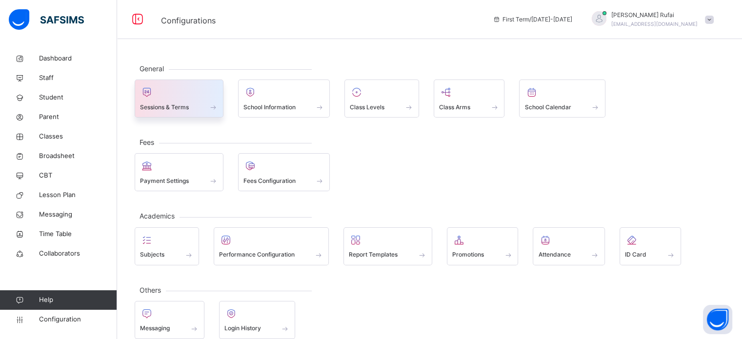
click at [166, 107] on span "Sessions & Terms" at bounding box center [164, 107] width 49 height 9
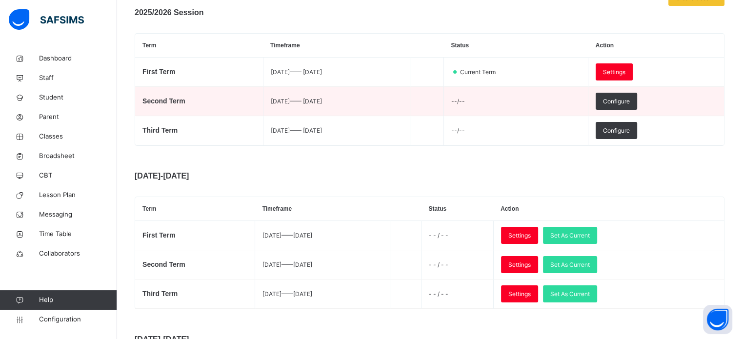
scroll to position [195, 0]
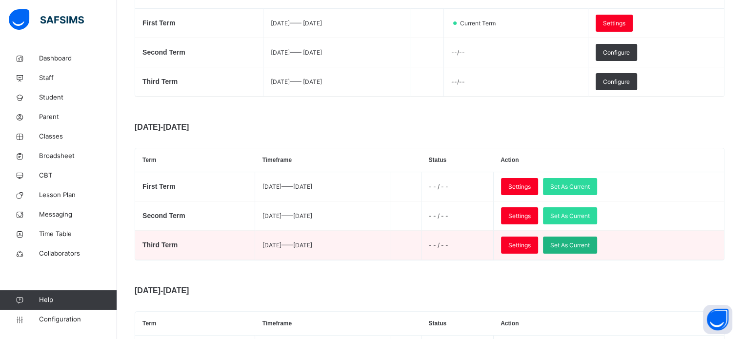
click at [590, 246] on span "Set As Current" at bounding box center [570, 245] width 40 height 9
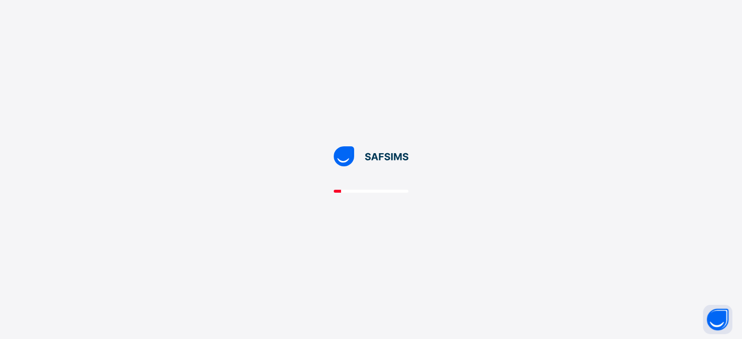
scroll to position [0, 0]
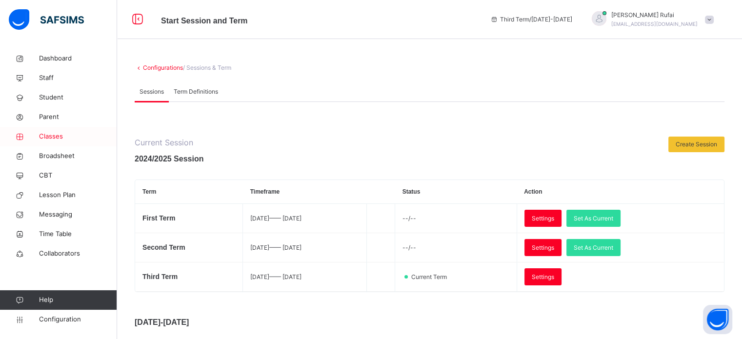
click at [55, 136] on span "Classes" at bounding box center [78, 137] width 78 height 10
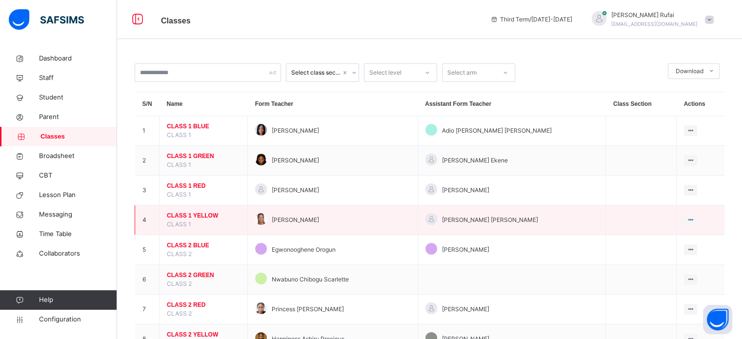
scroll to position [49, 0]
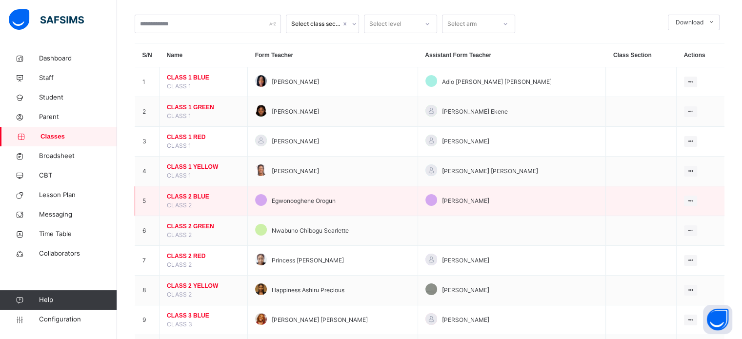
click at [184, 196] on span "CLASS 2 BLUE" at bounding box center [203, 196] width 73 height 9
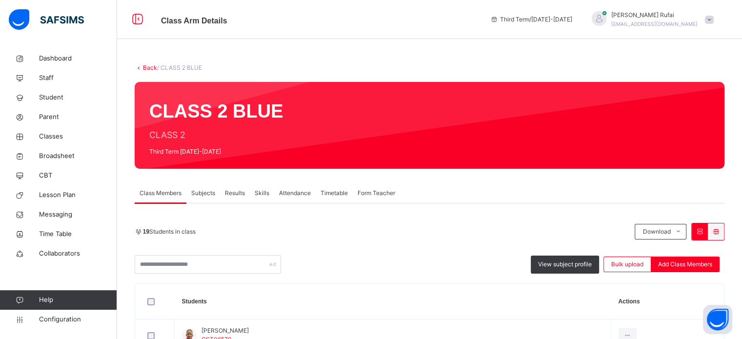
click at [148, 67] on link "Back" at bounding box center [150, 67] width 14 height 7
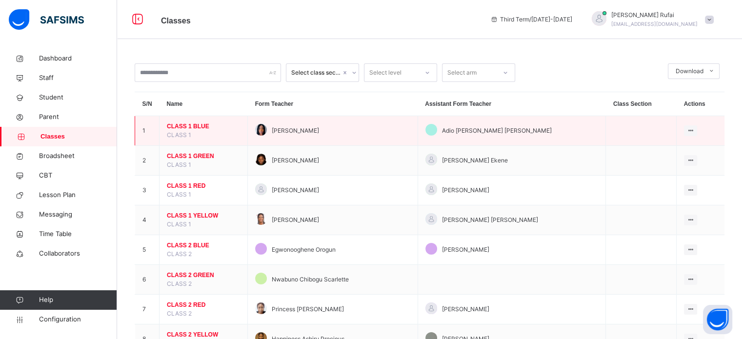
click at [174, 126] on span "CLASS 1 BLUE" at bounding box center [203, 126] width 73 height 9
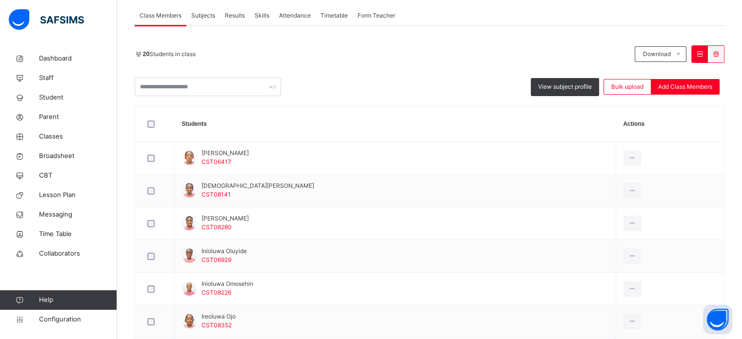
scroll to position [195, 0]
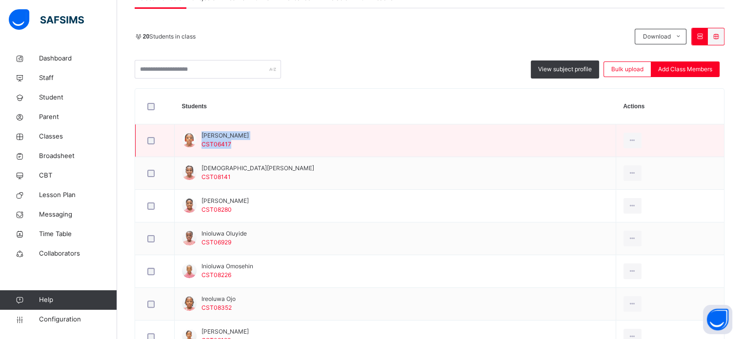
drag, startPoint x: 201, startPoint y: 135, endPoint x: 269, endPoint y: 135, distance: 68.3
click at [269, 135] on td "Chimamanda Ndubuisi CST06417" at bounding box center [395, 140] width 441 height 33
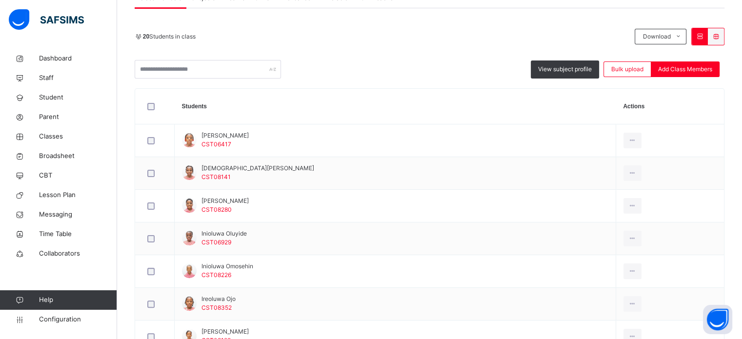
click at [296, 119] on th "Students" at bounding box center [395, 107] width 441 height 36
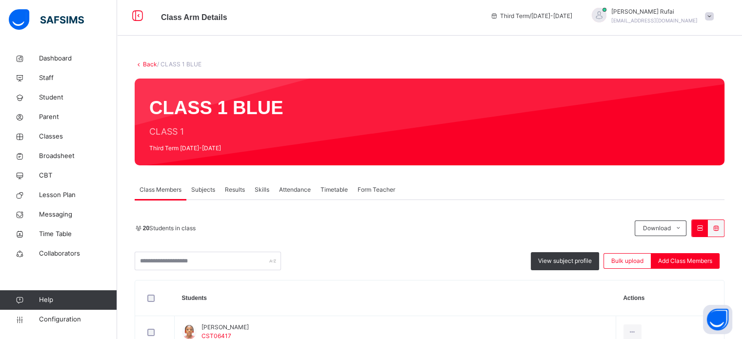
scroll to position [0, 0]
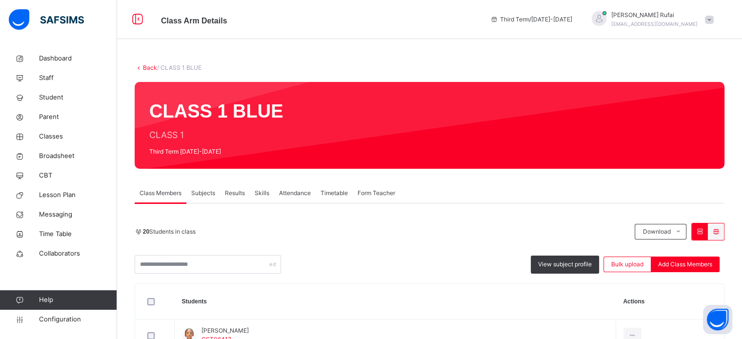
click at [150, 66] on link "Back" at bounding box center [150, 67] width 14 height 7
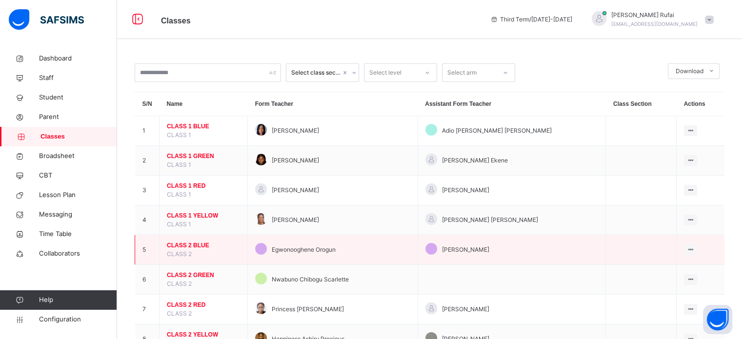
click at [187, 244] on span "CLASS 2 BLUE" at bounding box center [203, 245] width 73 height 9
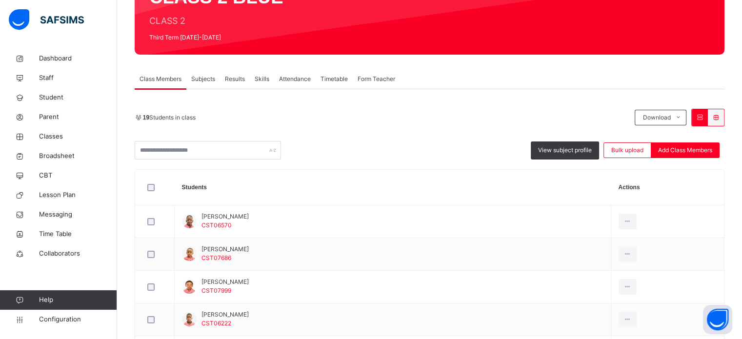
scroll to position [49, 0]
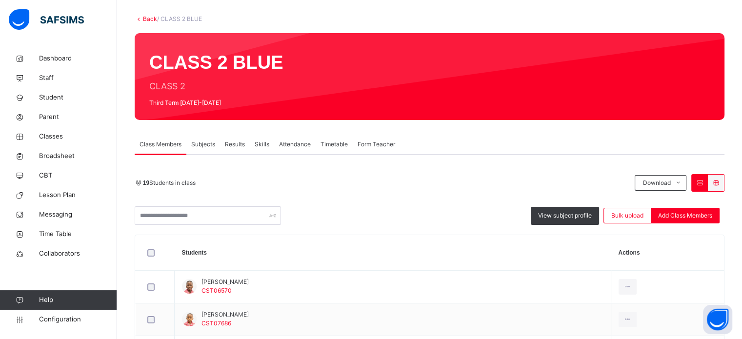
click at [150, 19] on link "Back" at bounding box center [150, 18] width 14 height 7
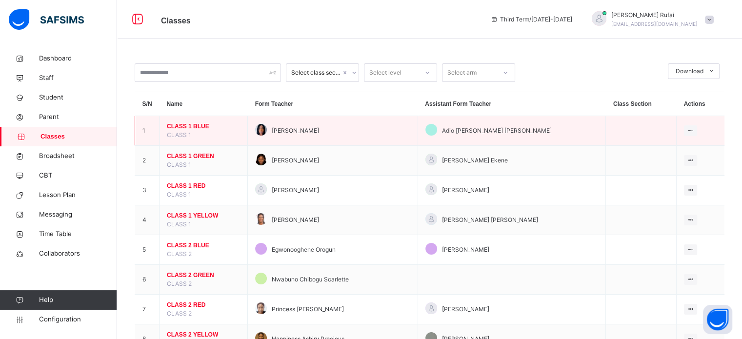
click at [195, 126] on span "CLASS 1 BLUE" at bounding box center [203, 126] width 73 height 9
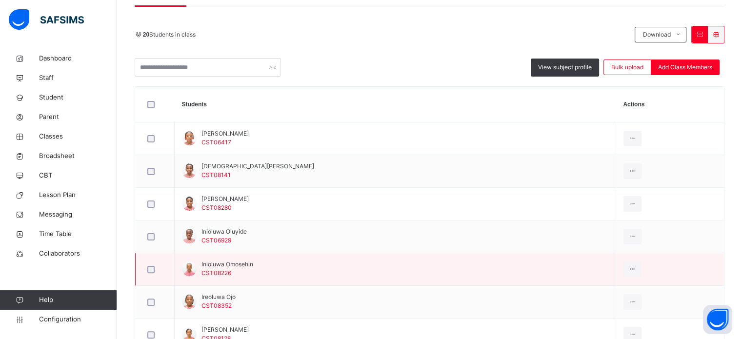
scroll to position [197, 0]
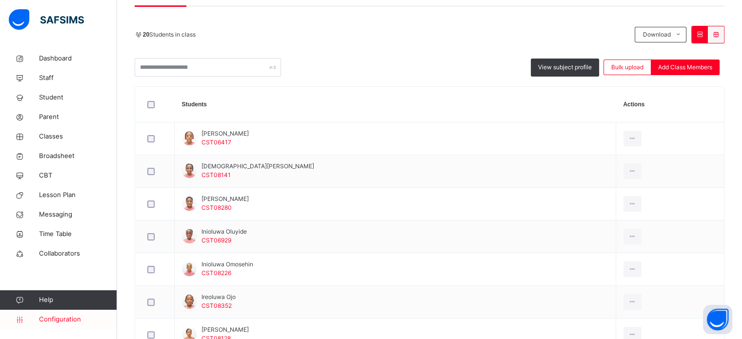
click at [65, 320] on span "Configuration" at bounding box center [78, 320] width 78 height 10
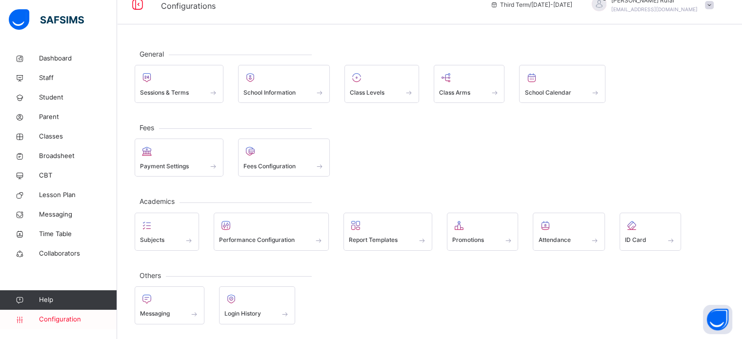
scroll to position [13, 0]
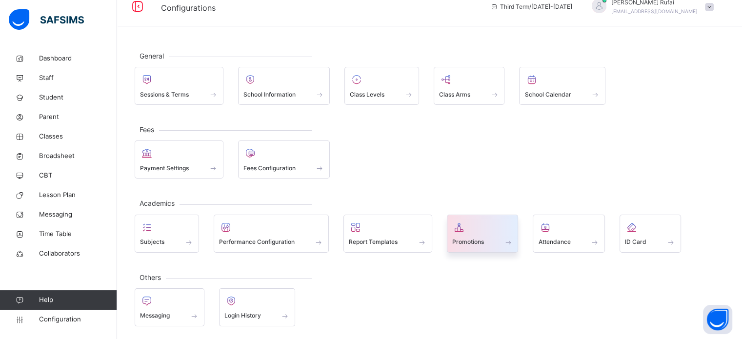
click at [479, 243] on span "Promotions" at bounding box center [468, 242] width 32 height 9
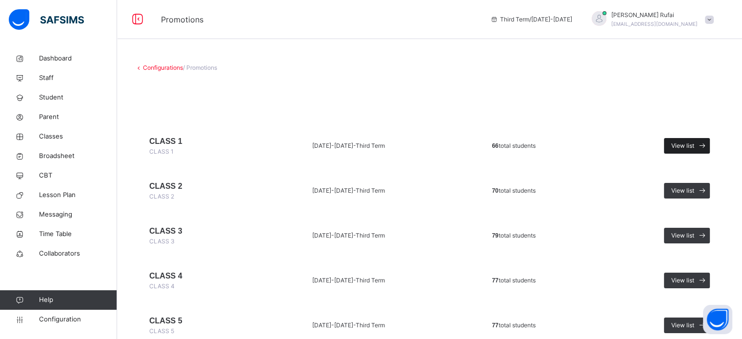
click at [703, 149] on span at bounding box center [702, 146] width 16 height 16
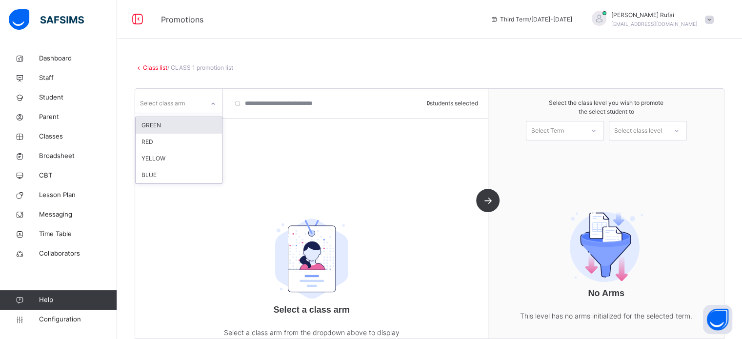
click at [191, 108] on div "Select class arm" at bounding box center [169, 103] width 69 height 15
click at [178, 127] on div "GREEN" at bounding box center [179, 125] width 86 height 17
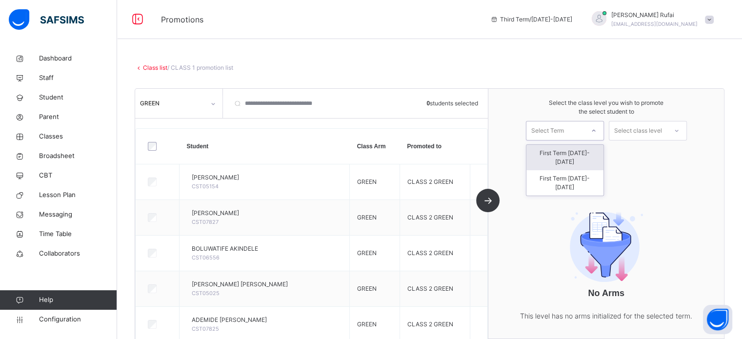
click at [579, 136] on div "Select Term" at bounding box center [555, 130] width 58 height 15
click at [560, 154] on div "First Term 2024-2025" at bounding box center [564, 157] width 77 height 25
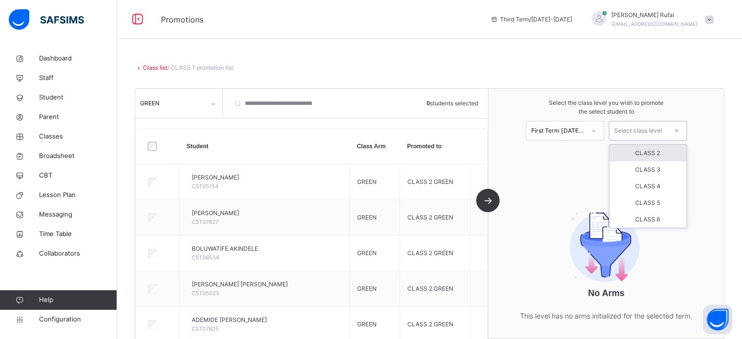
click at [648, 134] on div "Select class level" at bounding box center [638, 131] width 48 height 20
click at [639, 153] on div "CLASS 2" at bounding box center [647, 153] width 77 height 17
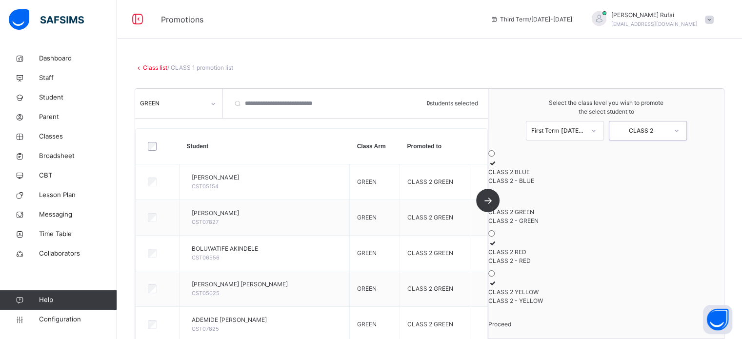
click at [566, 137] on div "First Term 2024-2025" at bounding box center [555, 130] width 58 height 15
click at [637, 151] on div "Select the class level you wish to promote the select student to First Term 202…" at bounding box center [606, 214] width 236 height 250
click at [496, 167] on icon at bounding box center [492, 162] width 8 height 7
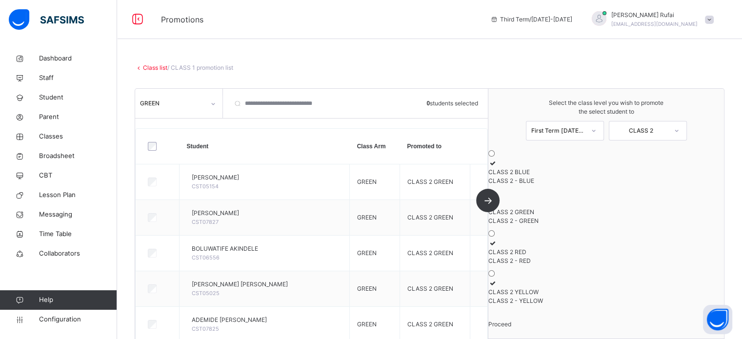
click at [642, 134] on div "CLASS 2" at bounding box center [641, 130] width 54 height 9
click at [635, 132] on div "CLASS 2" at bounding box center [641, 130] width 54 height 9
click at [496, 167] on icon at bounding box center [492, 162] width 8 height 7
click at [493, 72] on div "Class list / CLASS 1 promotion list" at bounding box center [430, 67] width 590 height 9
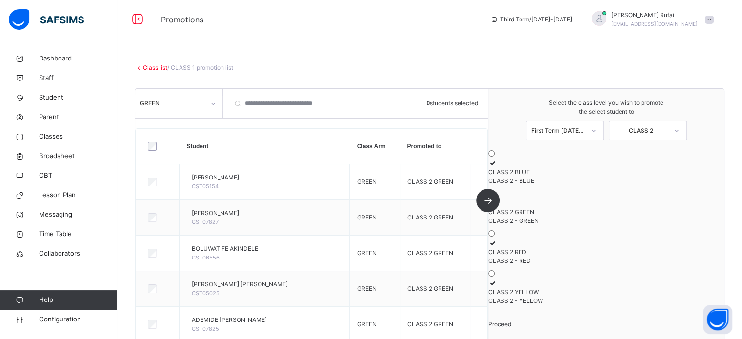
click at [144, 66] on link "Class list" at bounding box center [155, 67] width 24 height 7
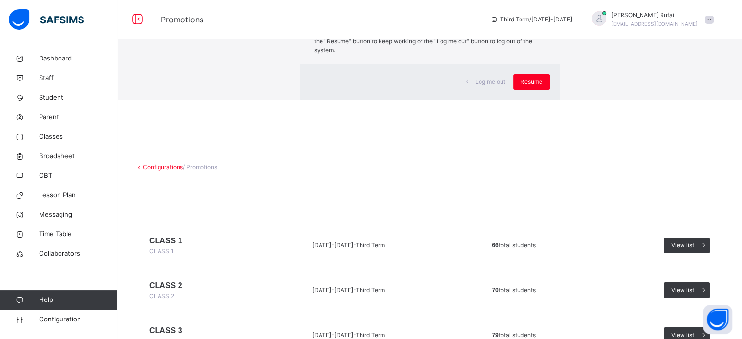
click at [541, 30] on div "×" at bounding box center [545, 20] width 8 height 20
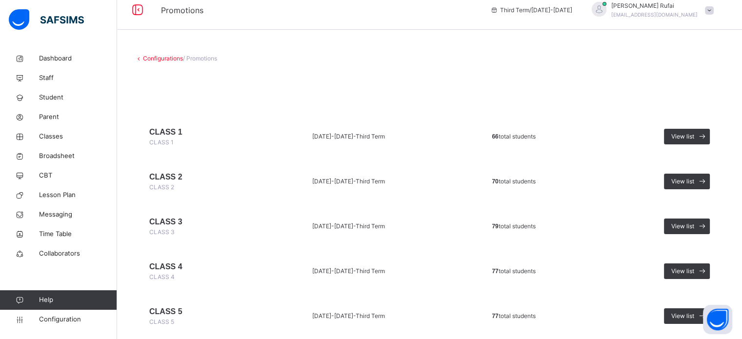
scroll to position [84, 0]
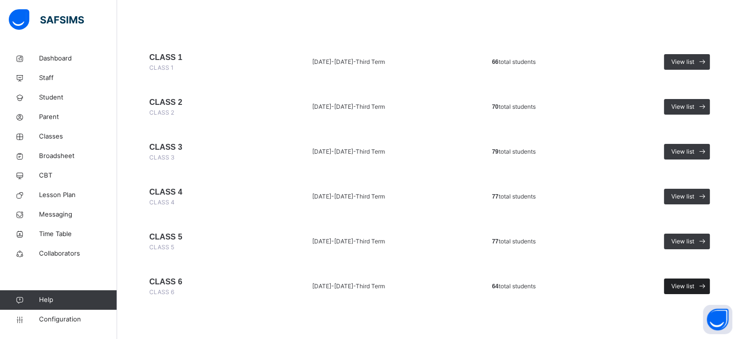
click at [694, 285] on span "View list" at bounding box center [682, 286] width 23 height 9
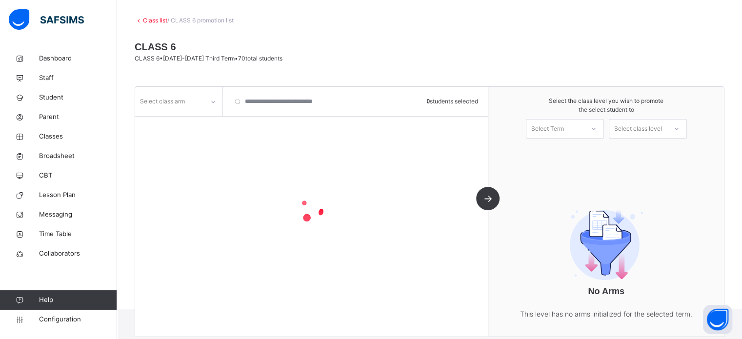
scroll to position [76, 0]
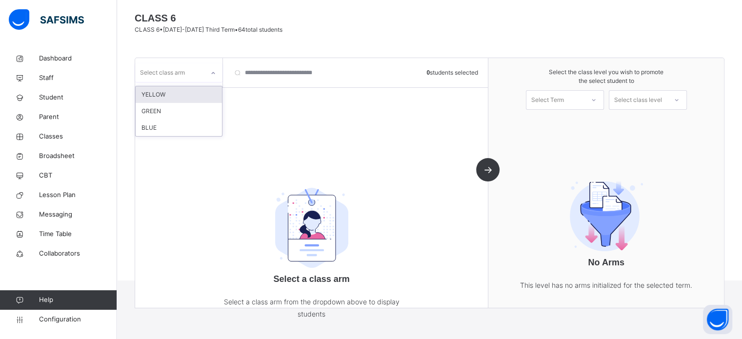
click at [203, 75] on div "Select class arm" at bounding box center [169, 72] width 69 height 15
click at [183, 97] on div "YELLOW" at bounding box center [179, 94] width 86 height 17
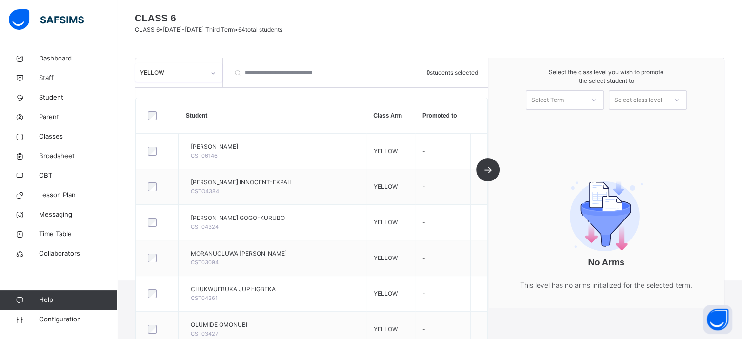
click at [571, 97] on div "Select Term" at bounding box center [555, 100] width 58 height 15
click at [568, 124] on div "First Term 2024-2025" at bounding box center [564, 126] width 77 height 25
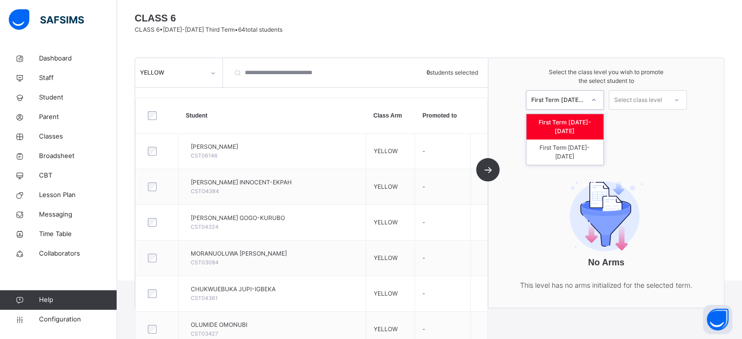
click at [594, 105] on div at bounding box center [594, 100] width 18 height 17
click at [581, 139] on div "First Term 2025-2026" at bounding box center [564, 151] width 77 height 25
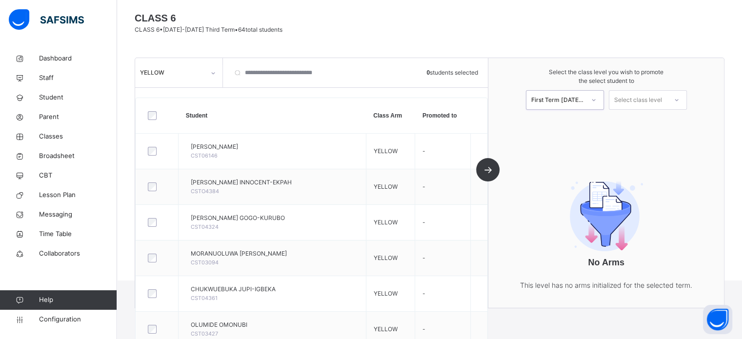
click at [639, 102] on div "Select class level" at bounding box center [638, 100] width 48 height 20
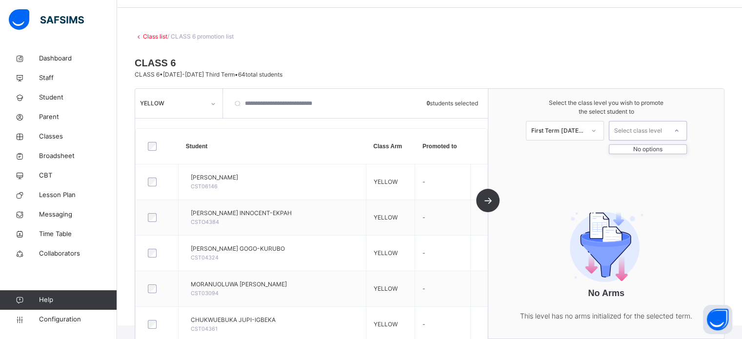
scroll to position [0, 0]
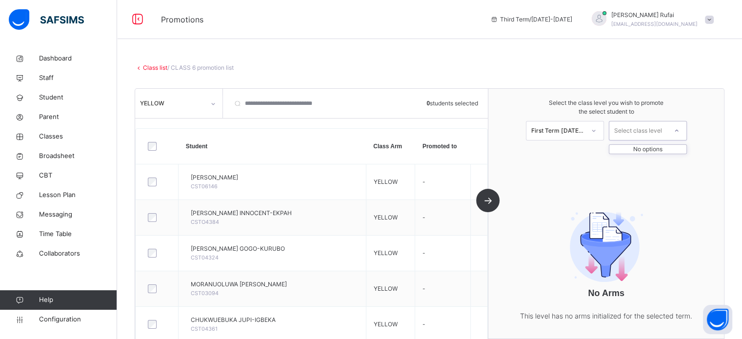
click at [149, 70] on link "Class list" at bounding box center [155, 67] width 24 height 7
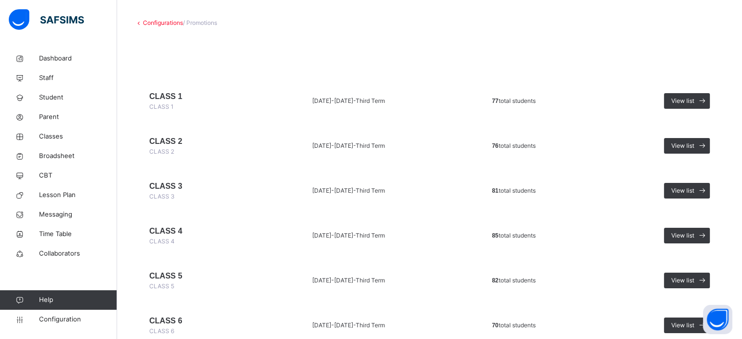
scroll to position [84, 0]
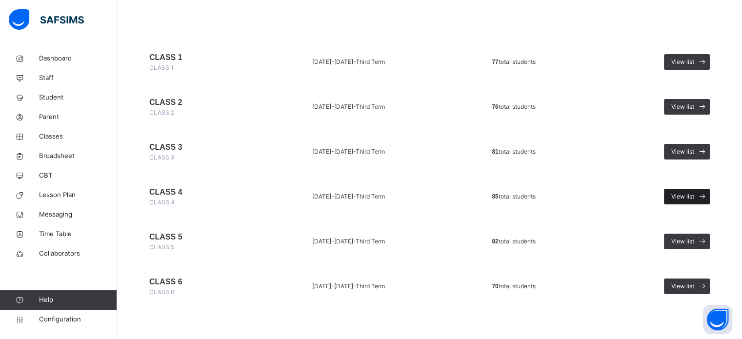
click at [689, 192] on span "View list" at bounding box center [682, 196] width 23 height 9
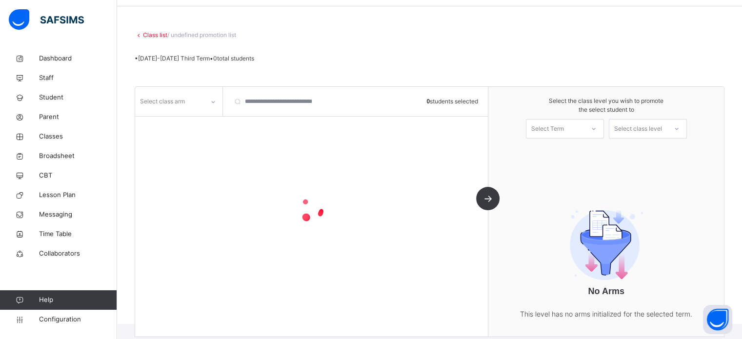
scroll to position [76, 0]
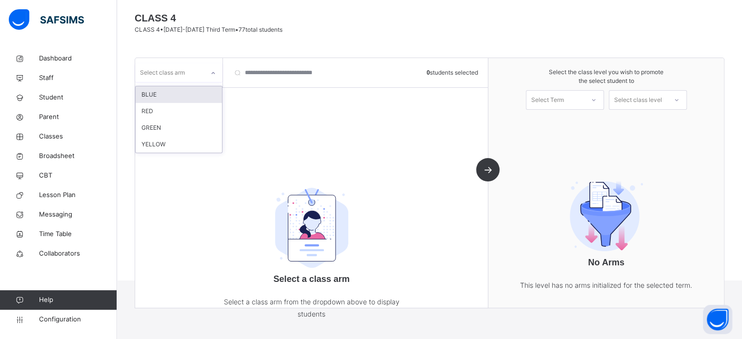
click at [207, 79] on div at bounding box center [213, 73] width 17 height 16
click at [179, 99] on div "BLUE" at bounding box center [179, 94] width 86 height 17
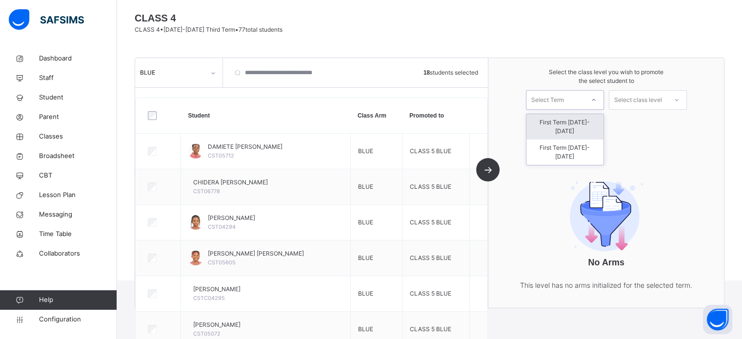
click at [561, 97] on div "Select Term" at bounding box center [547, 100] width 33 height 20
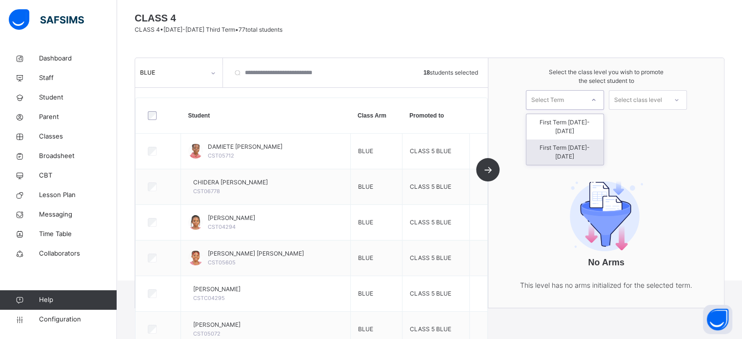
click at [568, 139] on div "First Term 2025-2026" at bounding box center [564, 151] width 77 height 25
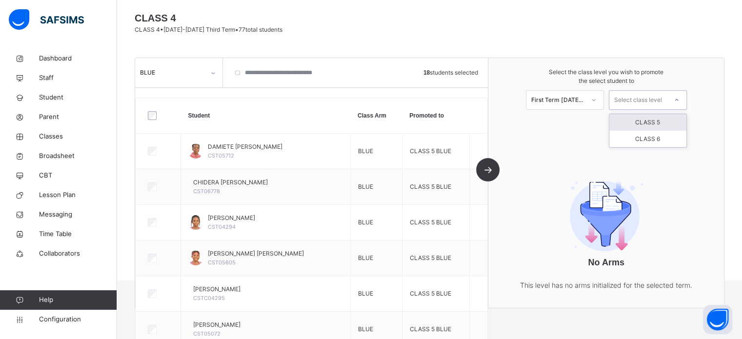
click at [637, 101] on div "Select class level" at bounding box center [638, 100] width 48 height 20
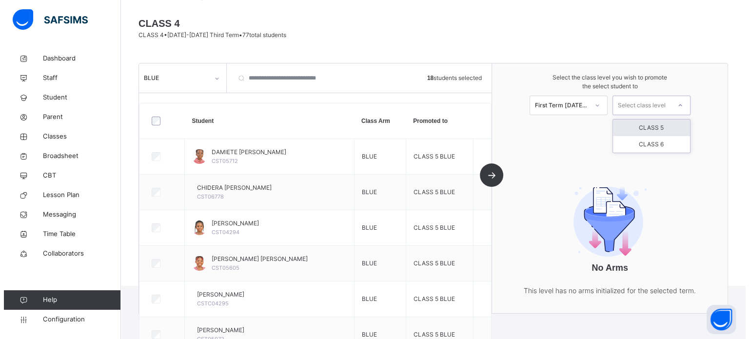
scroll to position [0, 0]
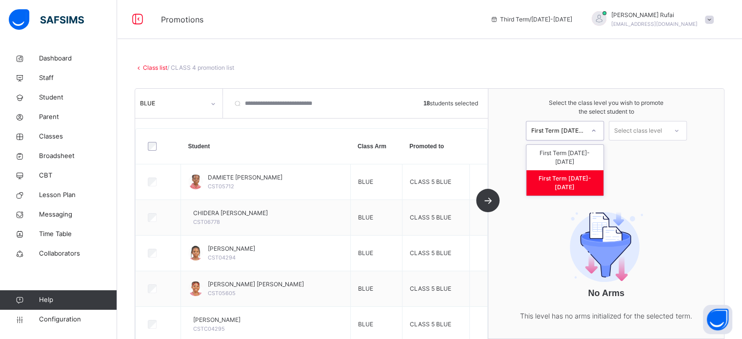
click at [573, 132] on div "First Term 2025-2026" at bounding box center [558, 130] width 54 height 9
click at [55, 318] on span "Configuration" at bounding box center [78, 320] width 78 height 10
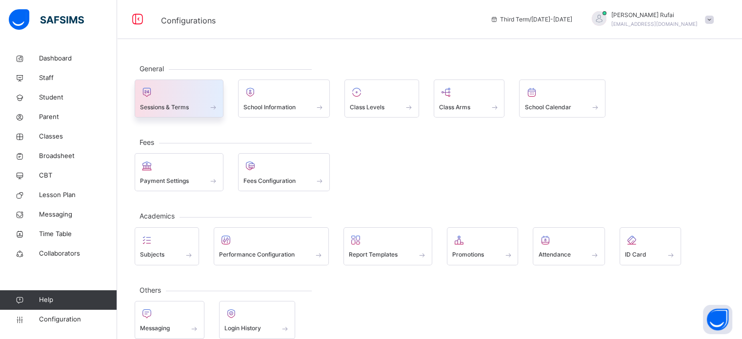
click at [166, 99] on span at bounding box center [179, 100] width 78 height 2
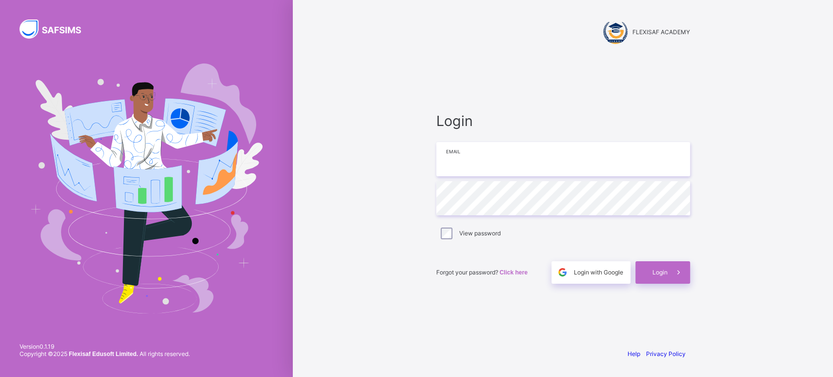
type input "**********"
click at [665, 270] on span "Login" at bounding box center [659, 271] width 15 height 7
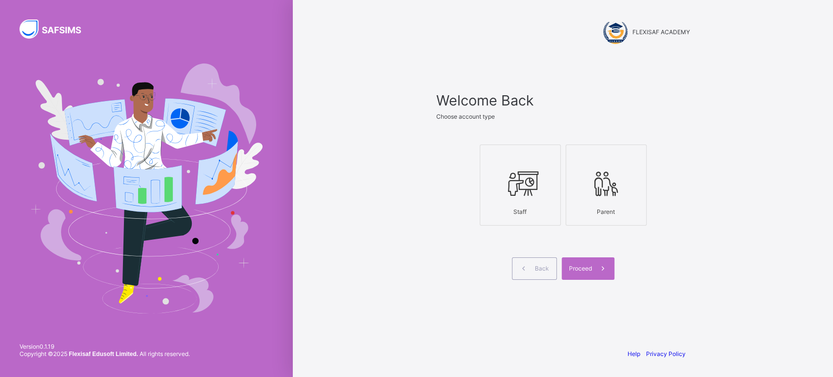
click at [519, 182] on icon at bounding box center [520, 183] width 34 height 29
click at [583, 270] on span "Proceed" at bounding box center [580, 267] width 23 height 7
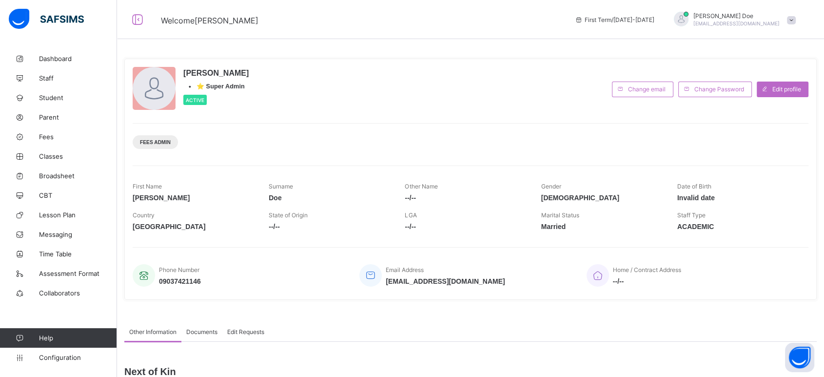
click at [749, 18] on span "[PERSON_NAME]" at bounding box center [737, 15] width 86 height 7
click at [776, 131] on span "Logout" at bounding box center [764, 134] width 64 height 11
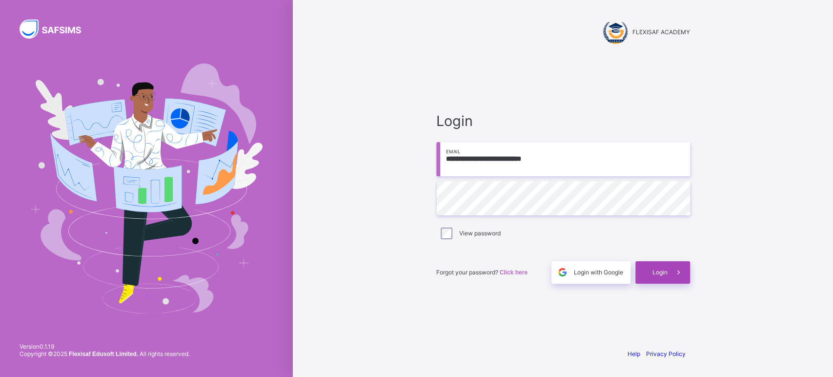
click at [660, 275] on span "Login" at bounding box center [659, 271] width 15 height 7
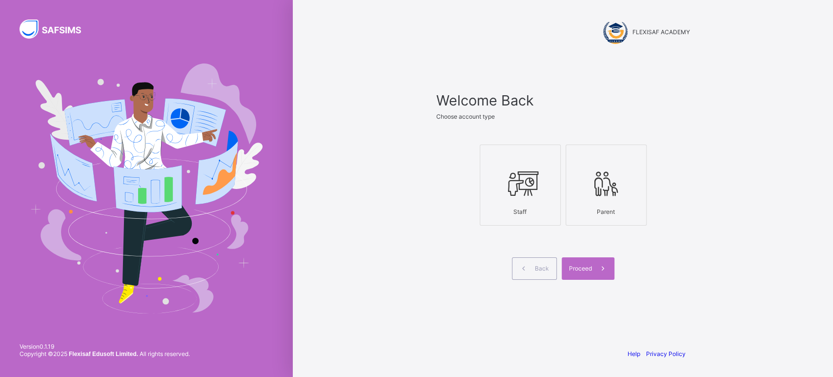
click at [539, 198] on div at bounding box center [520, 183] width 70 height 39
click at [592, 270] on span at bounding box center [603, 268] width 22 height 22
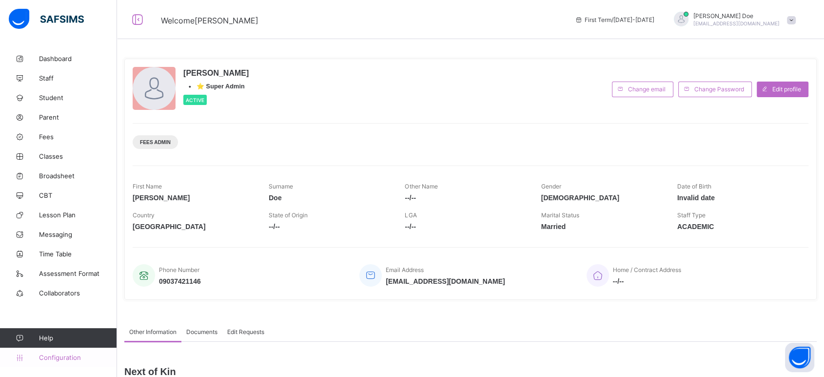
click at [65, 357] on span "Configuration" at bounding box center [78, 357] width 78 height 8
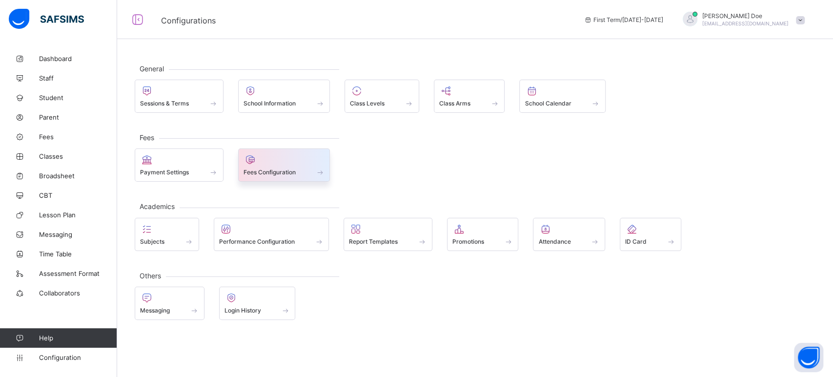
click at [277, 170] on span "Fees Configuration" at bounding box center [269, 171] width 52 height 7
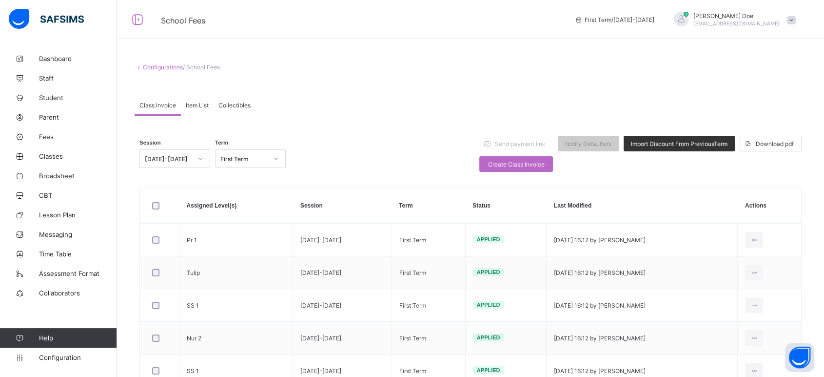
click at [195, 100] on div "Item List" at bounding box center [197, 105] width 33 height 20
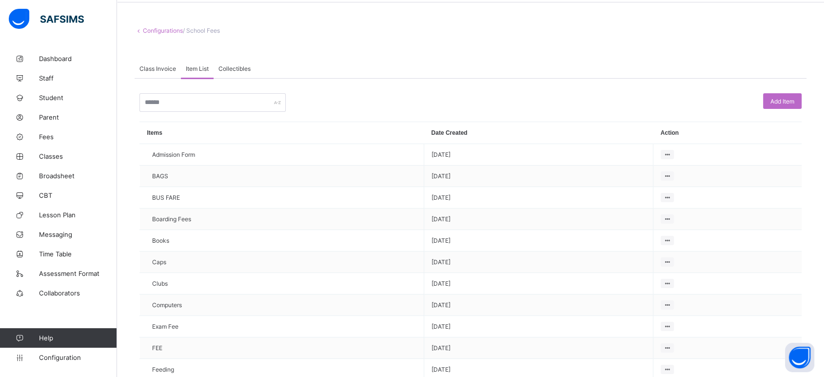
scroll to position [54, 0]
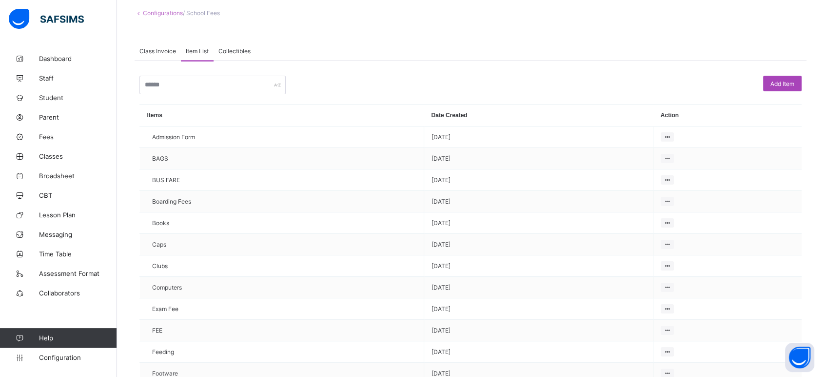
click at [788, 83] on span "Add Item" at bounding box center [783, 83] width 24 height 7
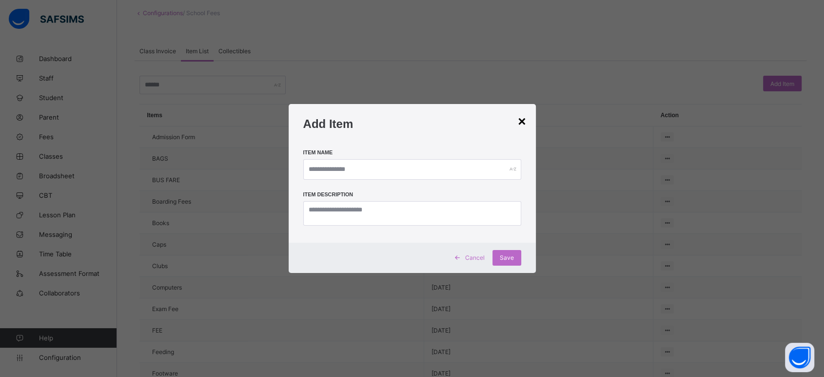
click at [519, 120] on div "×" at bounding box center [522, 122] width 8 height 16
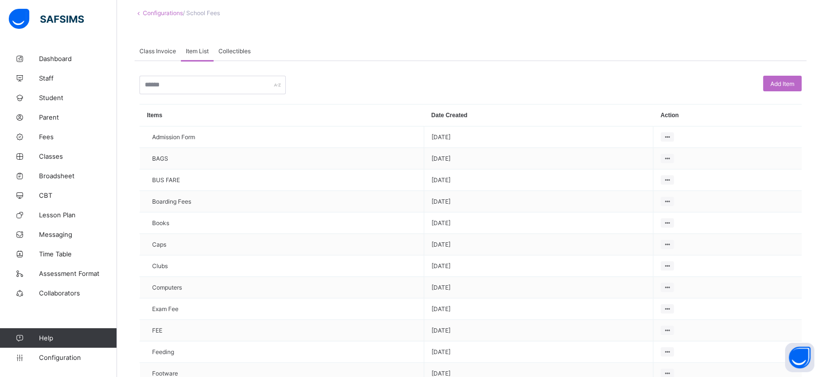
click at [234, 47] on span "Collectibles" at bounding box center [234, 50] width 32 height 7
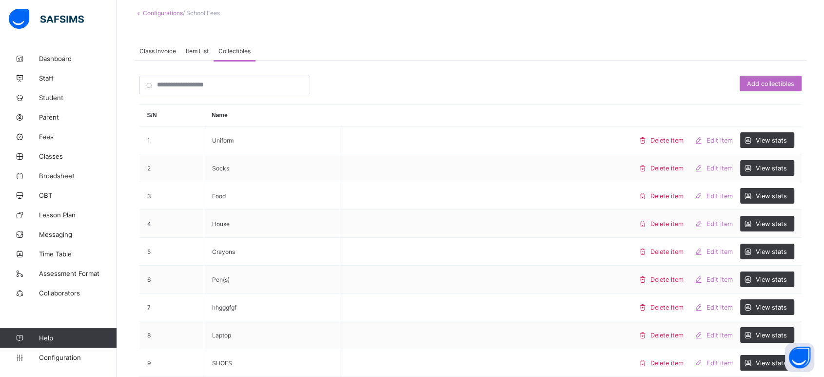
click at [158, 52] on span "Class Invoice" at bounding box center [157, 50] width 37 height 7
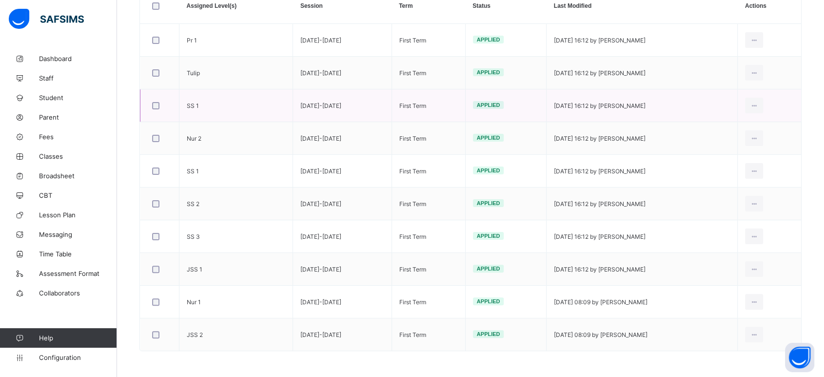
scroll to position [201, 0]
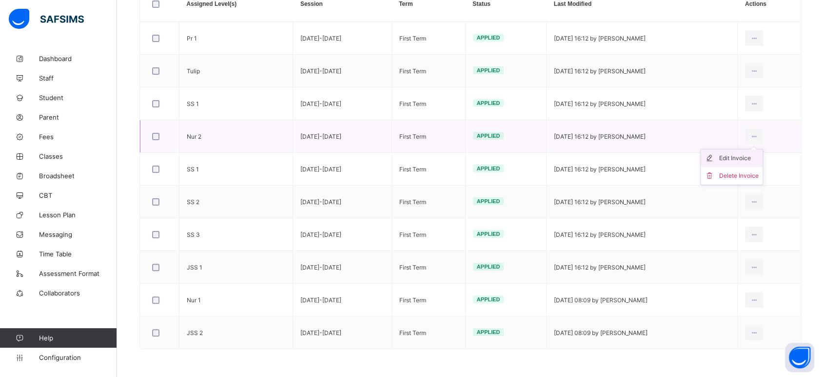
click at [741, 158] on div "Edit Invoice" at bounding box center [739, 158] width 40 height 10
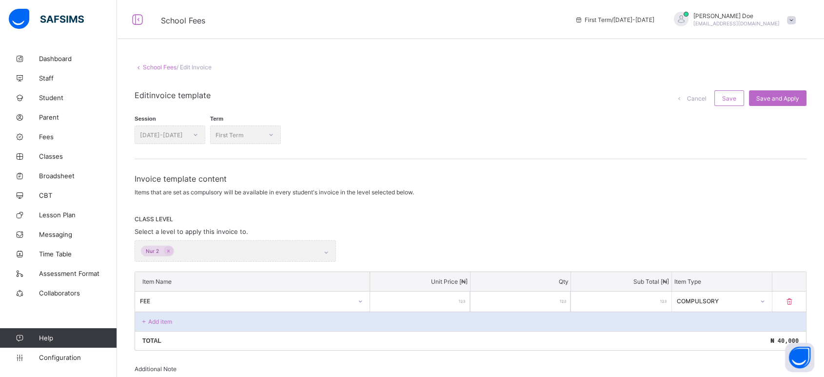
click at [148, 67] on link "School Fees" at bounding box center [160, 66] width 34 height 7
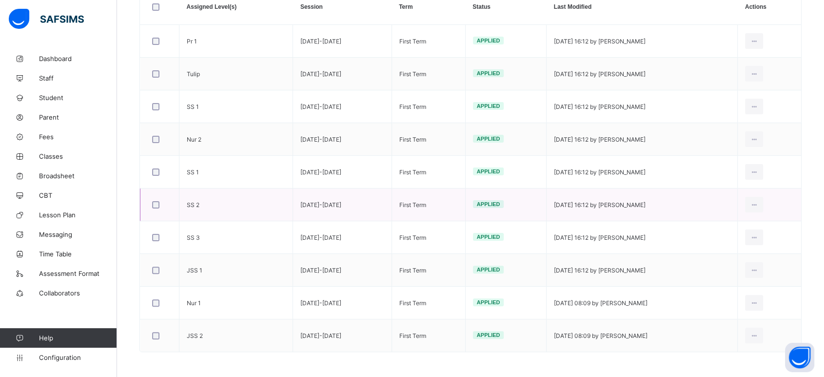
scroll to position [201, 0]
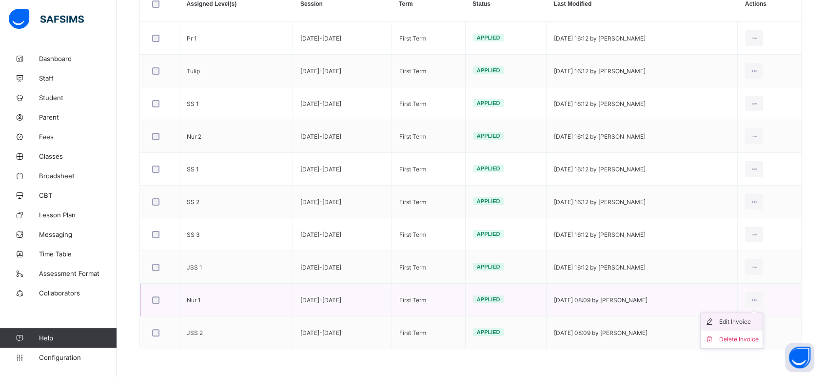
click at [736, 320] on div "Edit Invoice" at bounding box center [739, 322] width 40 height 10
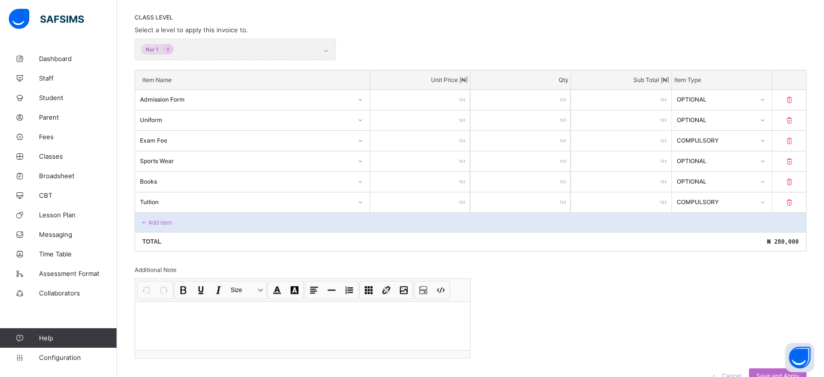
scroll to position [147, 0]
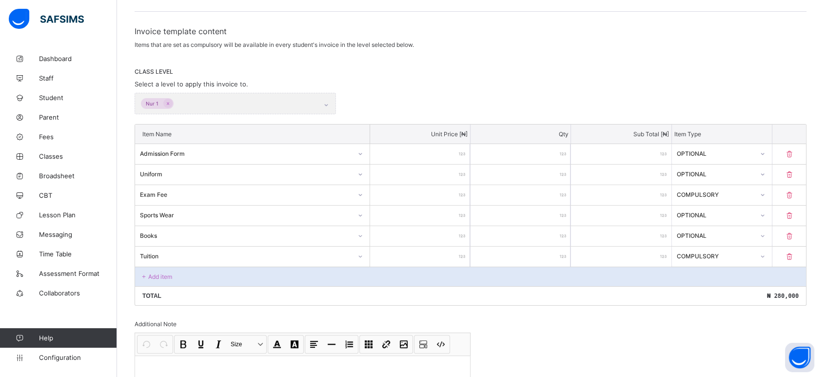
click at [157, 273] on p "Add item" at bounding box center [160, 276] width 24 height 7
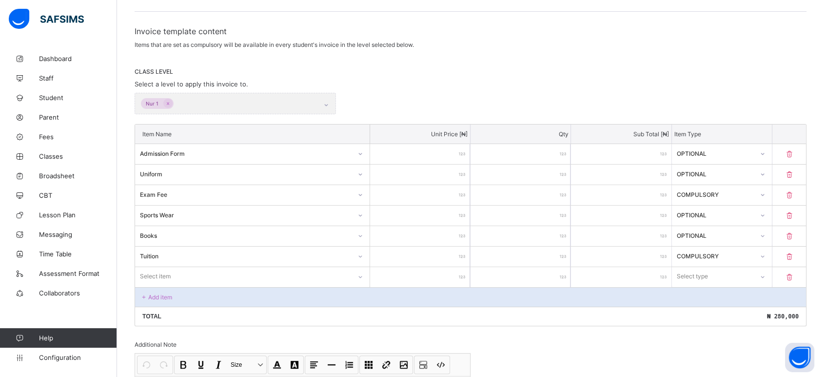
click at [184, 274] on div "Select item" at bounding box center [252, 276] width 235 height 19
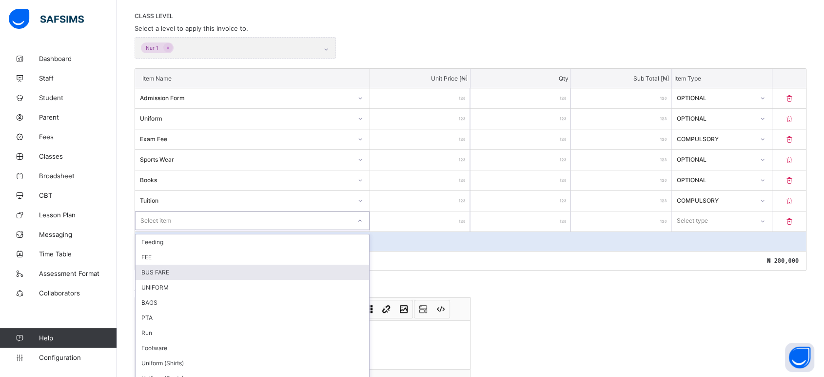
scroll to position [208, 0]
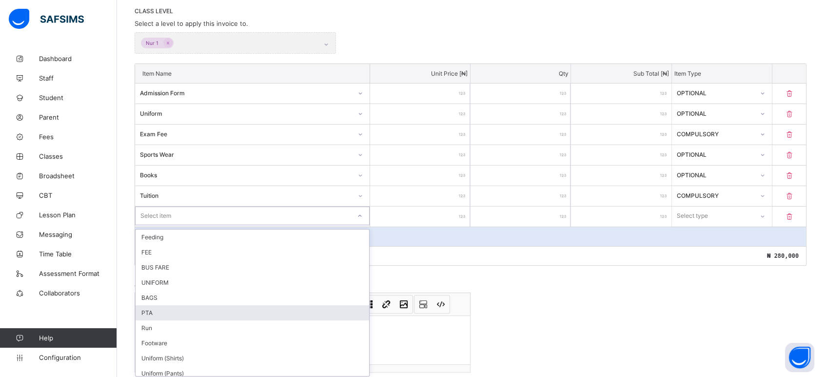
click at [205, 309] on div "PTA" at bounding box center [253, 312] width 234 height 15
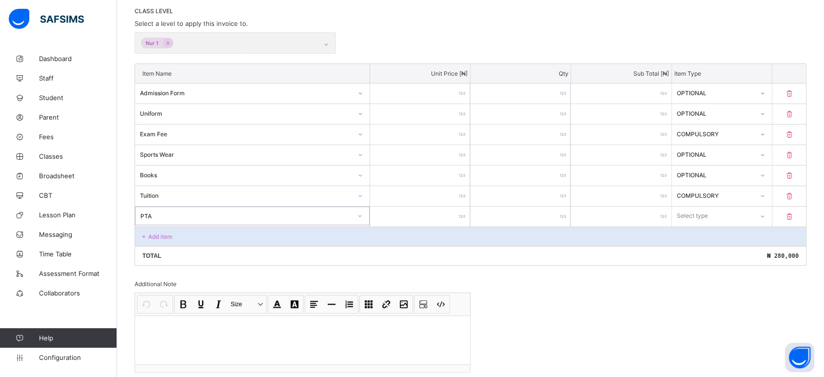
click at [457, 214] on input "number" at bounding box center [420, 216] width 100 height 20
type input "*"
type input "**"
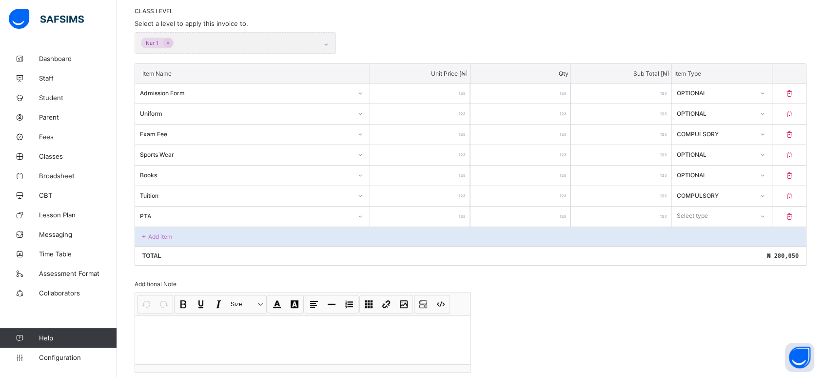
type input "***"
type input "****"
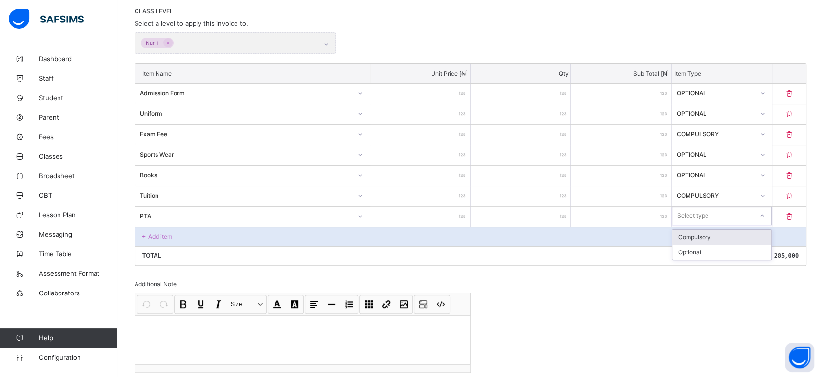
click at [703, 212] on div "Select type" at bounding box center [692, 215] width 31 height 19
click at [736, 231] on div "Compulsory" at bounding box center [722, 236] width 99 height 15
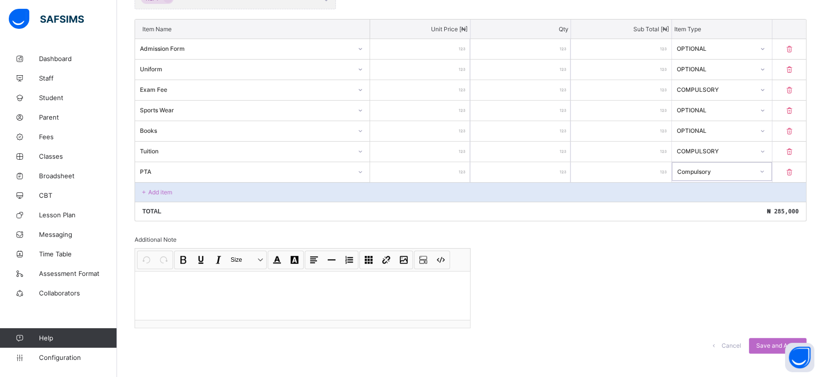
scroll to position [258, 0]
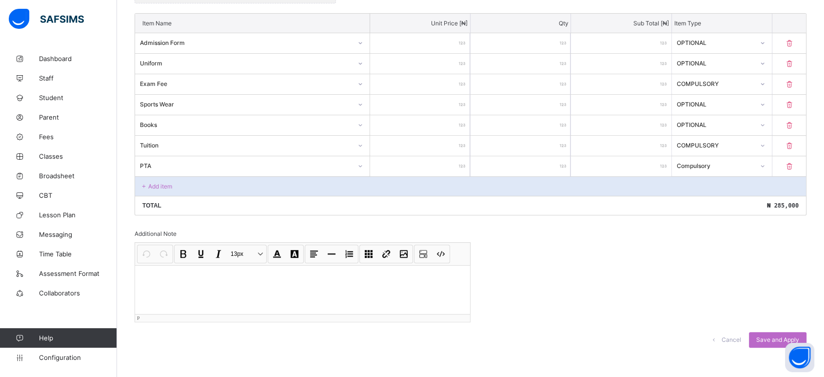
click at [173, 265] on div at bounding box center [302, 289] width 335 height 49
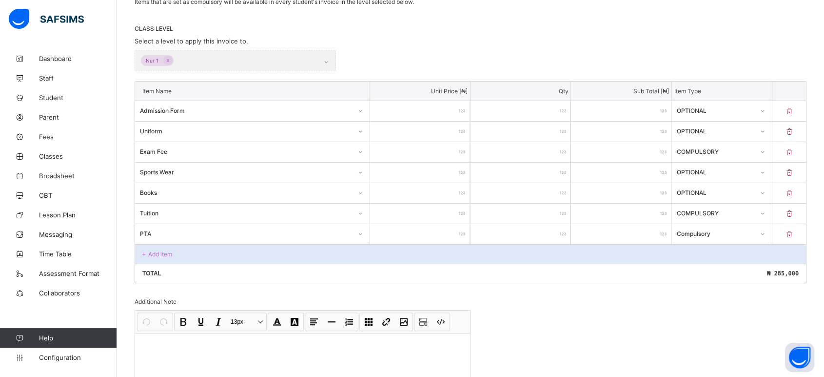
scroll to position [41, 0]
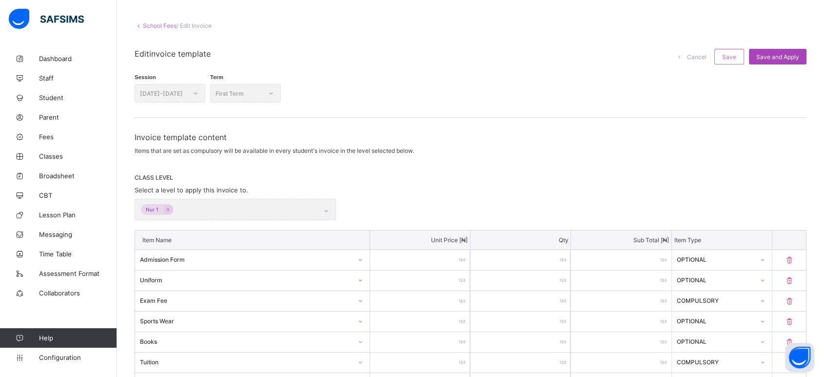
click at [784, 54] on span "Save and Apply" at bounding box center [777, 56] width 43 height 7
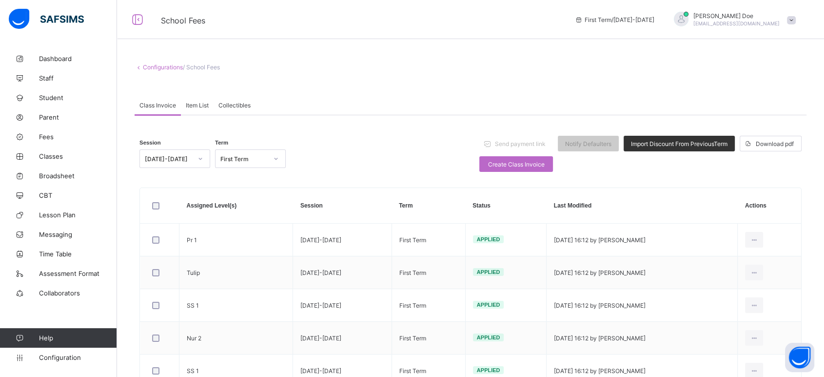
click at [159, 66] on link "Configurations" at bounding box center [163, 66] width 40 height 7
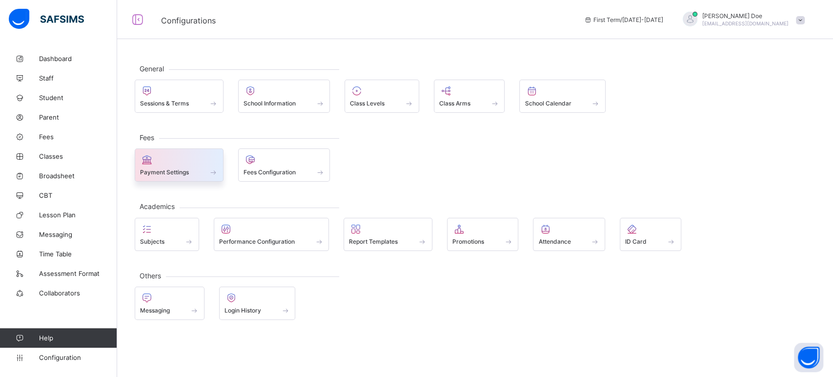
click at [177, 171] on span "Payment Settings" at bounding box center [164, 171] width 49 height 7
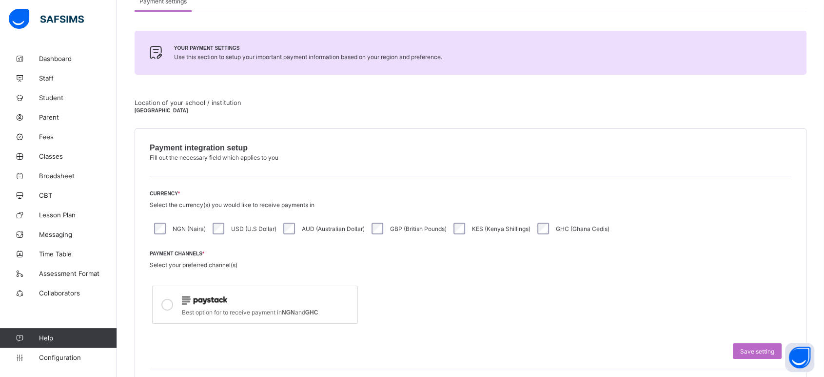
scroll to position [13, 0]
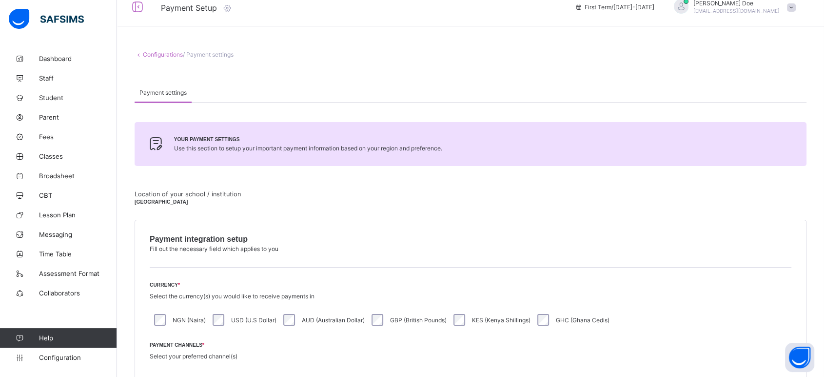
click at [227, 9] on icon at bounding box center [227, 8] width 11 height 10
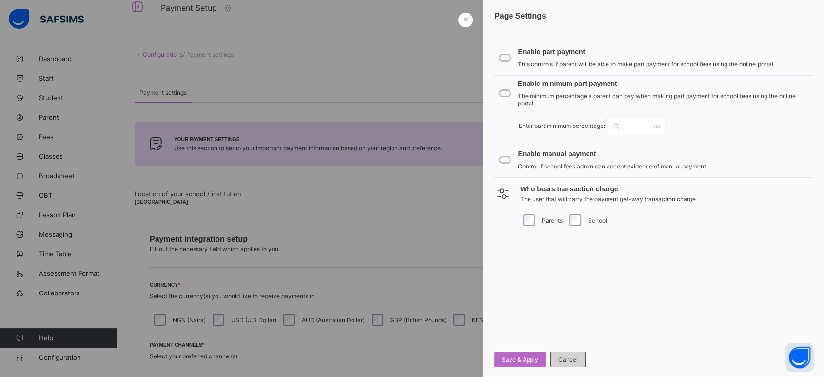
click at [570, 360] on span "Cancel" at bounding box center [568, 359] width 20 height 7
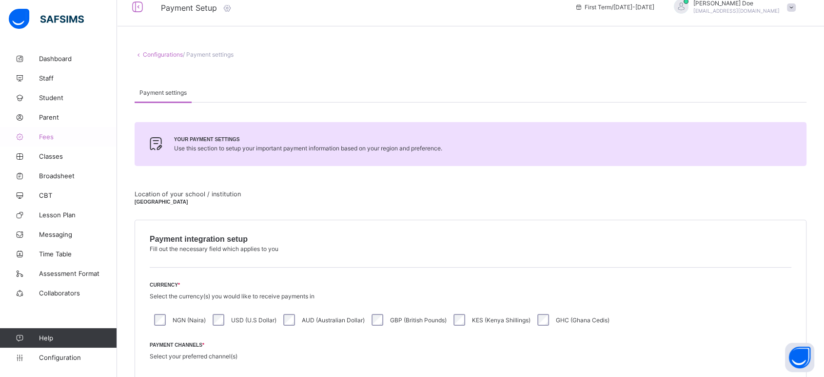
click at [41, 136] on span "Fees" at bounding box center [78, 137] width 78 height 8
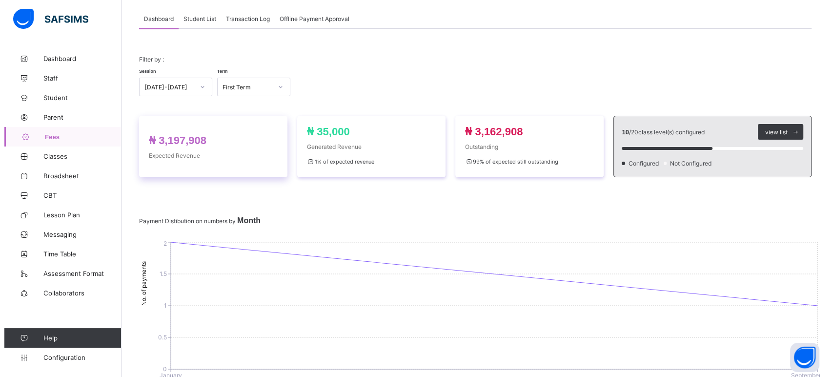
scroll to position [54, 0]
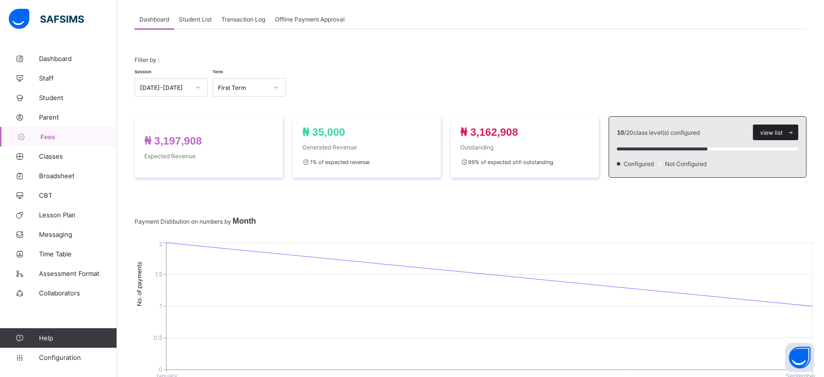
click at [782, 129] on span "view list" at bounding box center [771, 132] width 22 height 7
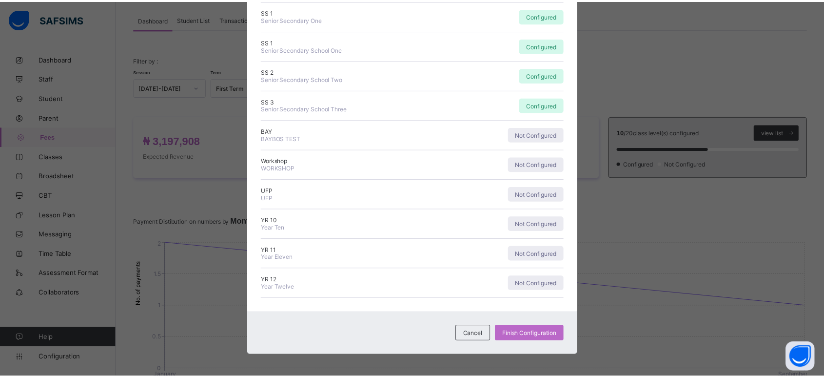
scroll to position [367, 0]
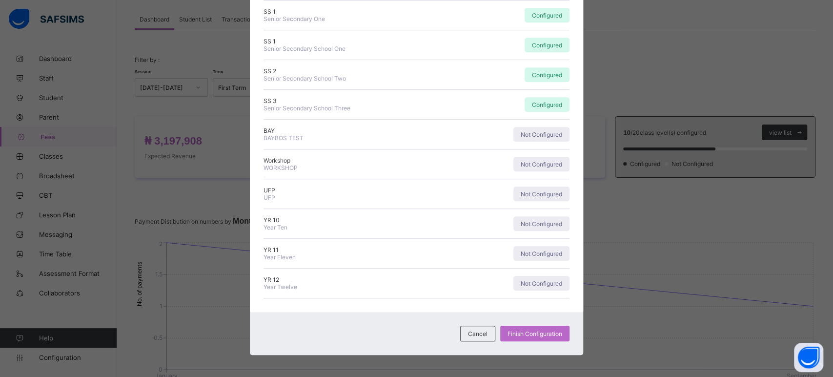
click at [474, 334] on span "Cancel" at bounding box center [478, 333] width 20 height 7
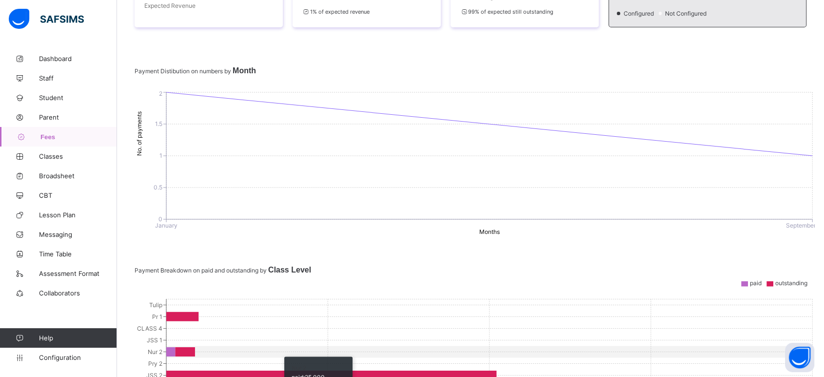
scroll to position [0, 0]
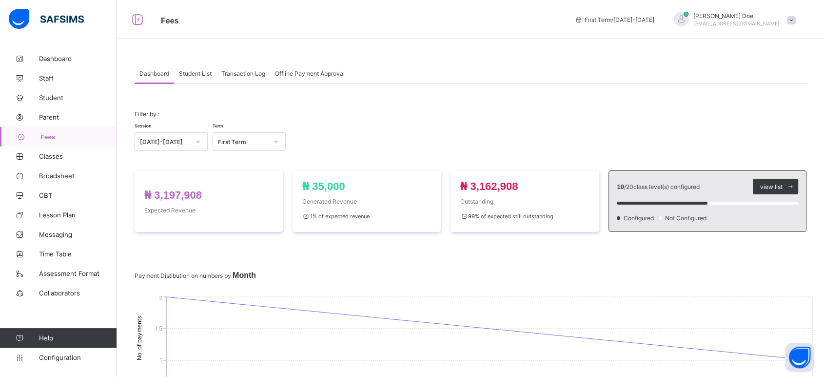
click at [202, 73] on span "Student List" at bounding box center [195, 73] width 33 height 7
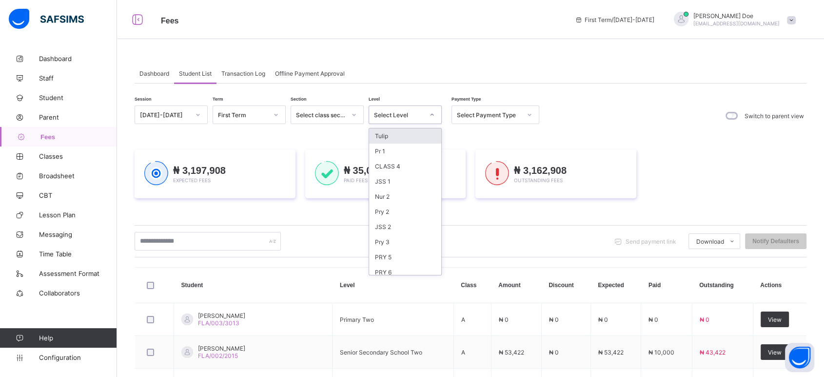
click at [393, 115] on div "Select Level" at bounding box center [399, 114] width 50 height 7
click at [491, 116] on div "Select Payment Type" at bounding box center [489, 114] width 64 height 7
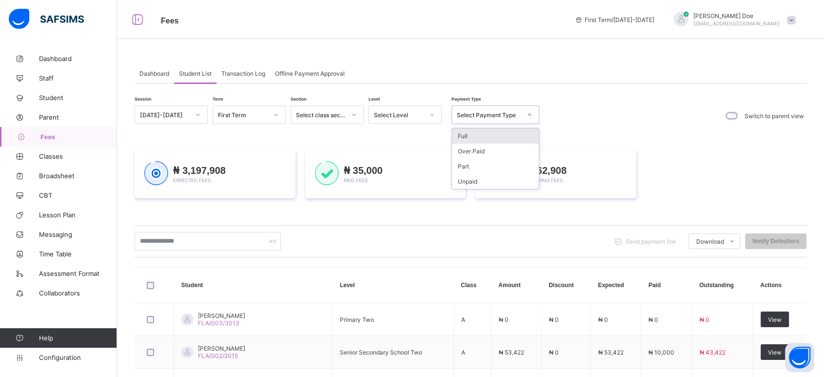
click at [391, 115] on div "Select Level" at bounding box center [399, 114] width 50 height 7
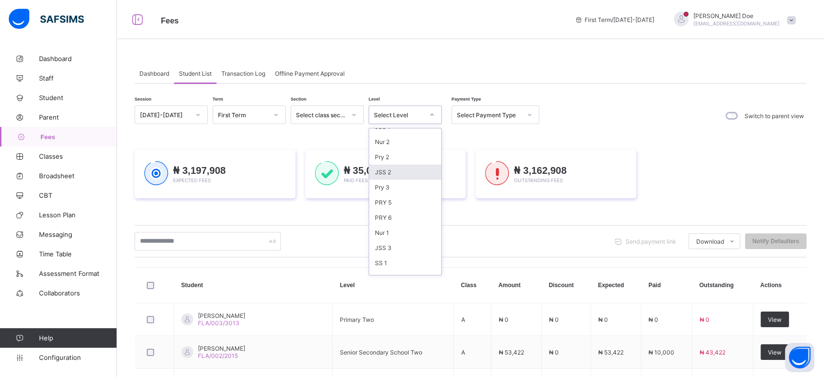
scroll to position [51, 0]
click at [428, 170] on div "JSS 2" at bounding box center [405, 175] width 72 height 15
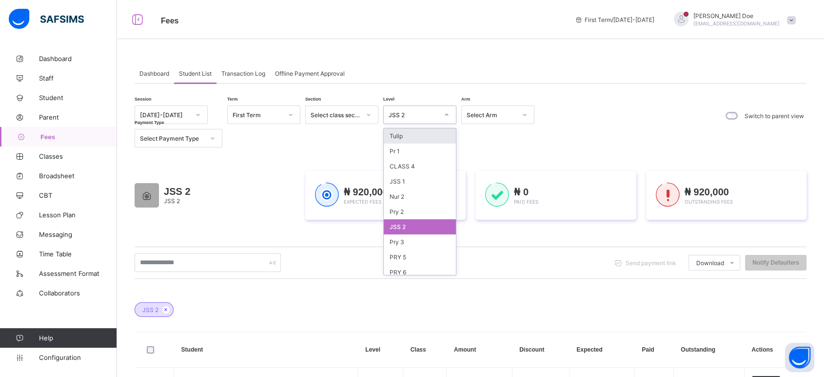
click at [424, 110] on div "JSS 2" at bounding box center [411, 115] width 54 height 14
click at [407, 195] on div "Nur 2" at bounding box center [420, 196] width 72 height 15
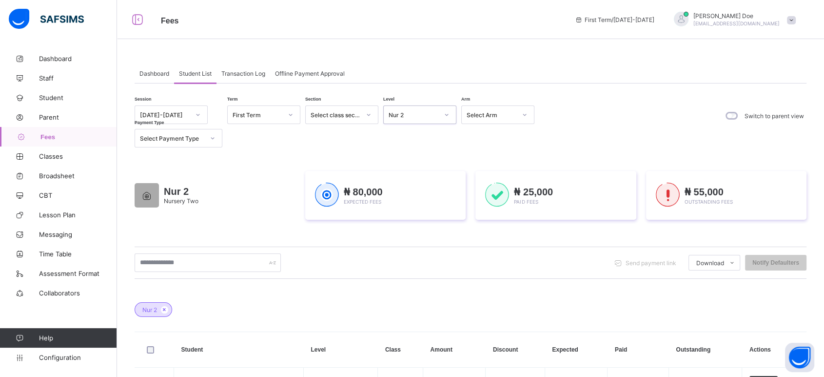
scroll to position [0, 0]
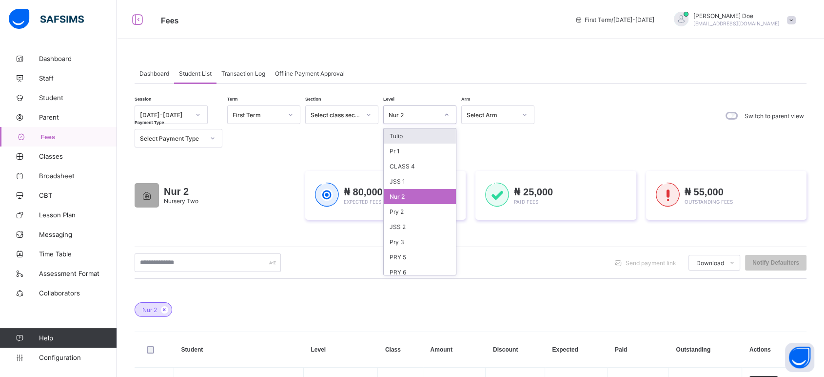
click at [419, 109] on div "Nur 2" at bounding box center [411, 115] width 54 height 14
click at [418, 174] on div "Nur 1" at bounding box center [420, 178] width 72 height 15
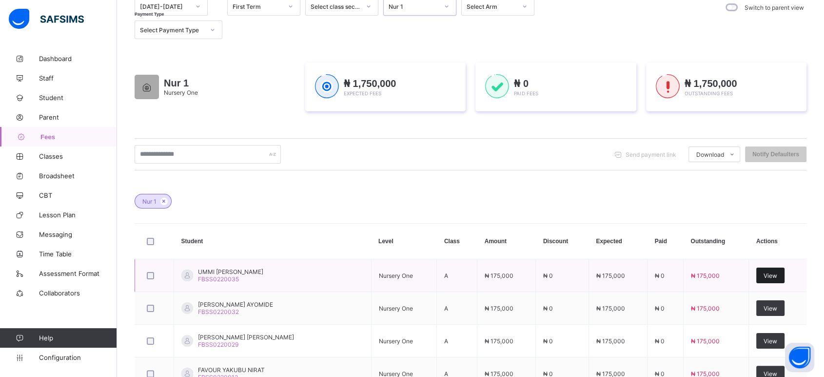
scroll to position [0, 0]
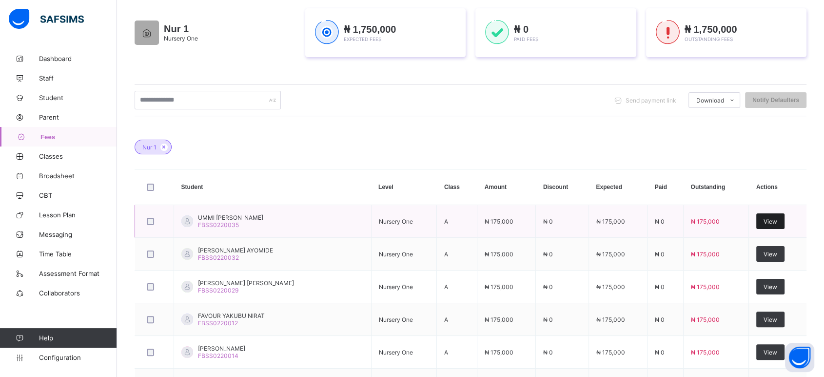
click at [777, 223] on span "View" at bounding box center [771, 221] width 14 height 7
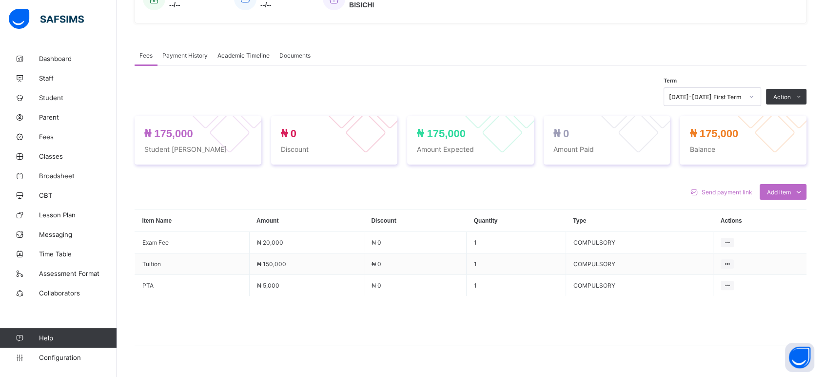
scroll to position [271, 0]
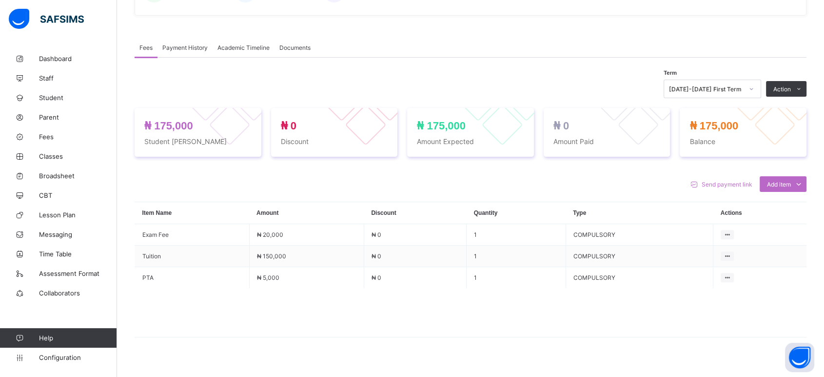
click at [0, 0] on div "Optional items" at bounding box center [0, 0] width 0 height 0
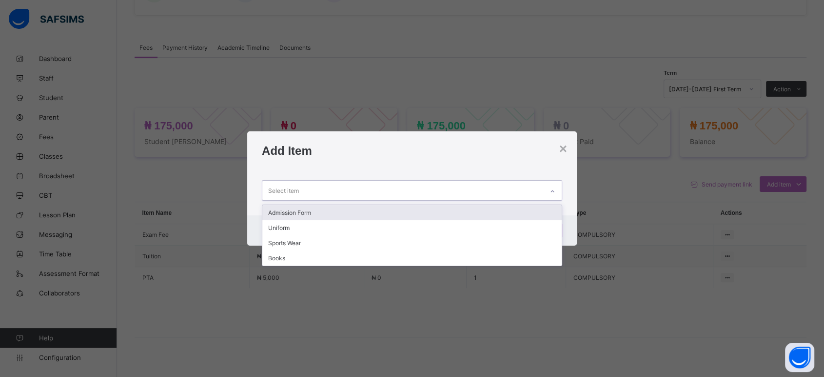
click at [513, 194] on div "Select item" at bounding box center [402, 189] width 281 height 19
click at [486, 214] on div "Admission Form" at bounding box center [411, 212] width 299 height 15
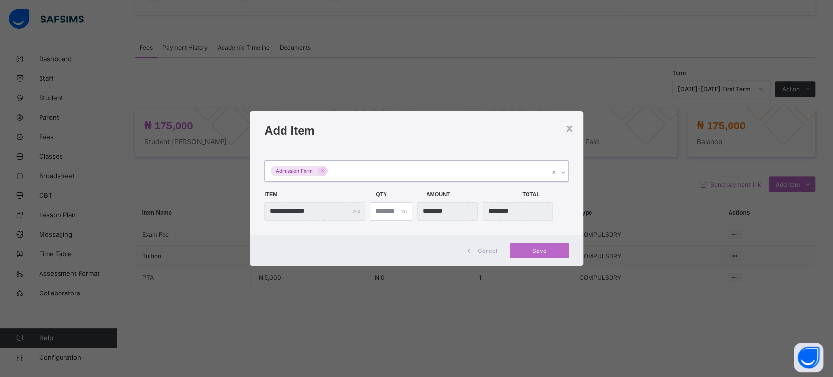
click at [436, 168] on div "Admission Form" at bounding box center [407, 170] width 284 height 20
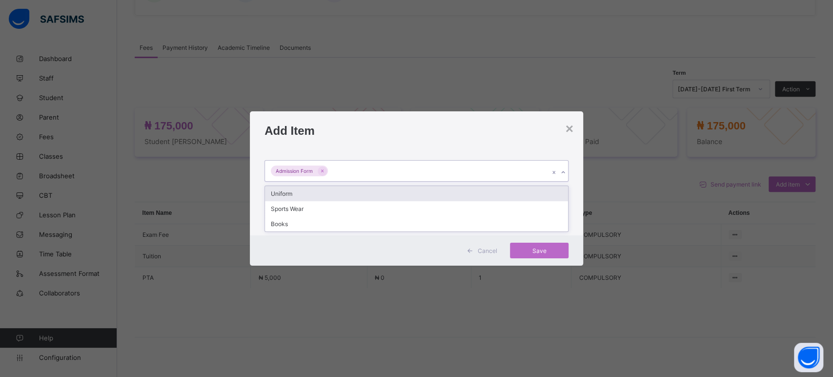
click at [366, 194] on div "Uniform" at bounding box center [416, 193] width 303 height 15
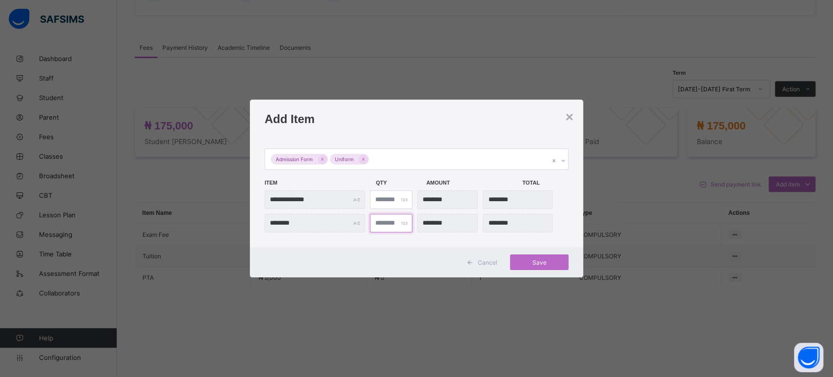
click at [363, 224] on div "******* *" at bounding box center [416, 223] width 304 height 19
type input "*"
type input "********"
click at [391, 159] on div "Admission Form Uniform" at bounding box center [407, 159] width 284 height 20
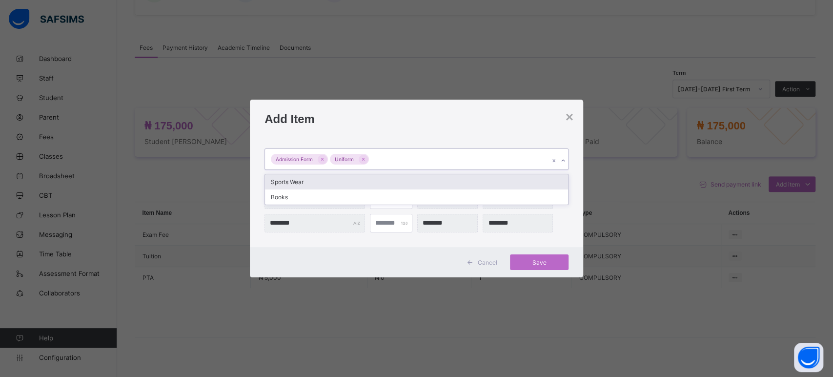
click at [337, 179] on div "Sports Wear" at bounding box center [416, 181] width 303 height 15
type input "*"
type input "********"
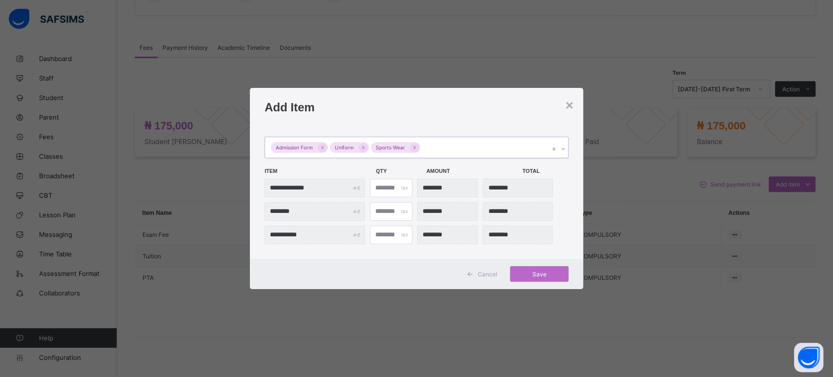
click at [436, 147] on div "Admission Form Uniform Sports Wear" at bounding box center [407, 147] width 284 height 20
click at [435, 149] on div "Admission Form Uniform Sports Wear" at bounding box center [407, 147] width 284 height 20
click at [433, 147] on div "Admission Form Uniform Sports Wear" at bounding box center [407, 147] width 284 height 20
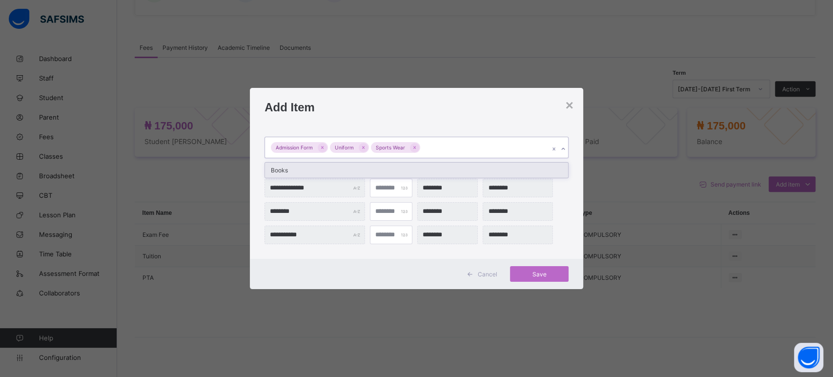
click at [333, 168] on div "Books" at bounding box center [416, 169] width 303 height 15
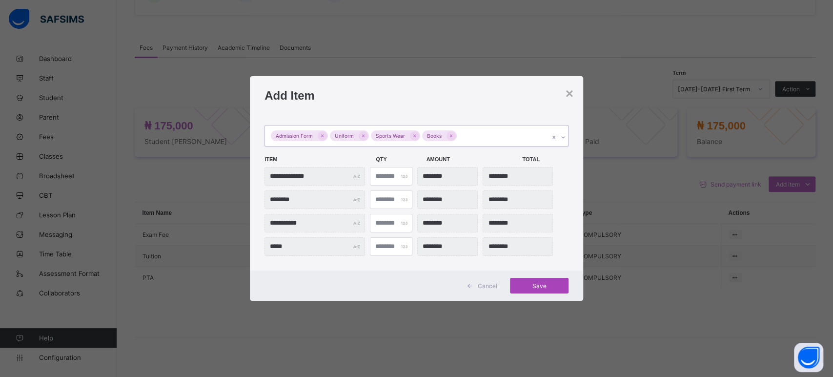
click at [546, 285] on span "Save" at bounding box center [539, 285] width 44 height 7
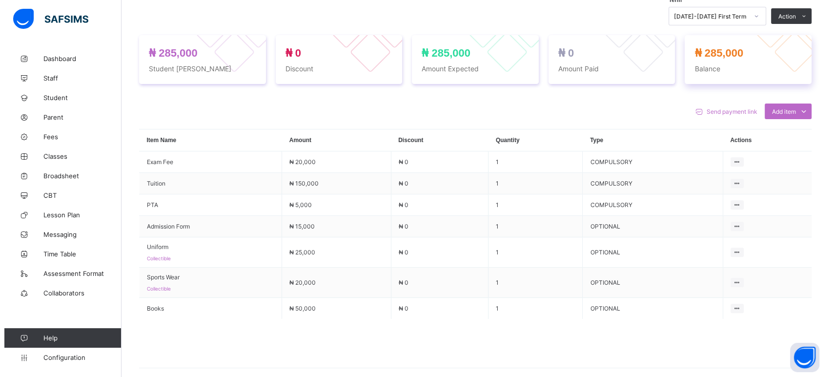
scroll to position [325, 0]
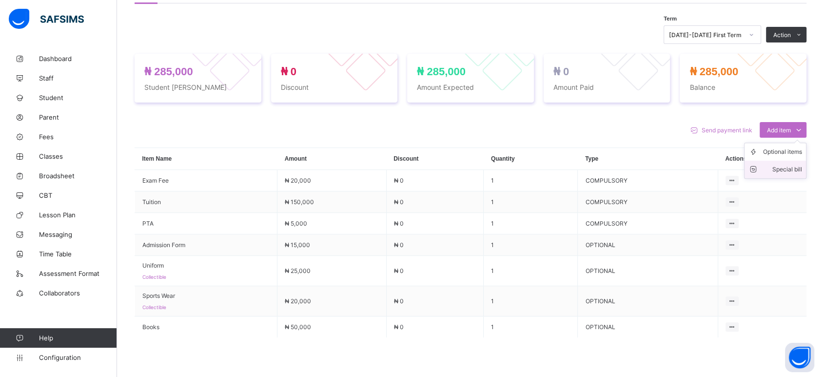
click at [802, 164] on div "Special bill" at bounding box center [782, 169] width 39 height 10
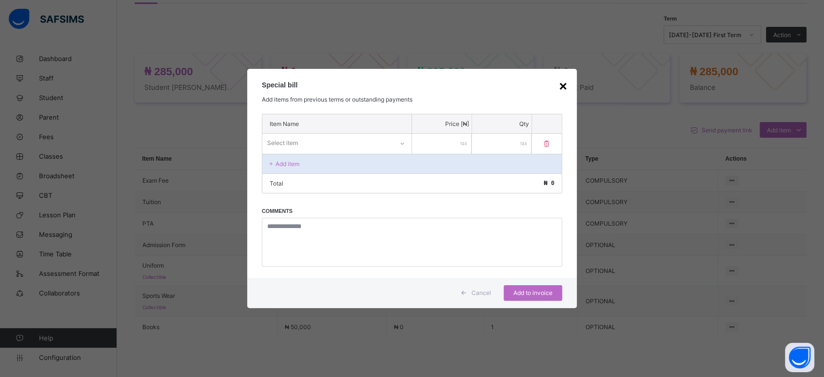
click at [564, 92] on div "×" at bounding box center [563, 87] width 8 height 16
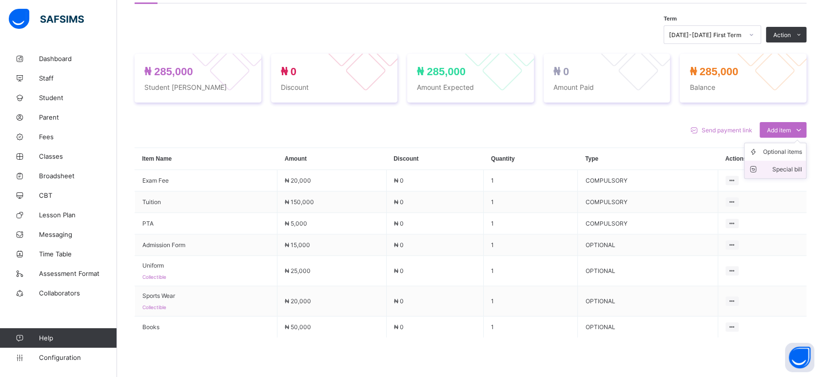
click at [792, 165] on div "Special bill" at bounding box center [782, 169] width 39 height 10
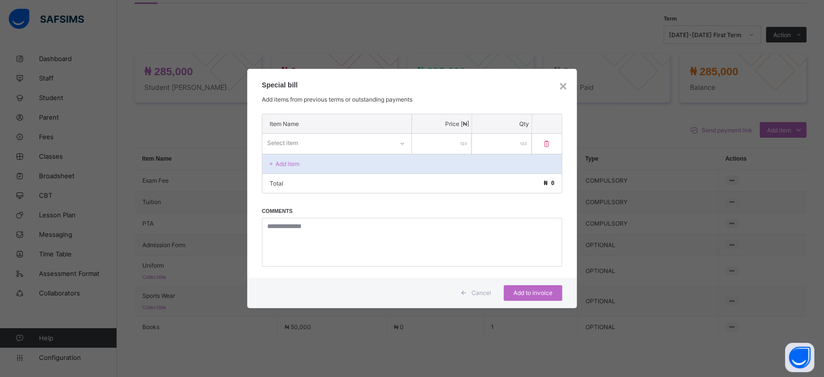
click at [558, 91] on div "Special bill Add items from previous terms or outstanding payments" at bounding box center [412, 91] width 330 height 44
click at [563, 86] on div "×" at bounding box center [563, 87] width 8 height 16
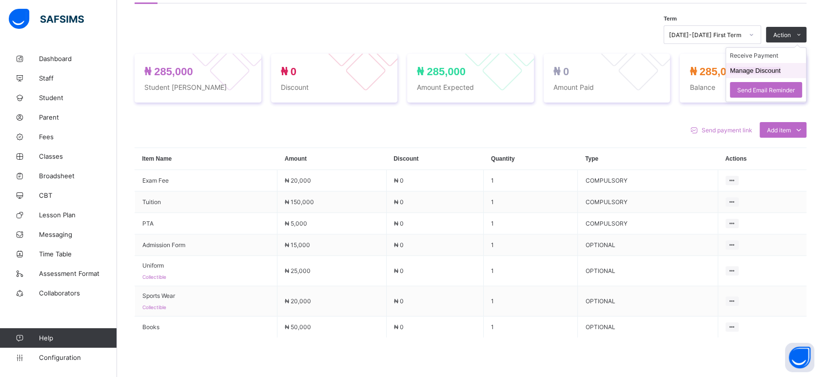
click at [769, 72] on li "Manage Discount" at bounding box center [766, 70] width 80 height 15
click at [802, 36] on span at bounding box center [799, 35] width 16 height 16
click at [765, 69] on button "Manage Discount" at bounding box center [755, 70] width 51 height 7
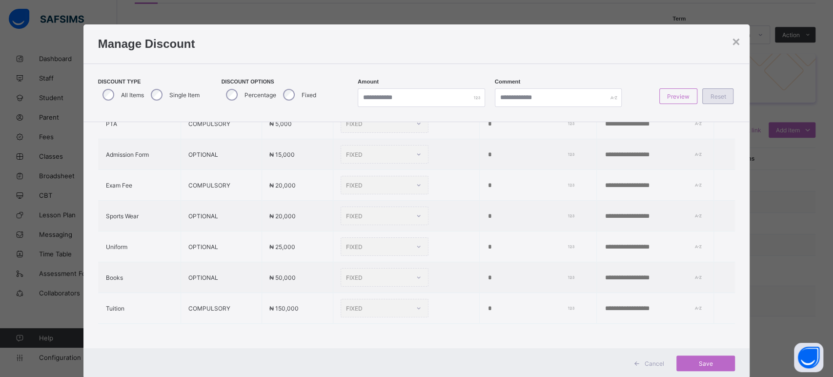
scroll to position [68, 0]
drag, startPoint x: 365, startPoint y: 97, endPoint x: 346, endPoint y: 95, distance: 19.1
click at [347, 96] on div "Discount Type All Items Single Item Discount Options Percentage Fixed Percentag…" at bounding box center [416, 93] width 637 height 28
type input "***"
click at [512, 104] on input "text" at bounding box center [558, 97] width 127 height 19
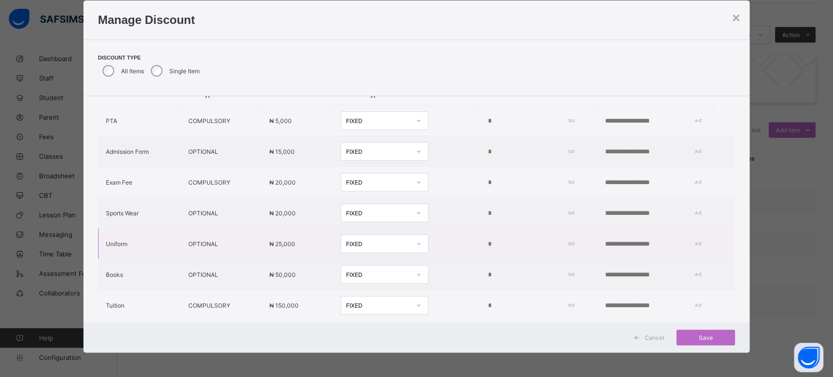
scroll to position [54, 0]
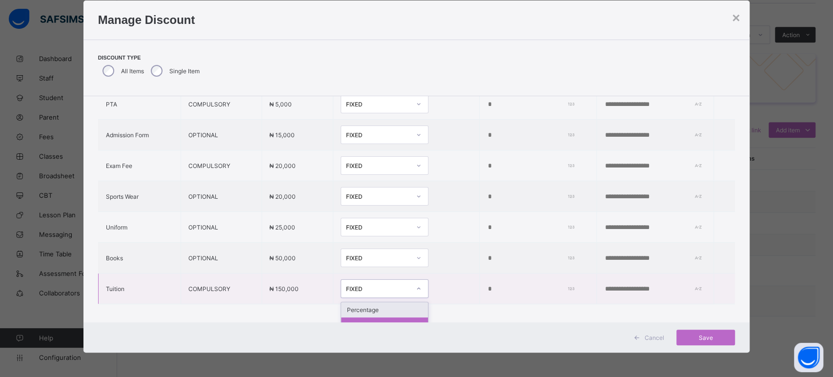
click at [416, 287] on icon at bounding box center [419, 288] width 6 height 10
click at [380, 306] on div "Percentage" at bounding box center [384, 309] width 87 height 15
drag, startPoint x: 472, startPoint y: 285, endPoint x: 450, endPoint y: 284, distance: 22.4
click at [475, 284] on td "% *" at bounding box center [536, 288] width 123 height 31
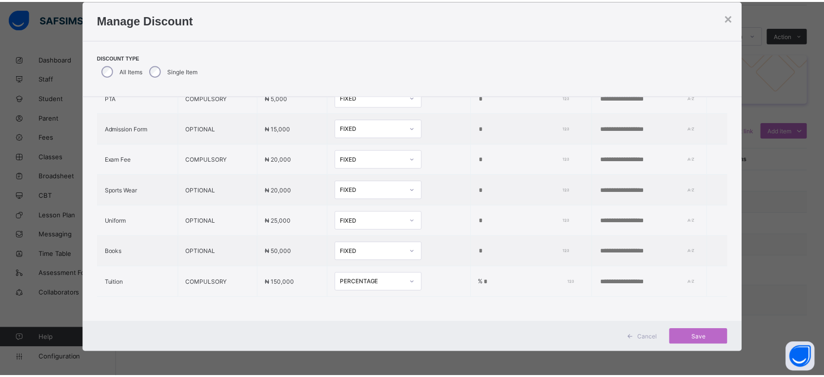
scroll to position [68, 0]
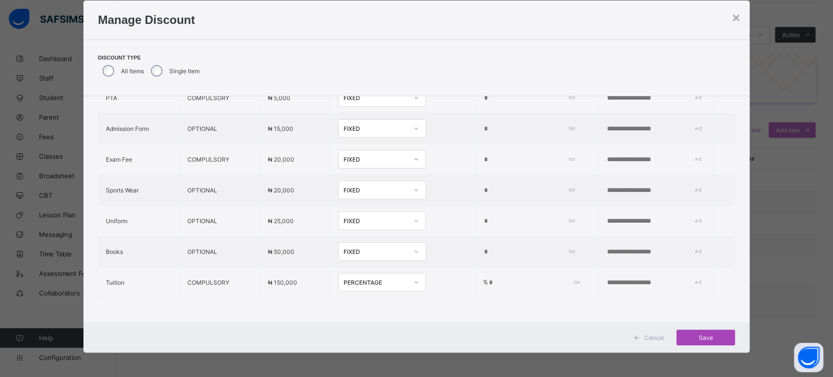
type input "**"
click at [703, 335] on span "Save" at bounding box center [705, 337] width 44 height 7
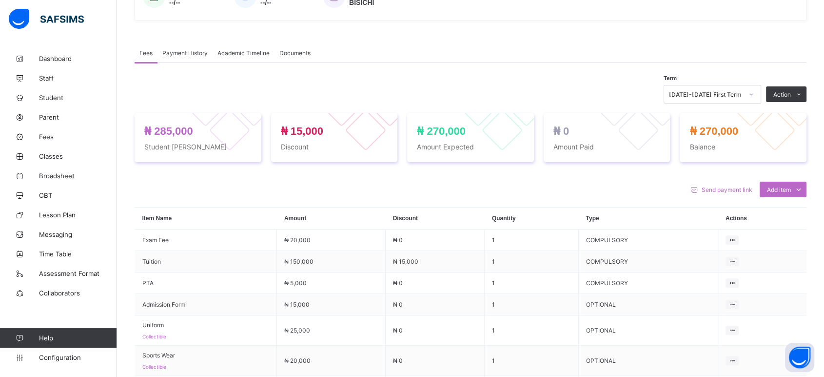
scroll to position [271, 0]
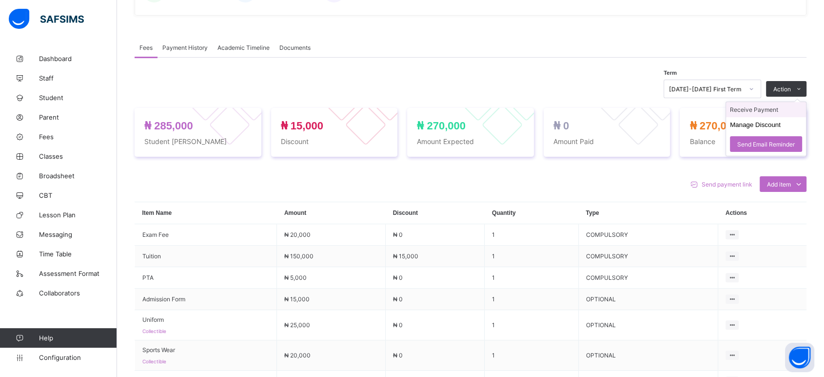
click at [767, 108] on li "Receive Payment" at bounding box center [766, 109] width 80 height 15
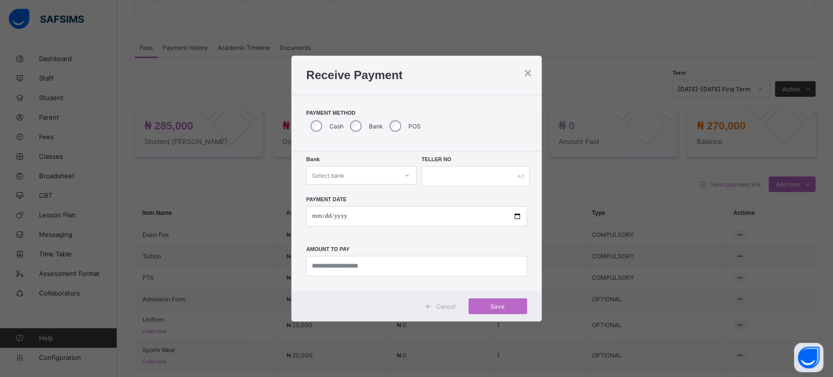
drag, startPoint x: 439, startPoint y: 307, endPoint x: 455, endPoint y: 288, distance: 24.6
click at [440, 306] on span "Cancel" at bounding box center [446, 305] width 20 height 7
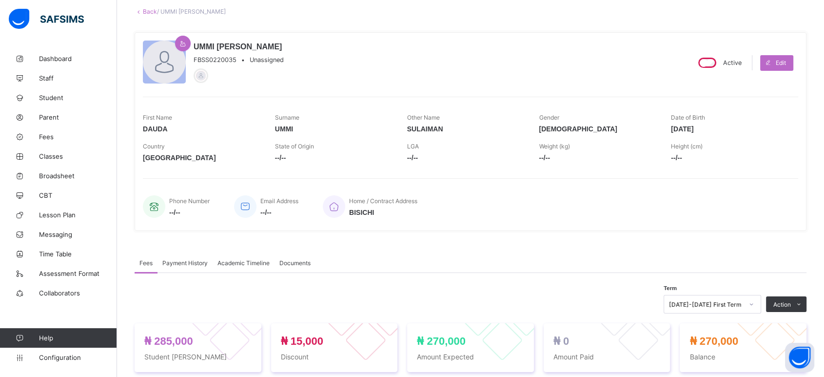
scroll to position [54, 0]
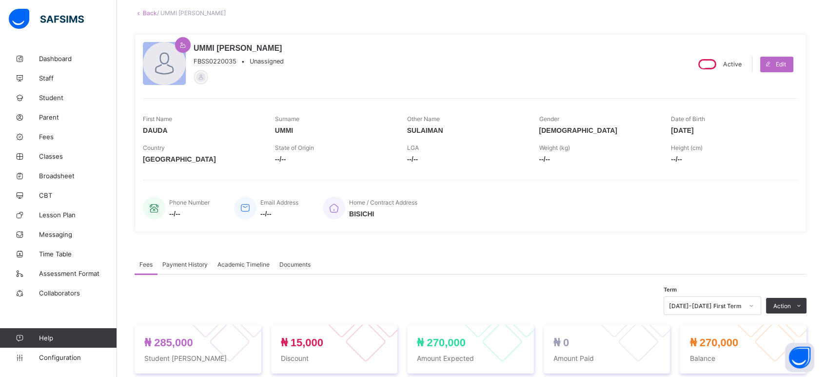
click at [191, 263] on span "Payment History" at bounding box center [184, 263] width 45 height 7
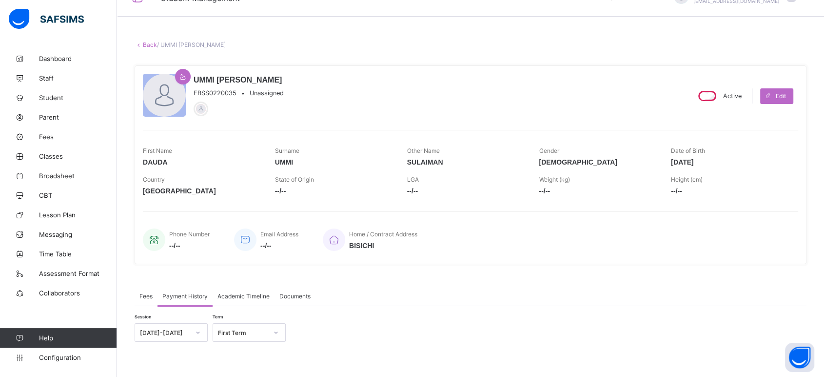
scroll to position [0, 0]
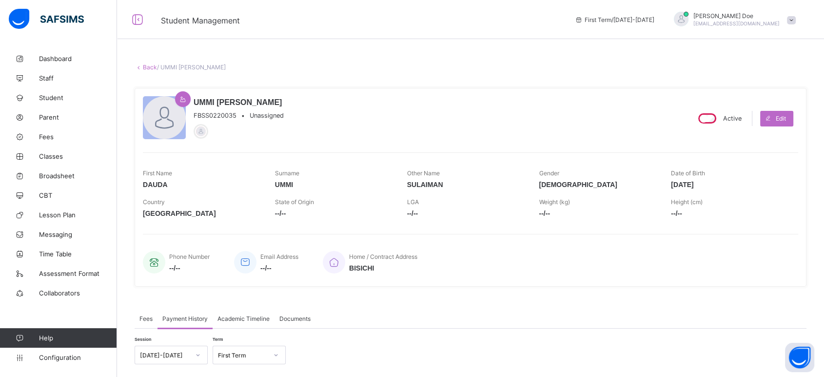
click at [148, 65] on link "Back" at bounding box center [150, 66] width 14 height 7
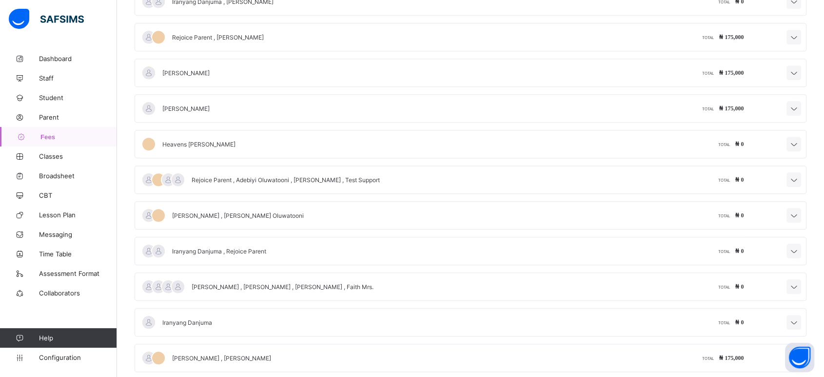
scroll to position [897, 0]
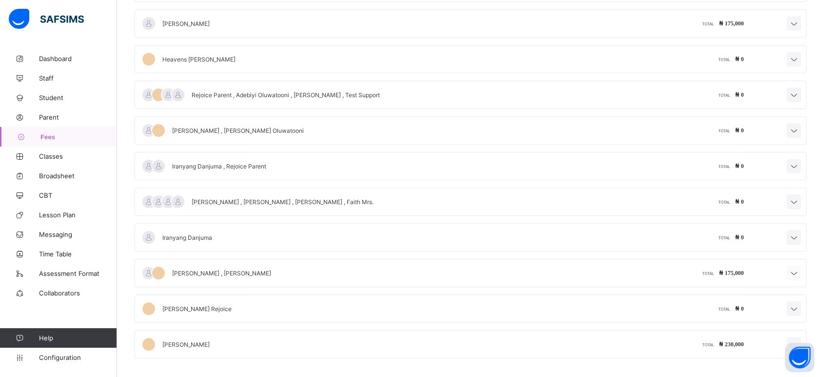
click at [800, 270] on icon at bounding box center [794, 273] width 12 height 10
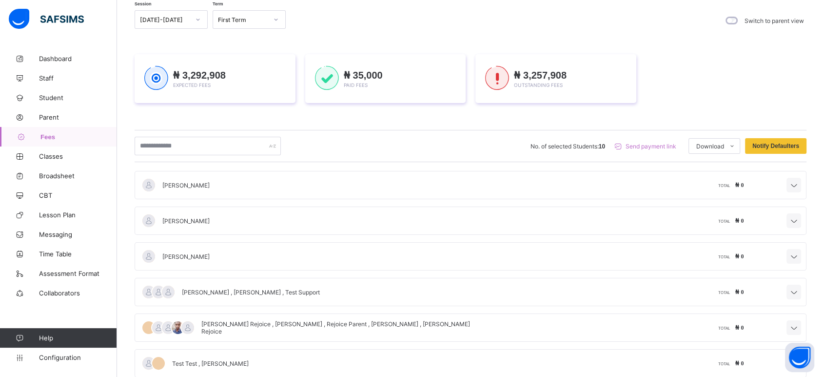
scroll to position [0, 0]
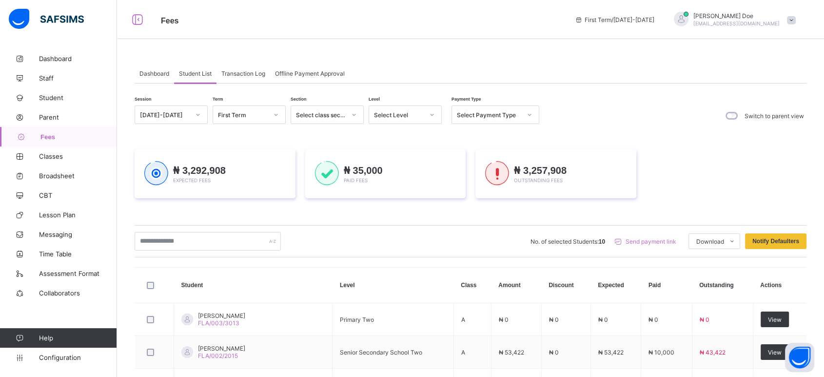
click at [494, 113] on div "Select Payment Type" at bounding box center [489, 114] width 64 height 7
click at [250, 74] on span "Transaction Log" at bounding box center [243, 73] width 44 height 7
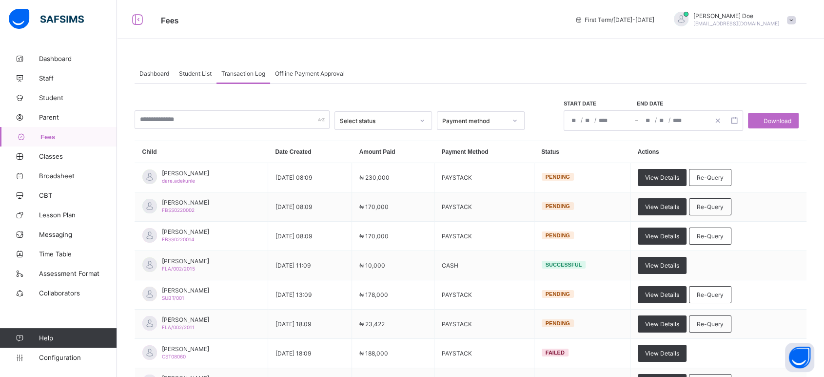
click at [486, 124] on div "Payment method" at bounding box center [471, 121] width 68 height 14
click at [540, 122] on div "Select status Payment method Start date End date / / – / / Download" at bounding box center [471, 115] width 672 height 30
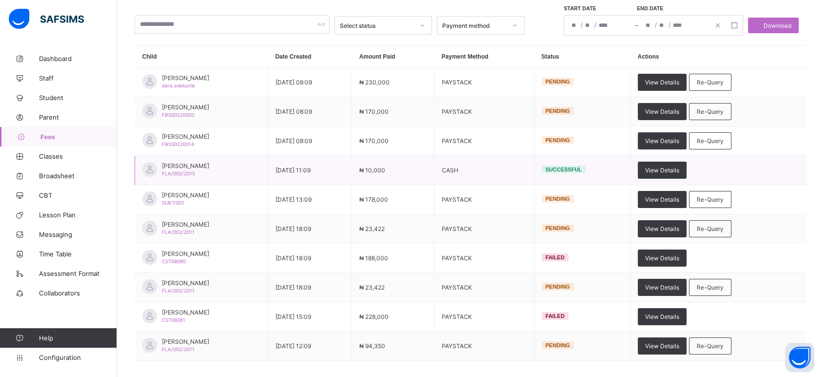
scroll to position [108, 0]
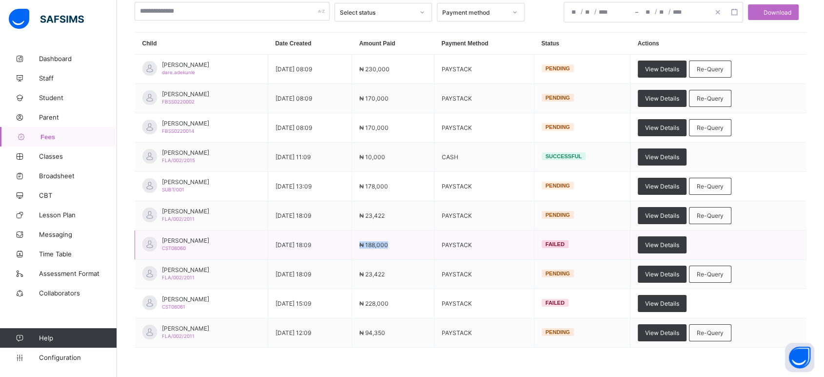
drag, startPoint x: 390, startPoint y: 244, endPoint x: 429, endPoint y: 244, distance: 39.0
click at [429, 244] on td "₦ 188,000" at bounding box center [393, 244] width 82 height 29
click at [678, 244] on span "View Details" at bounding box center [662, 244] width 34 height 7
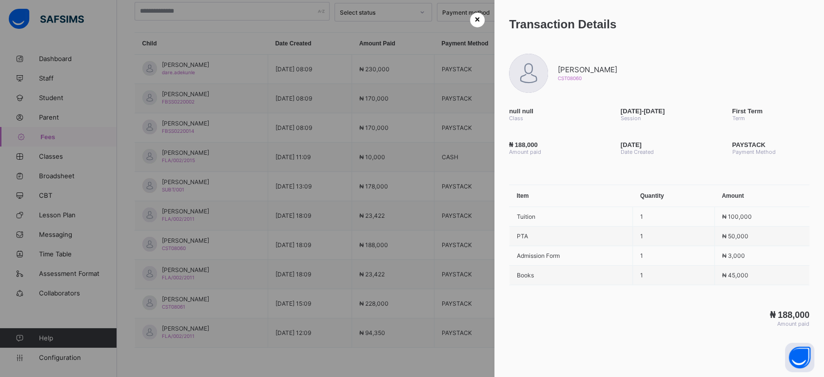
click at [477, 16] on div "×" at bounding box center [477, 20] width 15 height 15
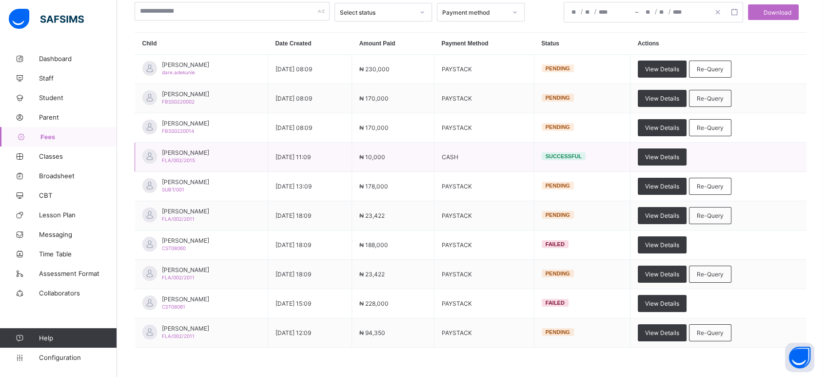
scroll to position [0, 0]
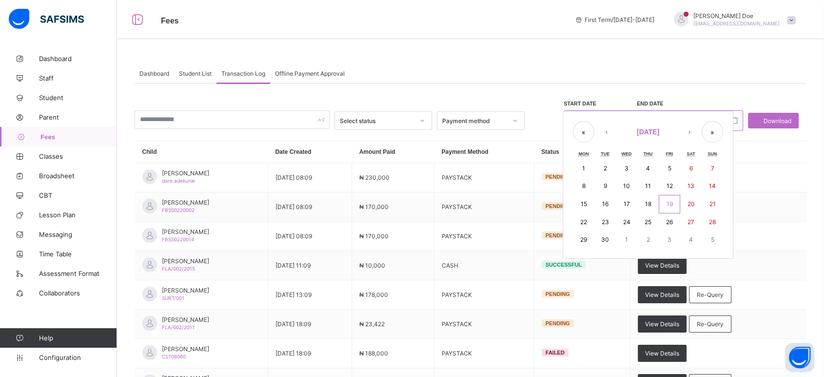
click at [585, 118] on div "/ / – / / « ‹ September 2025 › » Mon Tue Wed Thu Fri Sat Sun 1 2 3 4 5 6 7 8 9 …" at bounding box center [653, 120] width 179 height 20
click at [762, 141] on th "Actions" at bounding box center [719, 152] width 176 height 22
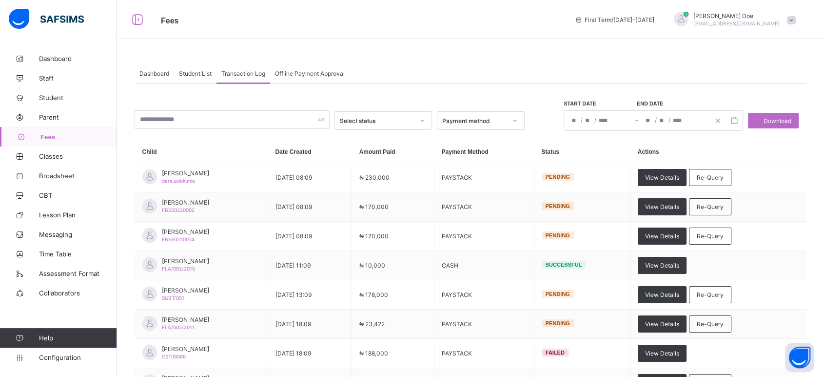
click at [513, 124] on icon at bounding box center [515, 121] width 6 height 10
click at [293, 70] on span "Offline Payment Approval" at bounding box center [310, 73] width 70 height 7
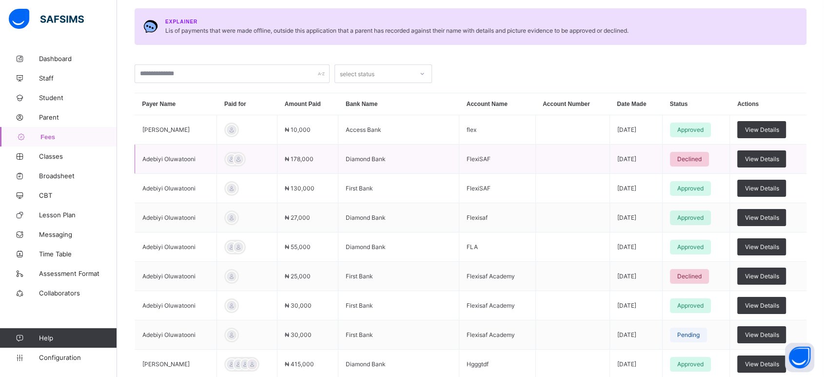
scroll to position [108, 0]
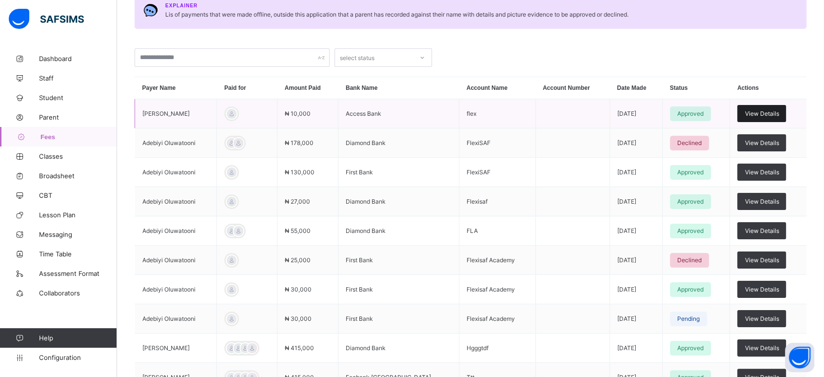
click at [773, 111] on span "View Details" at bounding box center [762, 113] width 34 height 7
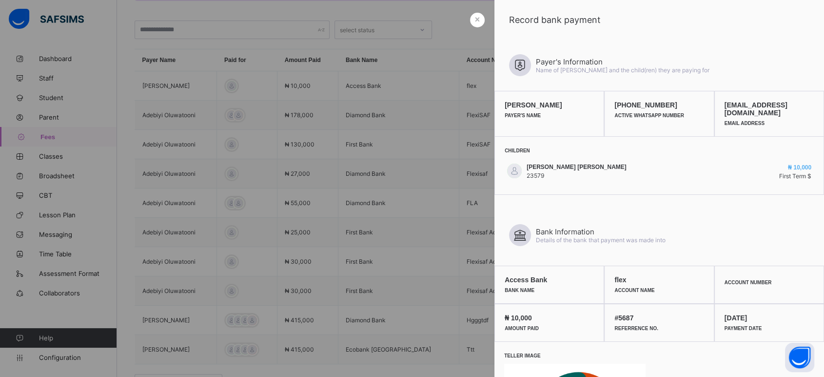
scroll to position [167, 0]
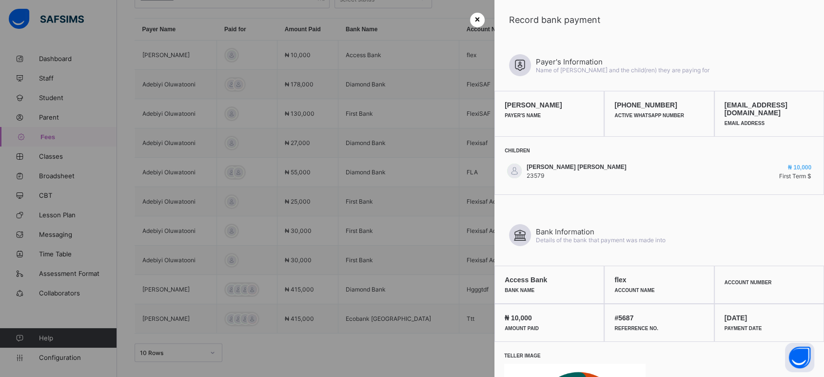
click at [475, 23] on span "×" at bounding box center [477, 20] width 5 height 10
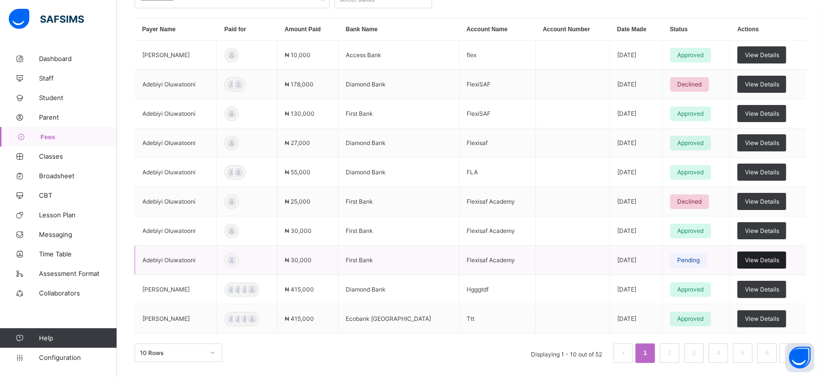
click at [773, 259] on span "View Details" at bounding box center [762, 259] width 34 height 7
click at [773, 268] on td "View Details" at bounding box center [768, 259] width 77 height 29
click at [773, 262] on span "View Details" at bounding box center [762, 259] width 34 height 7
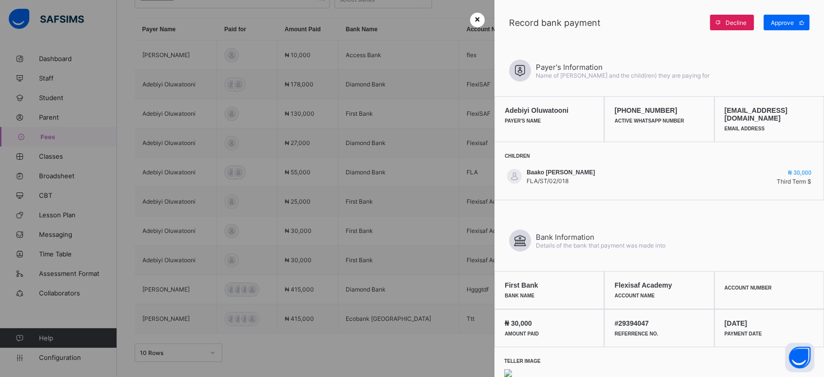
click at [479, 15] on div "×" at bounding box center [477, 20] width 15 height 15
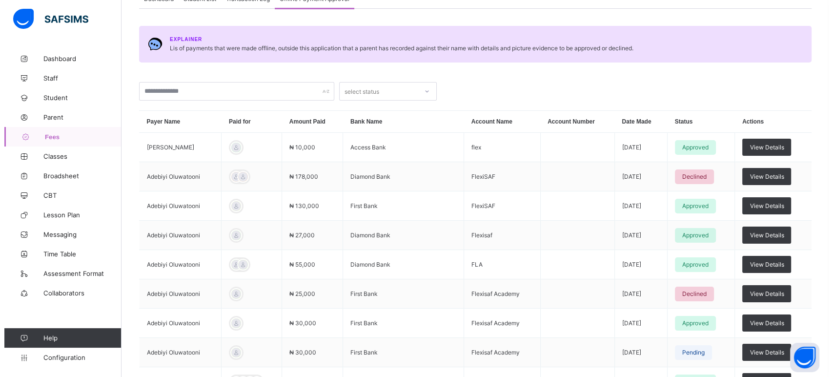
scroll to position [0, 0]
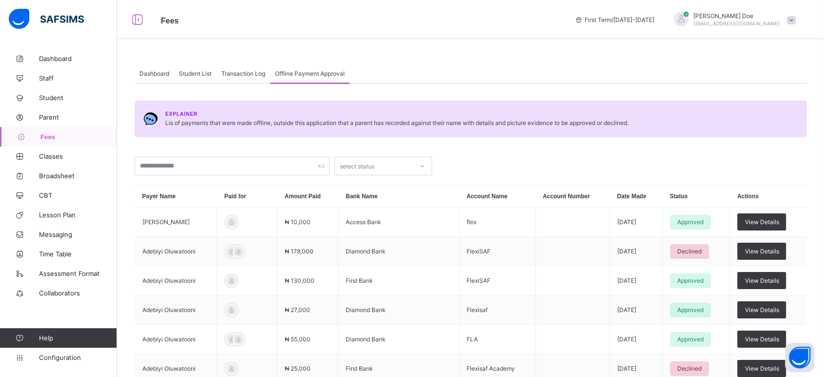
click at [738, 21] on span "chukwumarejoice9@gmail.com" at bounding box center [737, 23] width 86 height 6
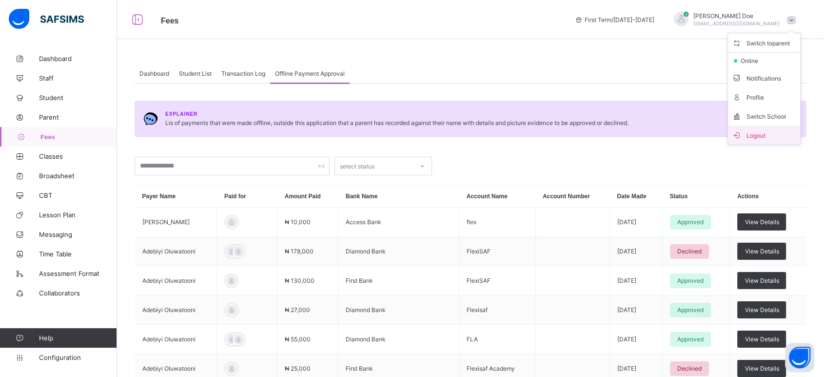
click at [762, 137] on span "Logout" at bounding box center [764, 134] width 64 height 11
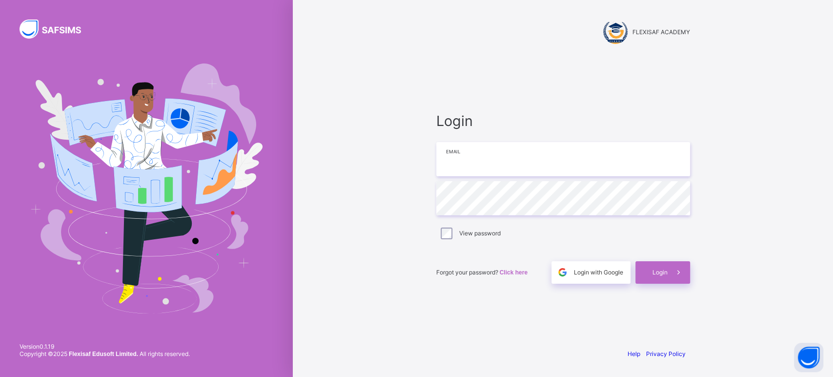
click at [476, 163] on input "email" at bounding box center [563, 159] width 254 height 34
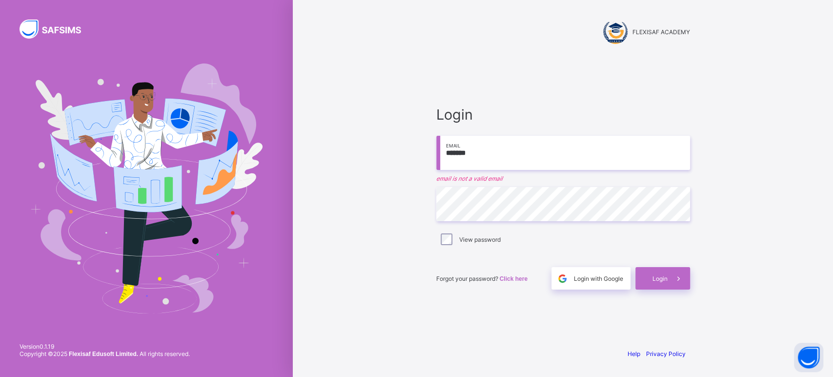
type input "**********"
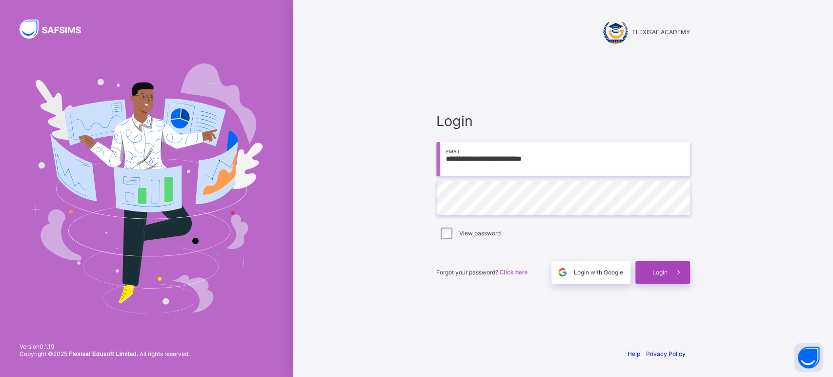
click at [652, 272] on span "Login" at bounding box center [659, 271] width 15 height 7
click at [650, 265] on div "Login" at bounding box center [662, 272] width 55 height 22
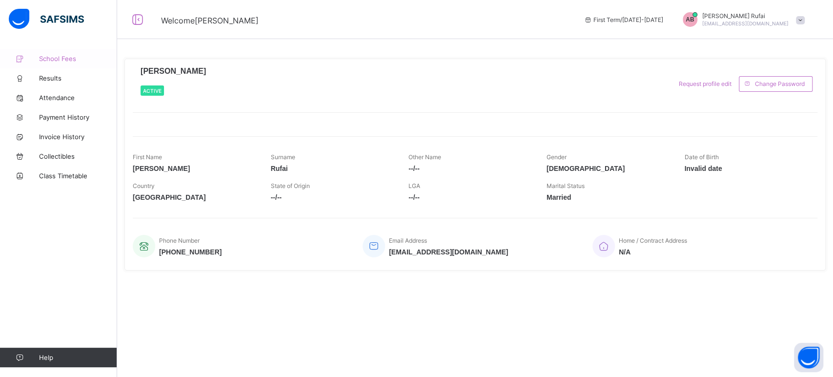
click at [62, 60] on span "School Fees" at bounding box center [78, 59] width 78 height 8
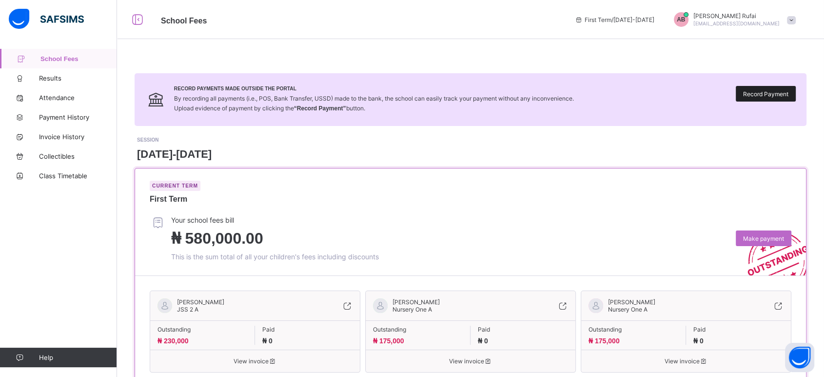
click at [772, 91] on span "Record Payment" at bounding box center [765, 93] width 45 height 7
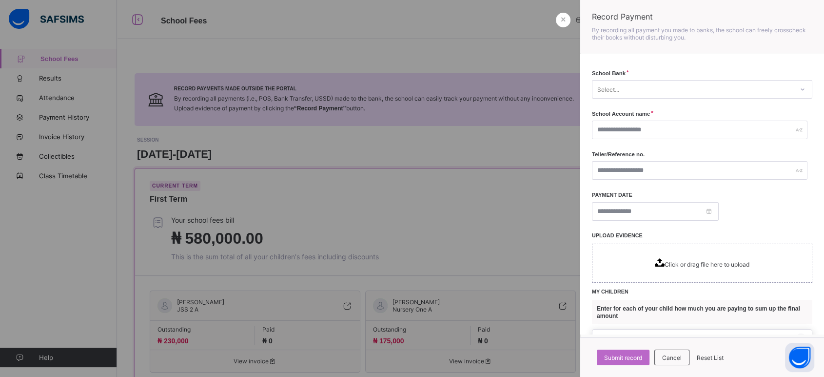
click at [749, 92] on div "Select..." at bounding box center [693, 89] width 201 height 14
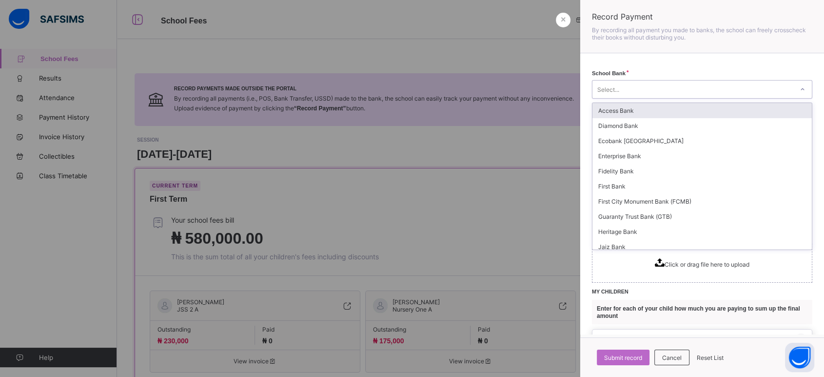
click at [659, 116] on div "Access Bank" at bounding box center [702, 110] width 219 height 15
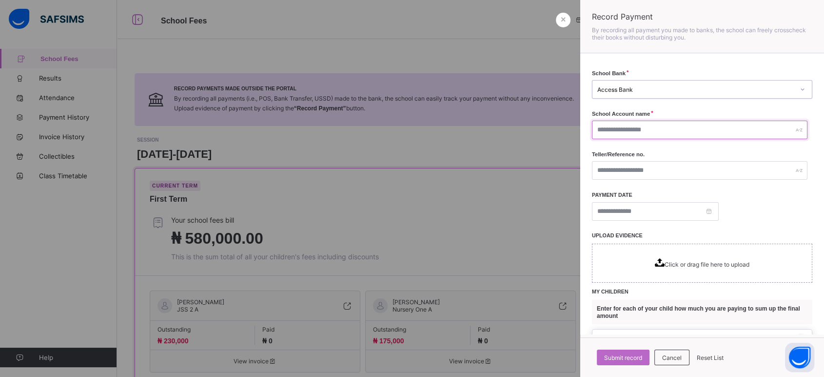
click at [683, 130] on input "text" at bounding box center [700, 129] width 216 height 19
click at [637, 167] on input "text" at bounding box center [700, 170] width 216 height 19
click at [660, 213] on input at bounding box center [655, 211] width 127 height 19
click at [761, 214] on div at bounding box center [702, 211] width 220 height 19
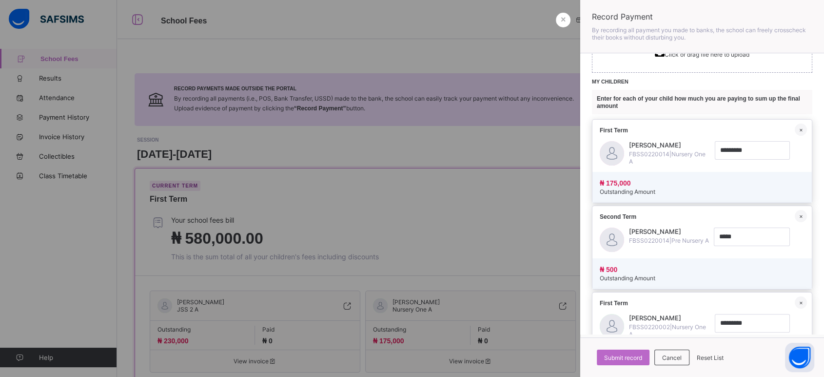
scroll to position [217, 0]
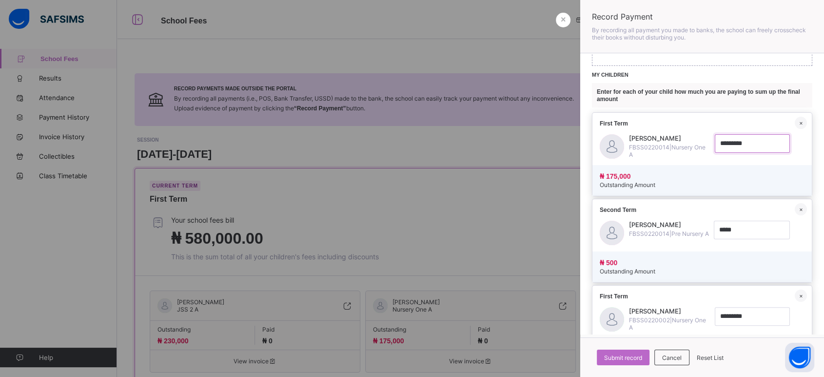
drag, startPoint x: 740, startPoint y: 140, endPoint x: 694, endPoint y: 143, distance: 46.4
click at [694, 143] on div "[PERSON_NAME] FBSS0220014 | Nursery One A ×" at bounding box center [702, 147] width 219 height 26
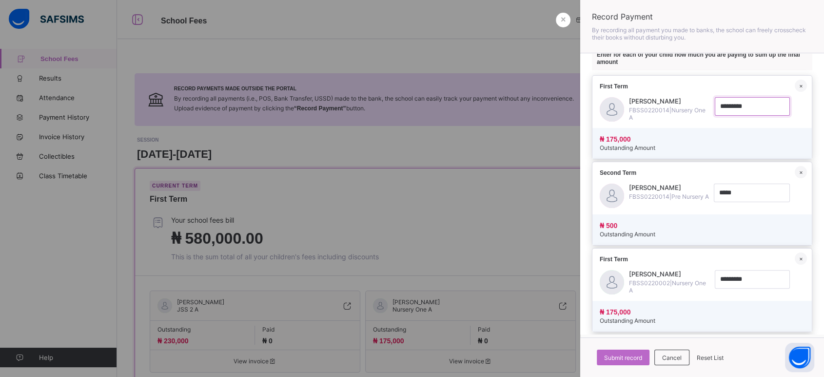
scroll to position [271, 0]
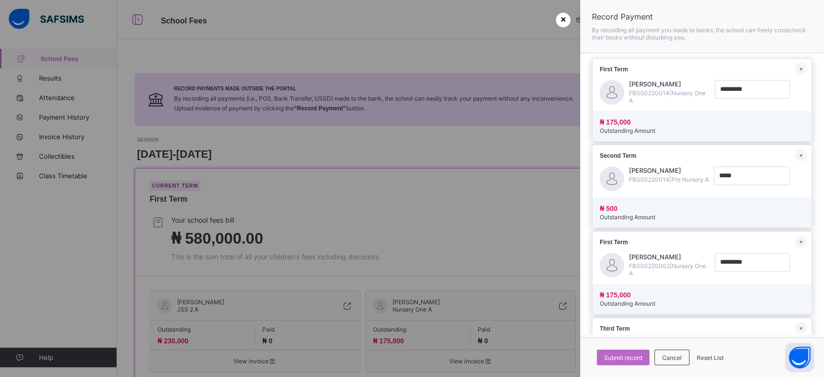
click at [561, 21] on span "×" at bounding box center [563, 20] width 5 height 10
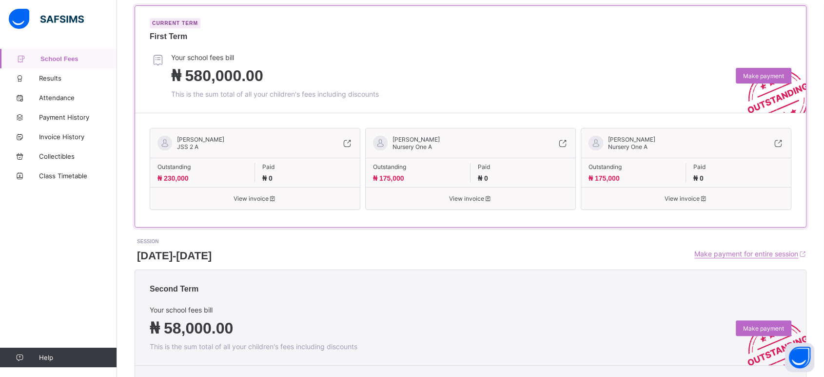
scroll to position [108, 0]
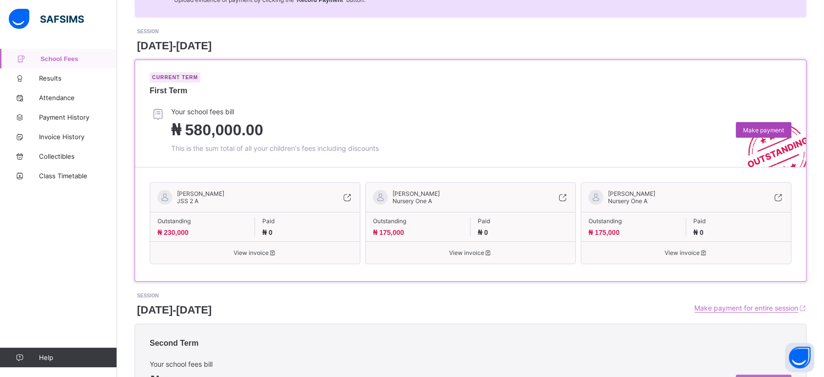
click at [763, 124] on div "Make payment" at bounding box center [764, 130] width 56 height 16
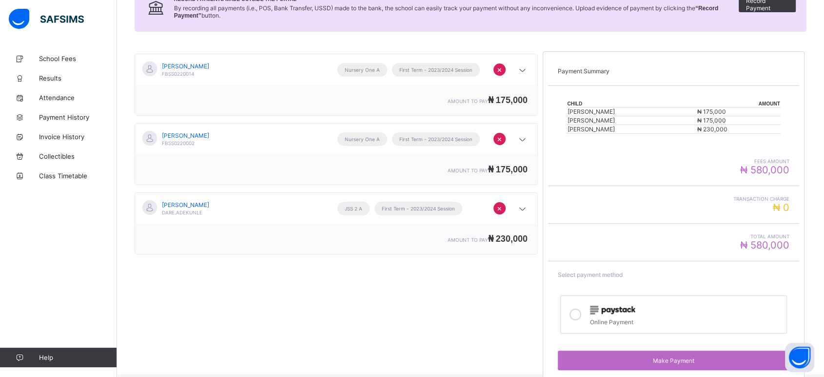
scroll to position [138, 0]
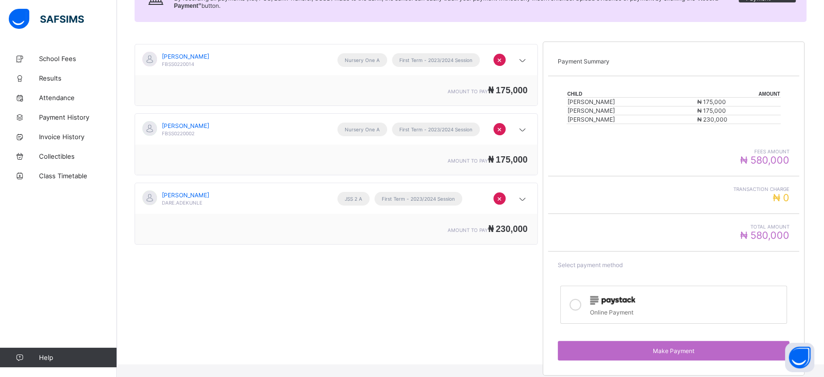
click at [579, 301] on icon at bounding box center [576, 304] width 12 height 12
click at [502, 58] on span "×" at bounding box center [499, 60] width 5 height 10
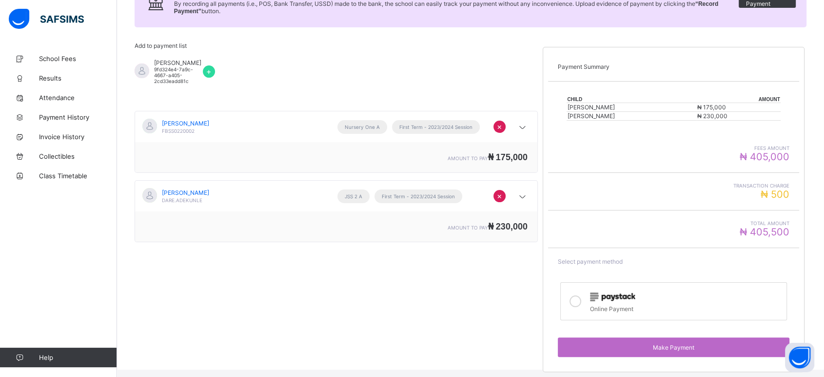
scroll to position [129, 0]
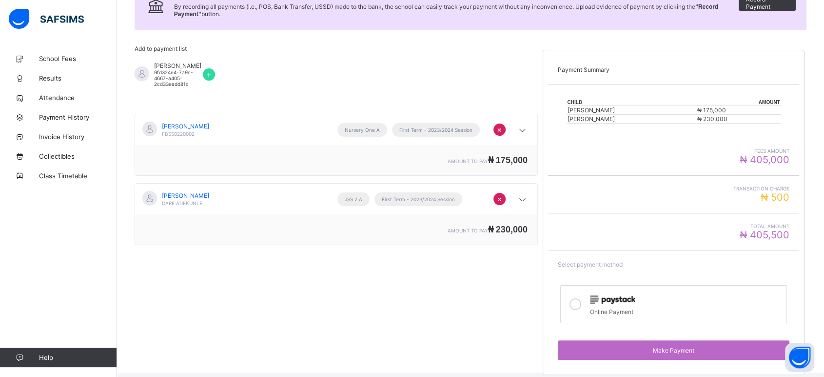
click at [502, 127] on span "×" at bounding box center [499, 129] width 5 height 10
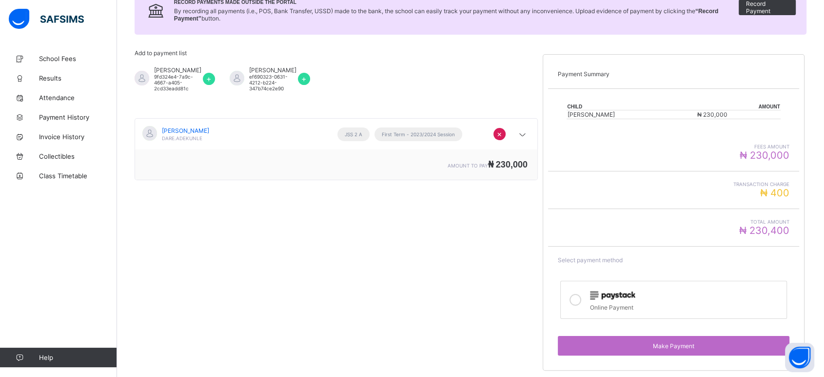
scroll to position [123, 0]
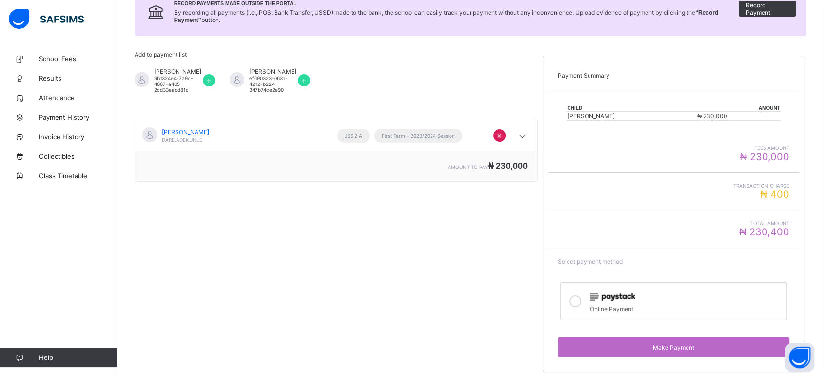
click at [307, 78] on div "+" at bounding box center [304, 80] width 12 height 12
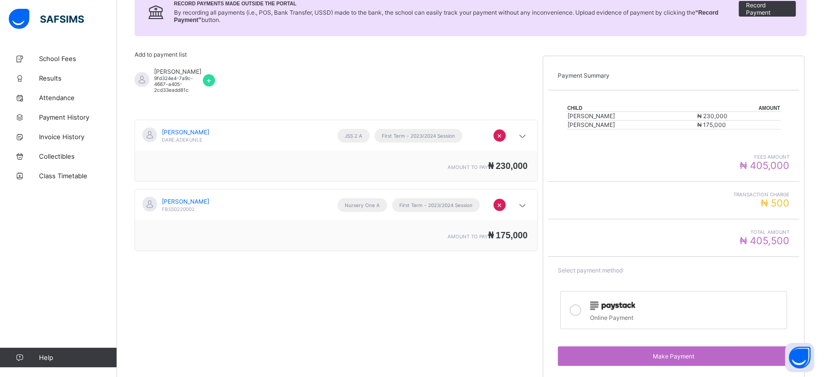
scroll to position [129, 0]
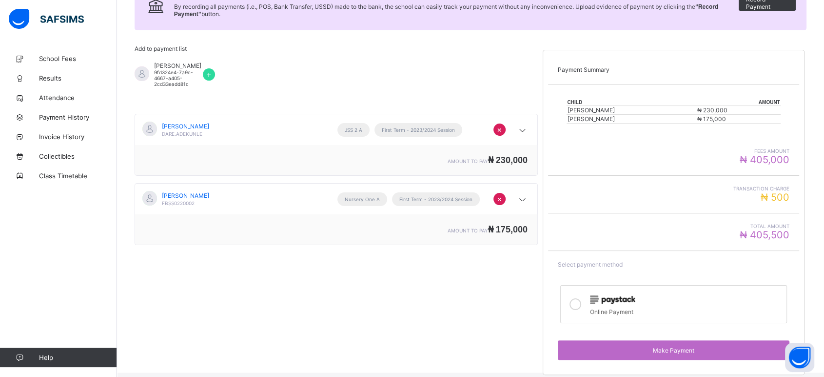
click at [210, 69] on span "+" at bounding box center [208, 74] width 5 height 10
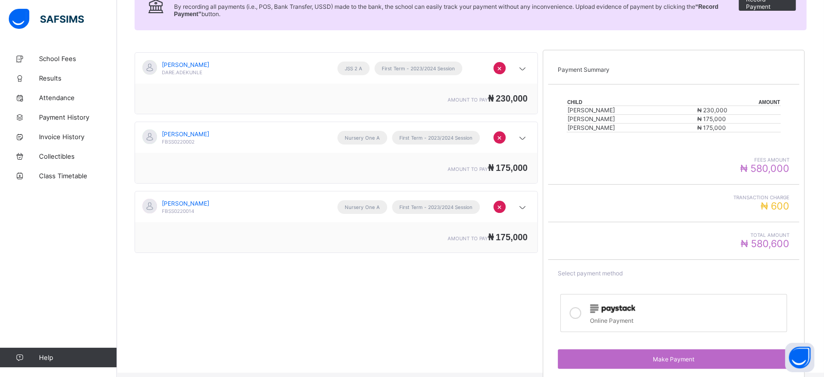
scroll to position [138, 0]
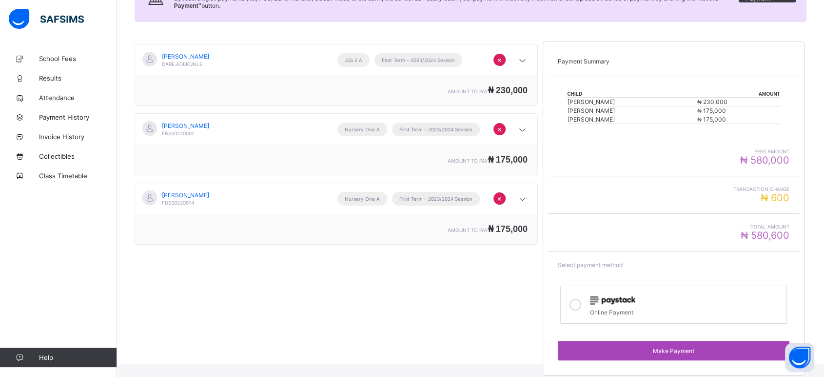
click at [680, 351] on div "Make Payment" at bounding box center [674, 350] width 232 height 20
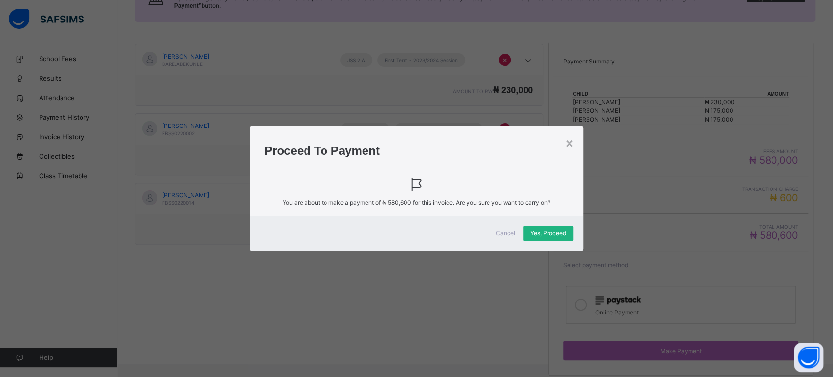
click at [560, 234] on span "Yes, Proceed" at bounding box center [548, 232] width 36 height 7
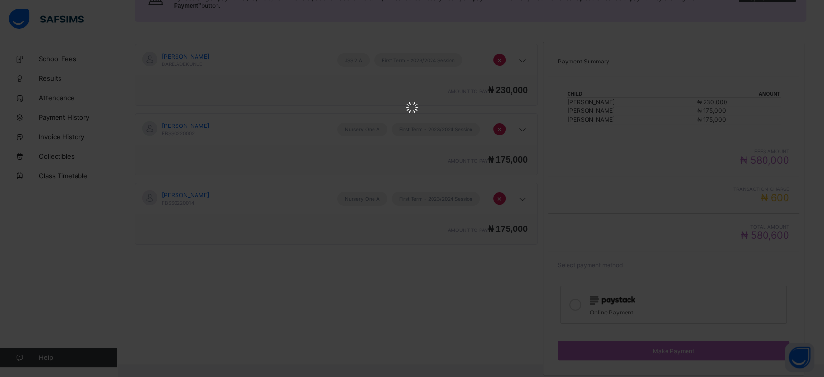
scroll to position [0, 0]
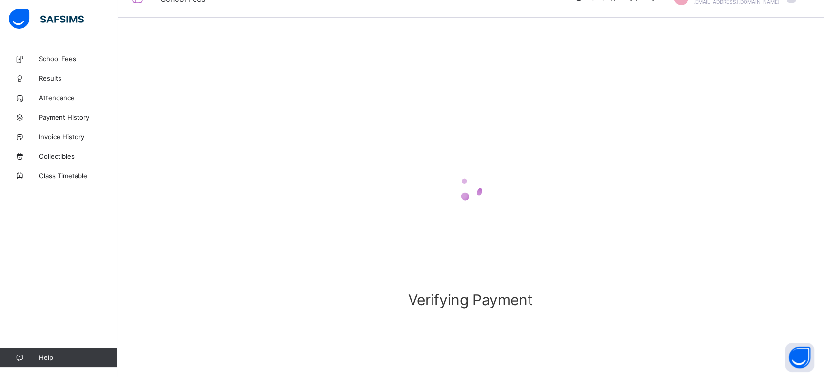
scroll to position [23, 0]
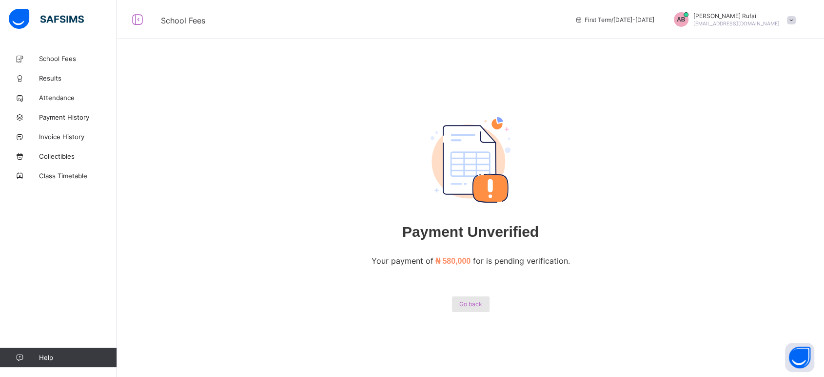
click at [479, 303] on span "Go back" at bounding box center [470, 303] width 23 height 7
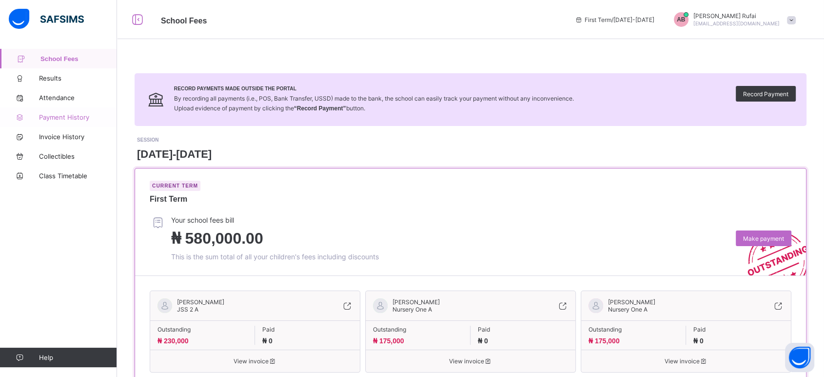
click at [61, 120] on span "Payment History" at bounding box center [78, 117] width 78 height 8
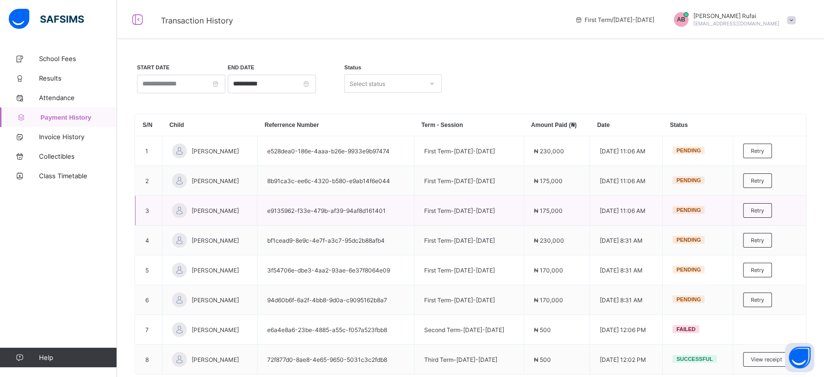
scroll to position [40, 0]
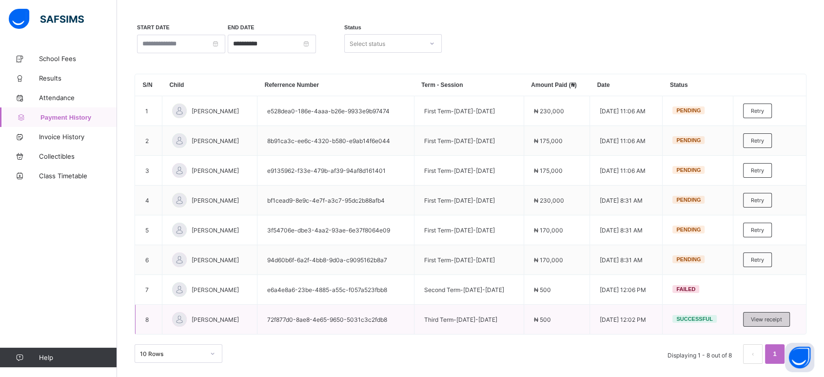
click at [773, 317] on span "View receipt" at bounding box center [766, 319] width 31 height 7
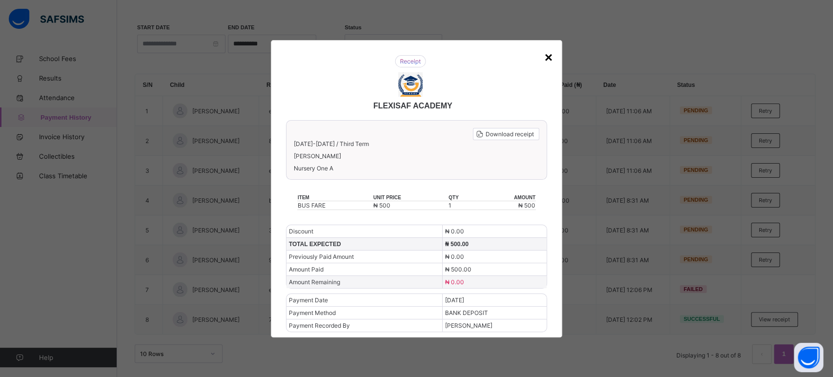
click at [547, 65] on div "×" at bounding box center [548, 58] width 8 height 16
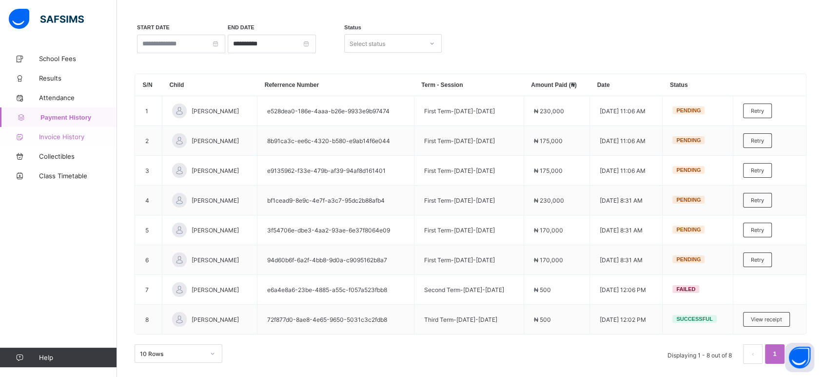
click at [52, 135] on span "Invoice History" at bounding box center [78, 137] width 78 height 8
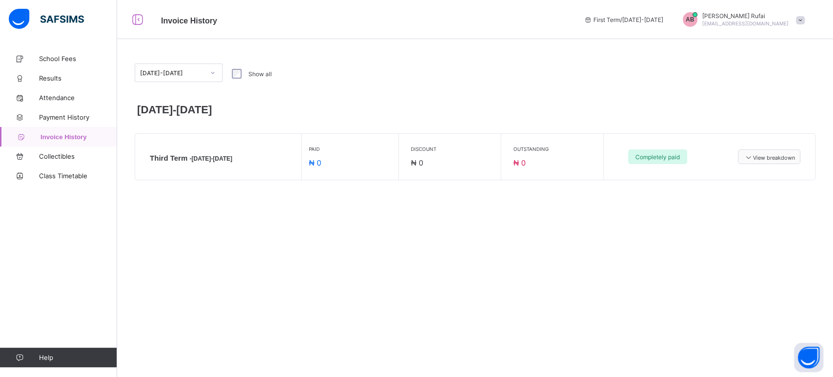
click at [758, 161] on div "View breakdown" at bounding box center [768, 156] width 62 height 15
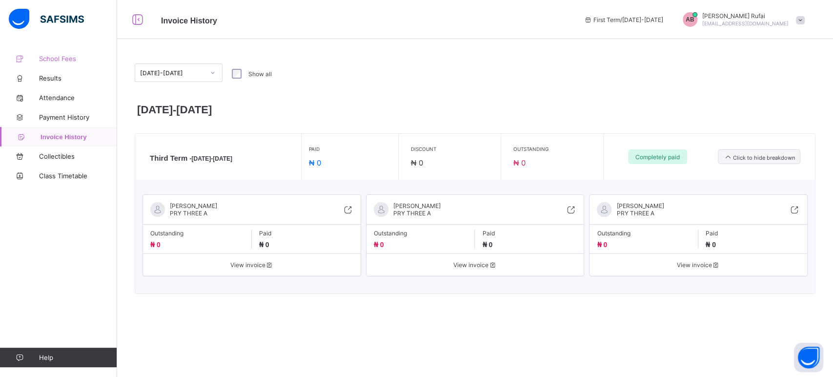
click at [47, 58] on span "School Fees" at bounding box center [78, 59] width 78 height 8
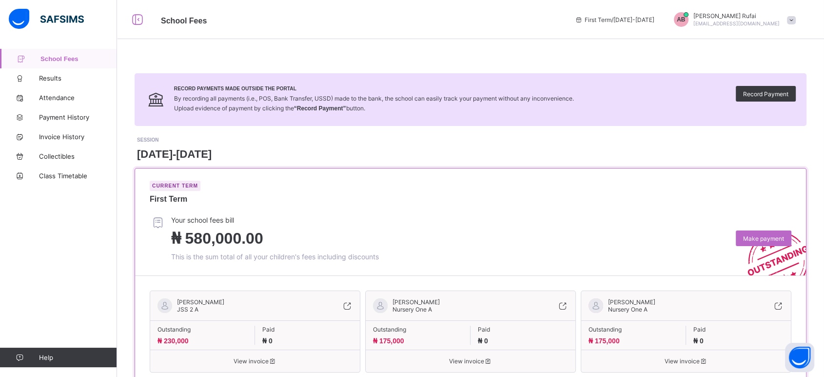
click at [722, 17] on span "[PERSON_NAME]" at bounding box center [737, 15] width 86 height 7
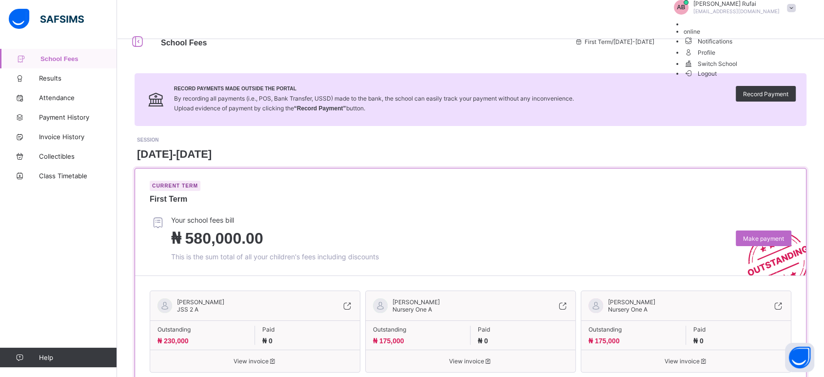
click at [717, 79] on span "Logout" at bounding box center [701, 73] width 34 height 10
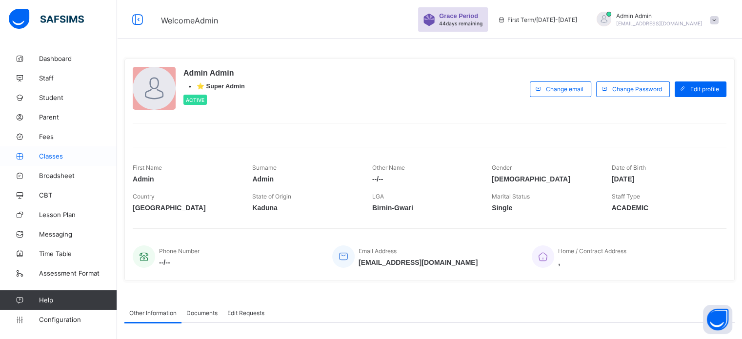
click at [66, 148] on link "Classes" at bounding box center [58, 156] width 117 height 20
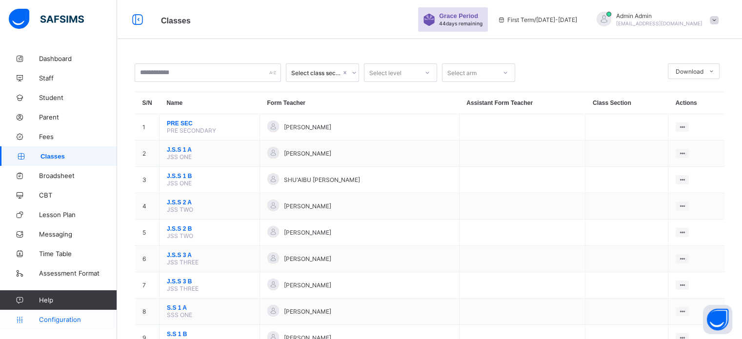
click at [67, 314] on link "Configuration" at bounding box center [58, 320] width 117 height 20
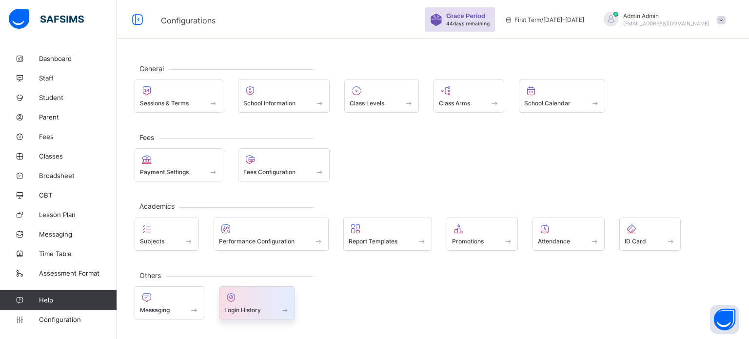
click at [236, 299] on icon at bounding box center [231, 298] width 14 height 12
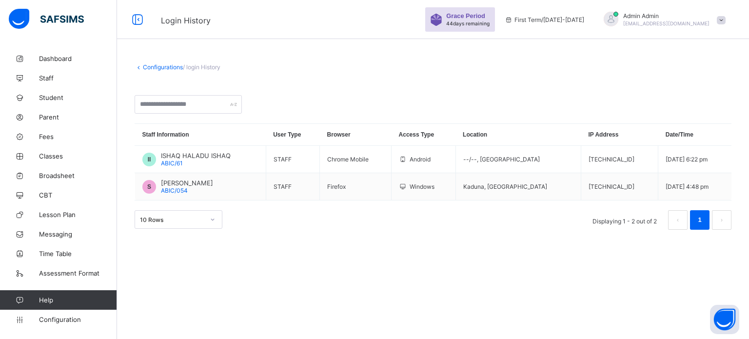
click at [170, 68] on link "Configurations" at bounding box center [163, 66] width 40 height 7
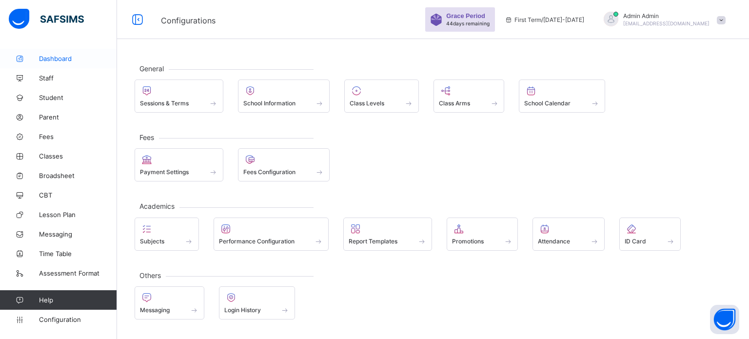
click at [63, 54] on link "Dashboard" at bounding box center [58, 59] width 117 height 20
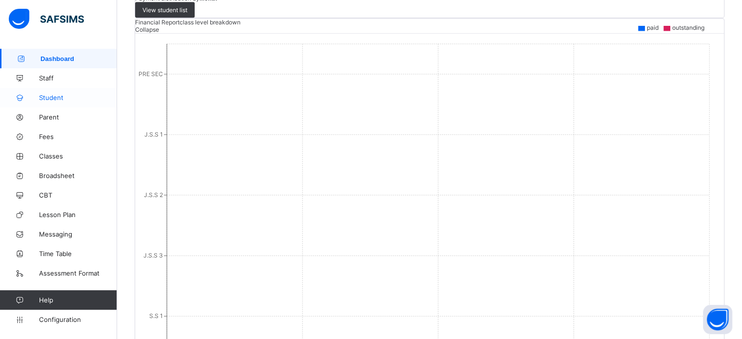
scroll to position [829, 0]
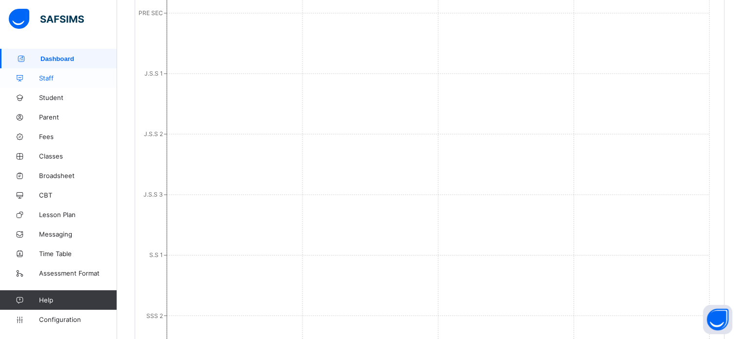
drag, startPoint x: 50, startPoint y: 95, endPoint x: 46, endPoint y: 76, distance: 19.9
click at [50, 95] on span "Student" at bounding box center [78, 98] width 78 height 8
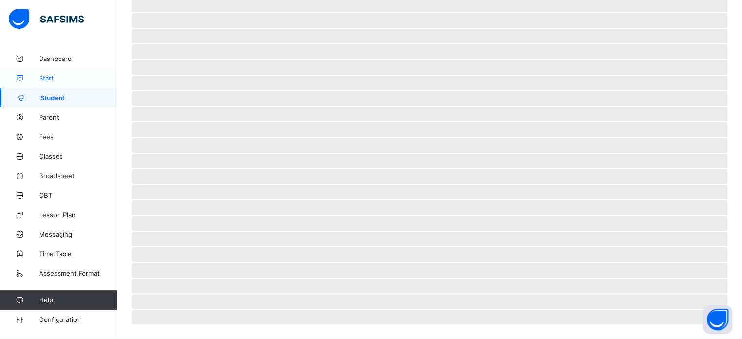
scroll to position [92, 0]
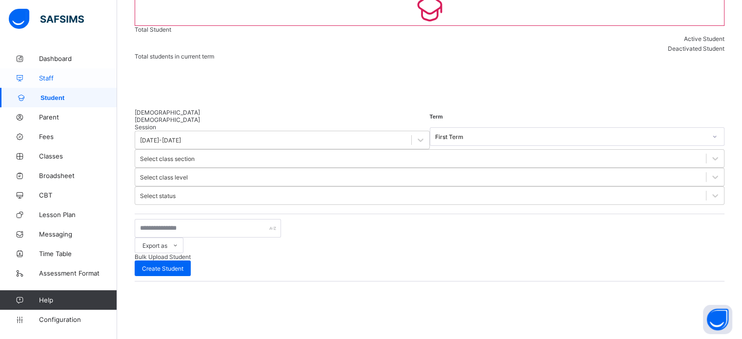
click at [46, 75] on span "Staff" at bounding box center [78, 78] width 78 height 8
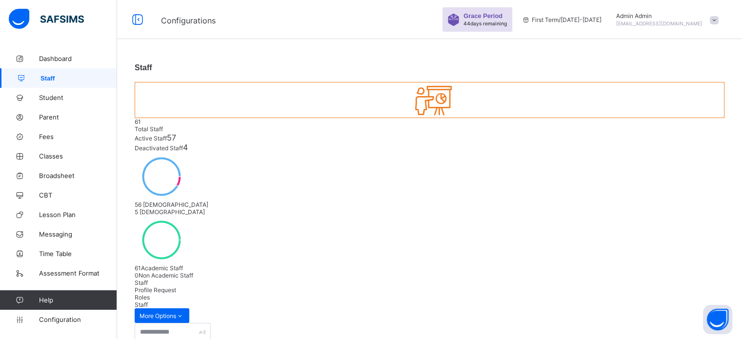
click at [491, 152] on div "56 [DEMOGRAPHIC_DATA] 5 [DEMOGRAPHIC_DATA]" at bounding box center [430, 183] width 590 height 63
click at [642, 22] on span "[EMAIL_ADDRESS][DOMAIN_NAME]" at bounding box center [659, 23] width 86 height 6
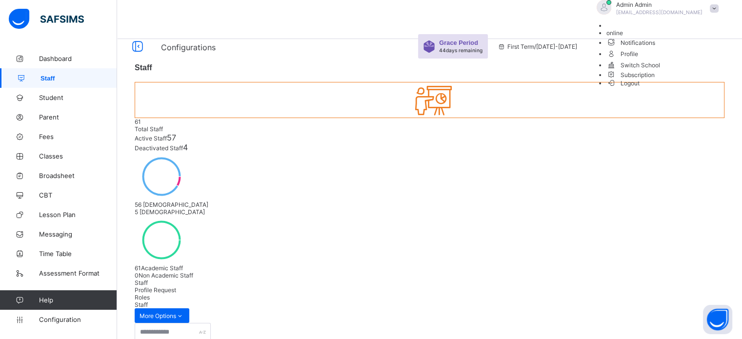
click at [695, 70] on span "Switch School" at bounding box center [664, 64] width 117 height 11
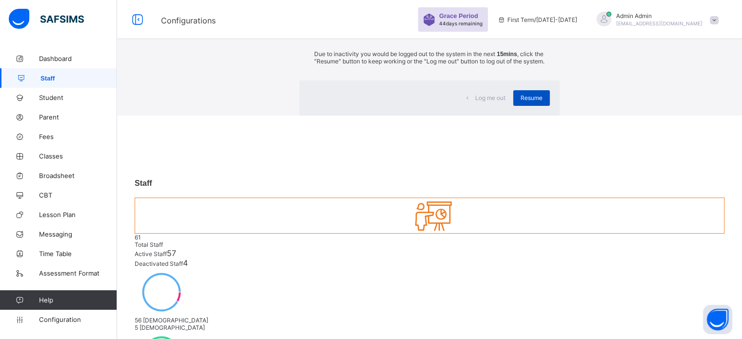
click at [513, 106] on div "Resume" at bounding box center [531, 98] width 37 height 16
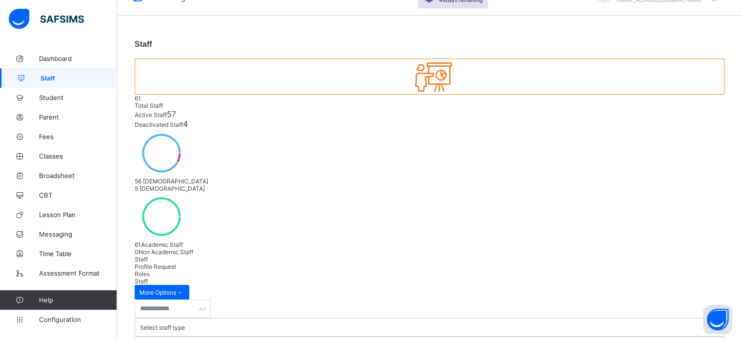
scroll to position [8, 0]
